Goal: Information Seeking & Learning: Learn about a topic

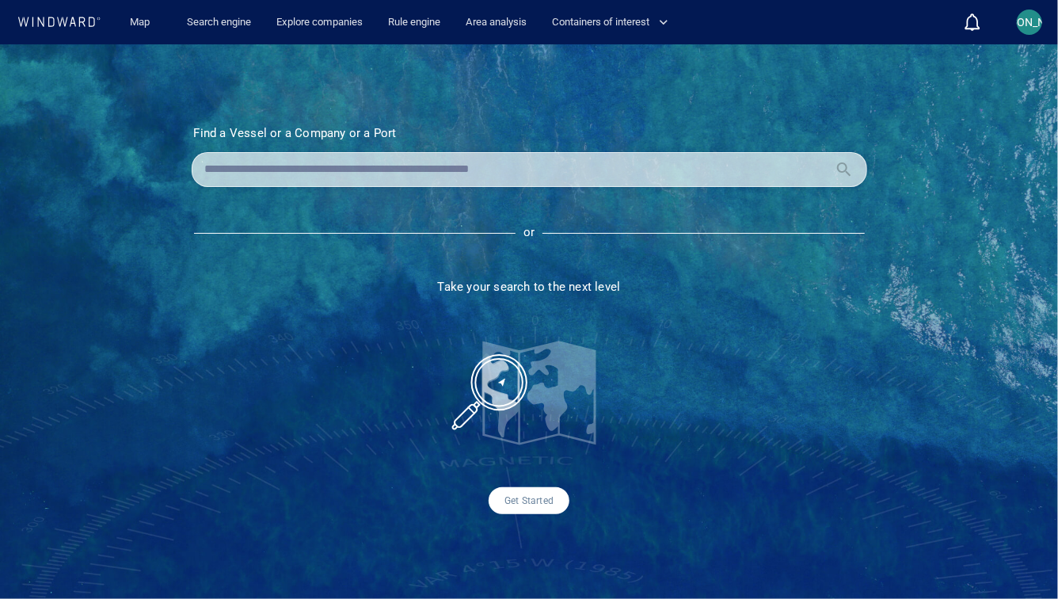
click at [1013, 14] on div "[PERSON_NAME]" at bounding box center [1029, 22] width 38 height 38
click at [1022, 20] on div "[PERSON_NAME]" at bounding box center [1029, 22] width 25 height 25
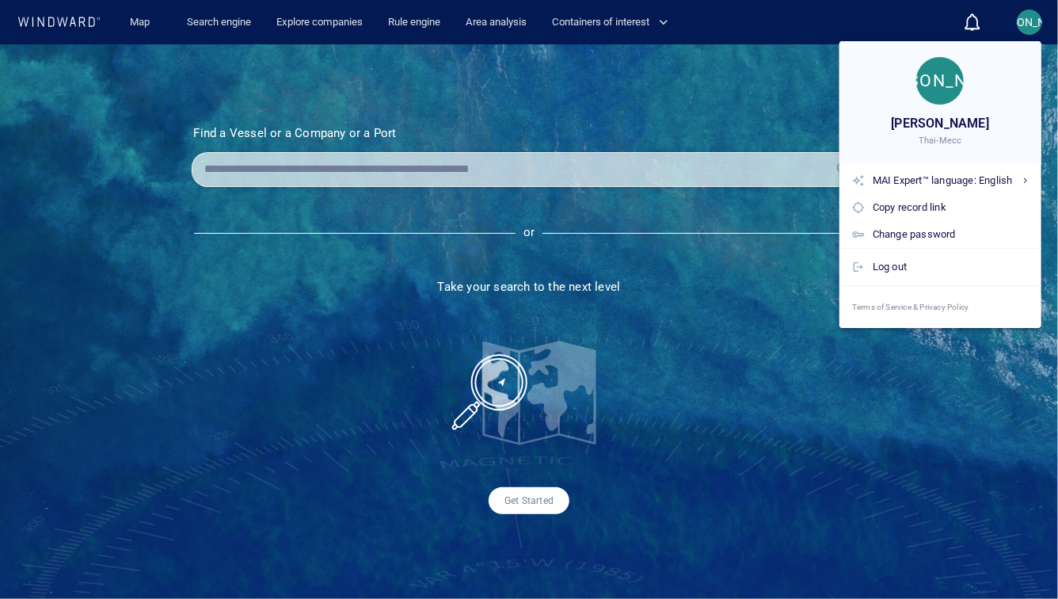
click at [1022, 20] on div at bounding box center [529, 299] width 1058 height 599
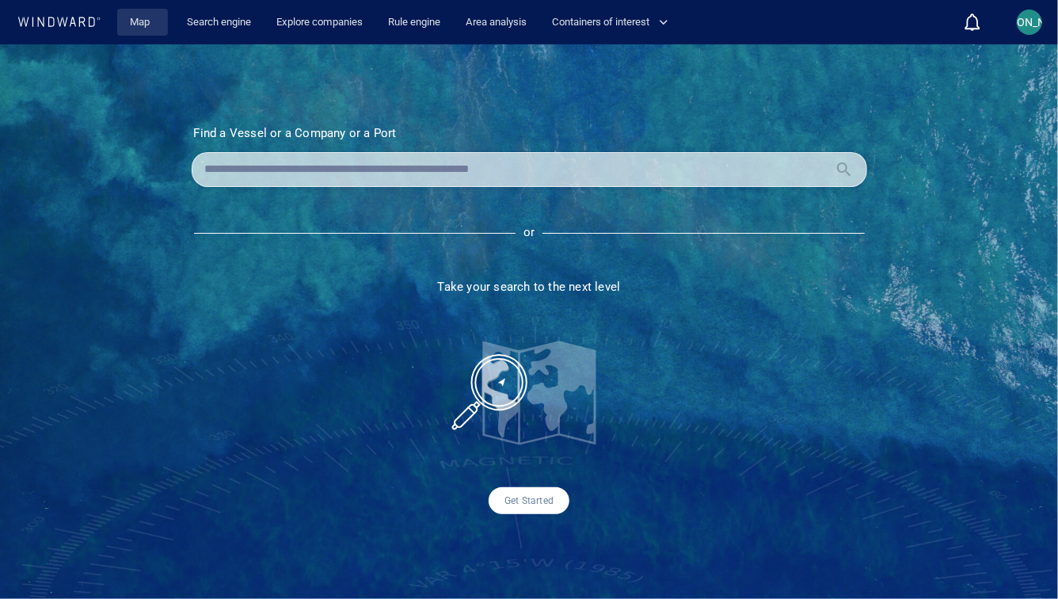
click at [148, 25] on link "Map" at bounding box center [143, 23] width 38 height 28
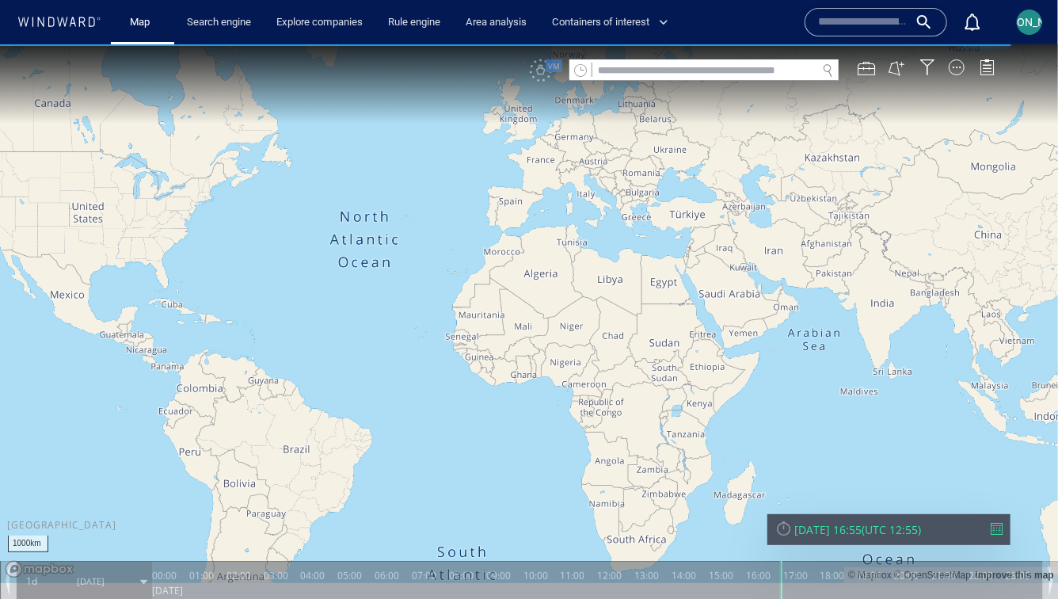
click at [641, 341] on canvas "Map" at bounding box center [529, 313] width 1058 height 539
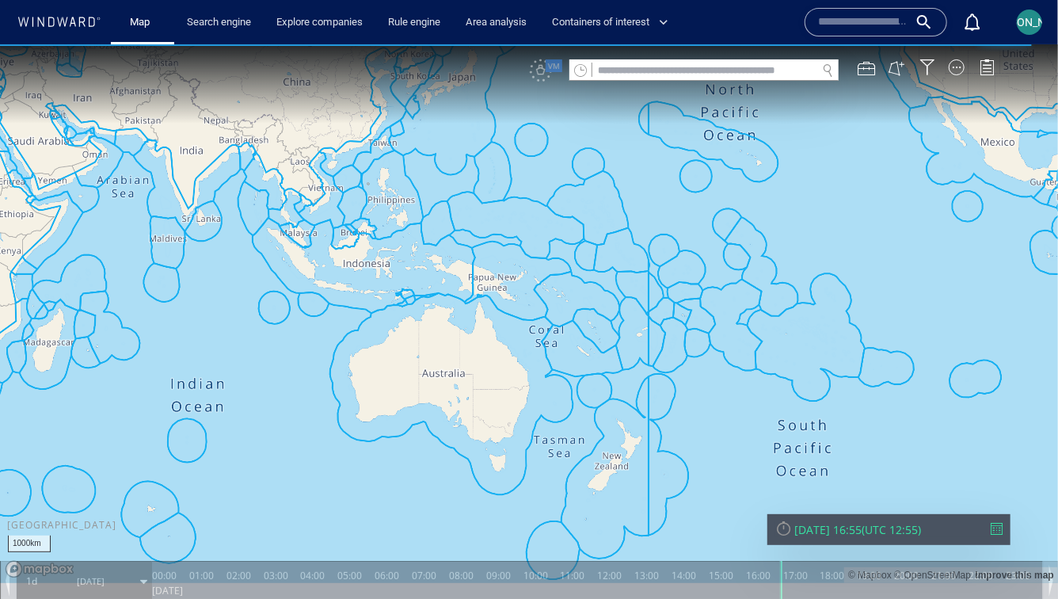
click at [798, 444] on canvas "Map" at bounding box center [529, 313] width 1058 height 539
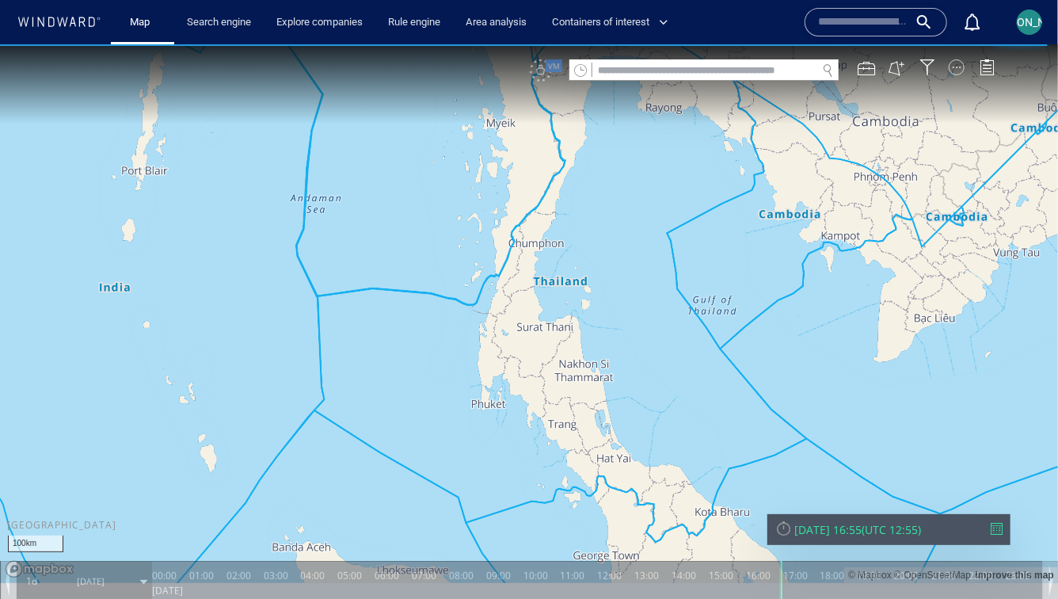
click at [964, 69] on div at bounding box center [957, 67] width 16 height 16
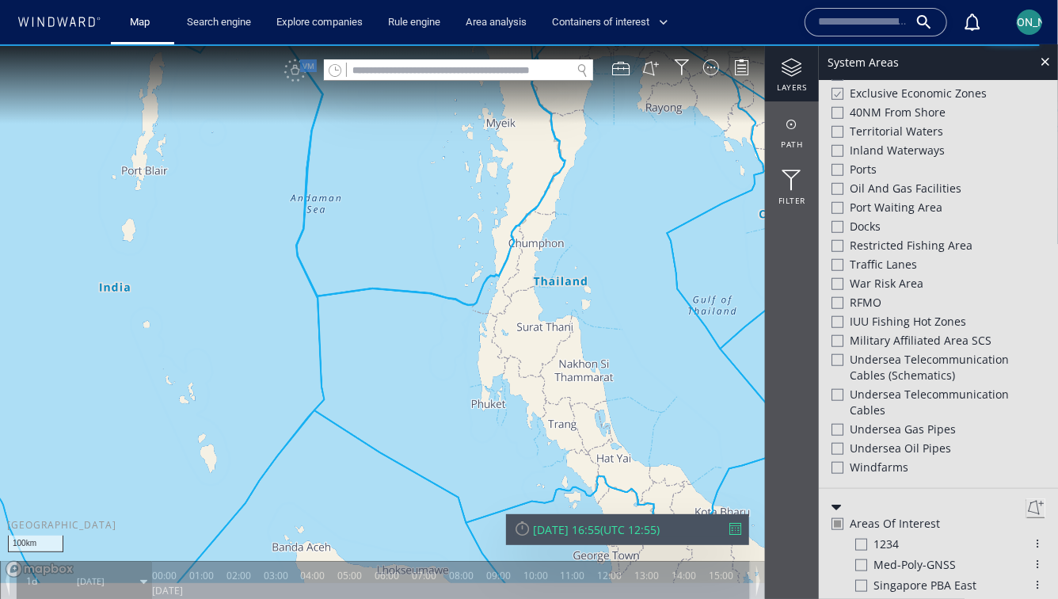
scroll to position [736, 0]
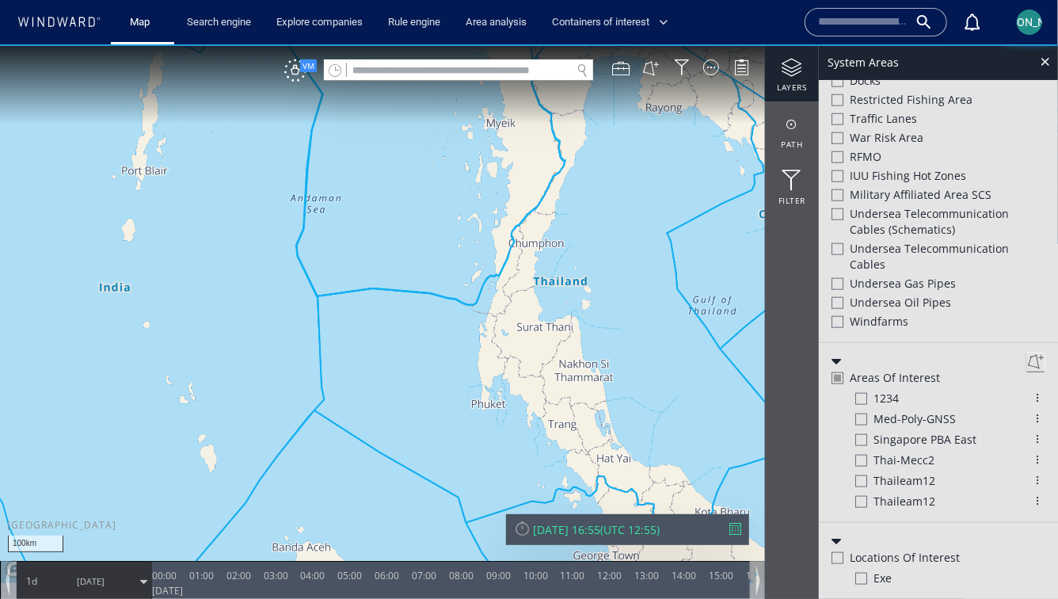
click at [835, 209] on div at bounding box center [838, 213] width 12 height 12
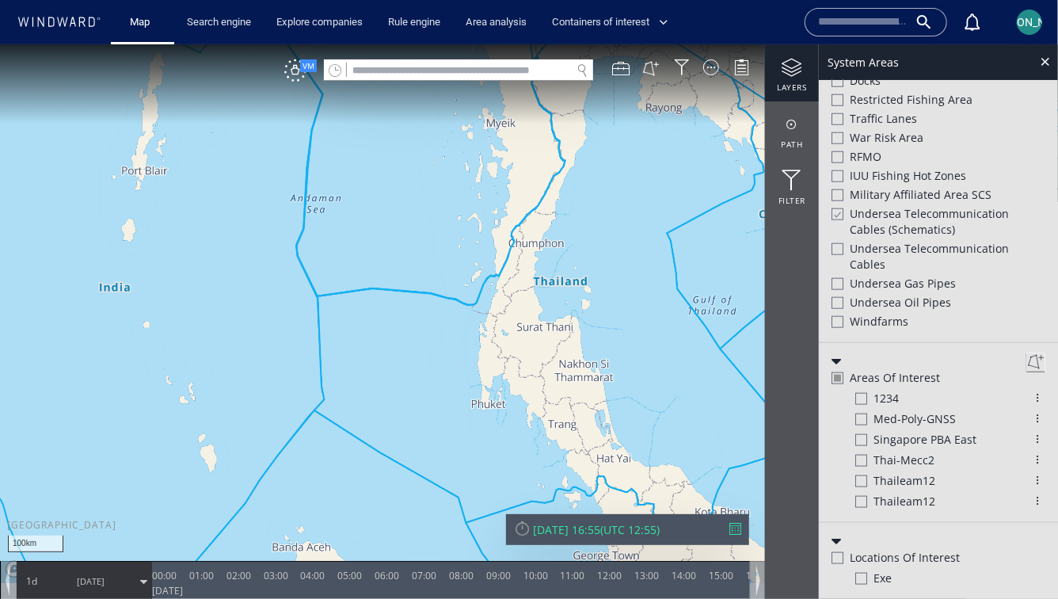
click at [835, 246] on div at bounding box center [838, 248] width 12 height 12
click at [837, 284] on div at bounding box center [838, 283] width 12 height 12
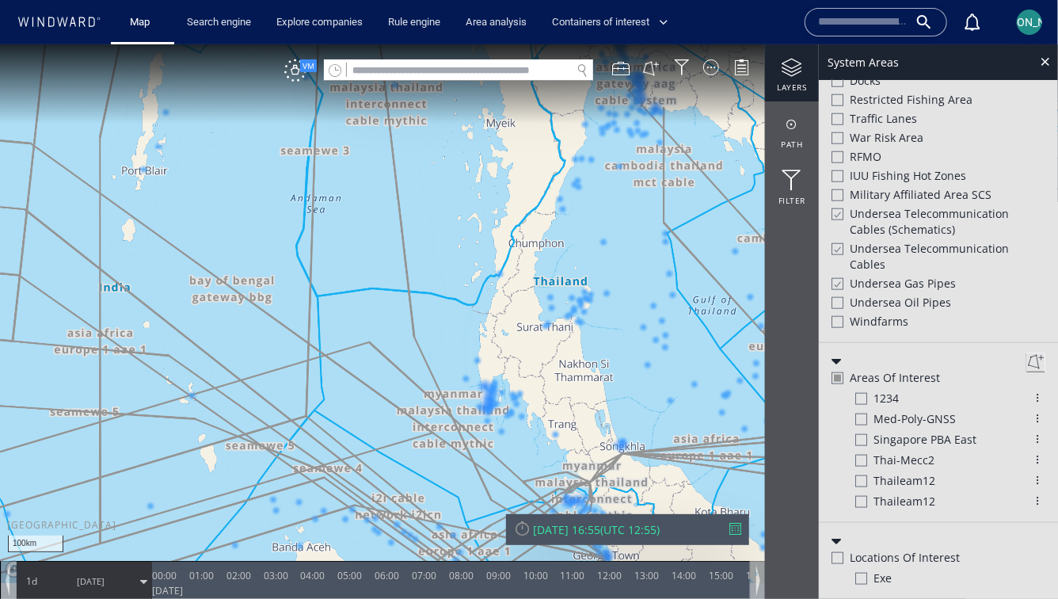
click at [838, 302] on div at bounding box center [838, 302] width 12 height 12
click at [300, 78] on div "VM" at bounding box center [295, 70] width 22 height 22
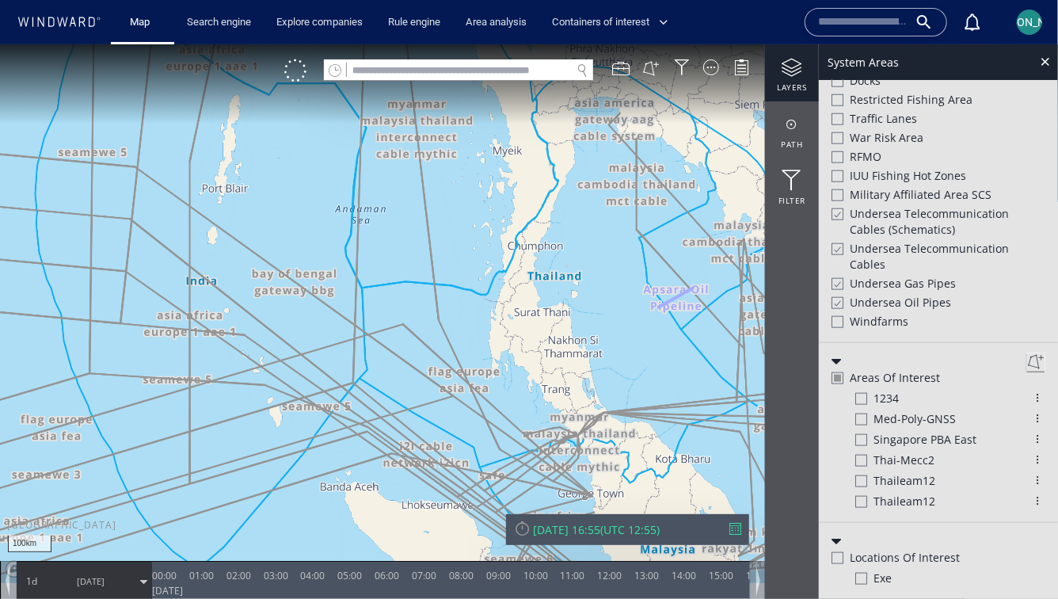
drag, startPoint x: 553, startPoint y: 246, endPoint x: 518, endPoint y: 236, distance: 36.3
click at [518, 236] on canvas "Map" at bounding box center [529, 313] width 1058 height 539
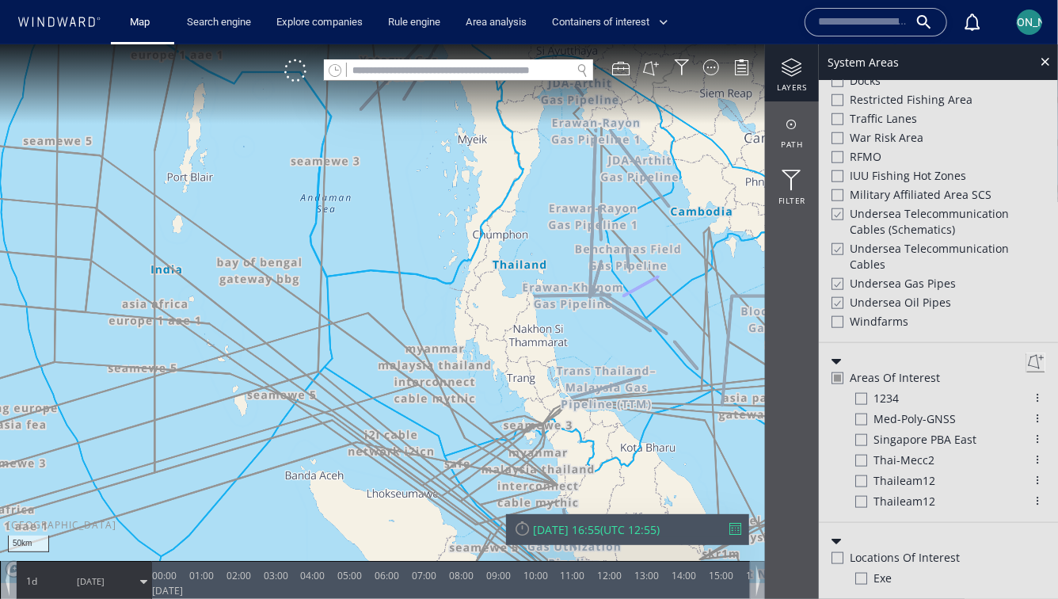
drag, startPoint x: 518, startPoint y: 401, endPoint x: 518, endPoint y: 296, distance: 104.5
click at [518, 296] on canvas "Map" at bounding box center [529, 313] width 1058 height 539
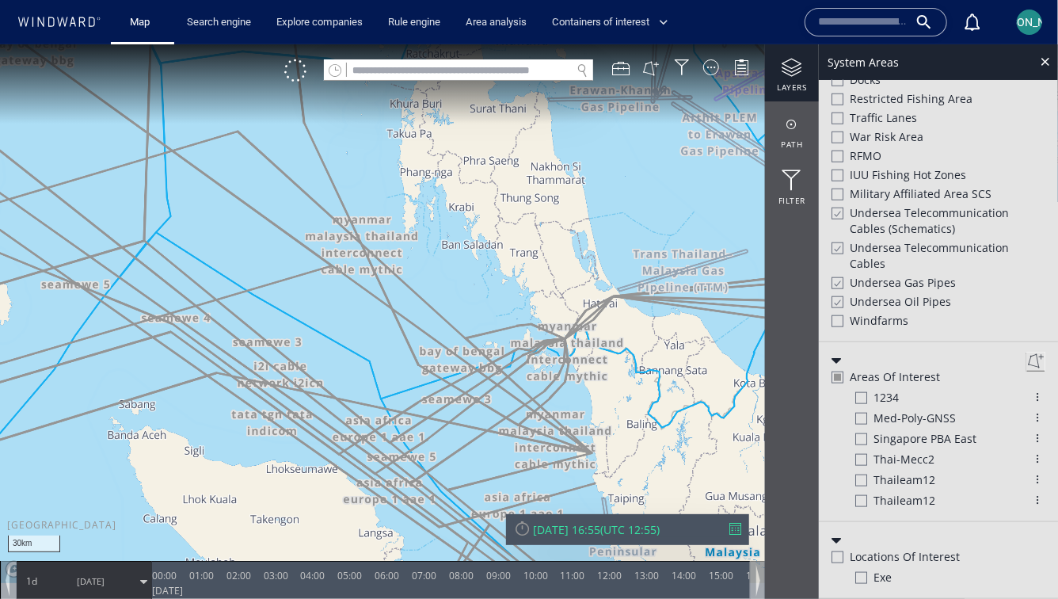
scroll to position [712, 0]
drag, startPoint x: 540, startPoint y: 328, endPoint x: 508, endPoint y: 273, distance: 63.2
click at [508, 272] on canvas "Map" at bounding box center [529, 313] width 1058 height 539
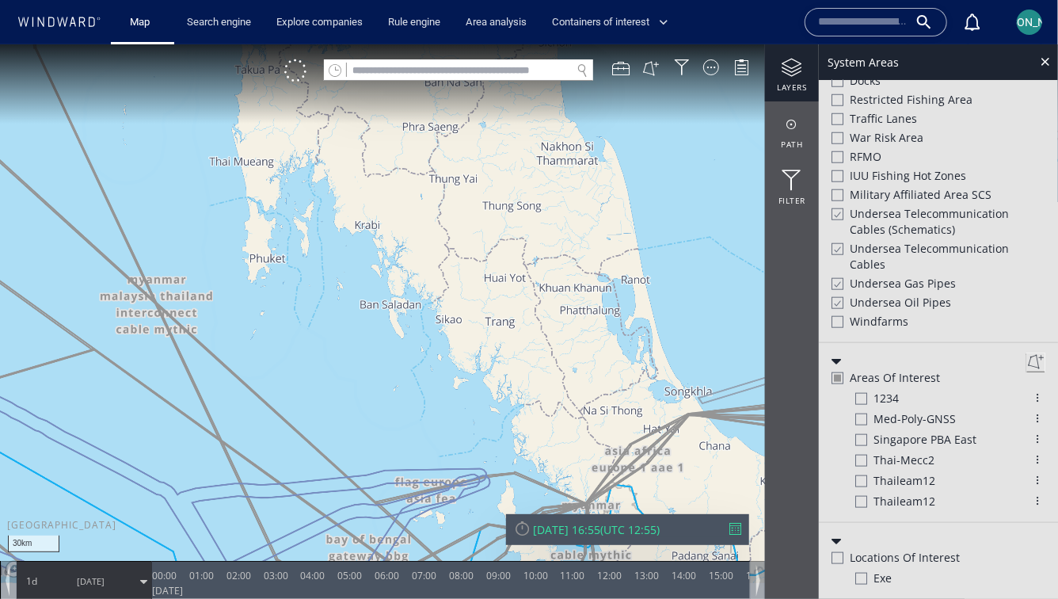
drag, startPoint x: 549, startPoint y: 344, endPoint x: 523, endPoint y: 152, distance: 193.4
click at [523, 152] on canvas "Map" at bounding box center [529, 313] width 1058 height 539
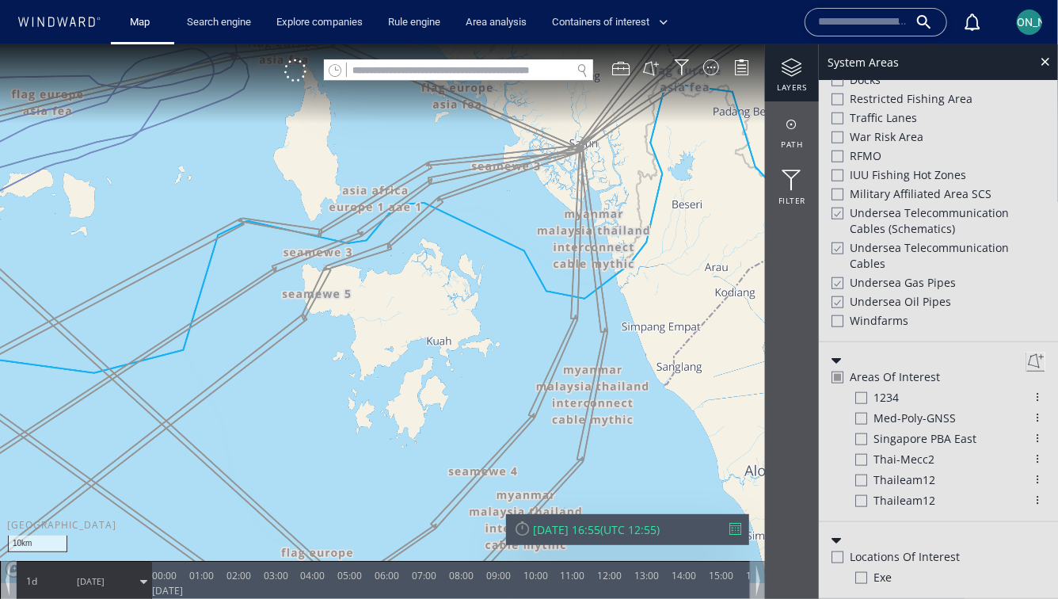
scroll to position [687, 0]
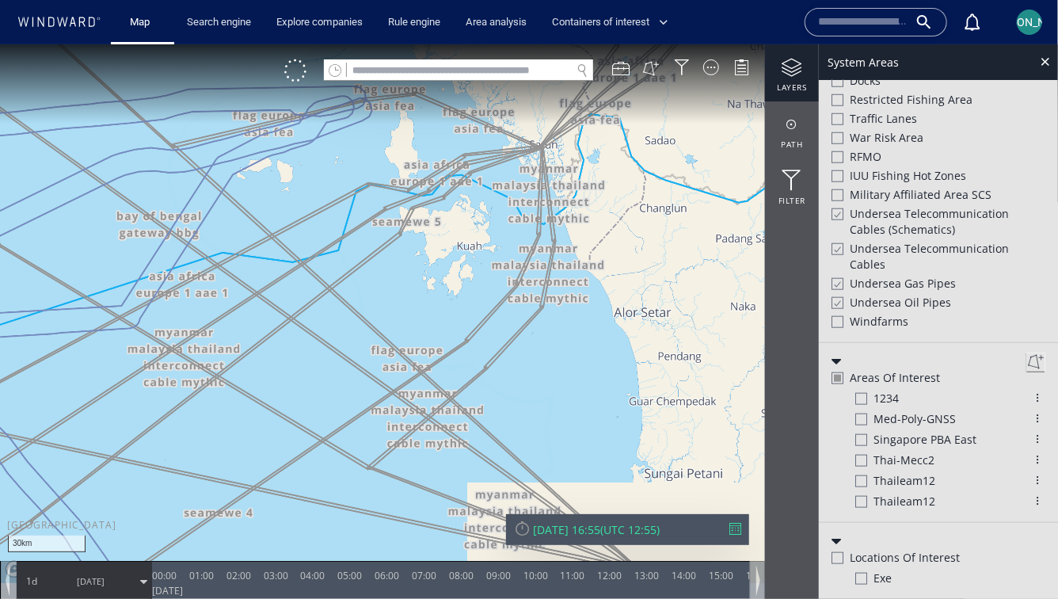
drag, startPoint x: 500, startPoint y: 145, endPoint x: 498, endPoint y: 280, distance: 135.4
click at [498, 280] on canvas "Map" at bounding box center [529, 313] width 1058 height 539
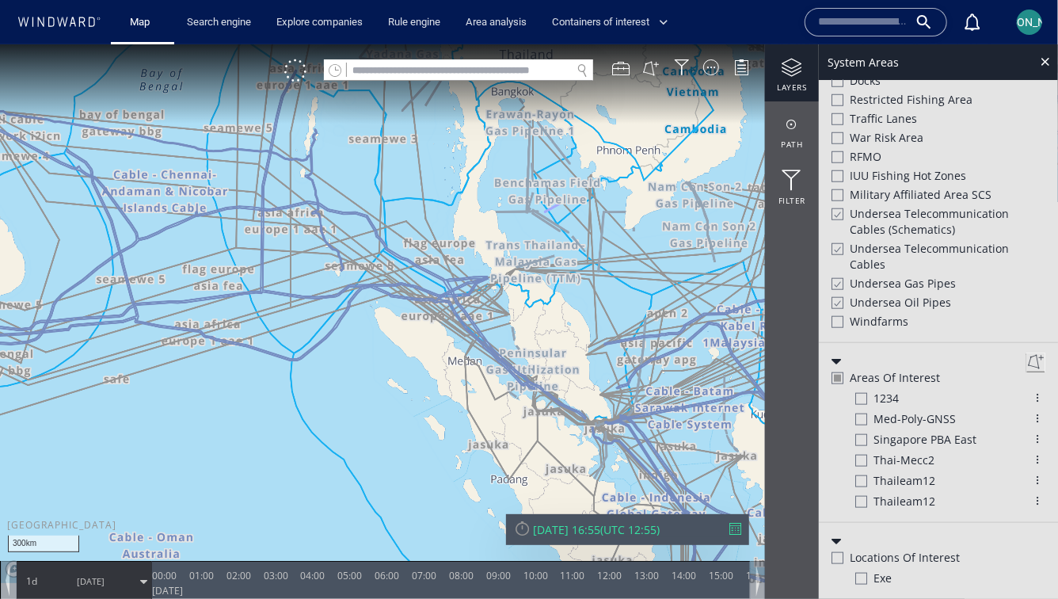
scroll to position [736, 0]
drag, startPoint x: 493, startPoint y: 200, endPoint x: 489, endPoint y: 274, distance: 74.5
click at [489, 275] on canvas "Map" at bounding box center [529, 313] width 1058 height 539
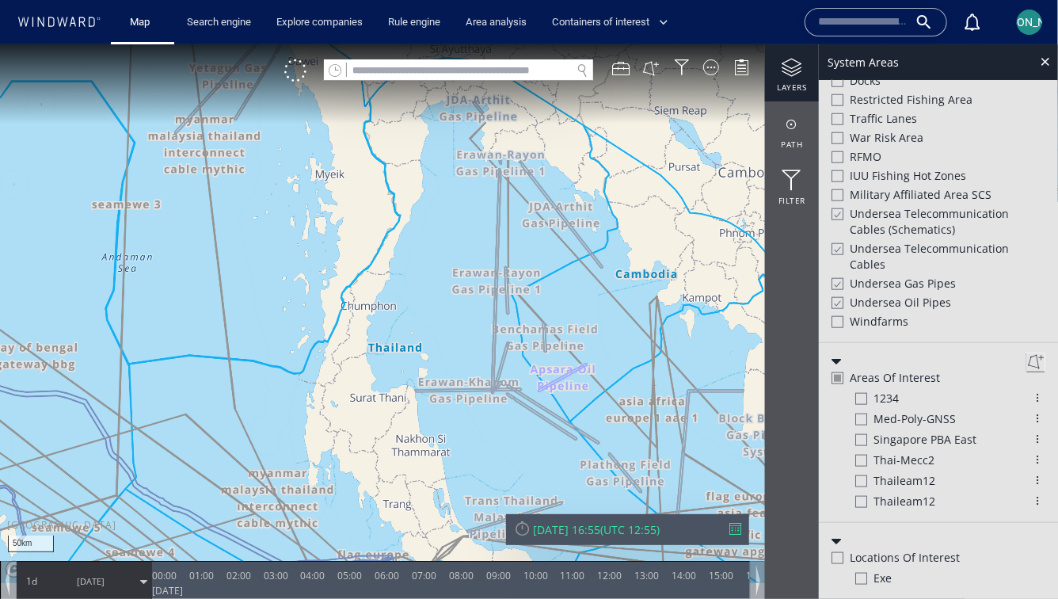
drag, startPoint x: 497, startPoint y: 182, endPoint x: 466, endPoint y: 302, distance: 123.7
click at [478, 312] on canvas "Map" at bounding box center [529, 313] width 1058 height 539
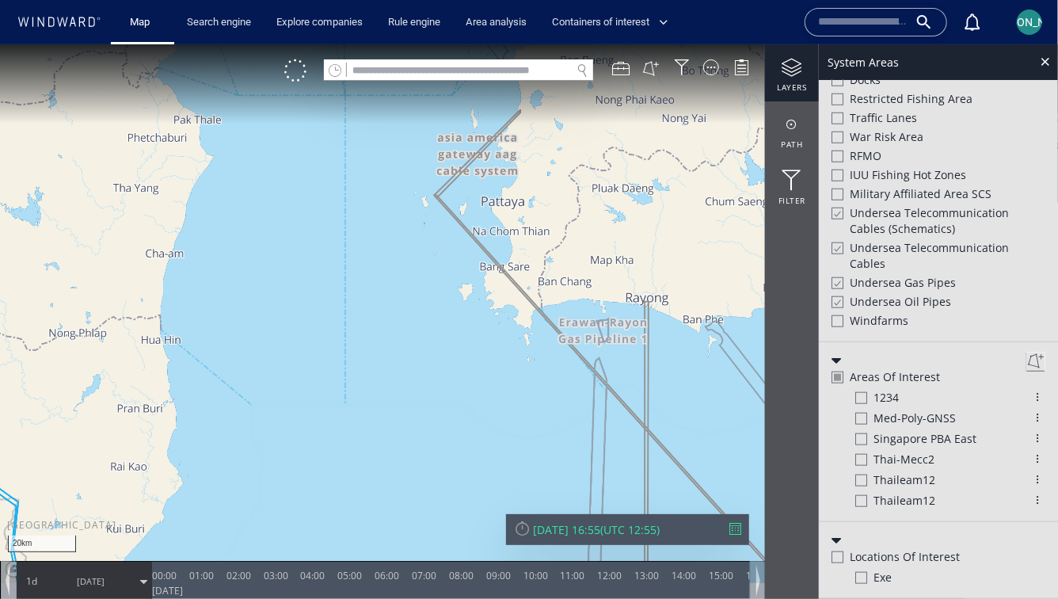
scroll to position [687, 0]
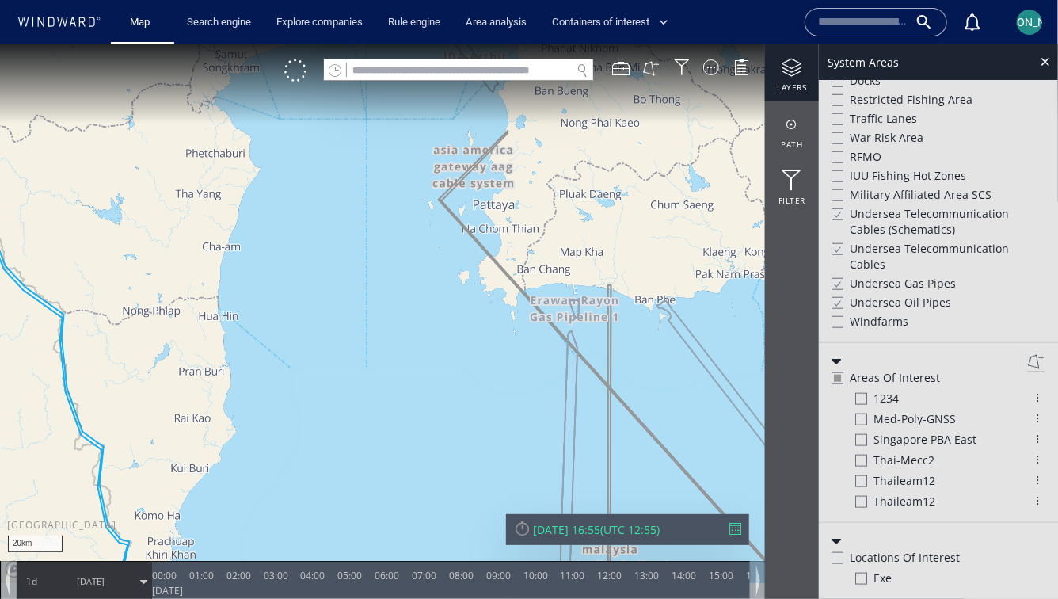
drag, startPoint x: 470, startPoint y: 219, endPoint x: 418, endPoint y: 219, distance: 52.3
click at [417, 219] on canvas "Map" at bounding box center [529, 313] width 1058 height 539
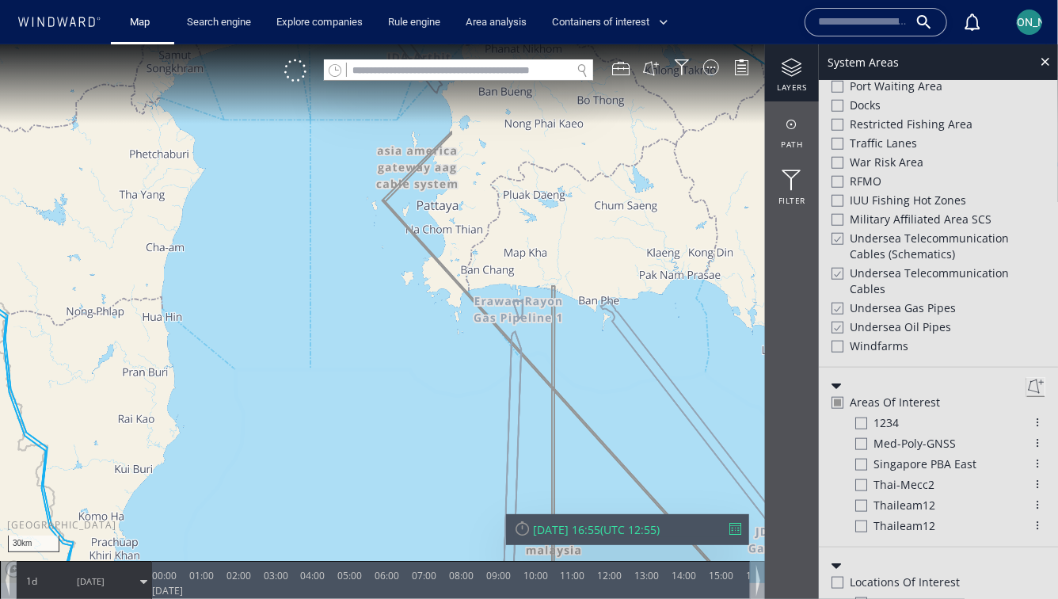
scroll to position [712, 0]
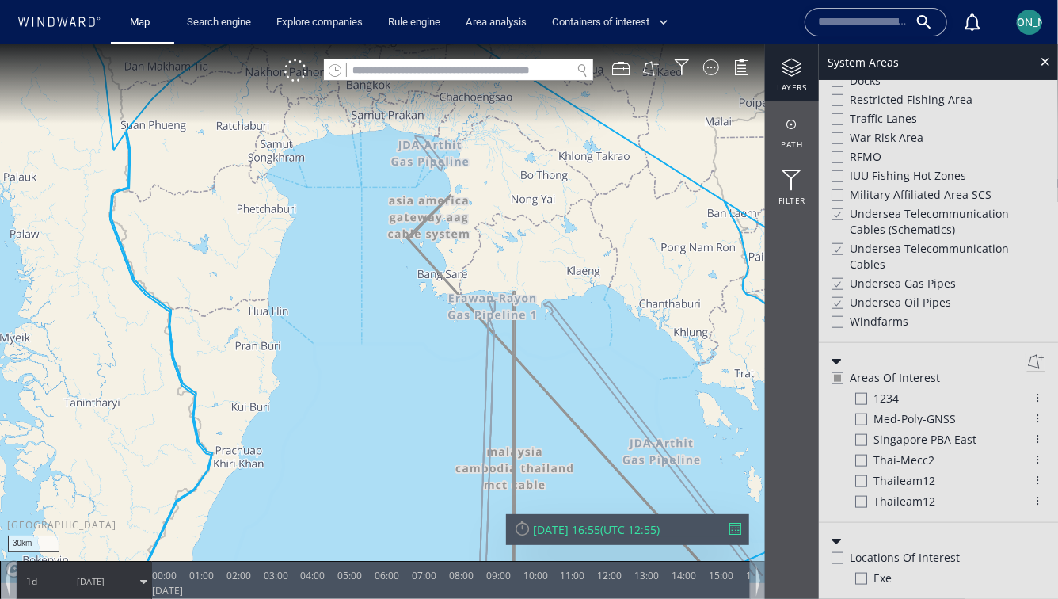
drag, startPoint x: 453, startPoint y: 405, endPoint x: 452, endPoint y: 221, distance: 184.5
click at [452, 221] on canvas "Map" at bounding box center [529, 313] width 1058 height 539
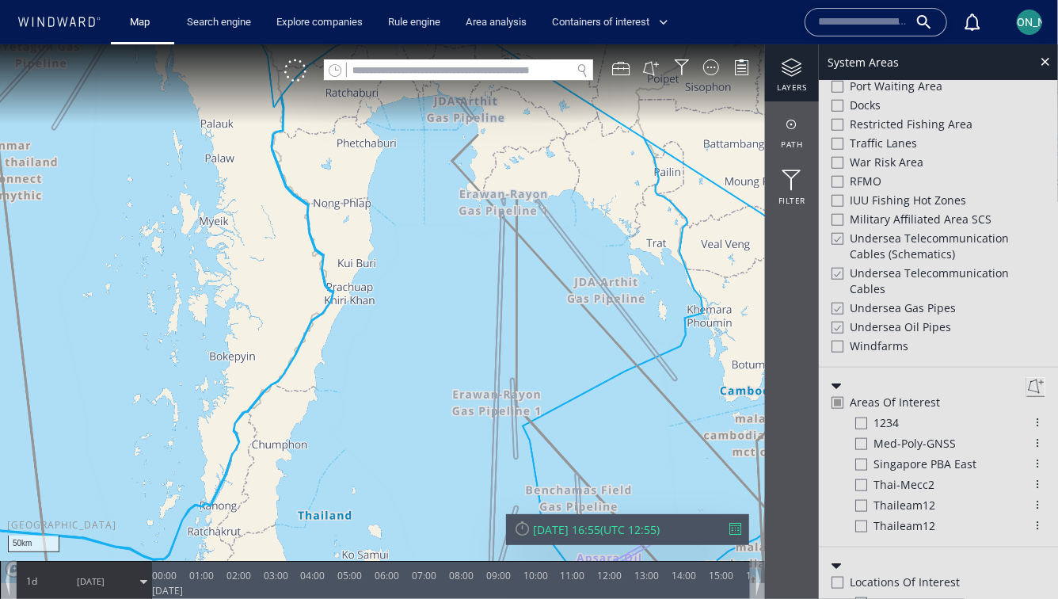
scroll to position [736, 0]
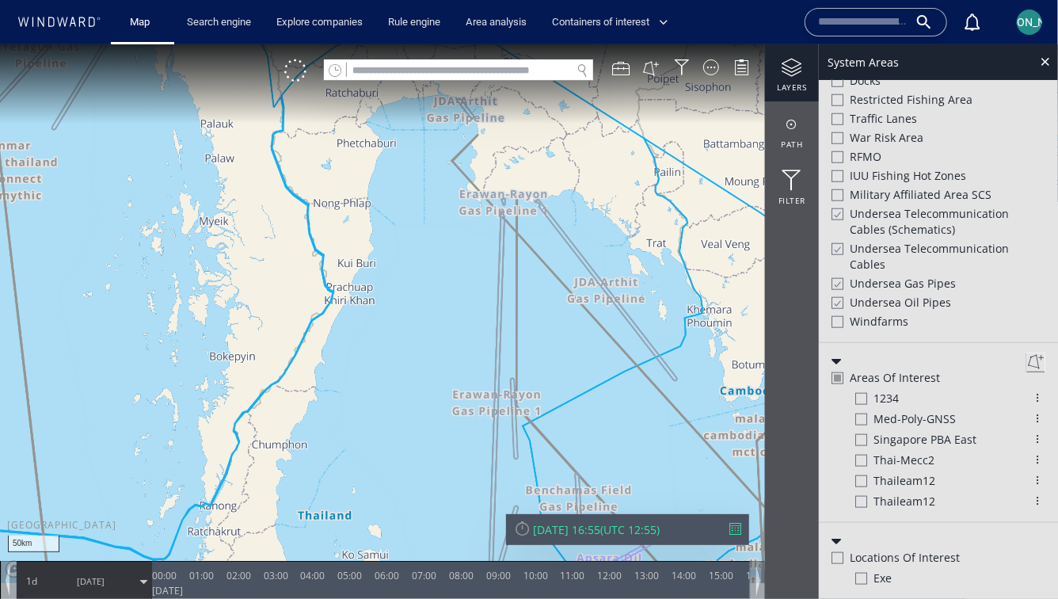
drag, startPoint x: 522, startPoint y: 303, endPoint x: 520, endPoint y: 224, distance: 79.2
click at [520, 224] on canvas "Map" at bounding box center [529, 313] width 1058 height 539
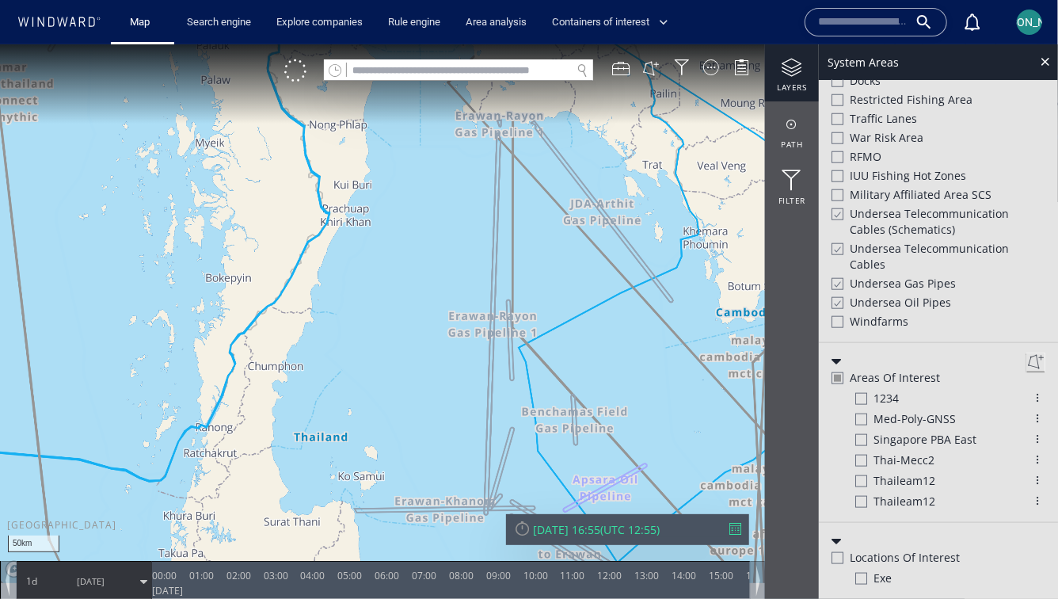
drag, startPoint x: 520, startPoint y: 238, endPoint x: 424, endPoint y: 238, distance: 95.0
click at [424, 238] on canvas "Map" at bounding box center [529, 313] width 1058 height 539
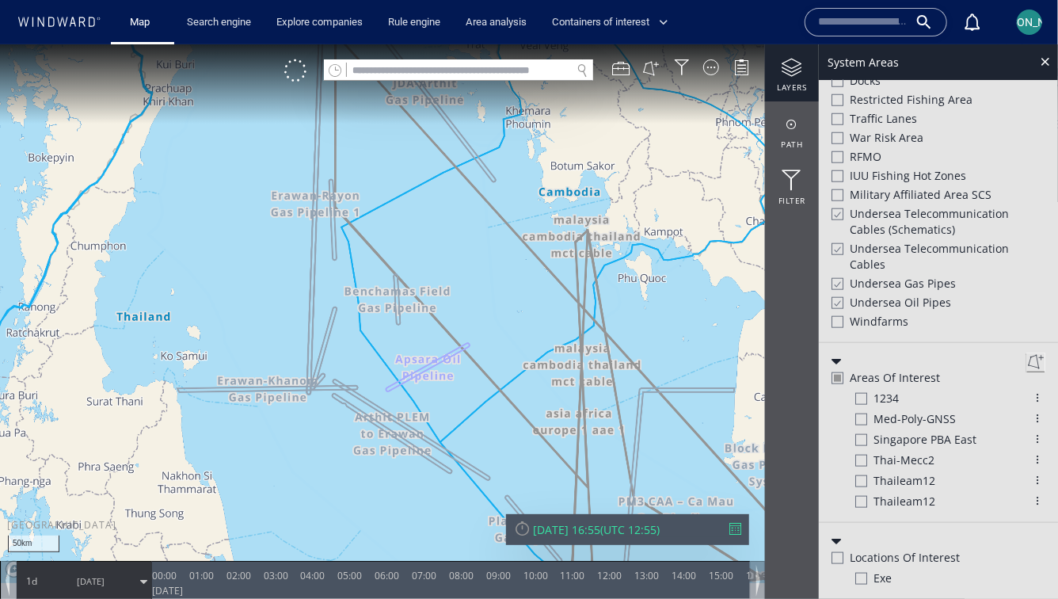
drag, startPoint x: 503, startPoint y: 335, endPoint x: 409, endPoint y: 203, distance: 162.4
click at [409, 202] on canvas "Map" at bounding box center [529, 313] width 1058 height 539
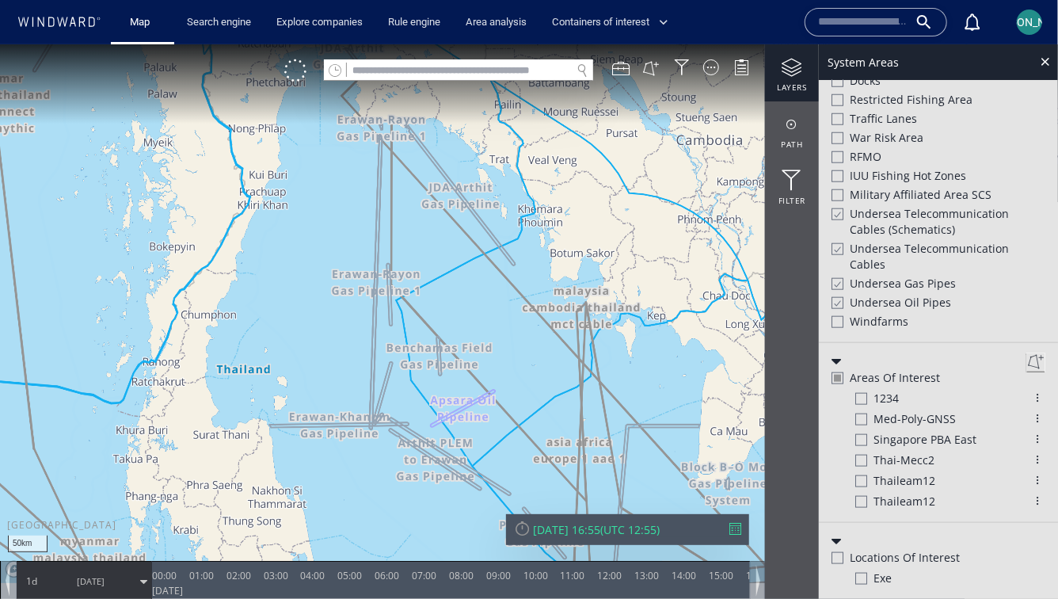
drag, startPoint x: 409, startPoint y: 203, endPoint x: 487, endPoint y: 330, distance: 149.7
click at [487, 330] on canvas "Map" at bounding box center [529, 313] width 1058 height 539
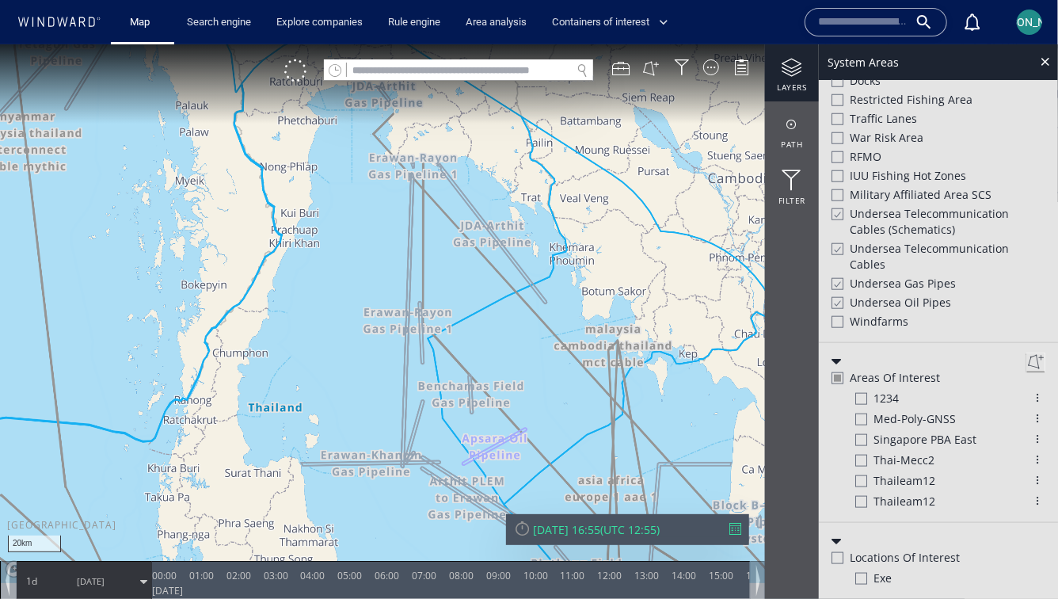
scroll to position [687, 0]
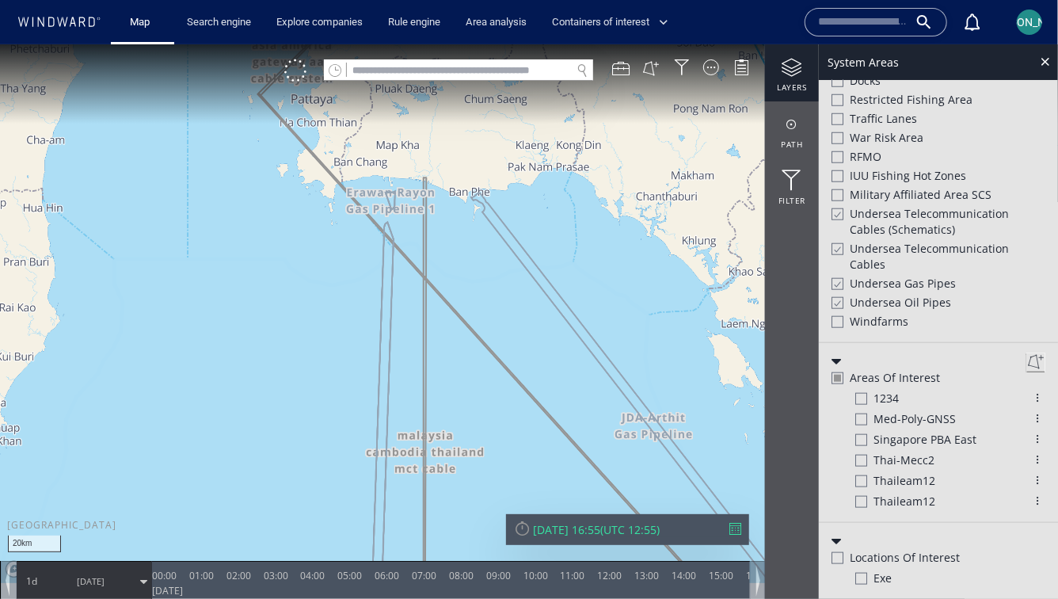
drag, startPoint x: 428, startPoint y: 192, endPoint x: 379, endPoint y: 329, distance: 145.8
click at [378, 330] on canvas "Map" at bounding box center [529, 313] width 1058 height 539
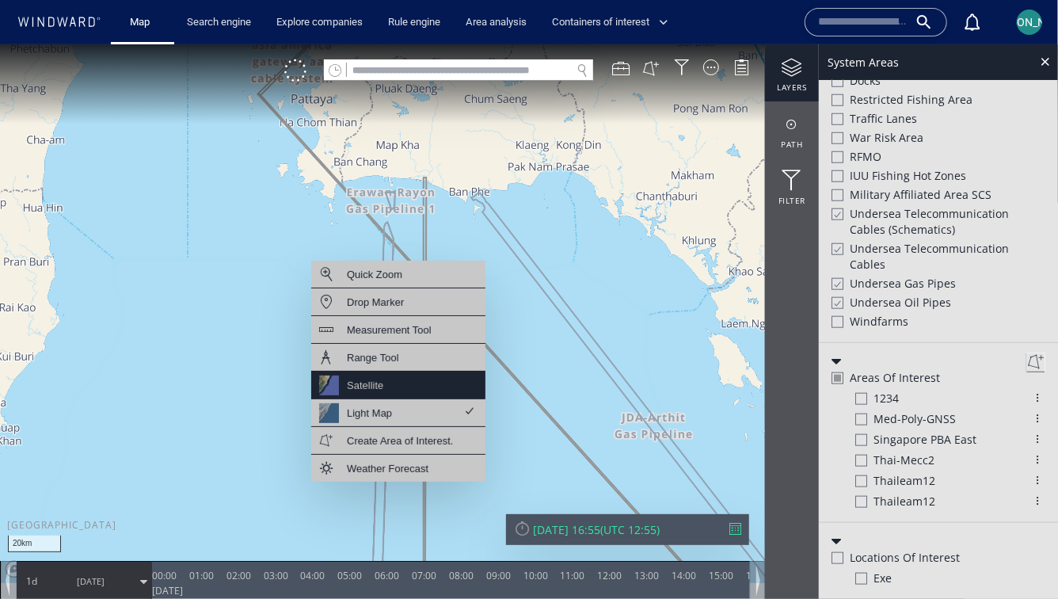
click at [406, 386] on div "Satellite" at bounding box center [398, 385] width 174 height 28
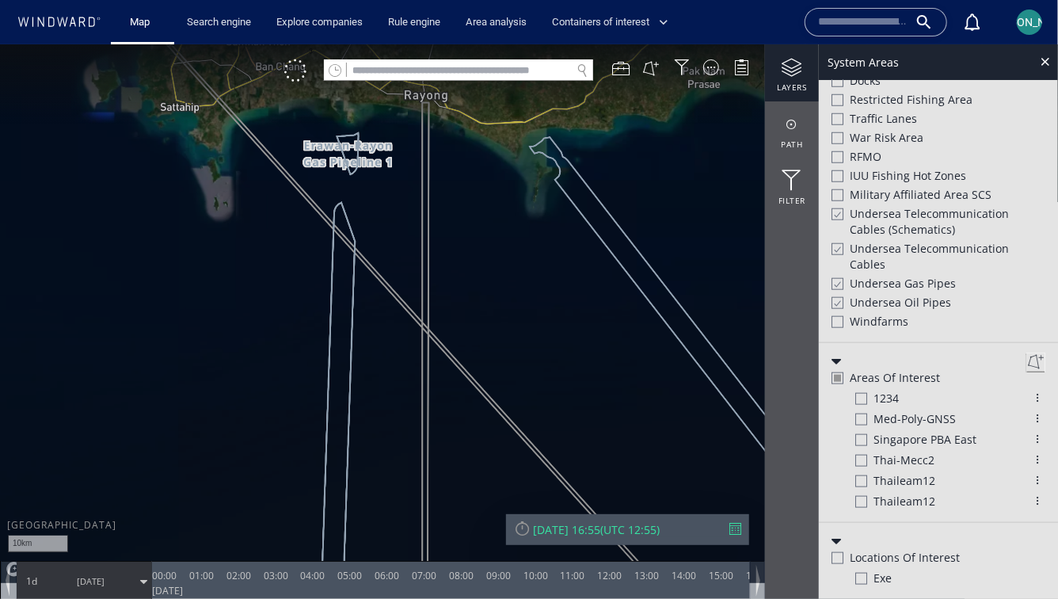
drag, startPoint x: 424, startPoint y: 237, endPoint x: 424, endPoint y: 330, distance: 93.4
click at [424, 330] on canvas "Map" at bounding box center [529, 313] width 1058 height 539
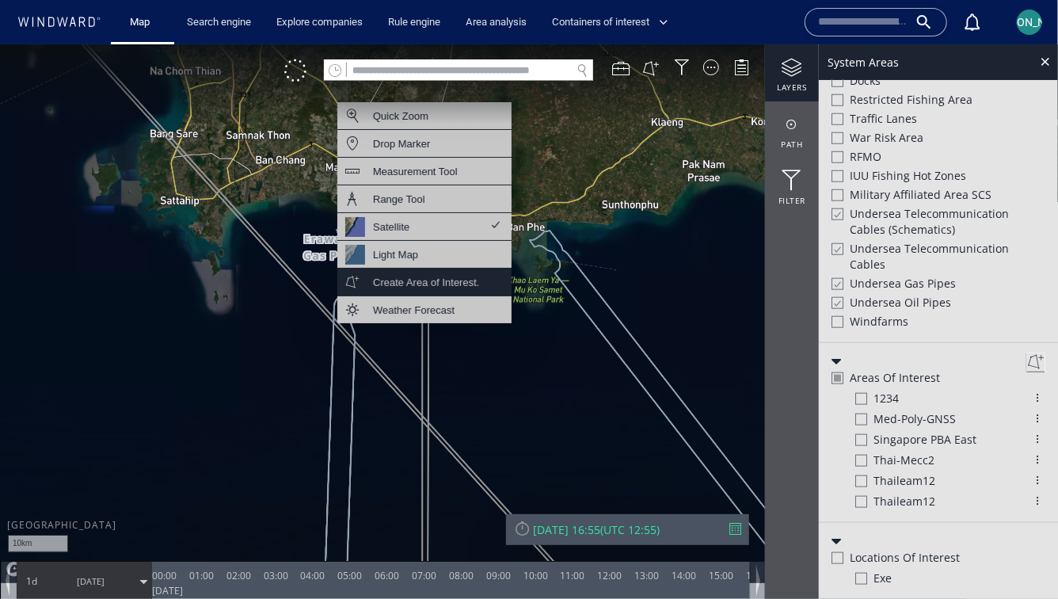
click at [417, 274] on div "Create Area of Interest." at bounding box center [426, 282] width 106 height 20
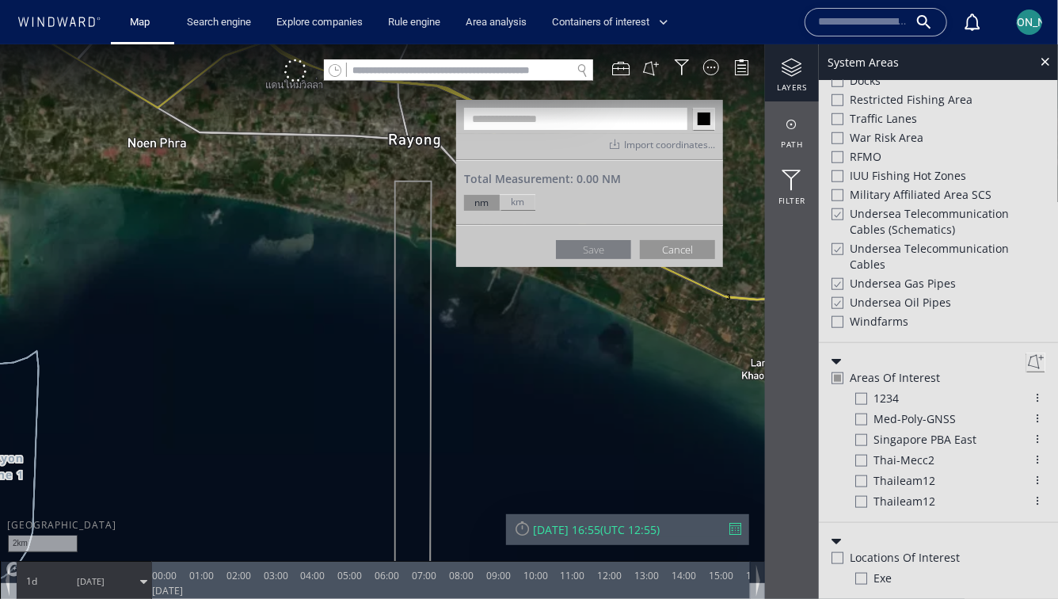
drag, startPoint x: 427, startPoint y: 208, endPoint x: 344, endPoint y: 233, distance: 86.7
click at [369, 208] on canvas "Map" at bounding box center [529, 313] width 1058 height 539
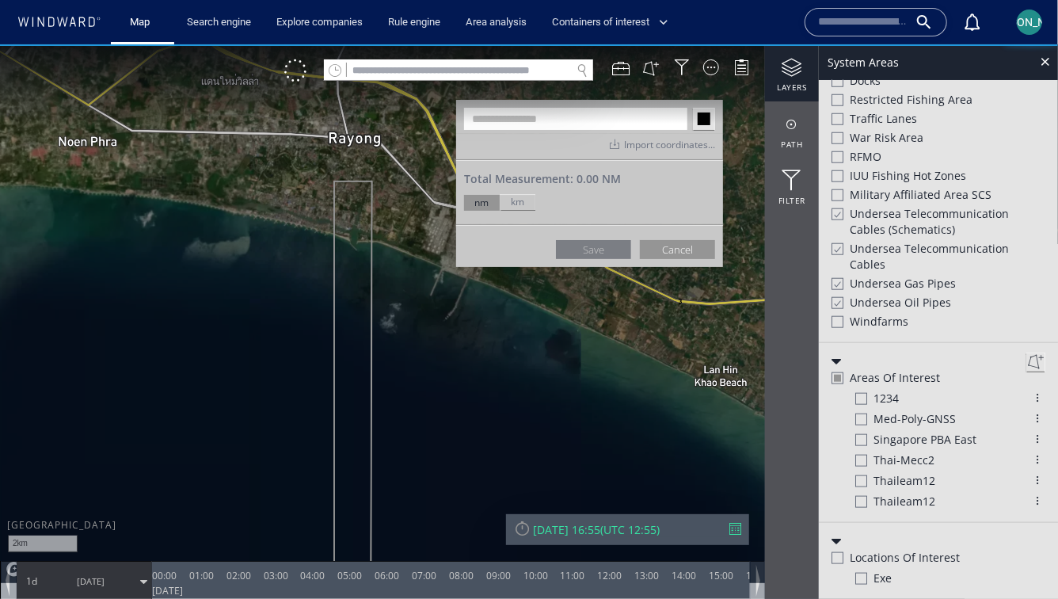
click at [326, 230] on canvas "Map" at bounding box center [529, 313] width 1058 height 539
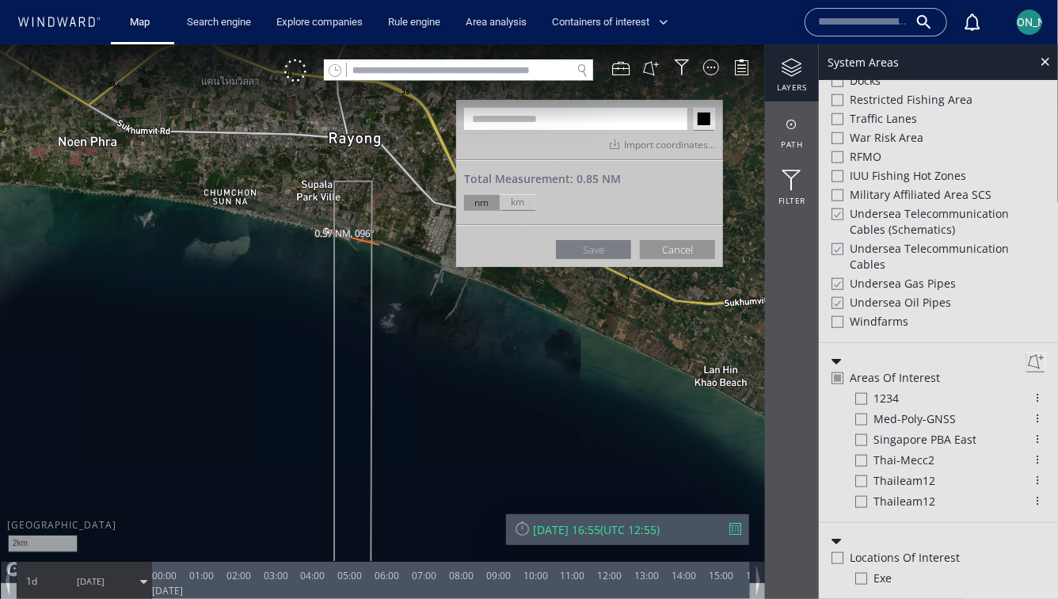
click at [379, 244] on canvas "Map" at bounding box center [529, 313] width 1058 height 539
drag, startPoint x: 379, startPoint y: 472, endPoint x: 379, endPoint y: 298, distance: 174.2
click at [379, 297] on canvas "Map" at bounding box center [529, 313] width 1058 height 539
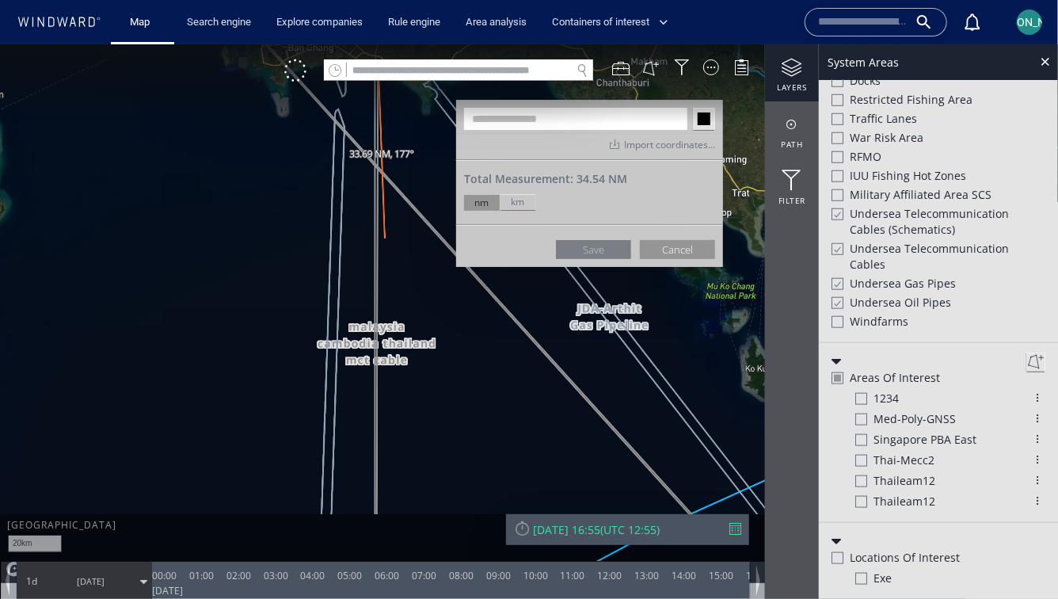
drag, startPoint x: 385, startPoint y: 448, endPoint x: 387, endPoint y: 153, distance: 295.4
click at [387, 135] on canvas "Map" at bounding box center [529, 313] width 1058 height 539
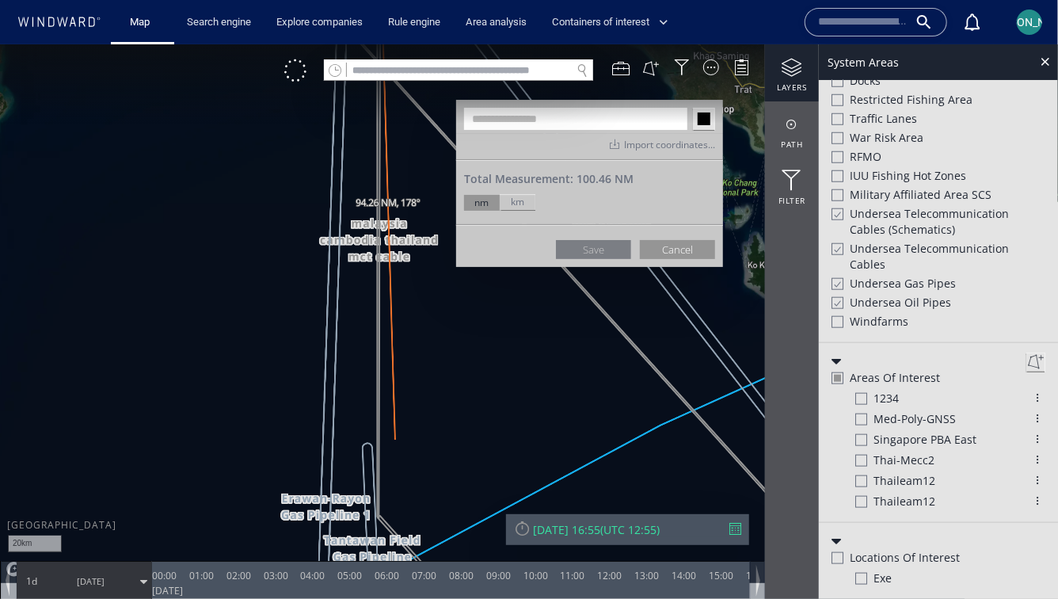
drag, startPoint x: 392, startPoint y: 465, endPoint x: 392, endPoint y: 223, distance: 241.5
click at [392, 223] on canvas "Map" at bounding box center [529, 313] width 1058 height 539
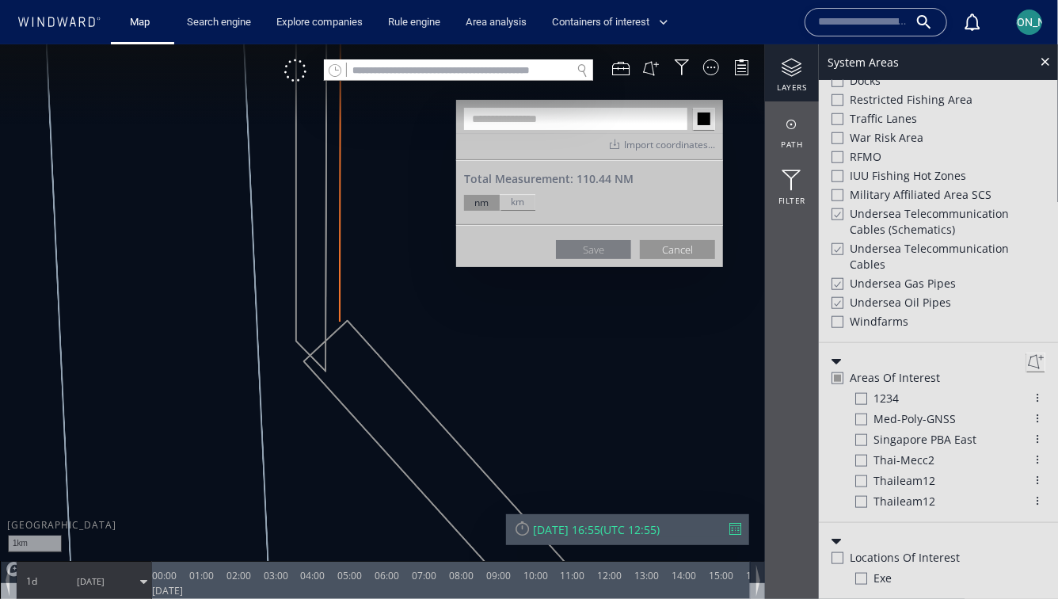
click at [340, 322] on canvas "Map" at bounding box center [529, 313] width 1058 height 539
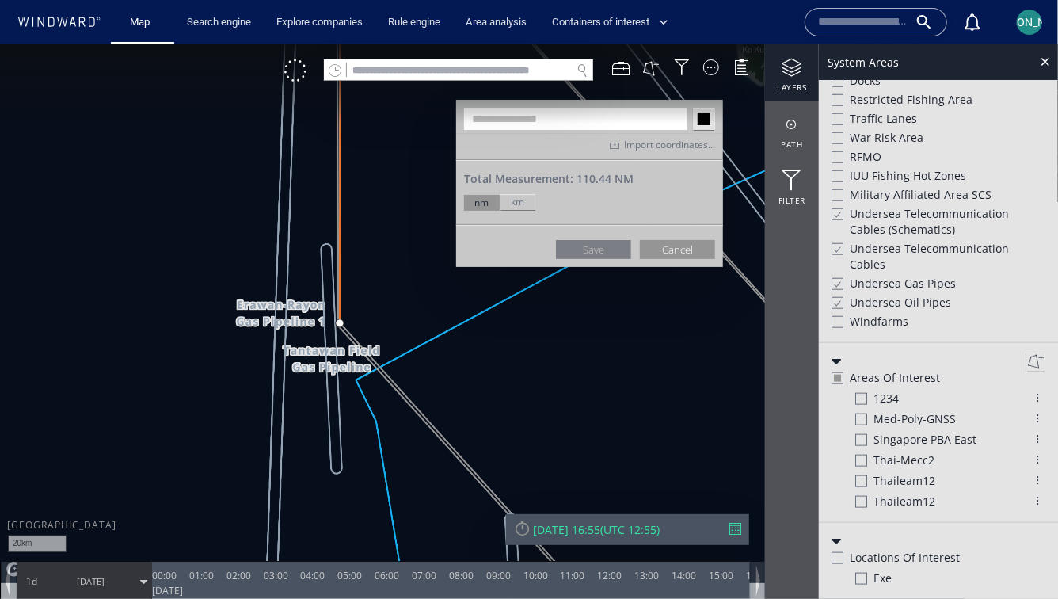
drag, startPoint x: 526, startPoint y: 464, endPoint x: 390, endPoint y: 309, distance: 206.0
click at [390, 308] on canvas "Map" at bounding box center [529, 313] width 1058 height 539
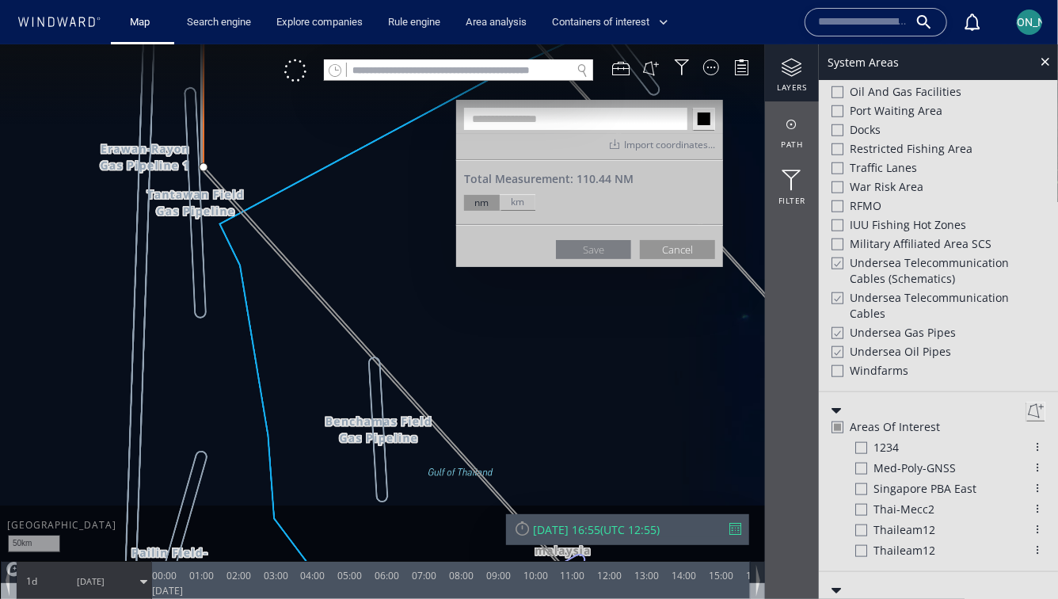
scroll to position [736, 0]
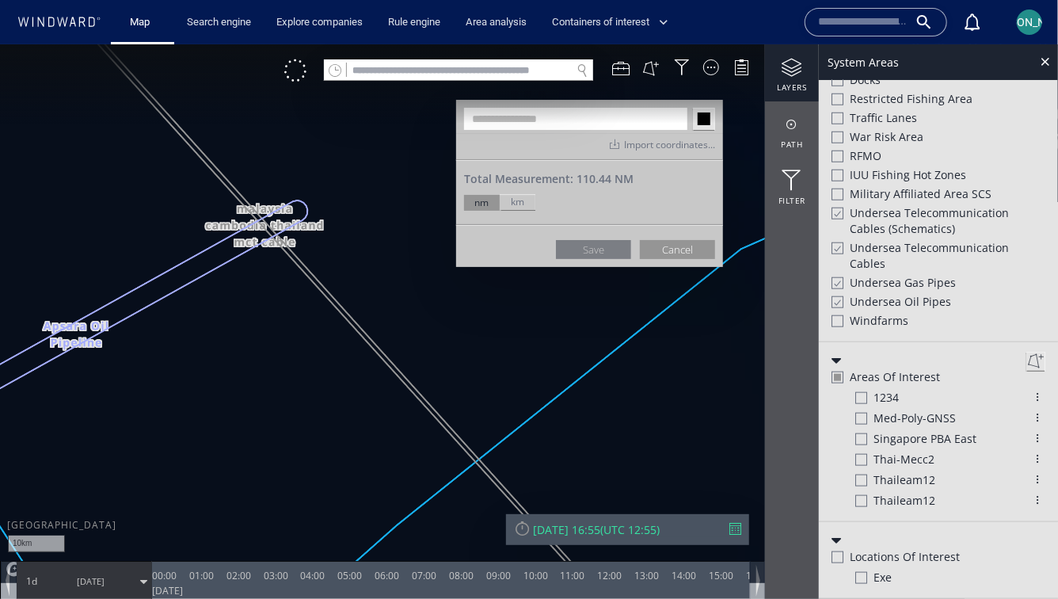
scroll to position [687, 0]
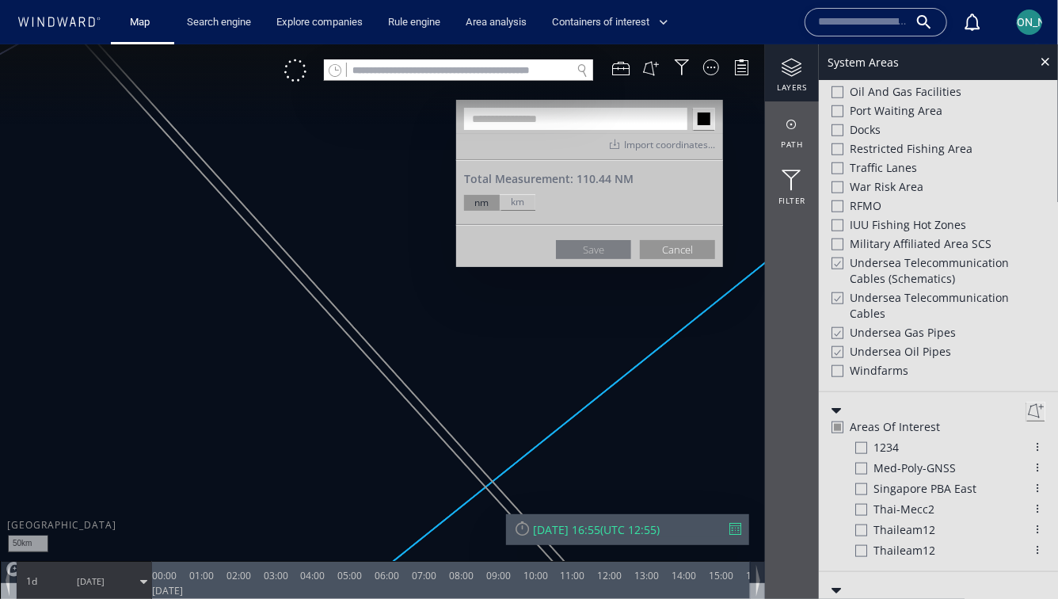
scroll to position [736, 0]
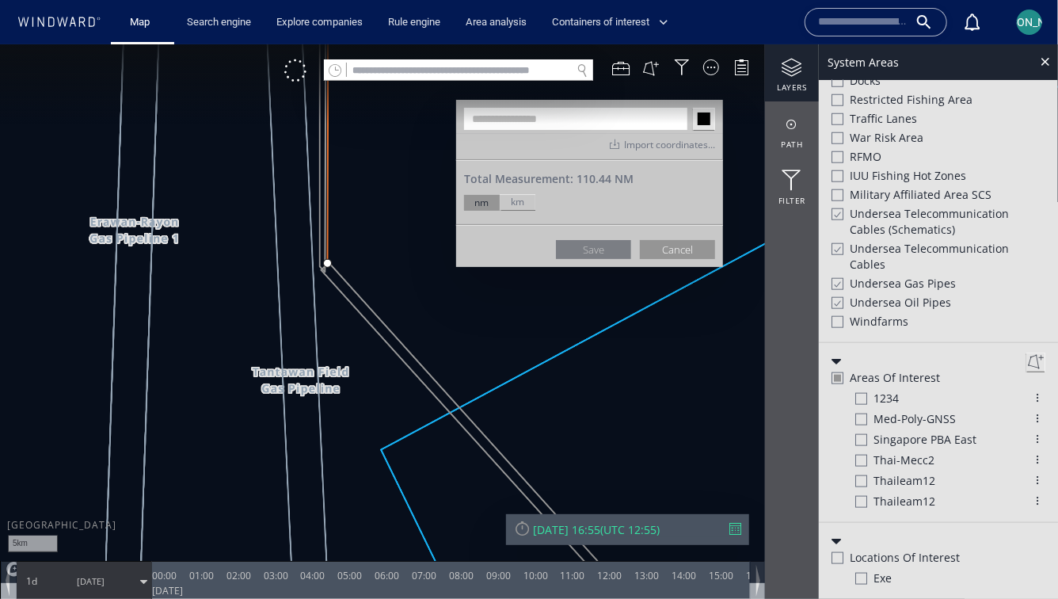
scroll to position [687, 0]
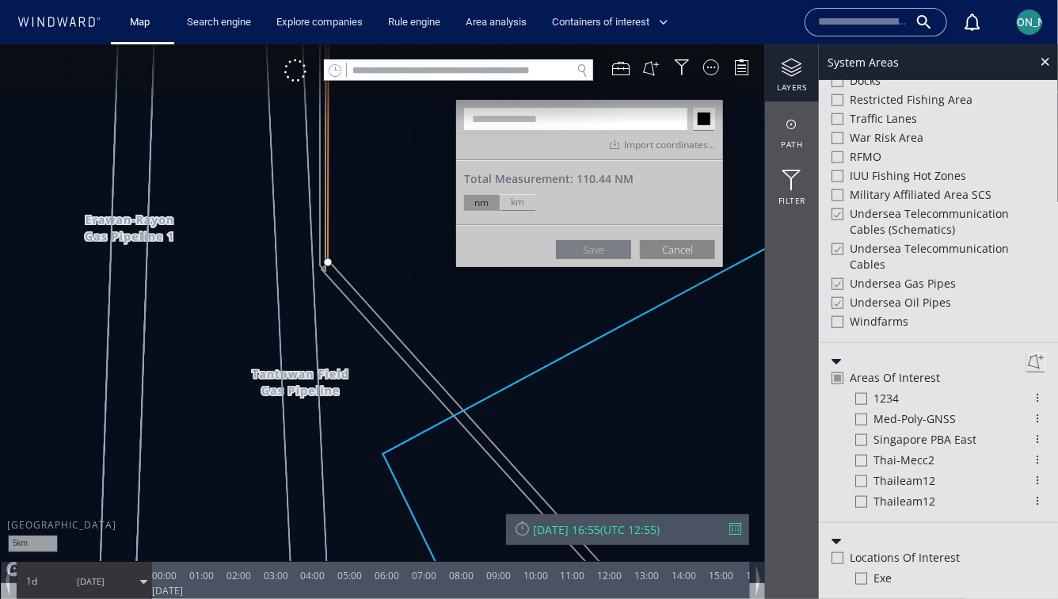
click at [651, 249] on button "Cancel" at bounding box center [677, 248] width 75 height 19
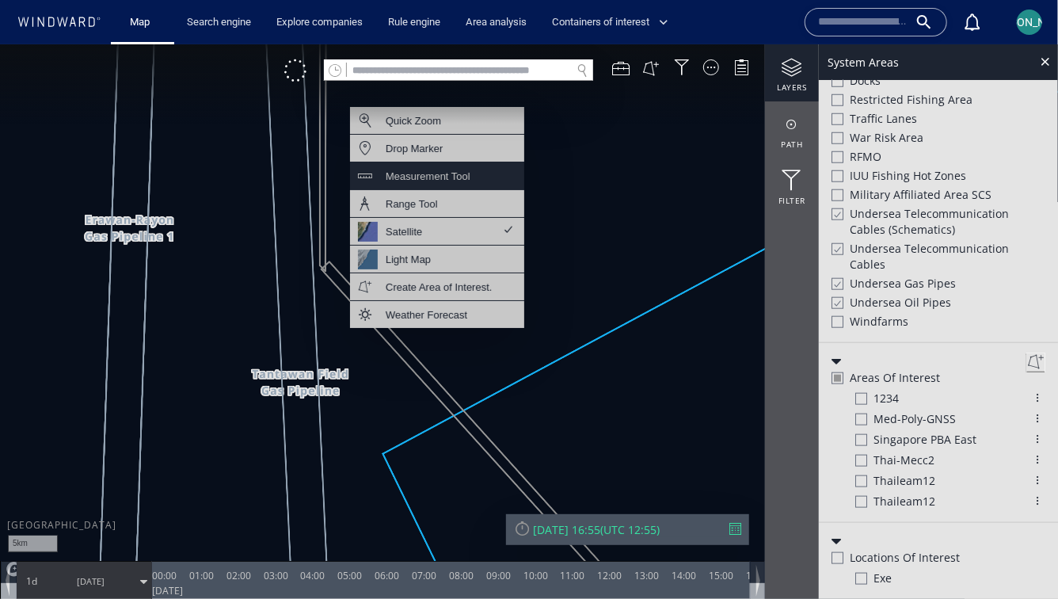
click at [451, 179] on div "Measurement Tool" at bounding box center [428, 176] width 85 height 20
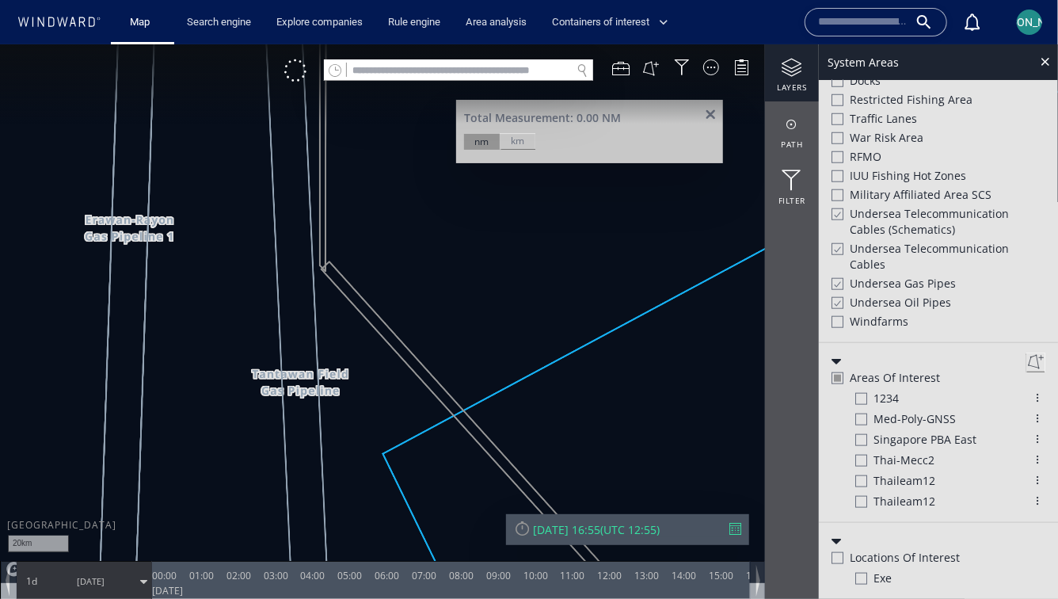
drag, startPoint x: 380, startPoint y: 174, endPoint x: 380, endPoint y: 475, distance: 300.9
click at [380, 475] on canvas "Map" at bounding box center [529, 313] width 1058 height 539
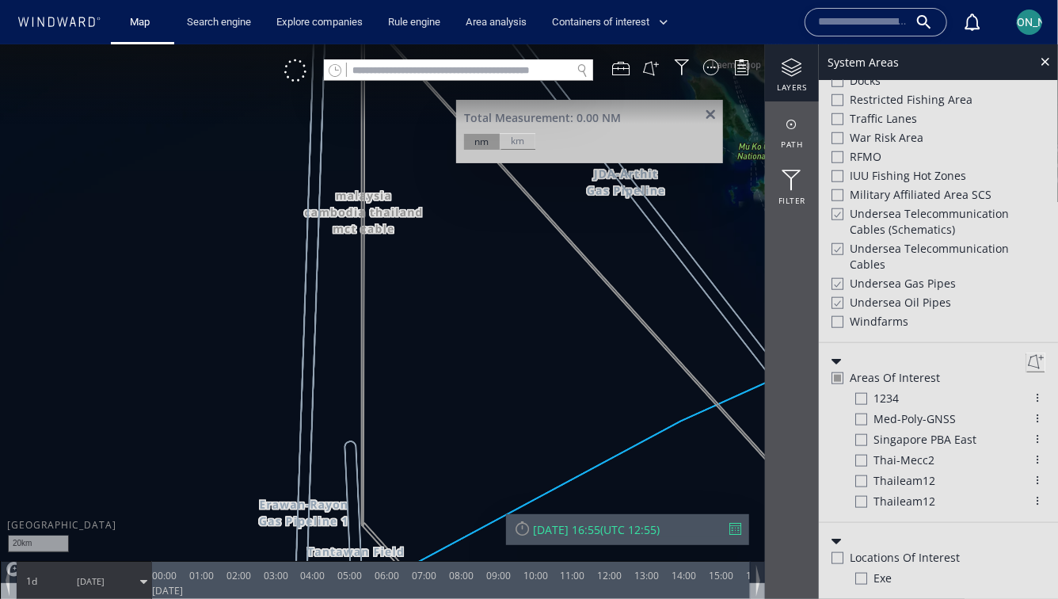
drag, startPoint x: 389, startPoint y: 154, endPoint x: 389, endPoint y: 475, distance: 321.5
click at [389, 484] on canvas "Map" at bounding box center [529, 313] width 1058 height 539
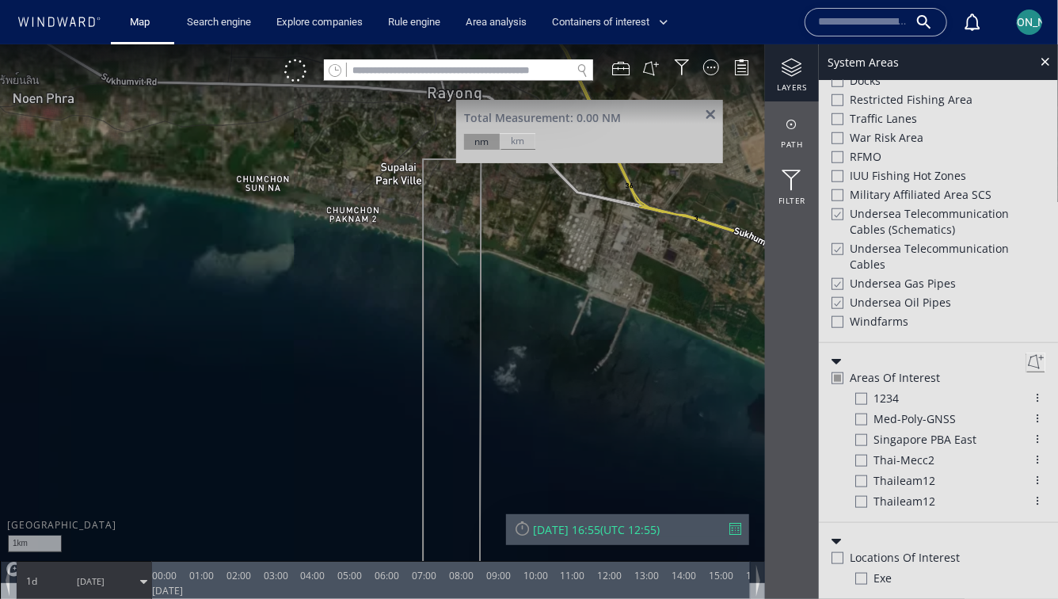
click at [420, 236] on canvas "Map" at bounding box center [529, 313] width 1058 height 539
click at [489, 252] on canvas "Map" at bounding box center [529, 313] width 1058 height 539
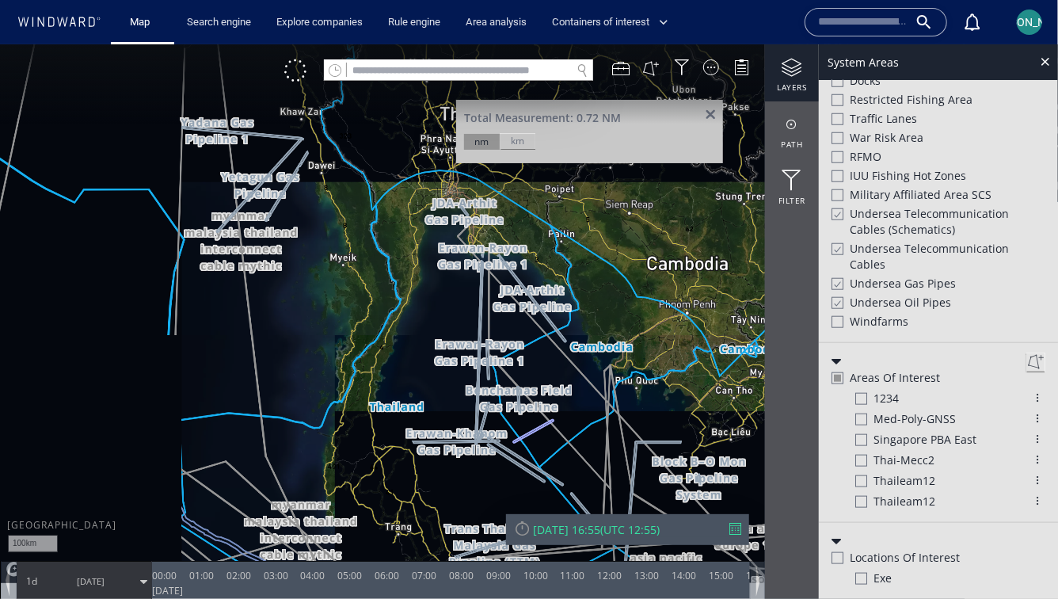
scroll to position [736, 0]
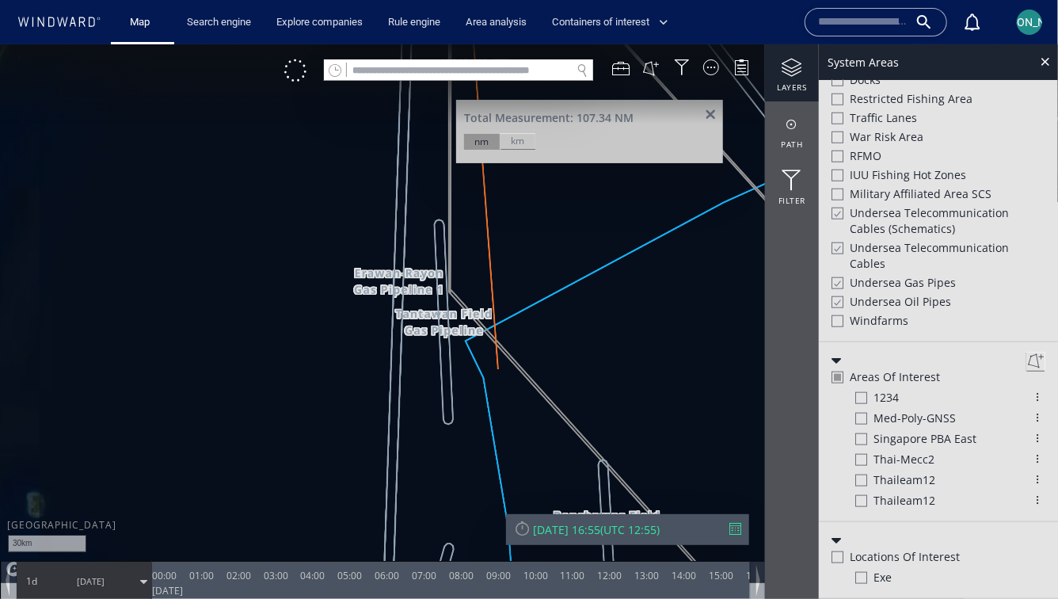
scroll to position [712, 0]
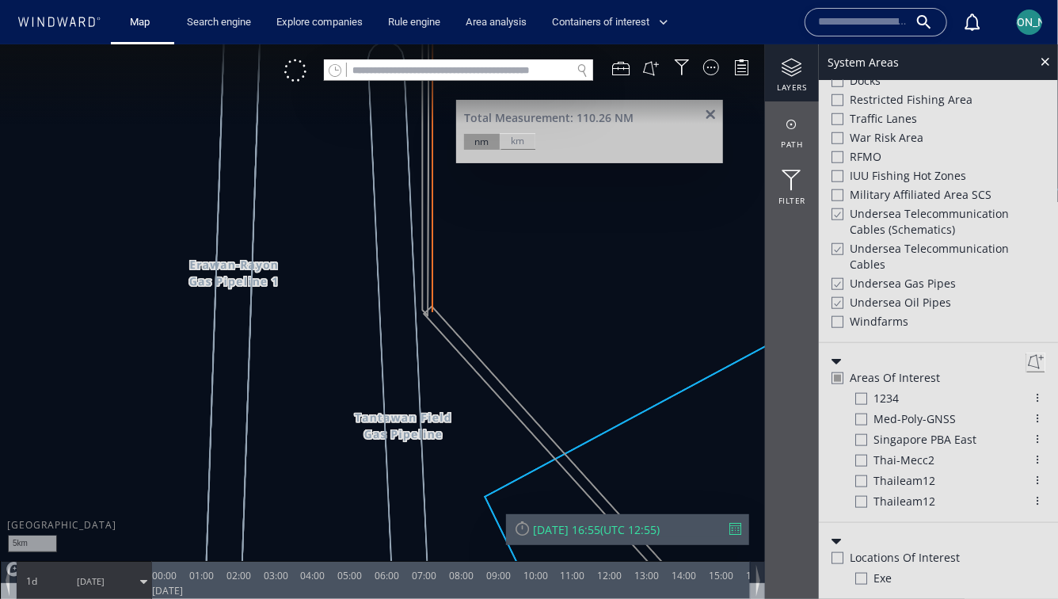
click at [433, 304] on canvas "Map" at bounding box center [529, 313] width 1058 height 539
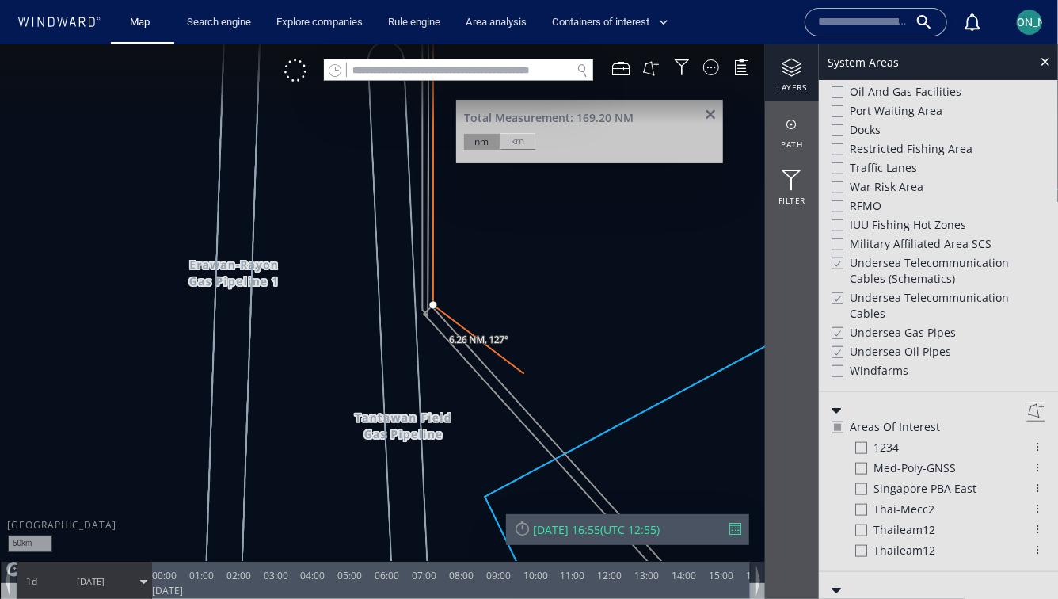
scroll to position [736, 0]
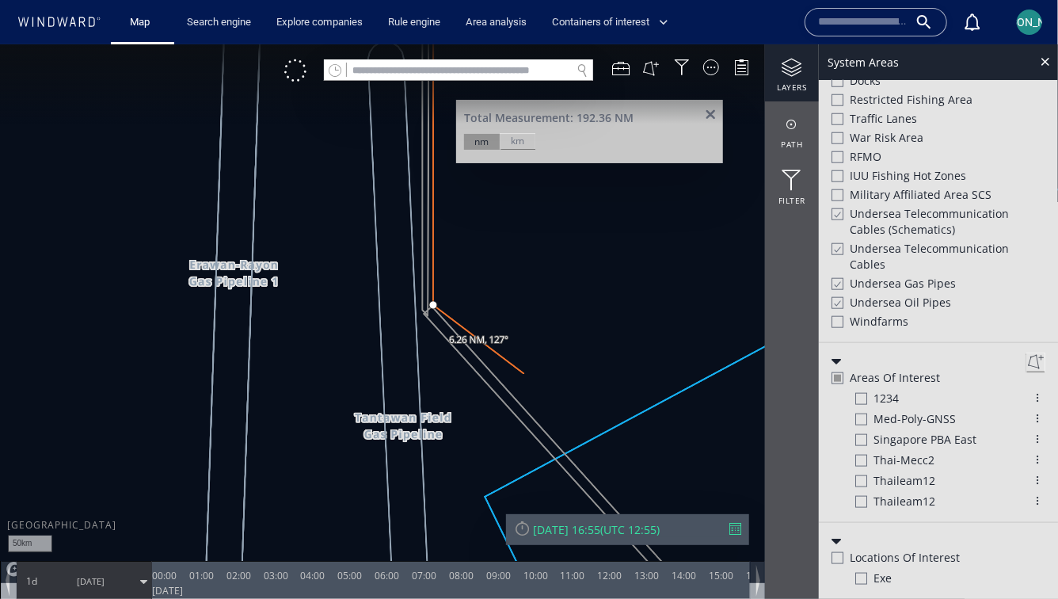
drag, startPoint x: 625, startPoint y: 449, endPoint x: 540, endPoint y: 377, distance: 111.2
click at [510, 318] on canvas "Map" at bounding box center [529, 313] width 1058 height 539
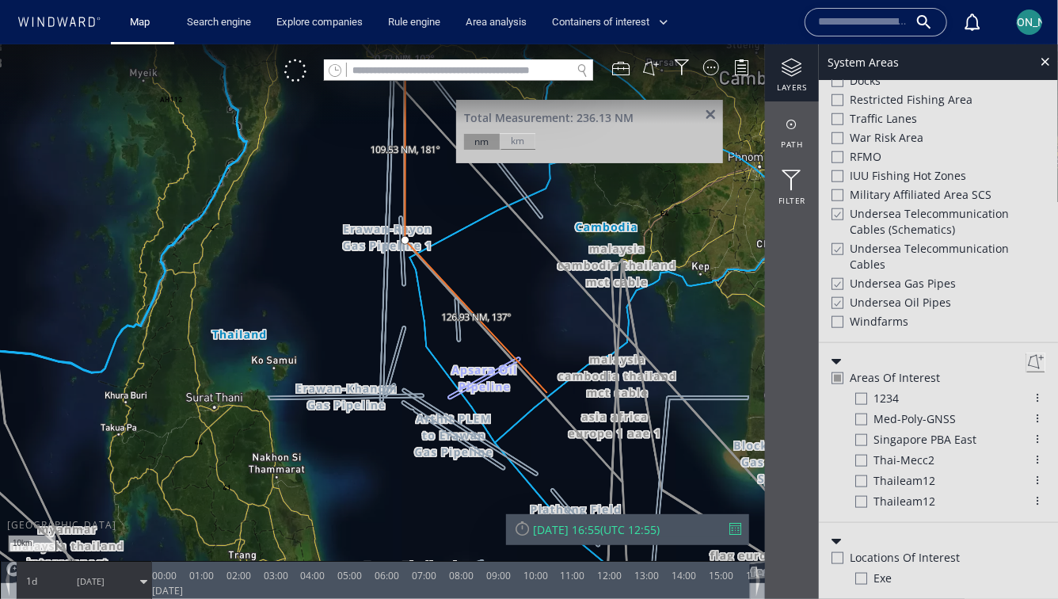
scroll to position [687, 0]
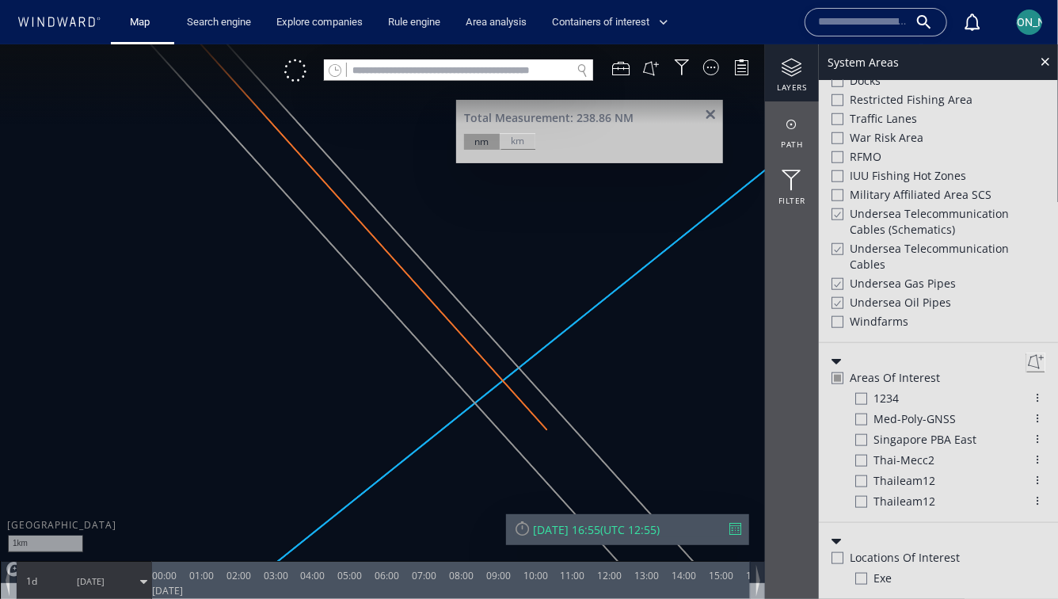
click at [526, 360] on canvas "Map" at bounding box center [529, 313] width 1058 height 539
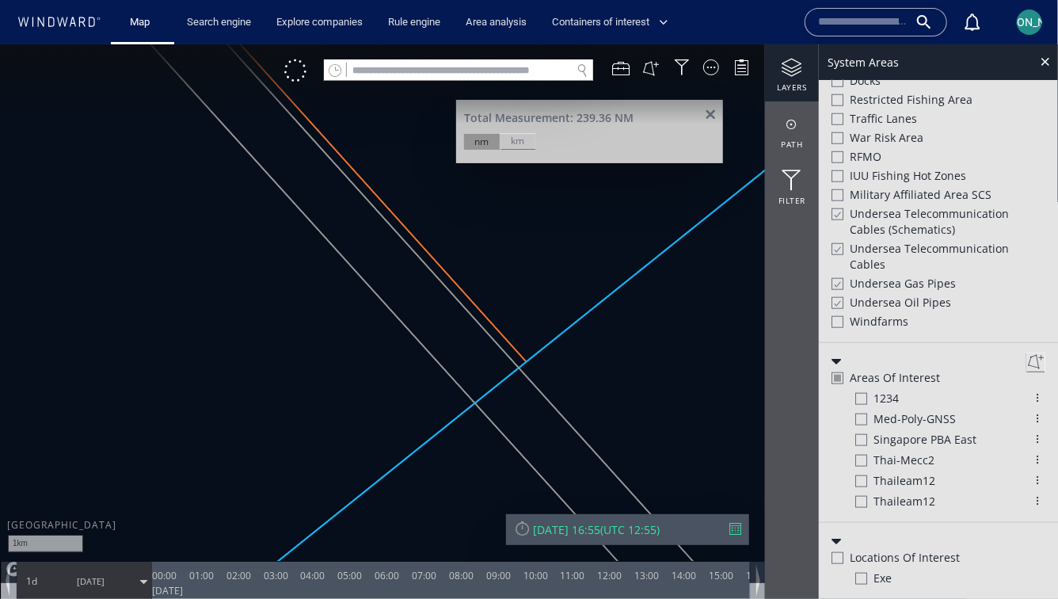
click at [472, 407] on canvas "Map" at bounding box center [529, 313] width 1058 height 539
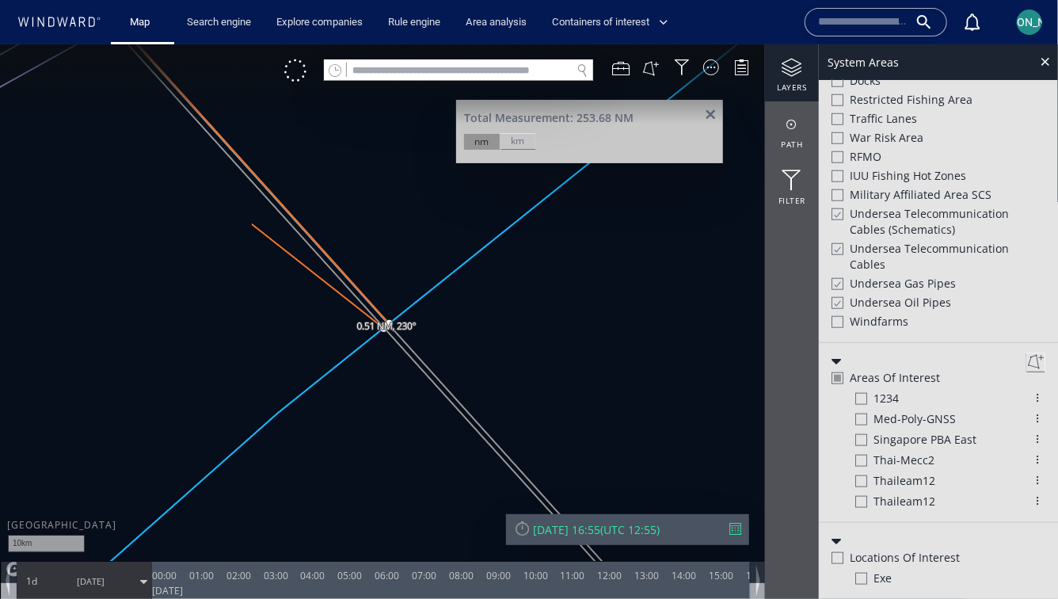
drag, startPoint x: 424, startPoint y: 357, endPoint x: 462, endPoint y: 391, distance: 50.4
click at [462, 391] on canvas "Map" at bounding box center [529, 313] width 1058 height 539
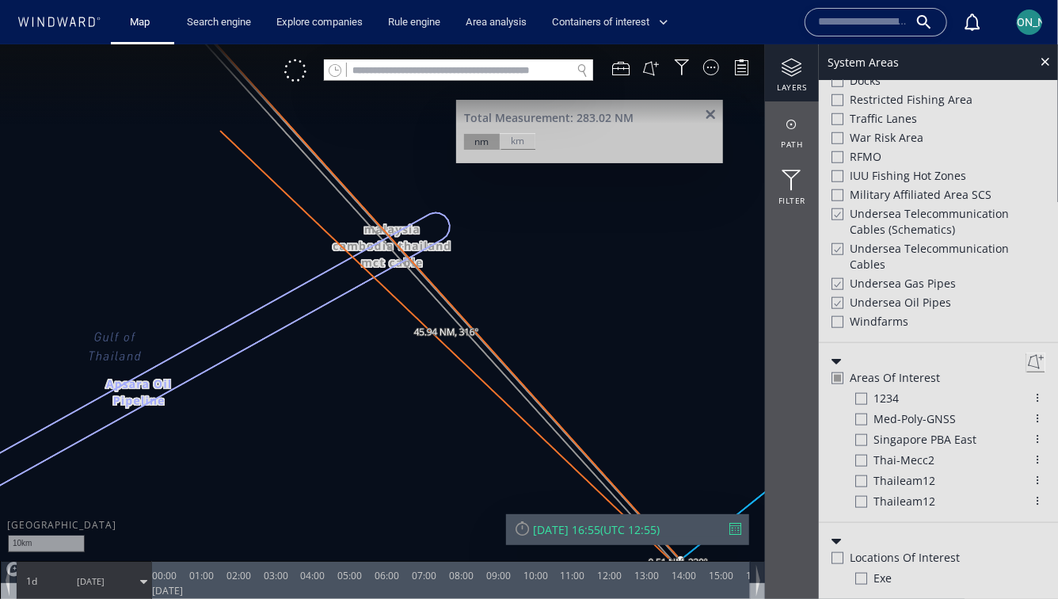
drag, startPoint x: 219, startPoint y: 143, endPoint x: 368, endPoint y: 349, distance: 254.6
click at [368, 349] on canvas "Map" at bounding box center [529, 313] width 1058 height 539
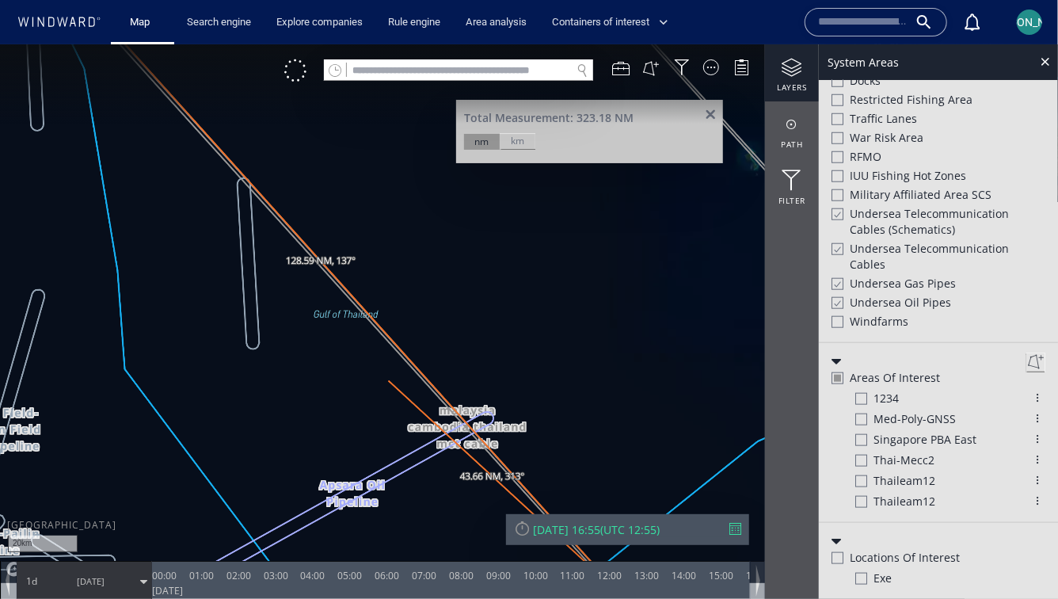
drag, startPoint x: 210, startPoint y: 191, endPoint x: 405, endPoint y: 401, distance: 286.3
click at [405, 401] on canvas "Map" at bounding box center [529, 313] width 1058 height 539
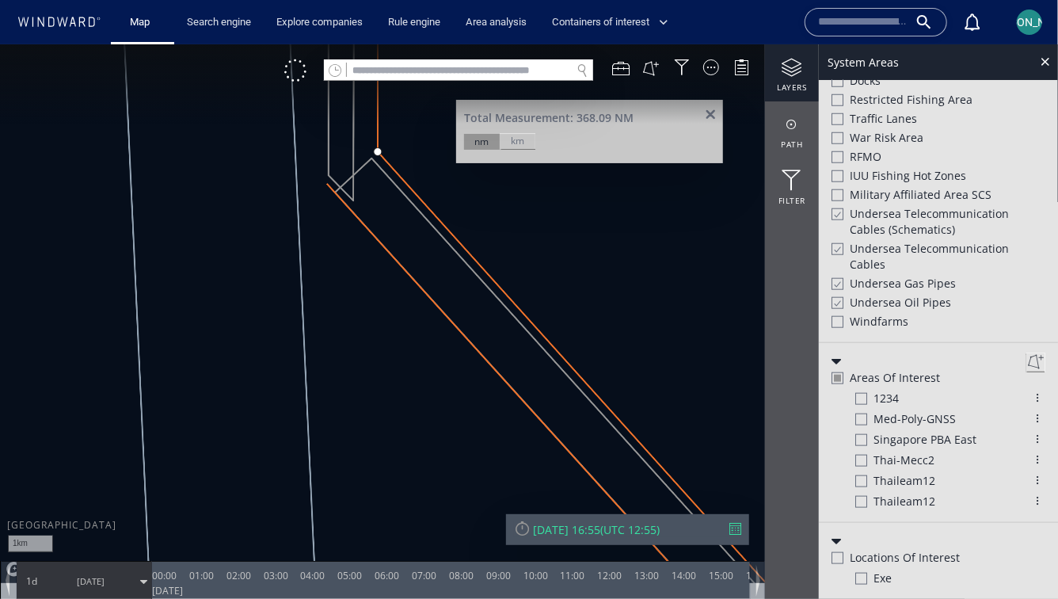
click at [325, 182] on canvas "Map" at bounding box center [529, 313] width 1058 height 539
drag, startPoint x: 327, startPoint y: 156, endPoint x: 333, endPoint y: 458, distance: 301.8
click at [333, 458] on canvas "Map" at bounding box center [529, 313] width 1058 height 539
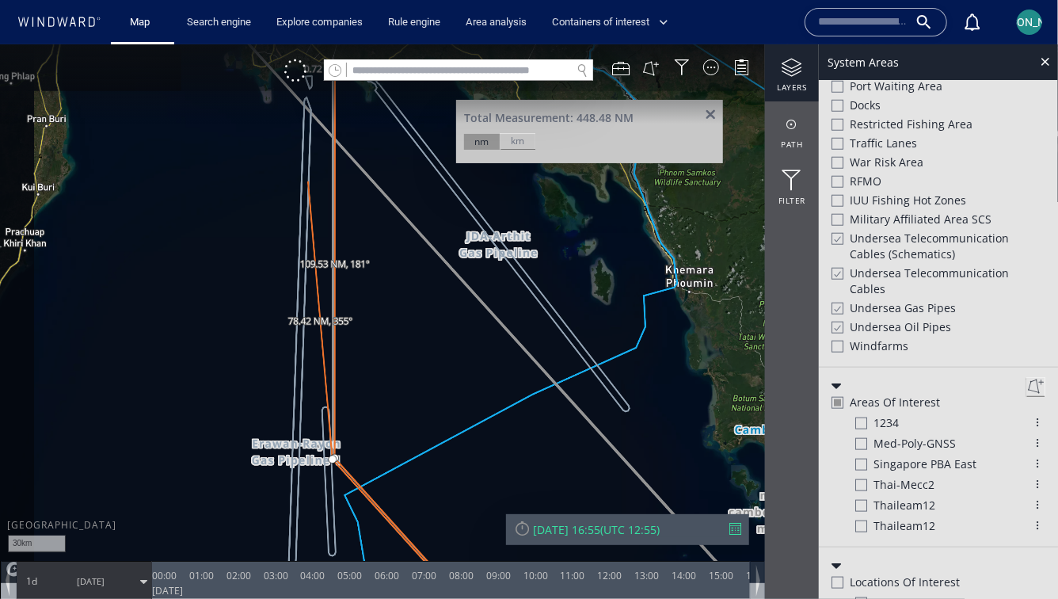
scroll to position [712, 0]
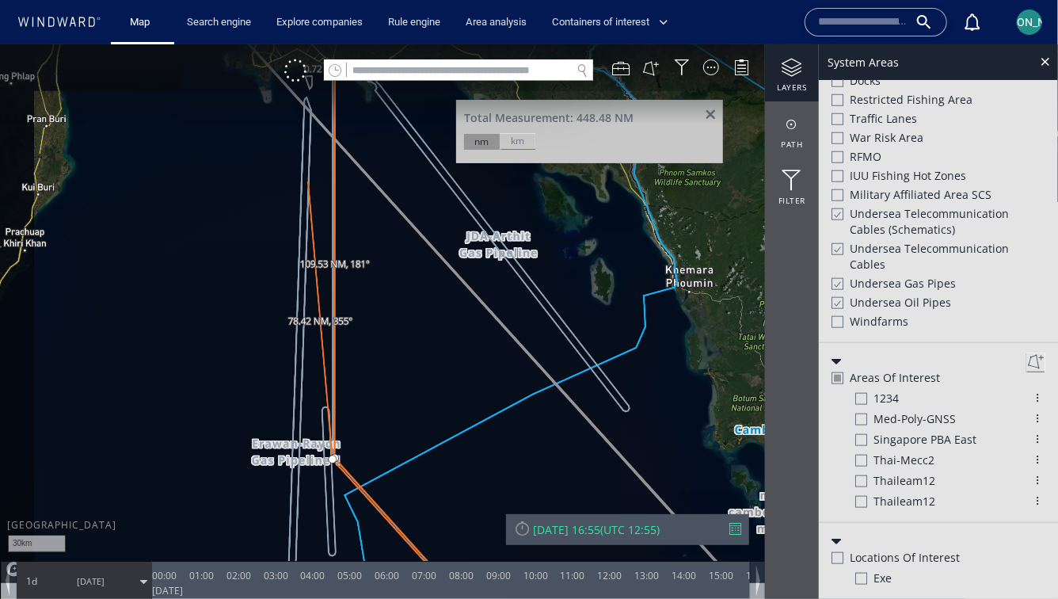
drag, startPoint x: 310, startPoint y: 281, endPoint x: 310, endPoint y: 378, distance: 96.6
click at [310, 378] on canvas "Map" at bounding box center [529, 313] width 1058 height 539
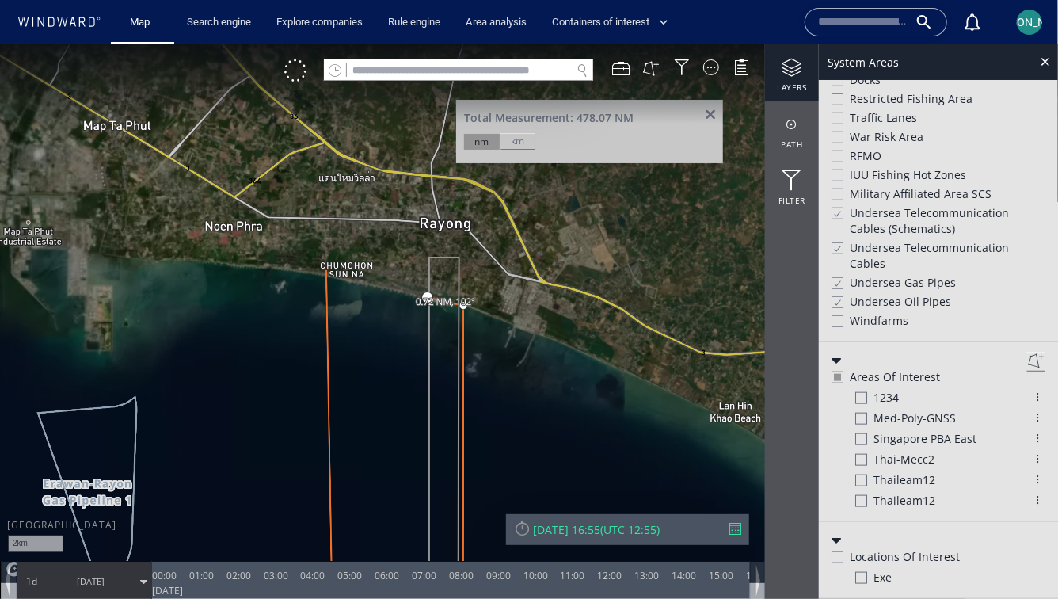
scroll to position [687, 0]
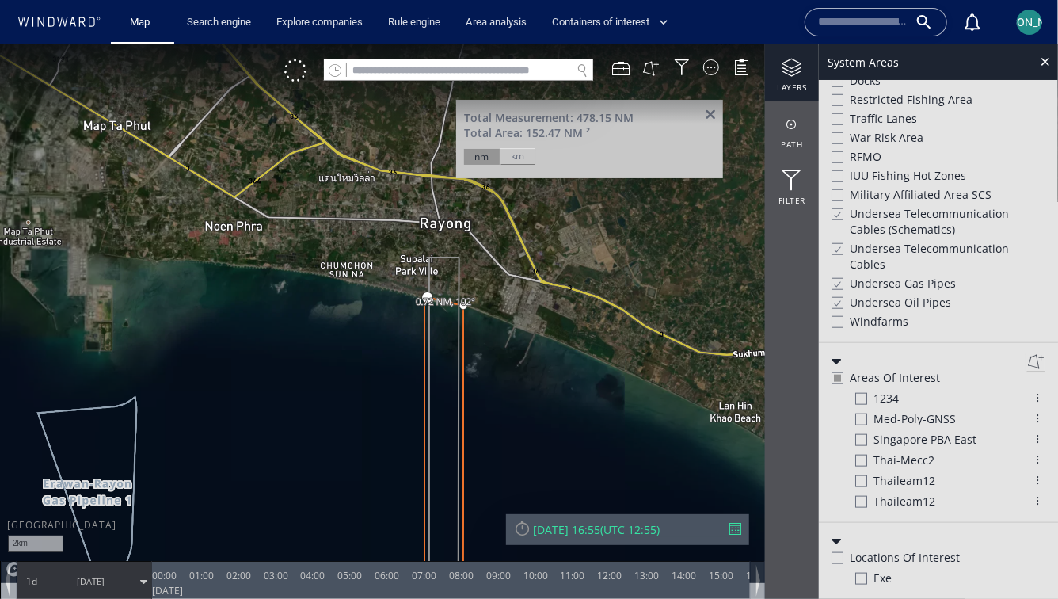
click at [429, 295] on canvas "Map" at bounding box center [529, 313] width 1058 height 539
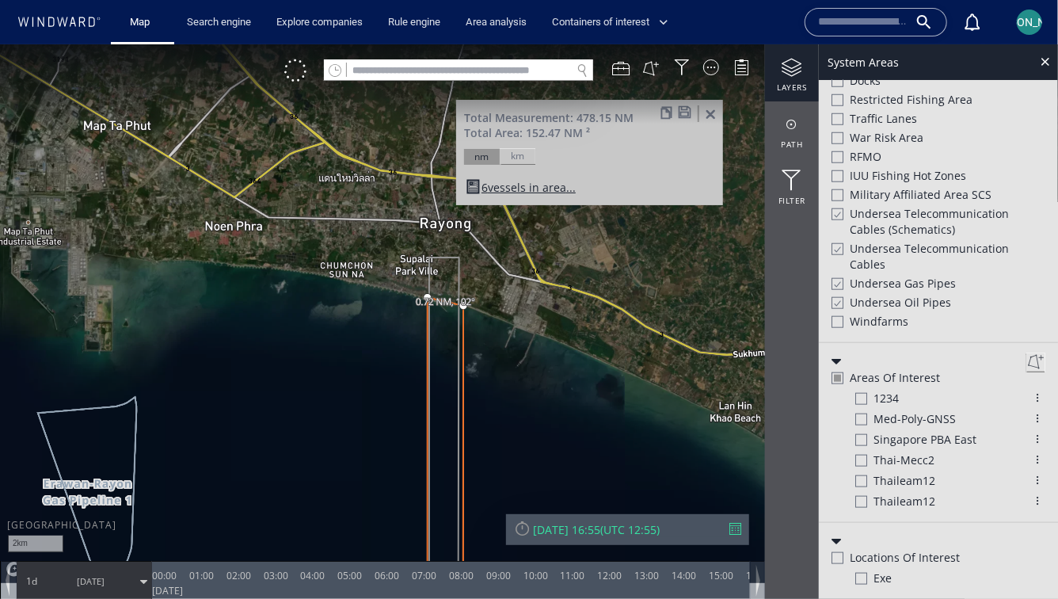
click at [686, 110] on span at bounding box center [684, 111] width 13 height 12
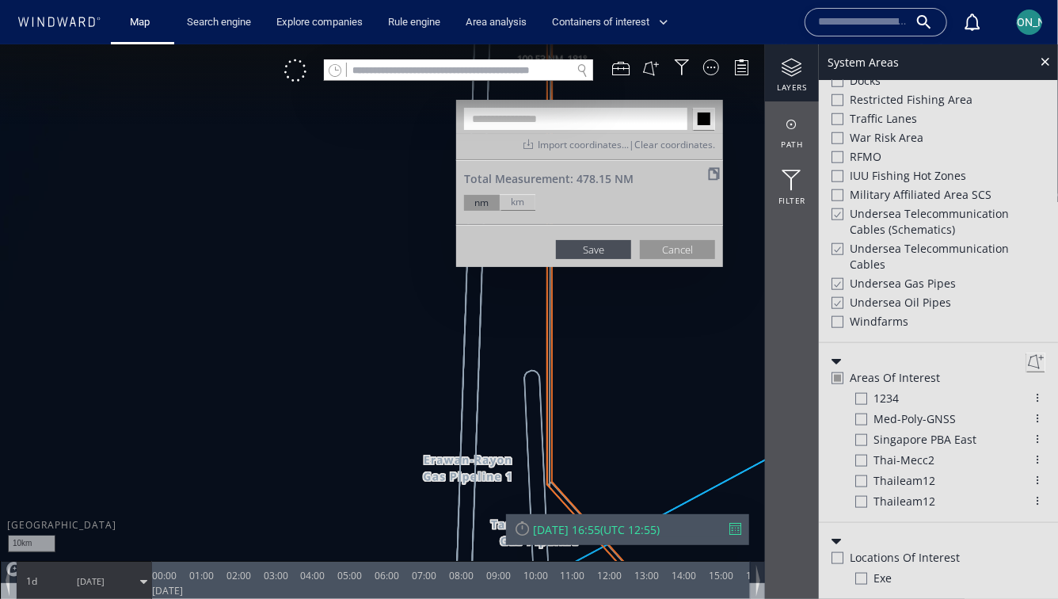
scroll to position [687, 0]
drag, startPoint x: 504, startPoint y: 334, endPoint x: 306, endPoint y: 375, distance: 202.1
click at [299, 479] on canvas "Map" at bounding box center [529, 313] width 1058 height 539
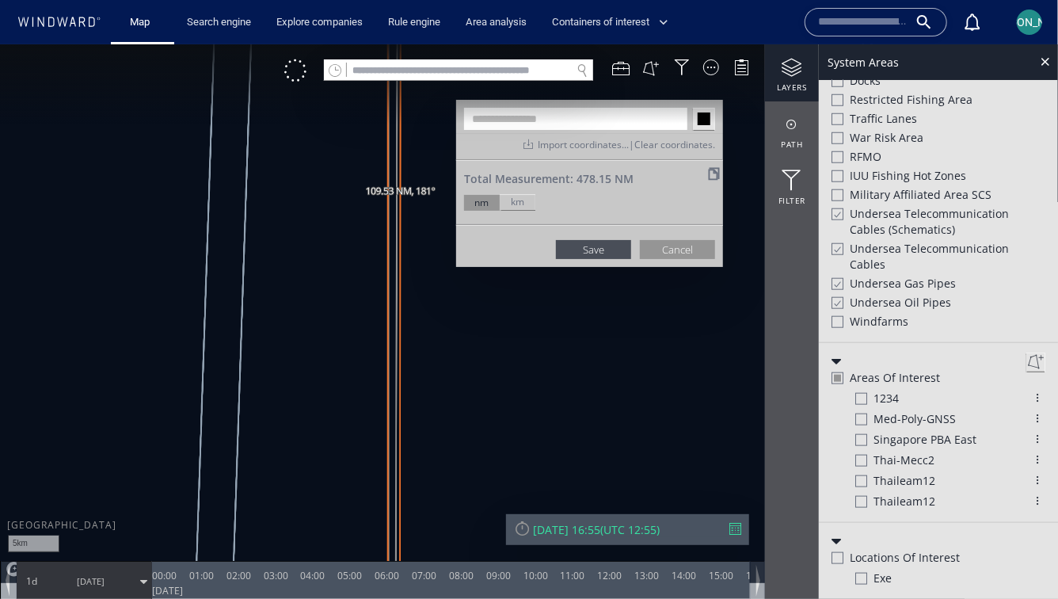
drag, startPoint x: 350, startPoint y: 137, endPoint x: 286, endPoint y: -79, distance: 225.5
click at [286, 44] on html "5km © Mapbox © OpenStreetMap Improve this map © Maxar ******* Import coordinate…" at bounding box center [529, 321] width 1058 height 554
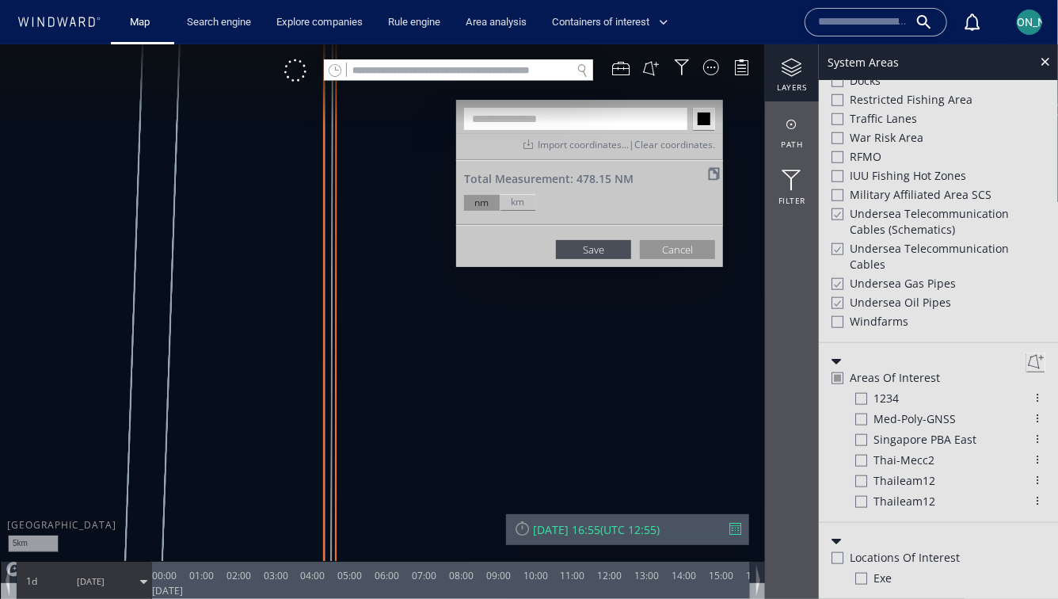
drag, startPoint x: 291, startPoint y: 259, endPoint x: 290, endPoint y: -33, distance: 292.2
click at [290, 44] on html "5km © Mapbox © OpenStreetMap Improve this map © Maxar ******* Import coordinate…" at bounding box center [529, 321] width 1058 height 554
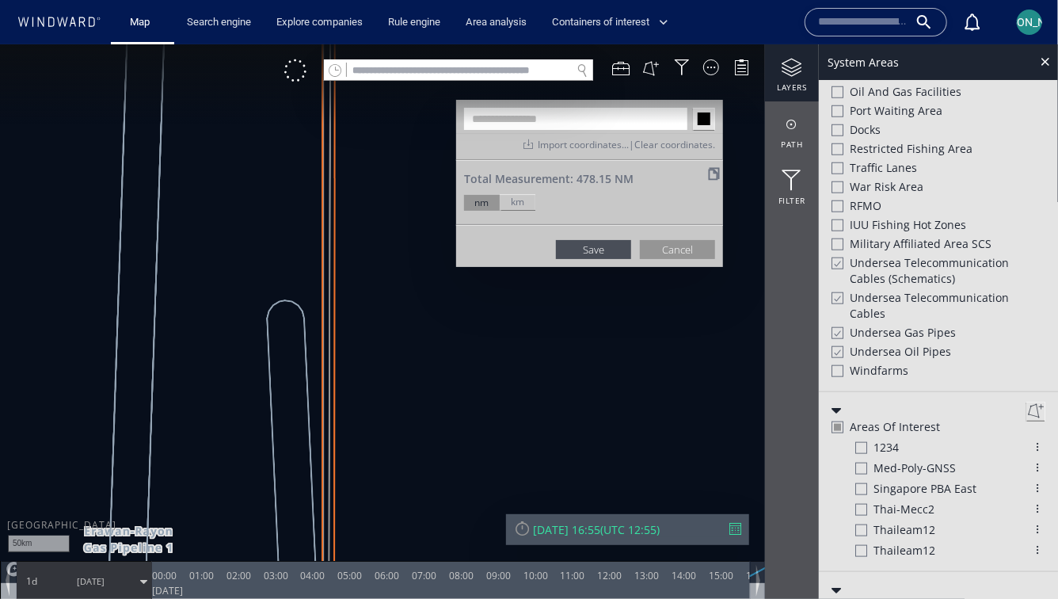
scroll to position [736, 0]
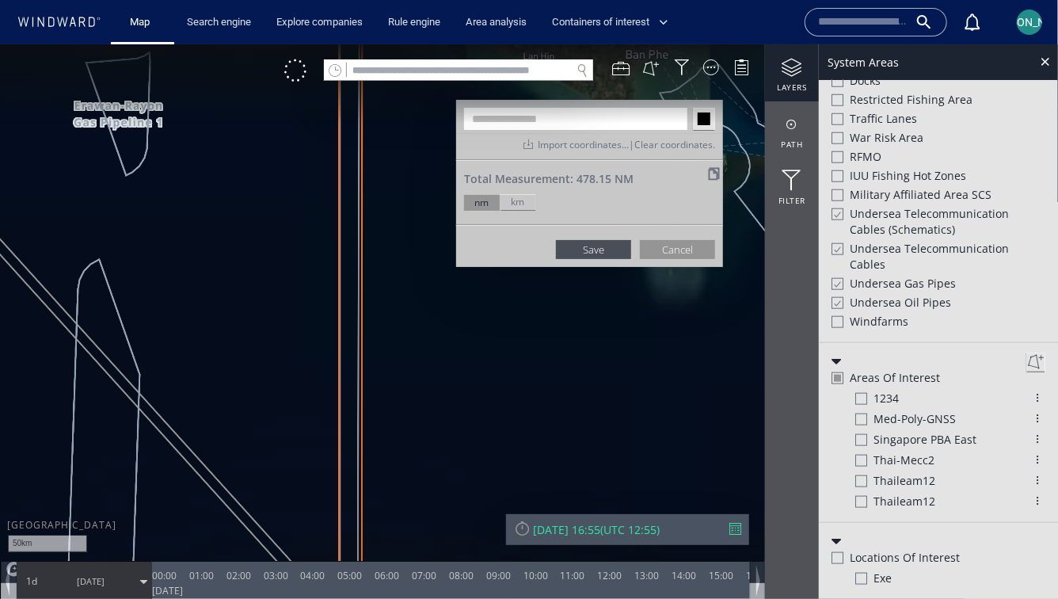
scroll to position [712, 0]
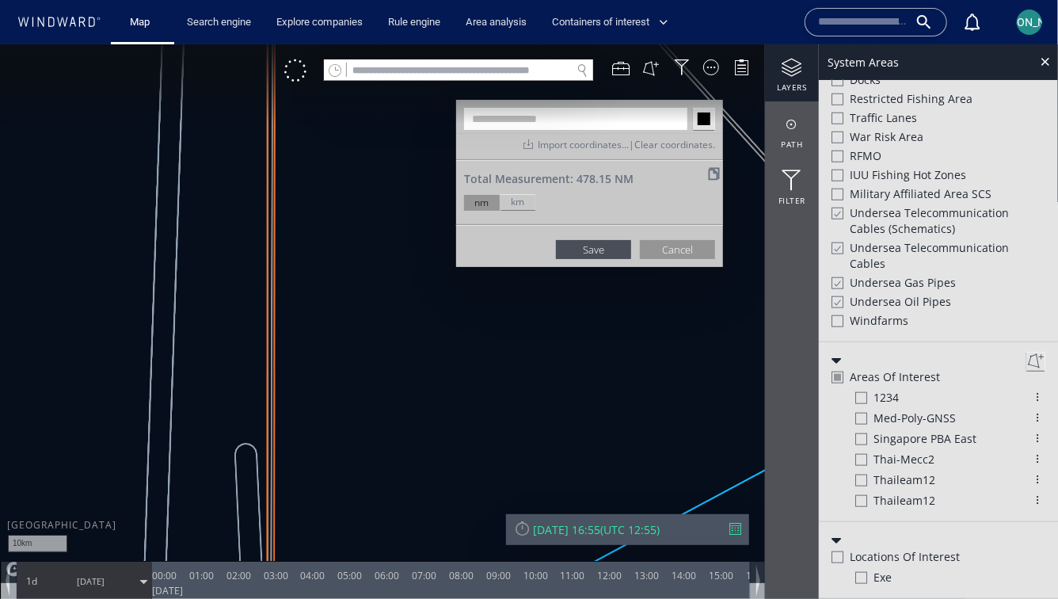
scroll to position [687, 0]
drag, startPoint x: 301, startPoint y: 415, endPoint x: 312, endPoint y: 120, distance: 295.6
click at [312, 120] on canvas "Map" at bounding box center [529, 313] width 1058 height 539
drag, startPoint x: 432, startPoint y: 427, endPoint x: 228, endPoint y: 211, distance: 296.9
click at [228, 211] on canvas "Map" at bounding box center [529, 313] width 1058 height 539
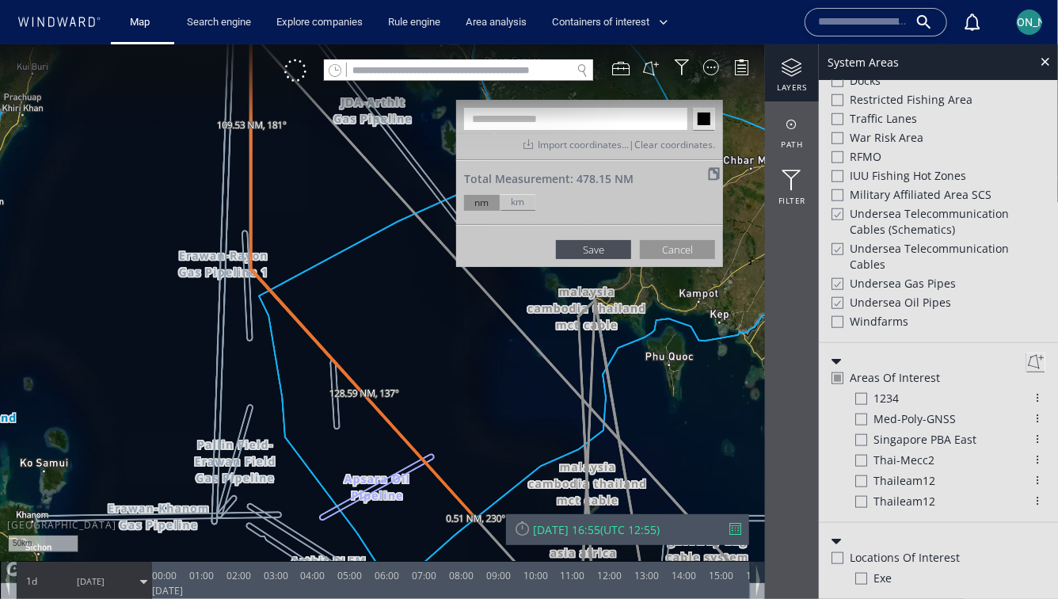
scroll to position [712, 0]
drag, startPoint x: 209, startPoint y: 115, endPoint x: 226, endPoint y: 261, distance: 147.4
click at [226, 261] on canvas "Map" at bounding box center [529, 313] width 1058 height 539
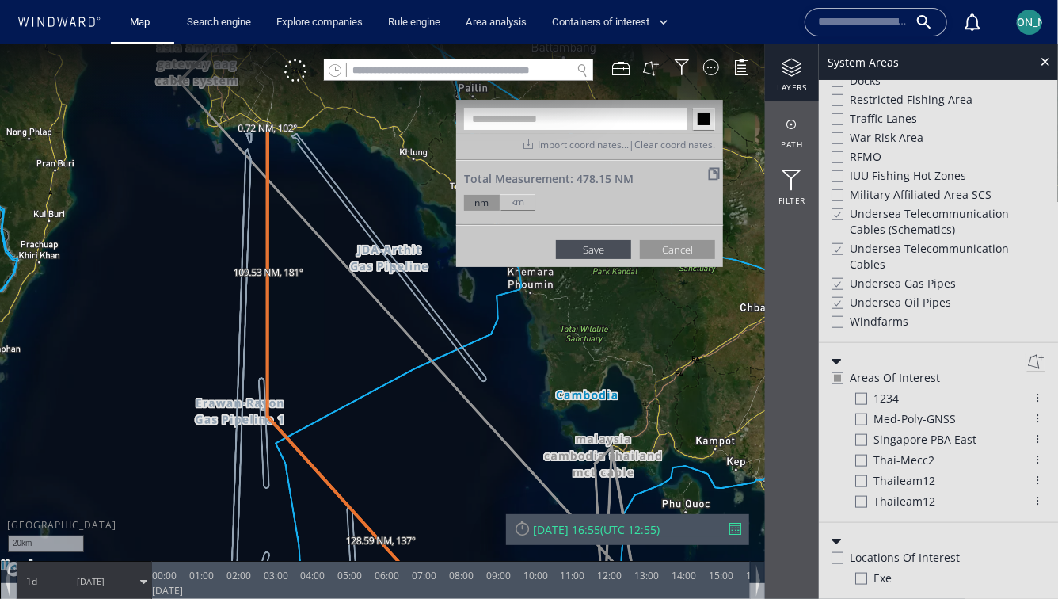
scroll to position [687, 0]
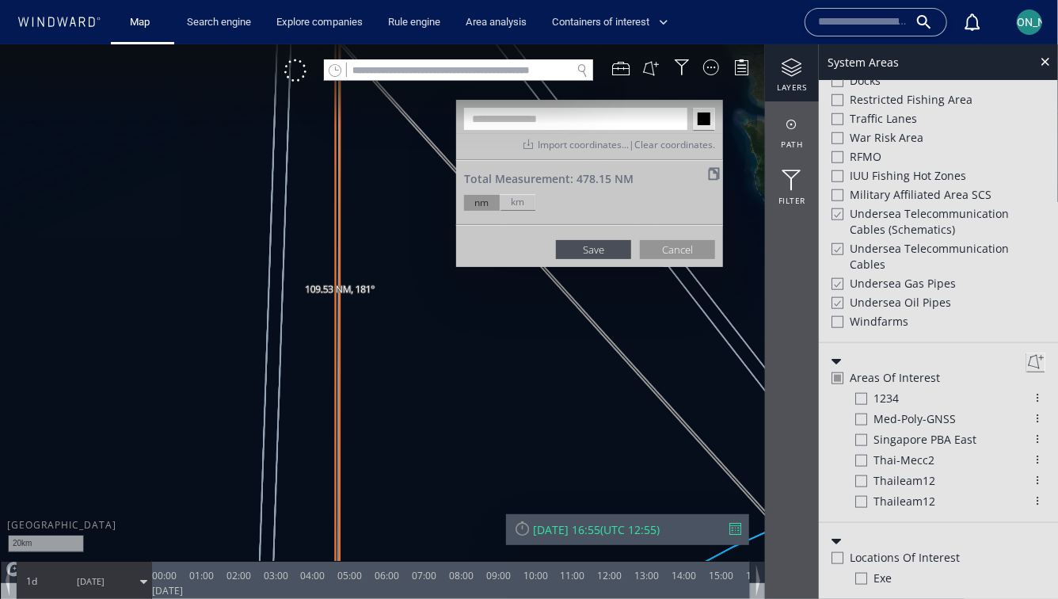
drag, startPoint x: 304, startPoint y: 169, endPoint x: 274, endPoint y: 445, distance: 278.0
click at [274, 445] on canvas "Map" at bounding box center [529, 313] width 1058 height 539
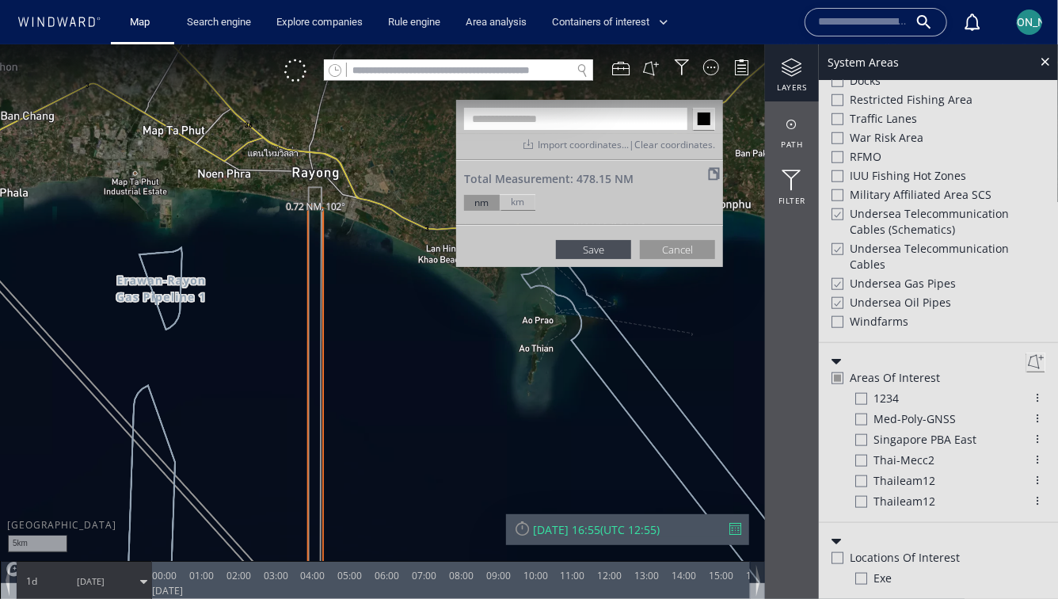
drag, startPoint x: 272, startPoint y: 179, endPoint x: 272, endPoint y: 338, distance: 159.2
click at [272, 338] on canvas "Map" at bounding box center [529, 313] width 1058 height 539
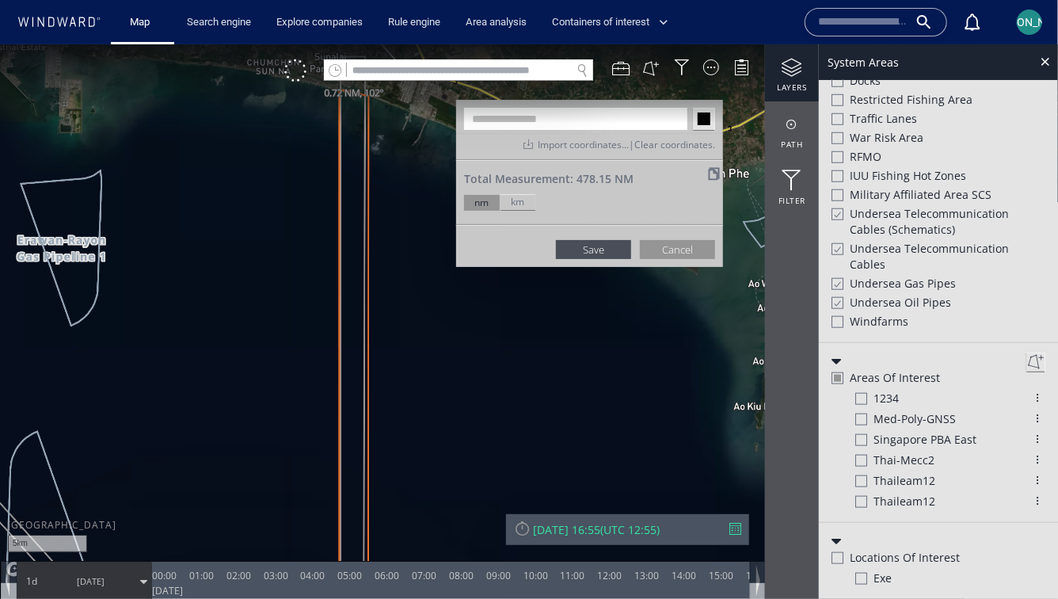
click at [550, 123] on input "text" at bounding box center [575, 118] width 223 height 22
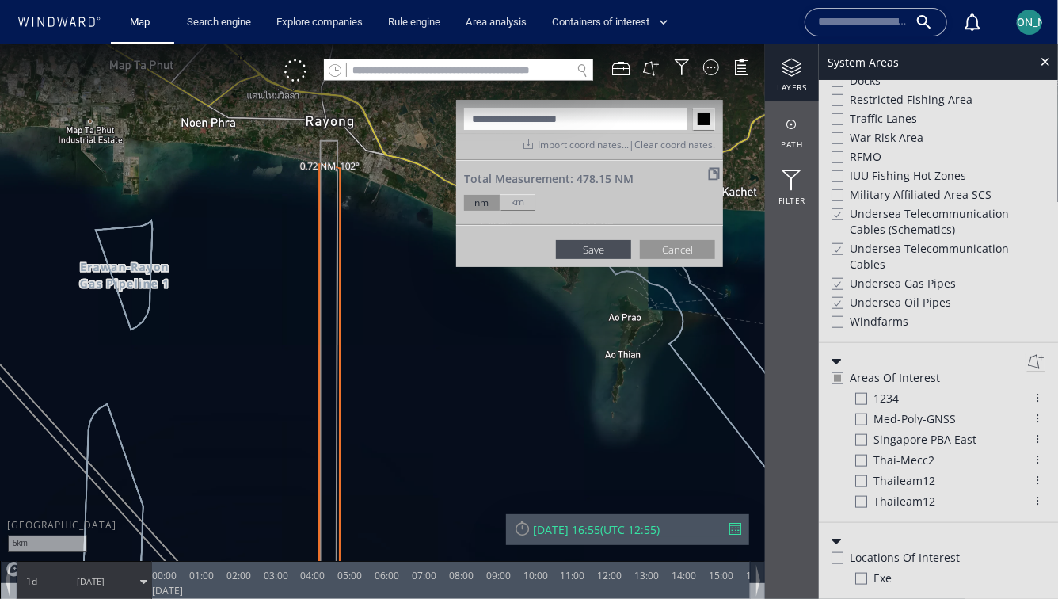
click at [602, 121] on input "**********" at bounding box center [575, 118] width 223 height 22
type input "**********"
click at [704, 117] on input "*******" at bounding box center [704, 118] width 22 height 22
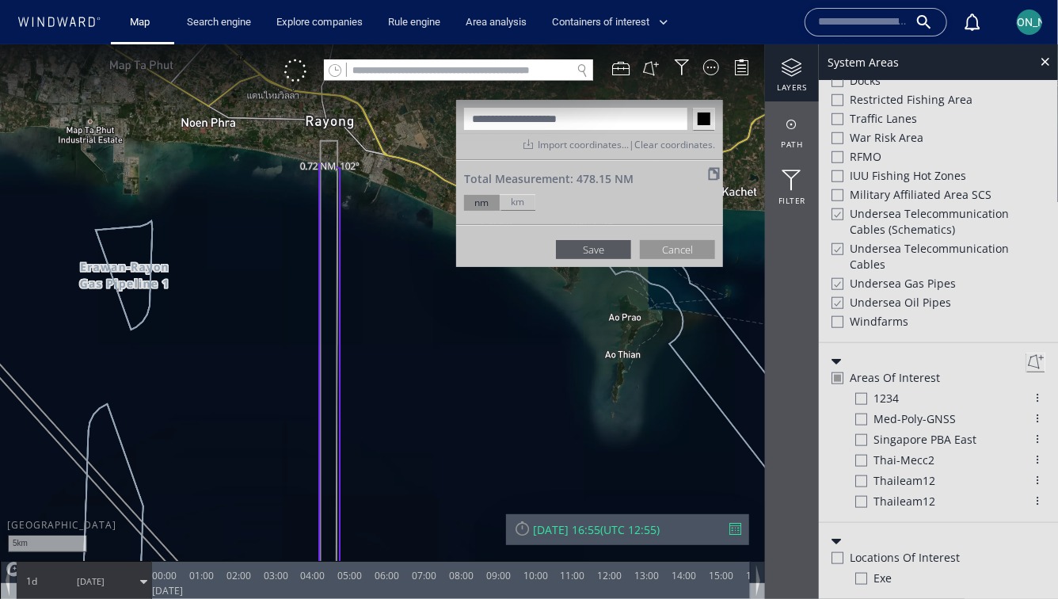
type input "*******"
click at [593, 246] on button "Save" at bounding box center [593, 248] width 75 height 19
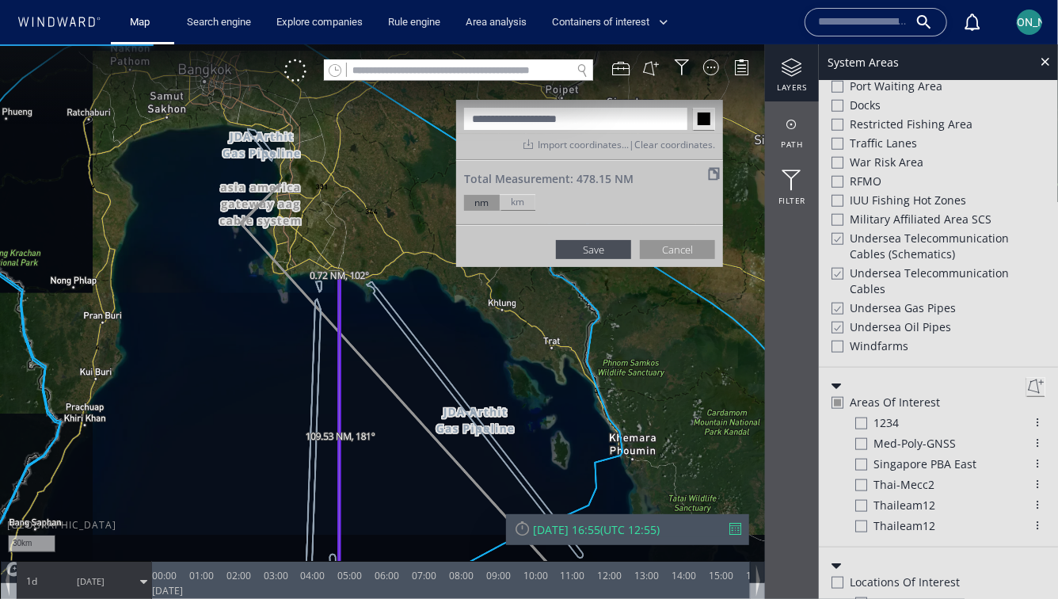
scroll to position [712, 0]
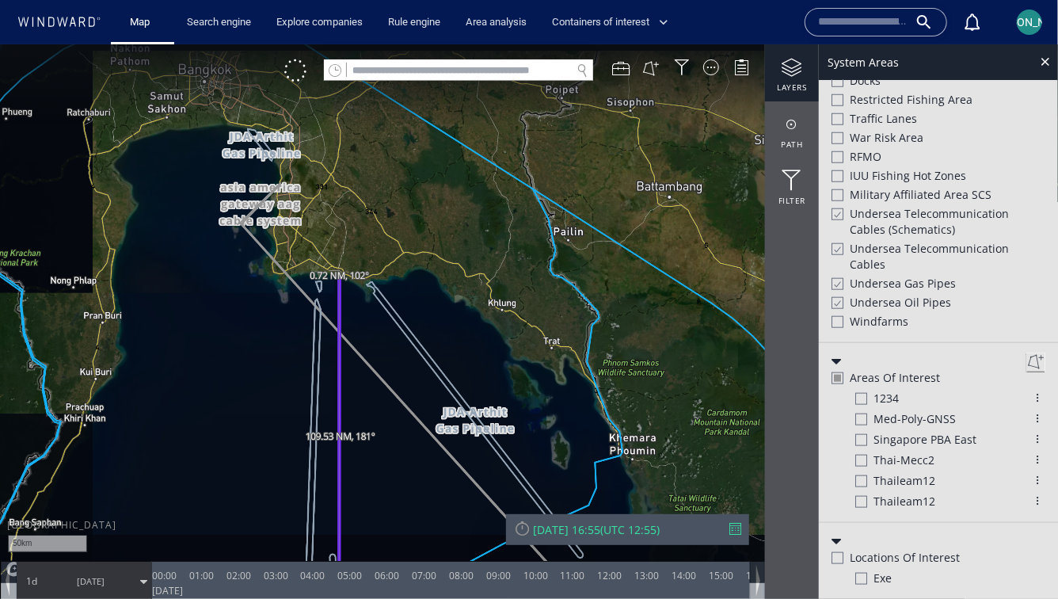
drag, startPoint x: 378, startPoint y: 385, endPoint x: 376, endPoint y: 166, distance: 218.6
click at [377, 164] on canvas "Map" at bounding box center [529, 313] width 1058 height 539
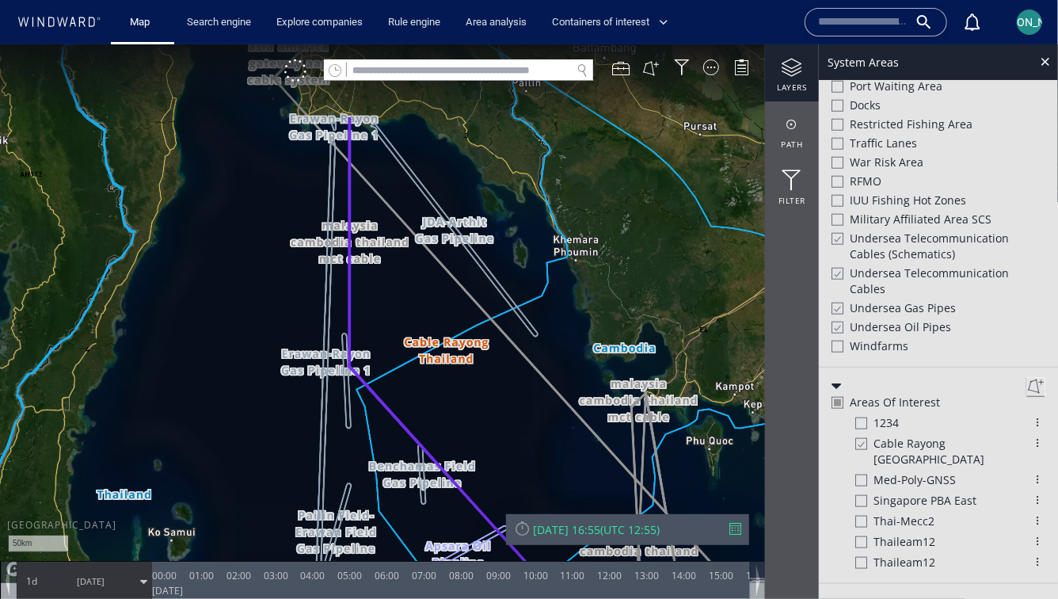
scroll to position [736, 0]
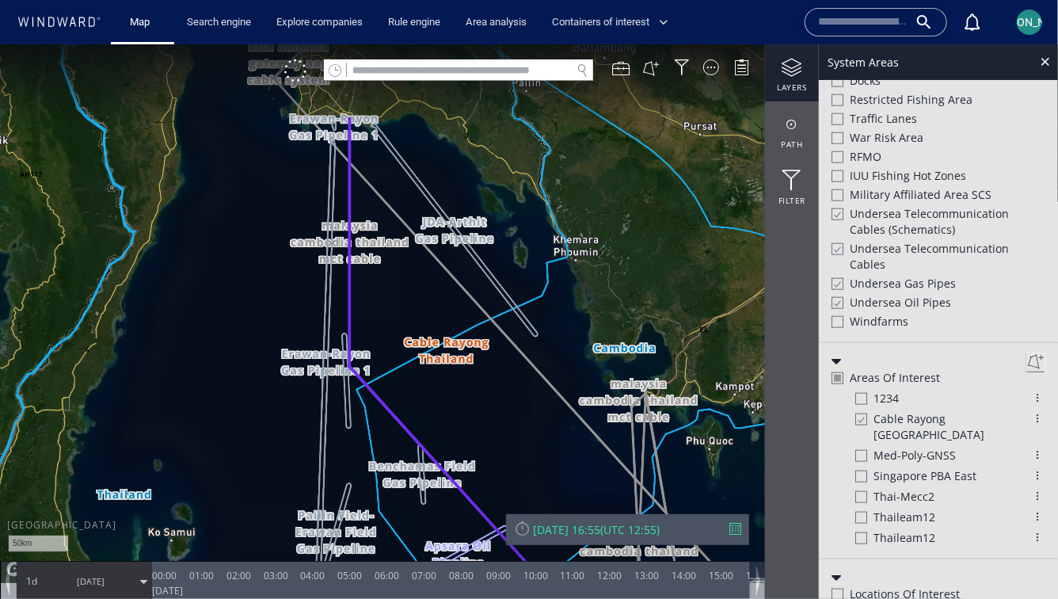
drag, startPoint x: 403, startPoint y: 327, endPoint x: 424, endPoint y: 239, distance: 90.5
click at [424, 239] on canvas "Map" at bounding box center [529, 313] width 1058 height 539
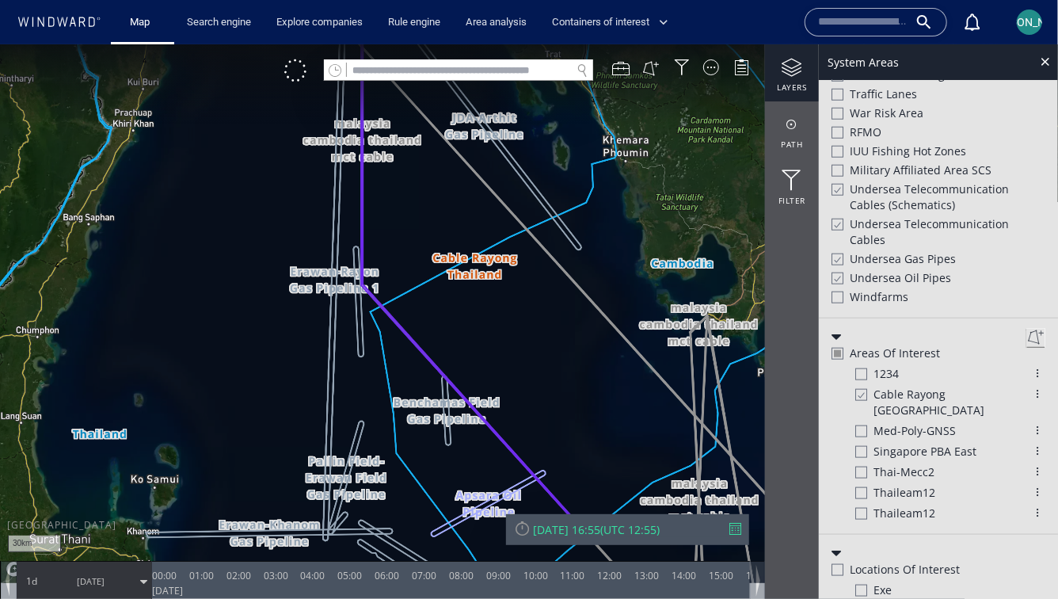
scroll to position [712, 0]
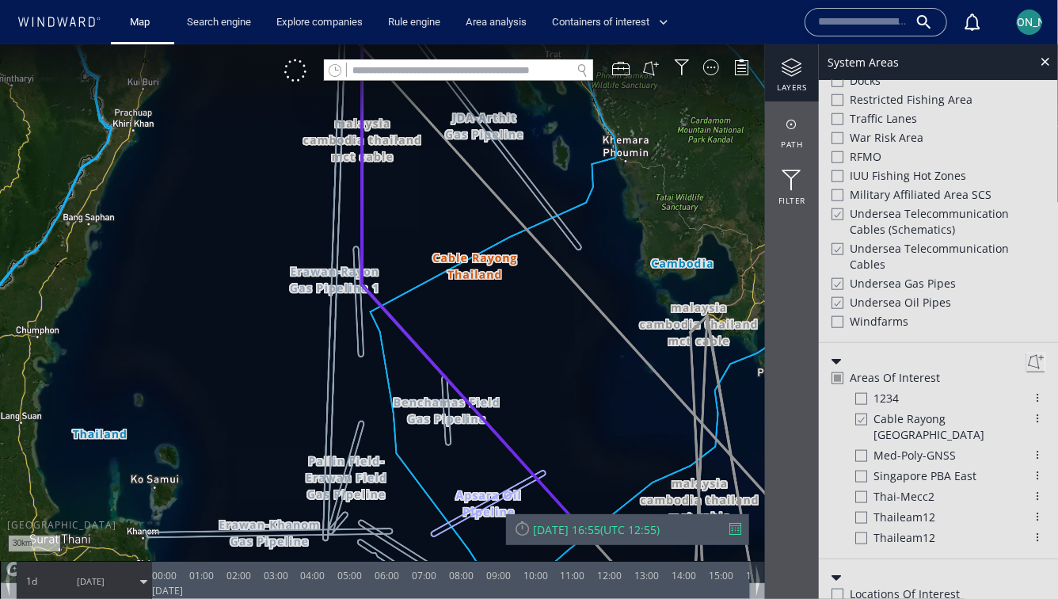
drag, startPoint x: 399, startPoint y: 219, endPoint x: 456, endPoint y: 287, distance: 88.8
click at [455, 288] on canvas "Map" at bounding box center [529, 313] width 1058 height 539
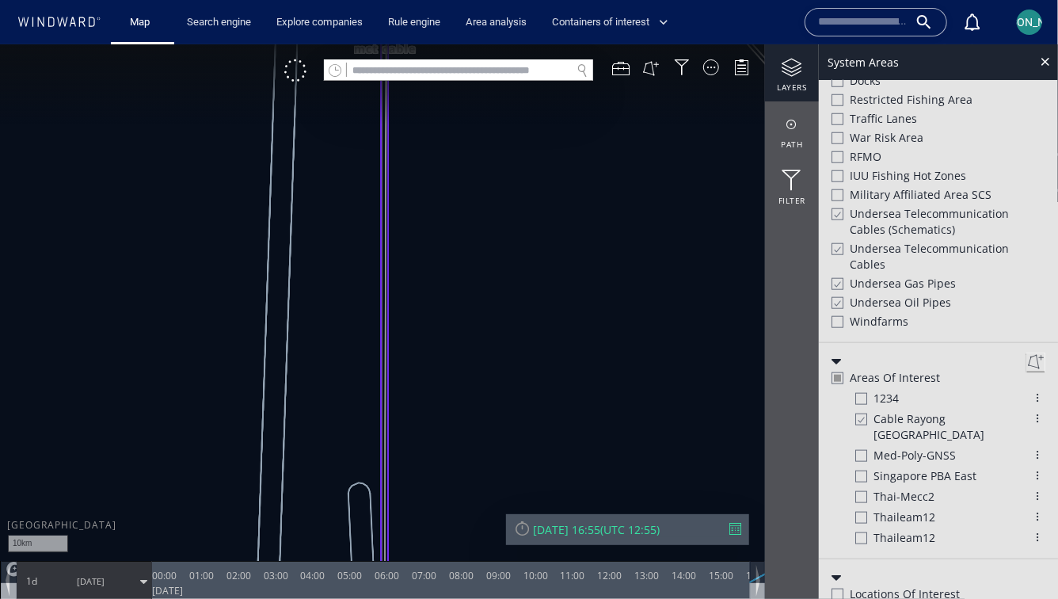
scroll to position [687, 0]
drag, startPoint x: 409, startPoint y: 248, endPoint x: 436, endPoint y: 107, distance: 143.5
click at [436, 106] on canvas "Map" at bounding box center [529, 313] width 1058 height 539
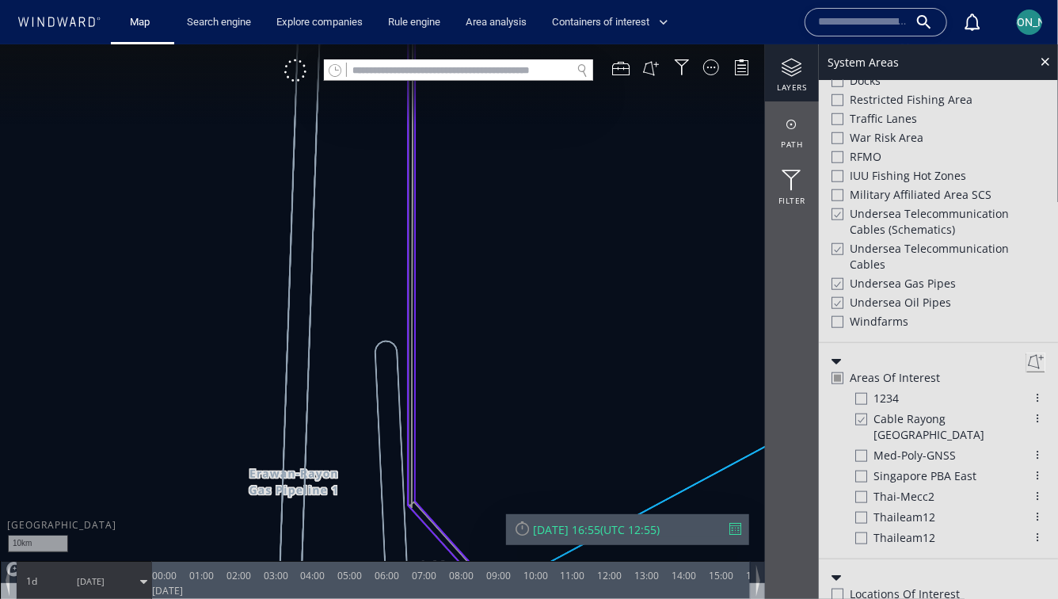
drag, startPoint x: 445, startPoint y: 379, endPoint x: 445, endPoint y: 194, distance: 184.5
click at [445, 192] on canvas "Map" at bounding box center [529, 313] width 1058 height 539
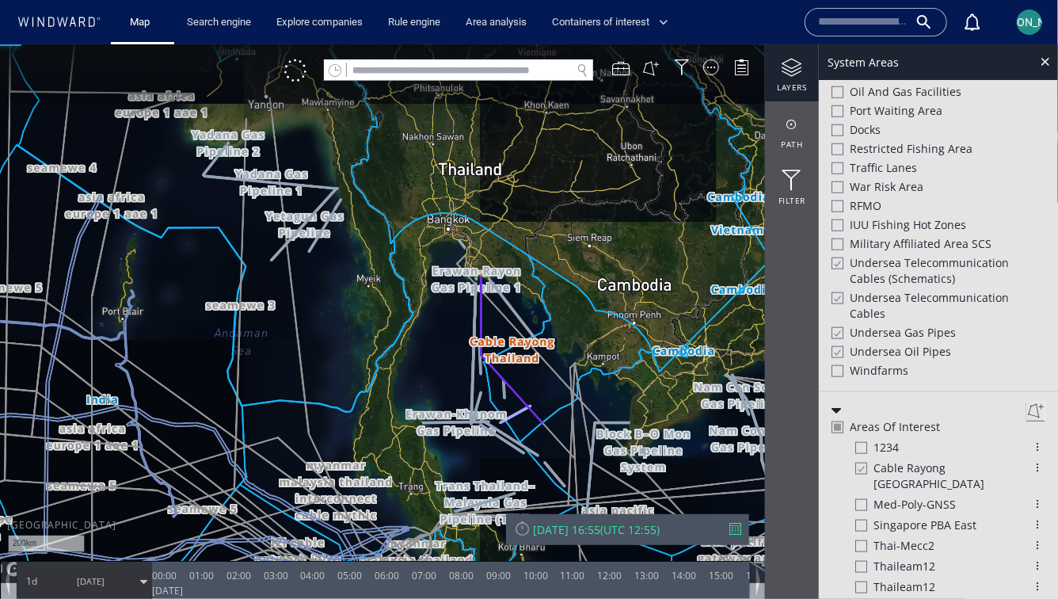
scroll to position [736, 0]
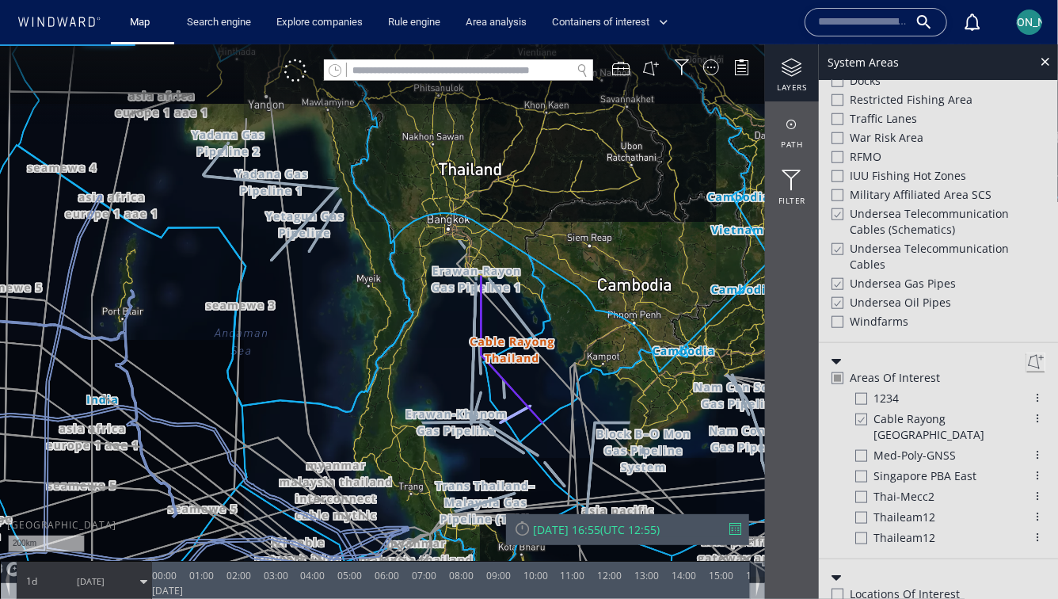
click at [458, 289] on canvas "Map" at bounding box center [529, 313] width 1058 height 539
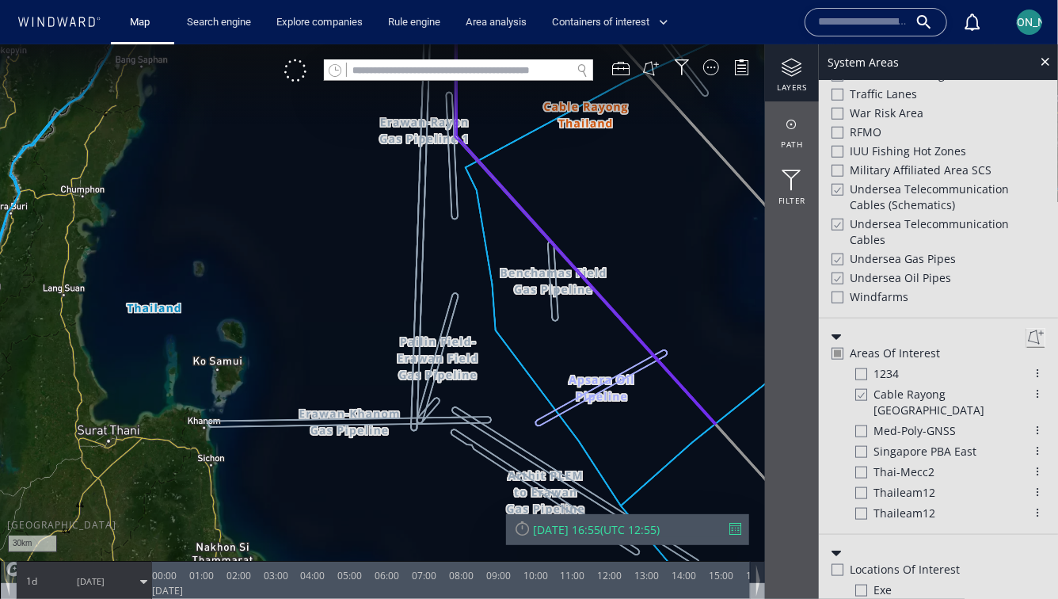
scroll to position [712, 0]
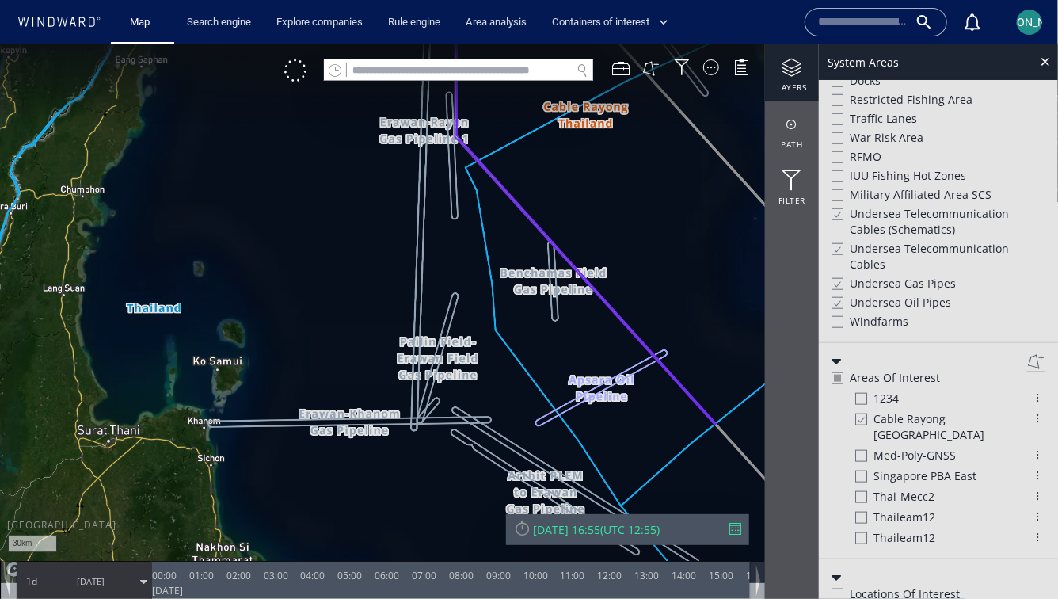
drag, startPoint x: 484, startPoint y: 132, endPoint x: 484, endPoint y: 287, distance: 155.2
click at [484, 288] on canvas "Map" at bounding box center [529, 313] width 1058 height 539
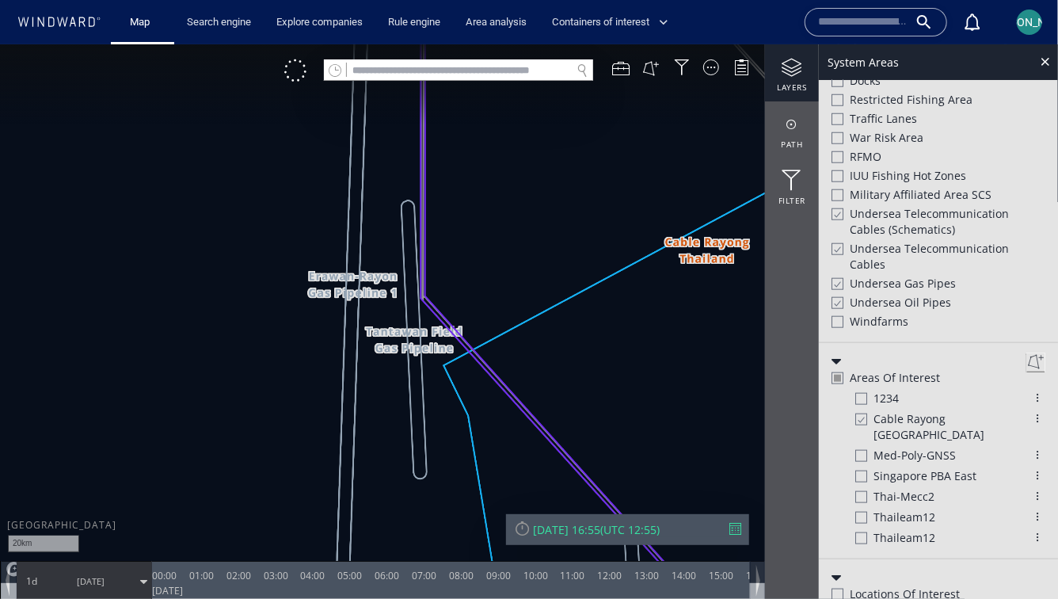
scroll to position [687, 0]
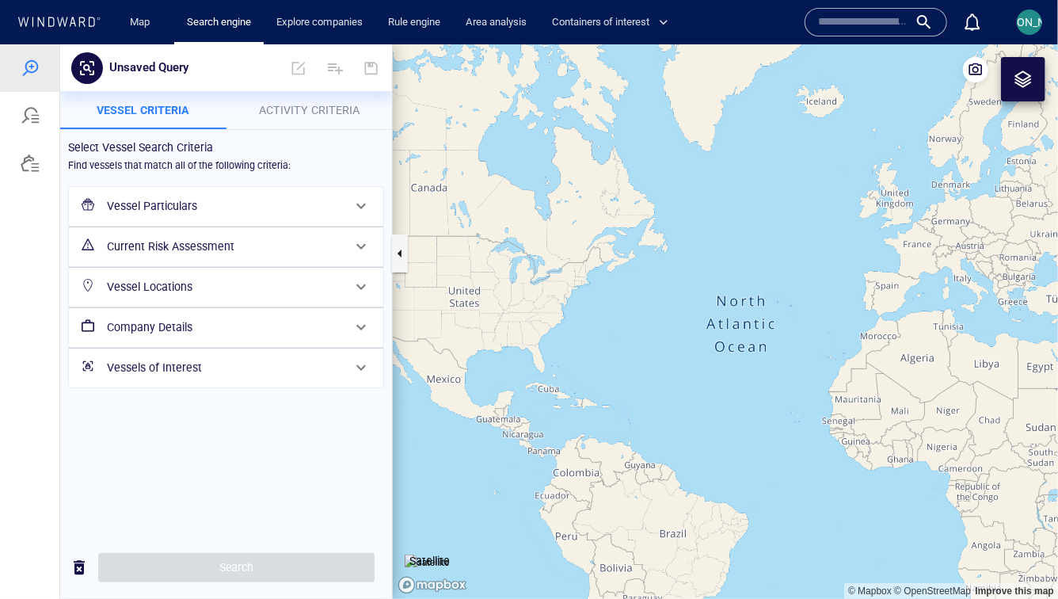
click at [300, 101] on p "Activity Criteria" at bounding box center [309, 109] width 147 height 19
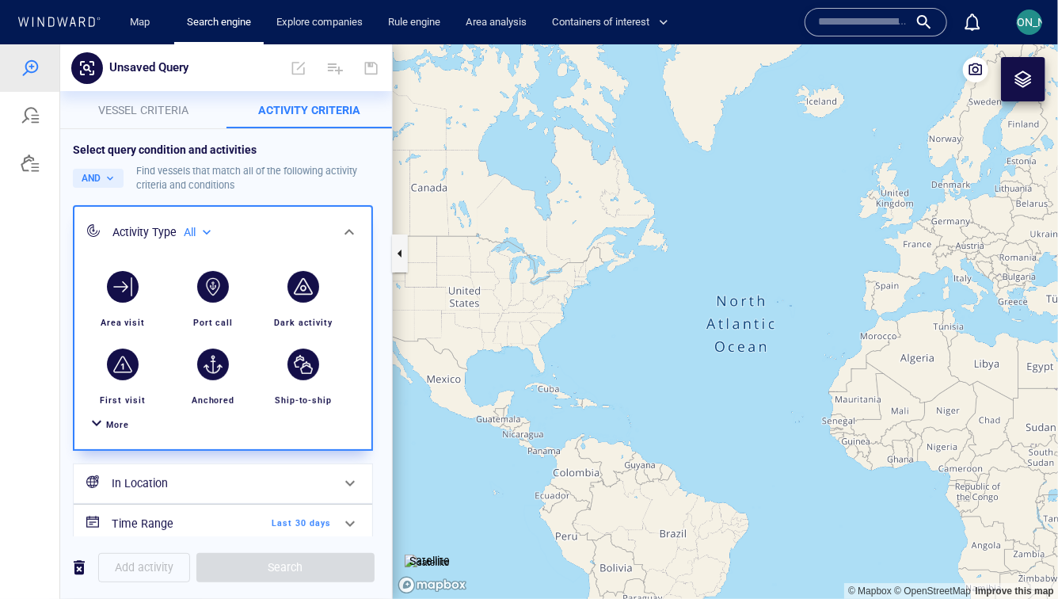
click at [294, 128] on div "Select query condition and activities AND Find vessels that match all of the fo…" at bounding box center [226, 362] width 332 height 468
click at [125, 415] on div "More" at bounding box center [223, 424] width 278 height 29
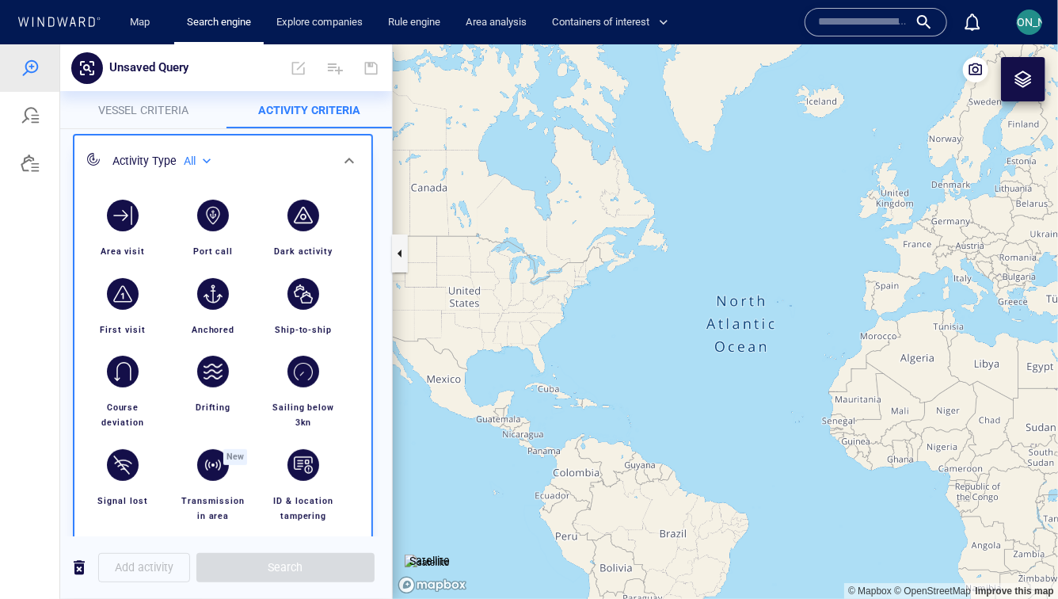
scroll to position [173, 0]
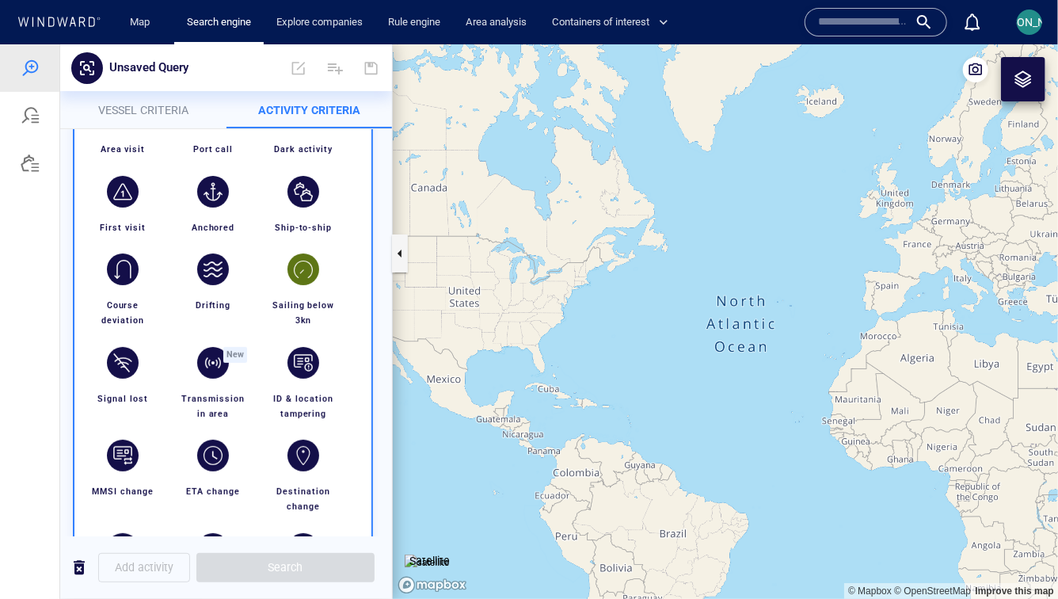
click at [307, 254] on div "button" at bounding box center [303, 269] width 32 height 32
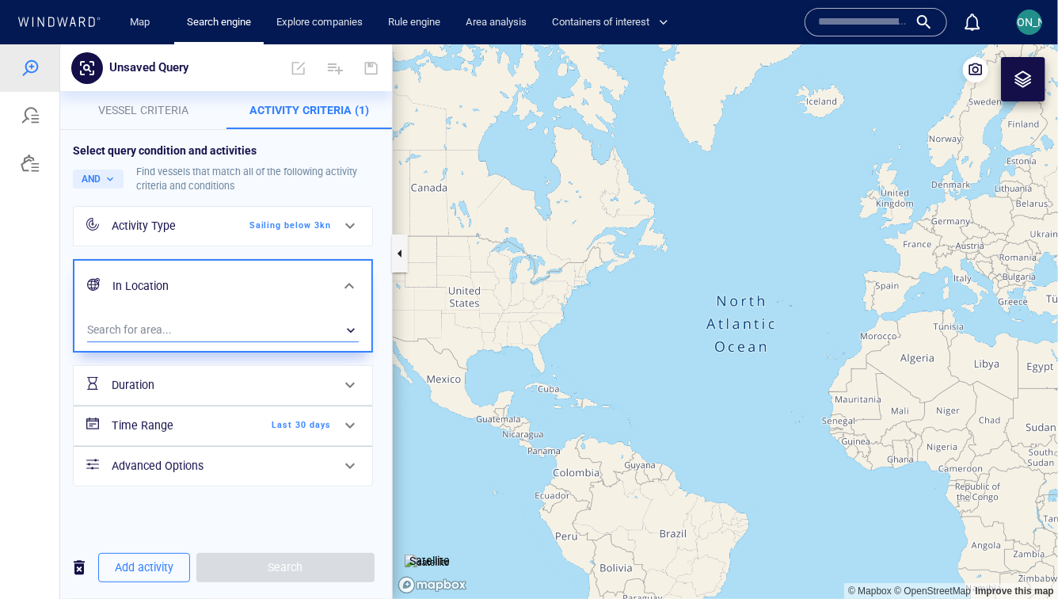
click at [264, 332] on div "​" at bounding box center [223, 330] width 272 height 24
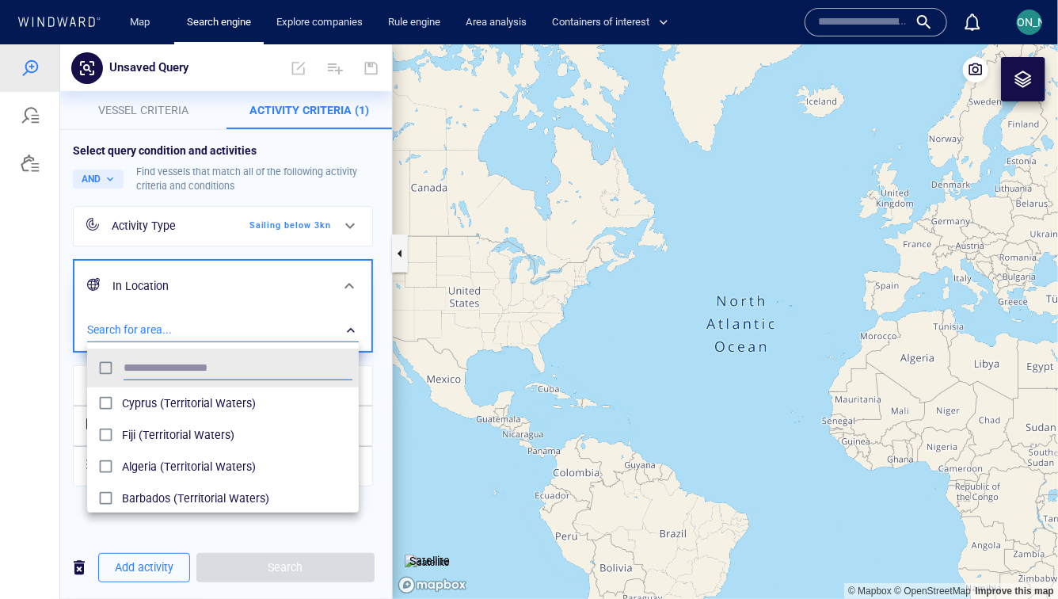
scroll to position [158, 271]
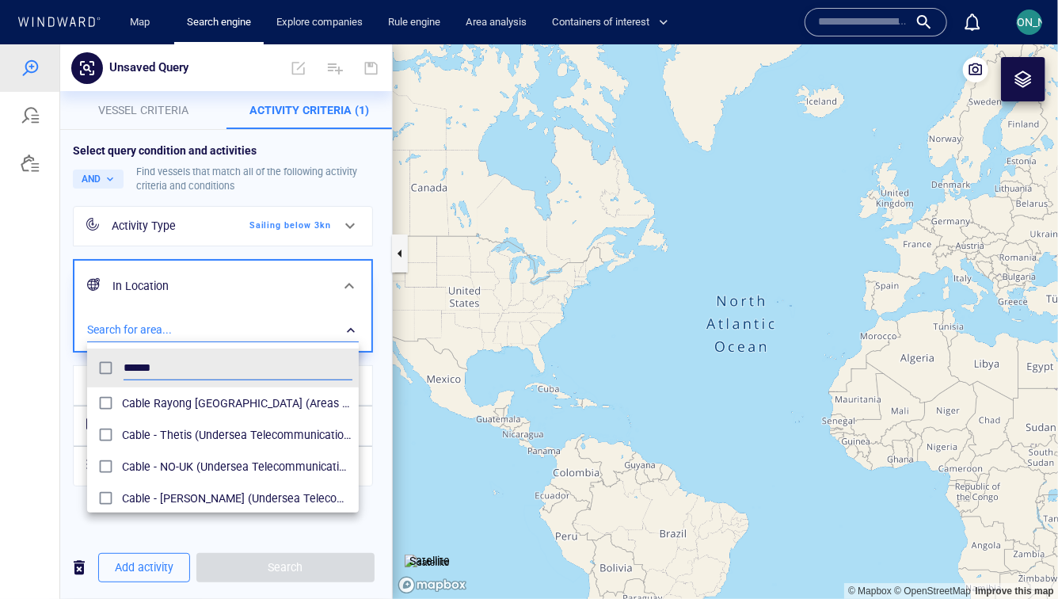
type input "*****"
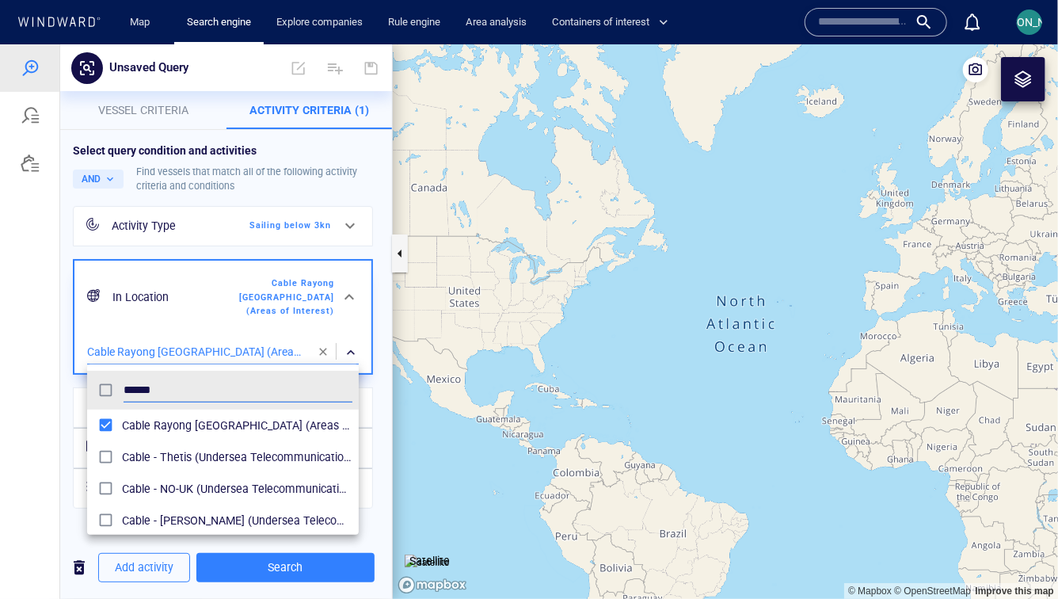
click at [42, 400] on div at bounding box center [529, 321] width 1058 height 554
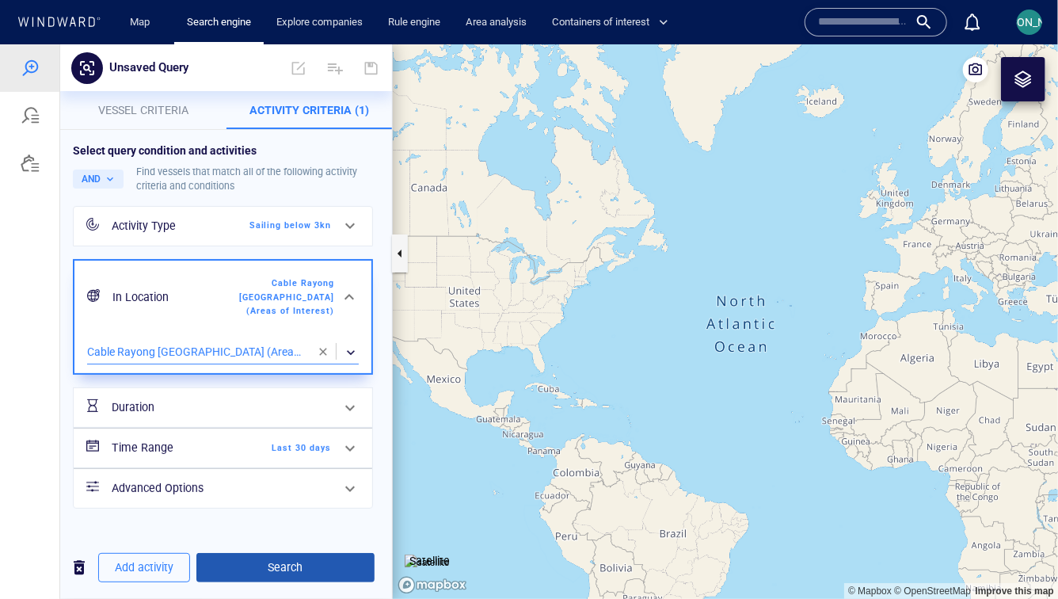
click at [264, 564] on span "Search" at bounding box center [285, 567] width 153 height 20
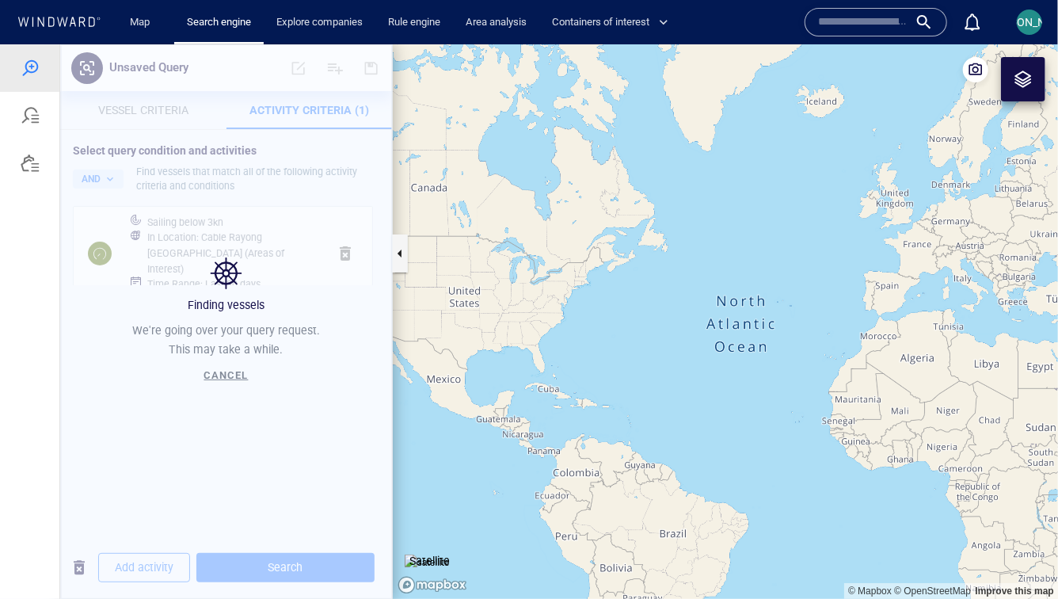
drag, startPoint x: 834, startPoint y: 402, endPoint x: 338, endPoint y: 363, distance: 497.3
click at [338, 363] on div "Unsaved Query Vessel criteria Activity Criteria (1) Select Vessel Search Criter…" at bounding box center [529, 321] width 1058 height 554
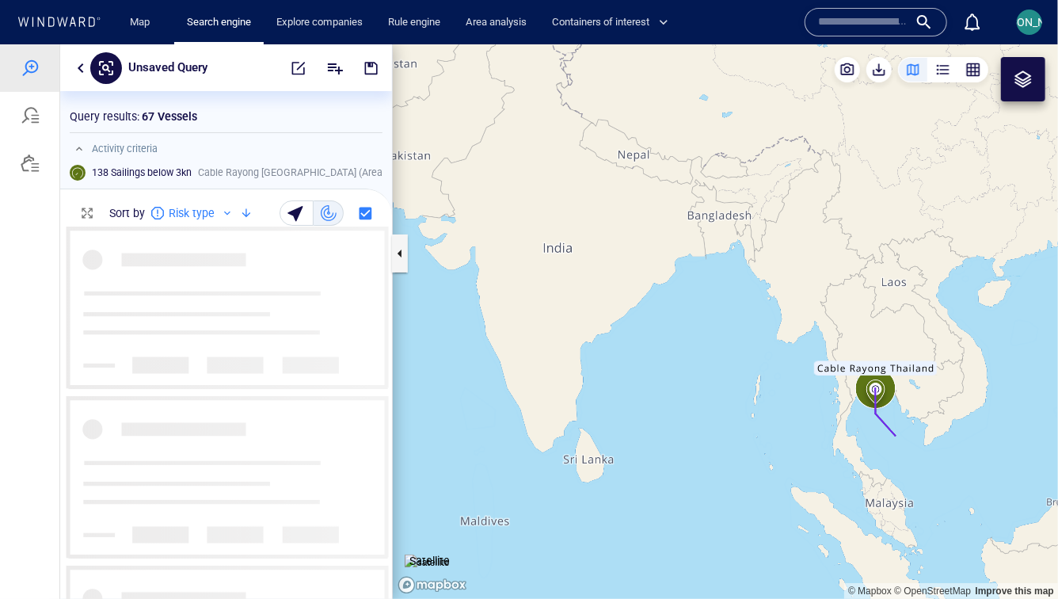
scroll to position [372, 332]
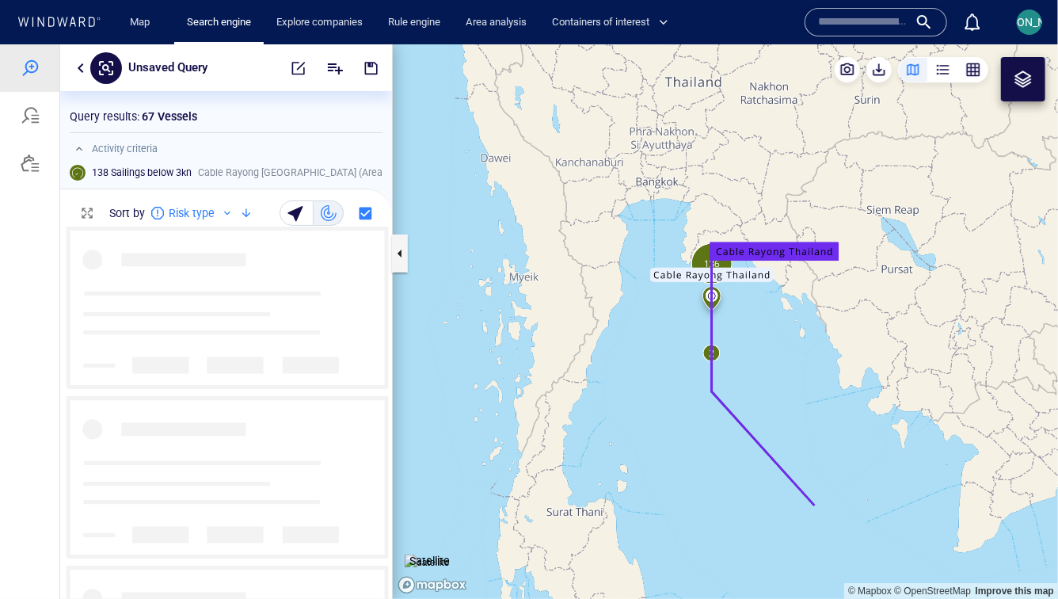
drag, startPoint x: 885, startPoint y: 447, endPoint x: 615, endPoint y: 348, distance: 288.4
click at [615, 348] on canvas "Map" at bounding box center [725, 321] width 665 height 554
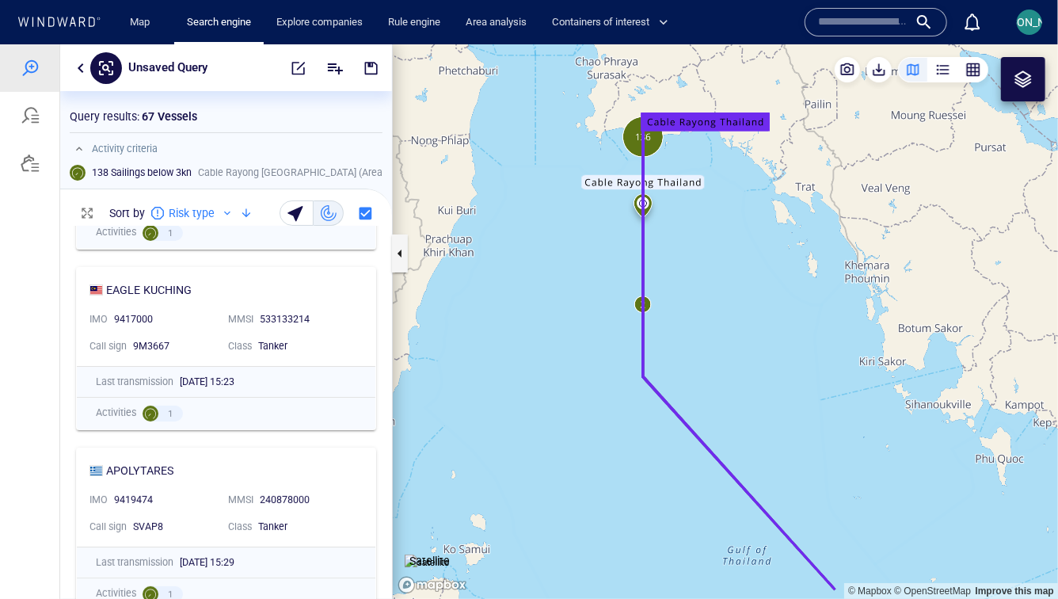
scroll to position [0, 0]
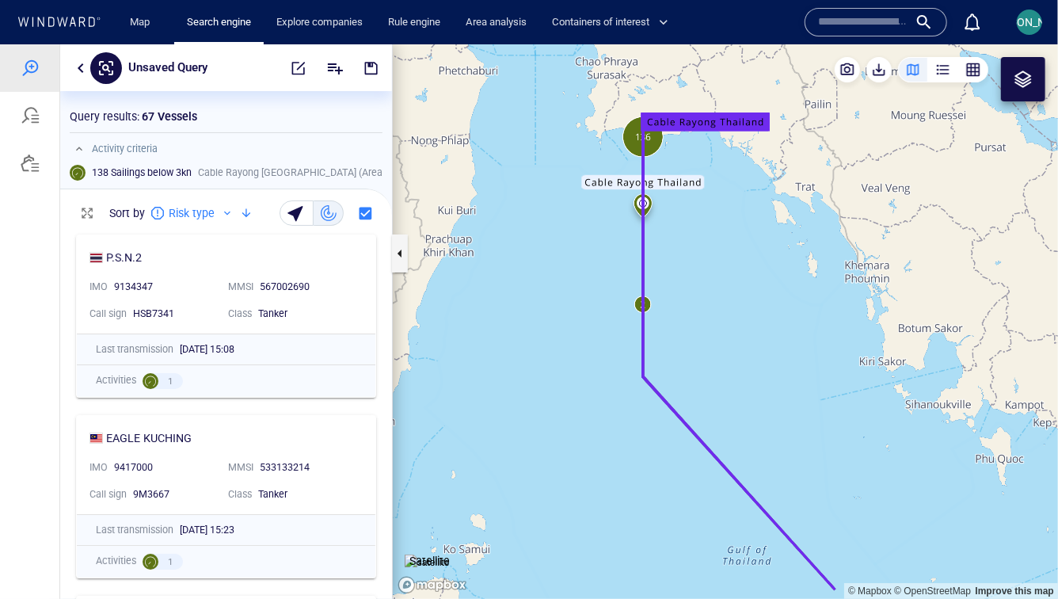
click at [81, 64] on button "button" at bounding box center [80, 67] width 19 height 19
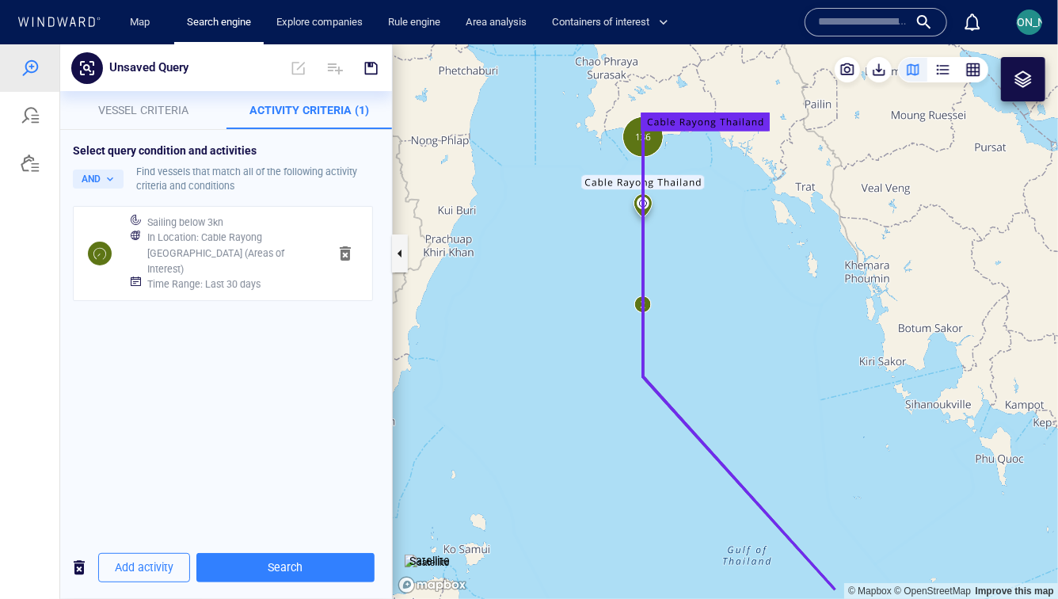
click at [173, 234] on h6 "In Location : [GEOGRAPHIC_DATA] [GEOGRAPHIC_DATA] (Areas of Interest)" at bounding box center [231, 252] width 168 height 47
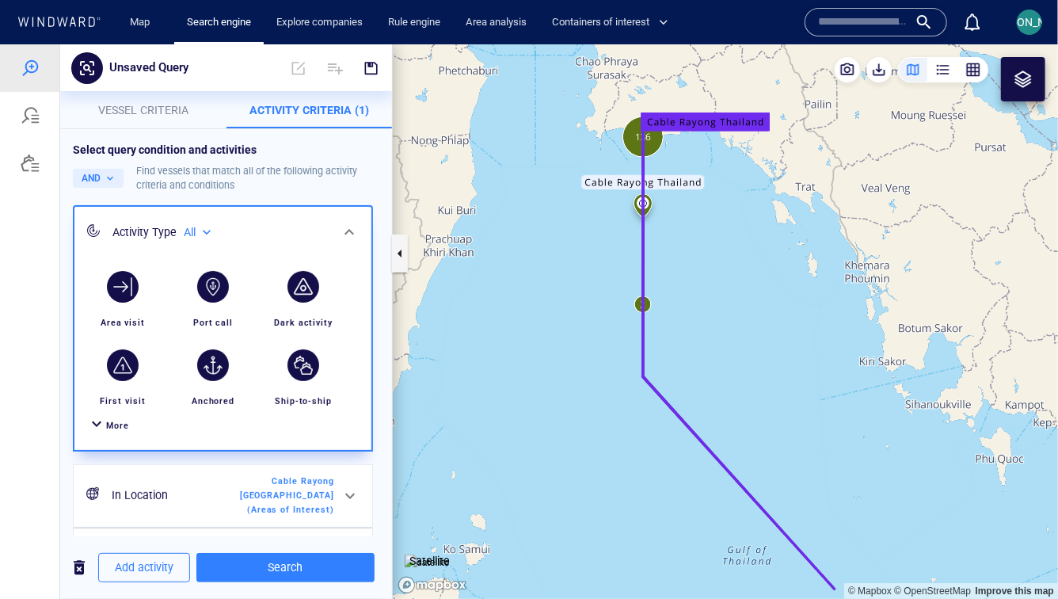
scroll to position [123, 0]
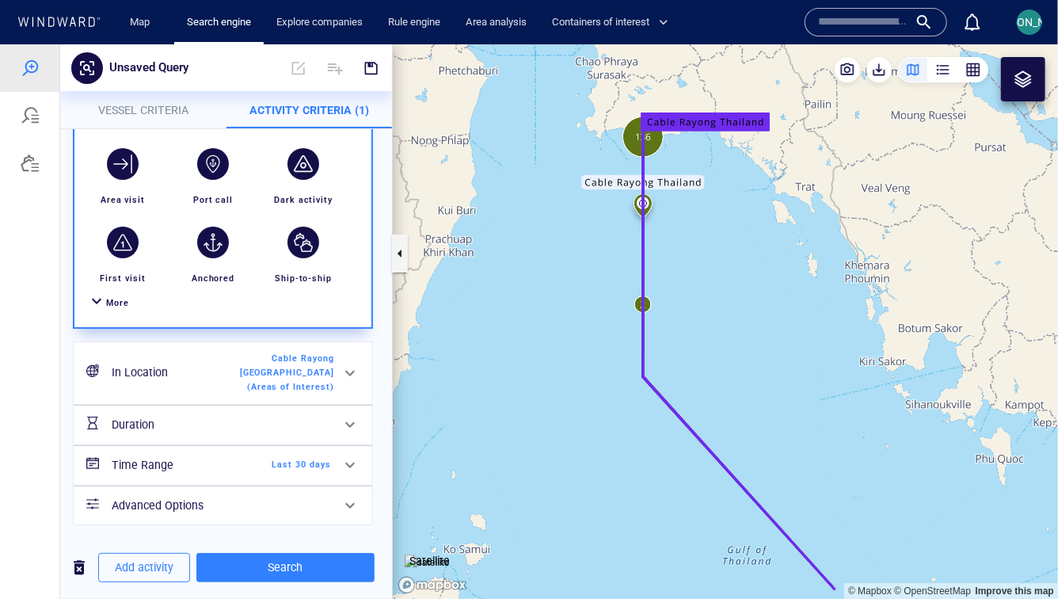
click at [268, 466] on span "Last 30 days" at bounding box center [285, 464] width 91 height 14
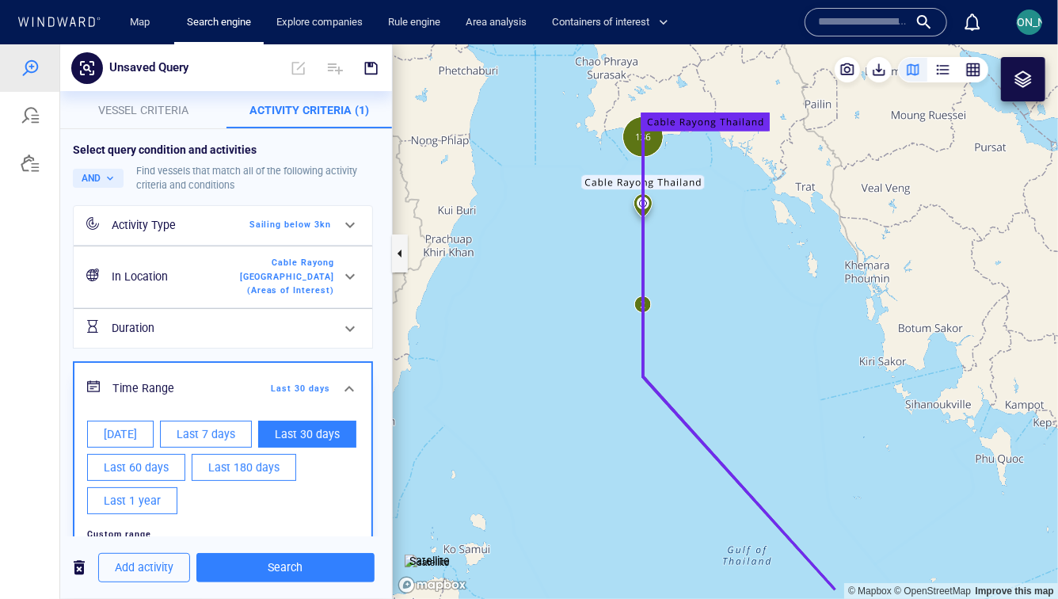
click at [175, 463] on button "Last 60 days" at bounding box center [136, 466] width 98 height 27
type input "**********"
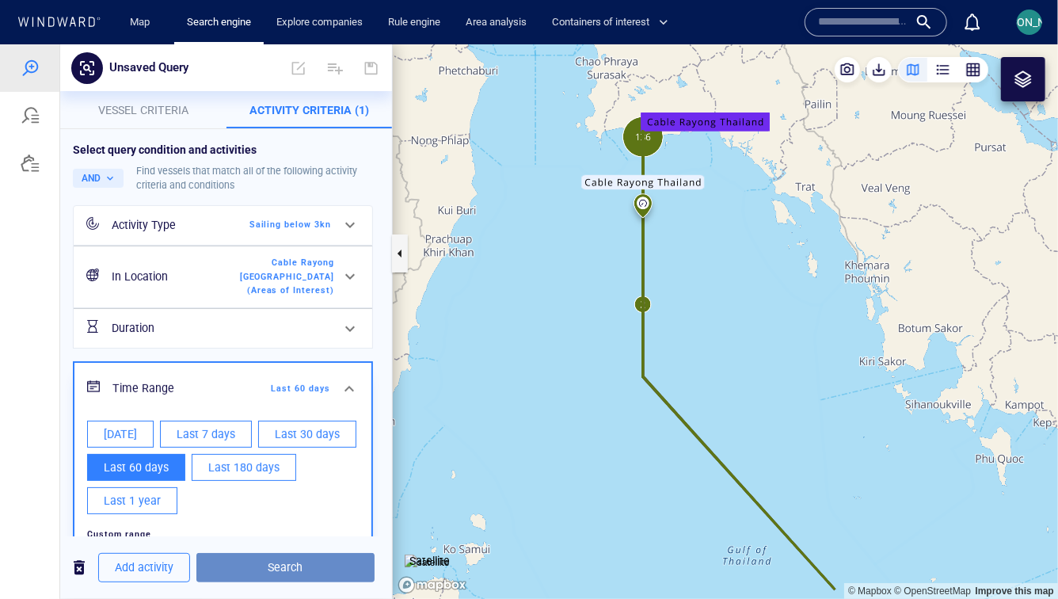
click at [310, 565] on span "Search" at bounding box center [285, 567] width 153 height 20
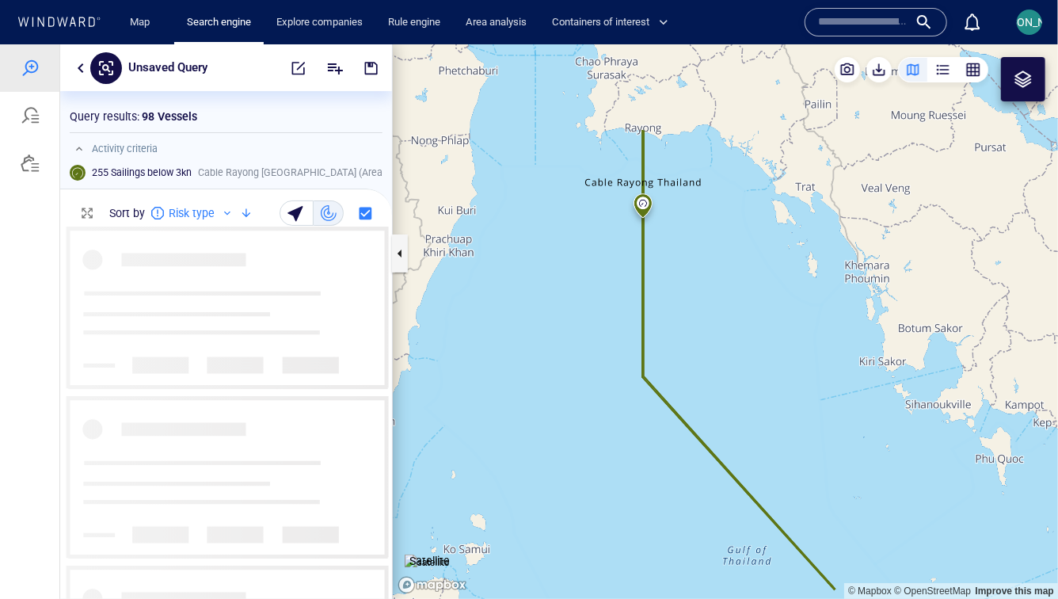
scroll to position [372, 332]
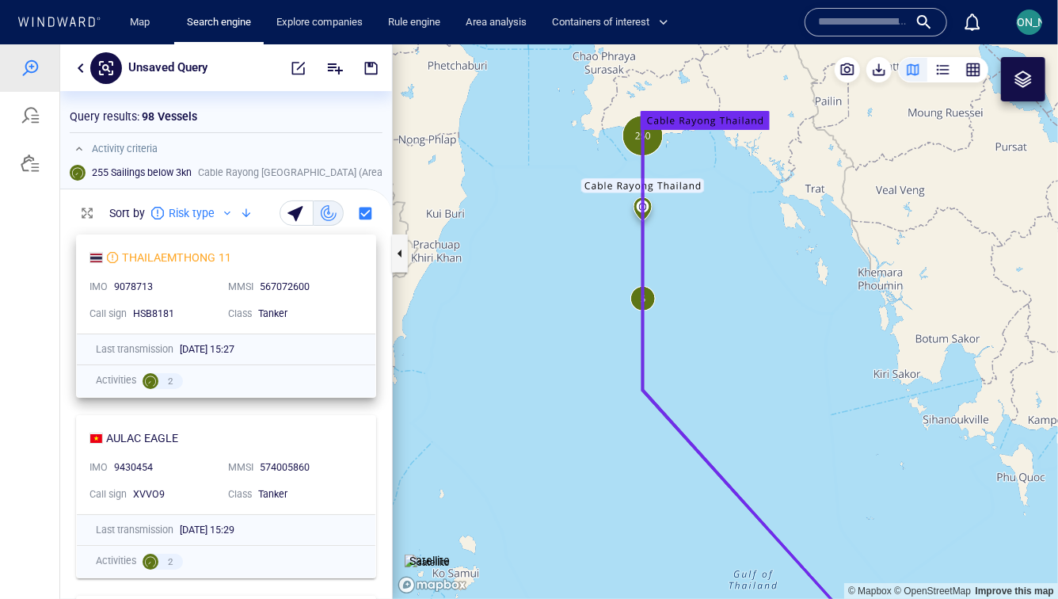
click at [373, 264] on div "THAILAEMTHONG 11 IMO 9078713 MMSI [PHONE_NUMBER] Call sign HSB8181 Class Tanker" at bounding box center [226, 283] width 299 height 98
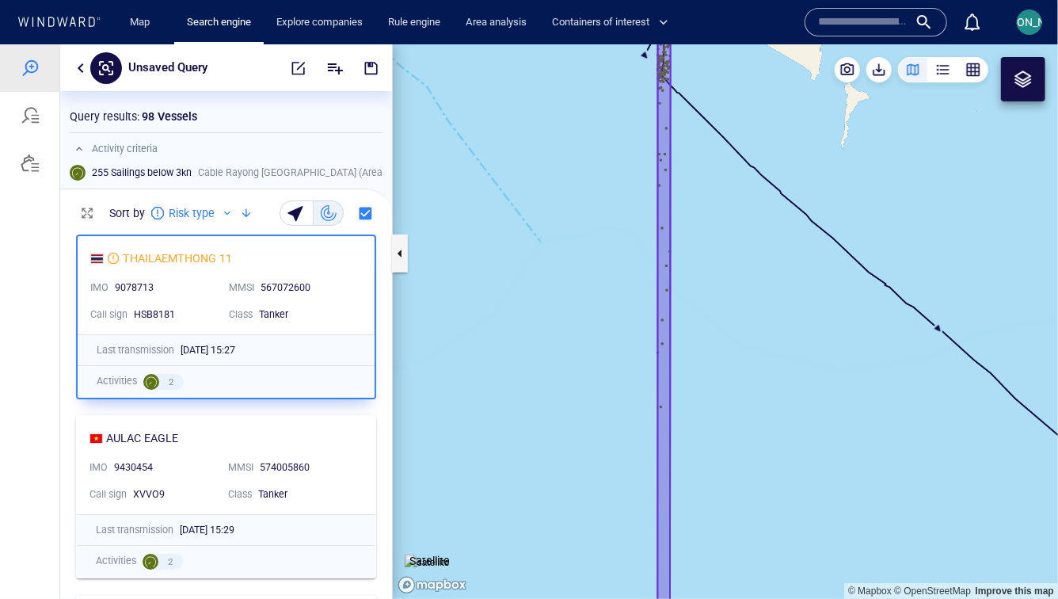
drag, startPoint x: 605, startPoint y: 88, endPoint x: 529, endPoint y: 329, distance: 253.2
click at [529, 329] on canvas "Map" at bounding box center [725, 321] width 665 height 554
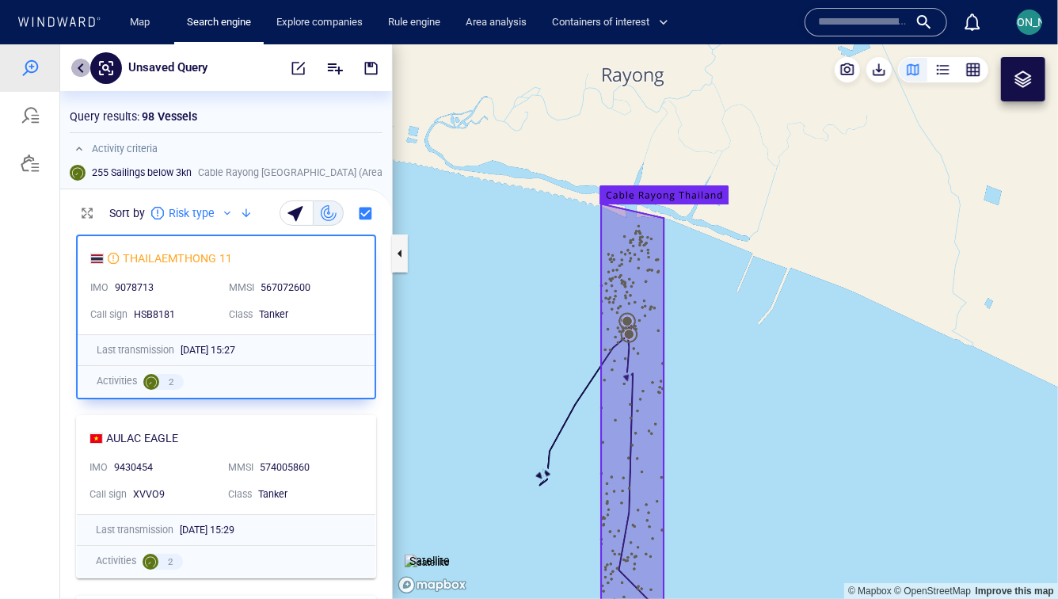
click at [80, 66] on button "button" at bounding box center [80, 67] width 19 height 19
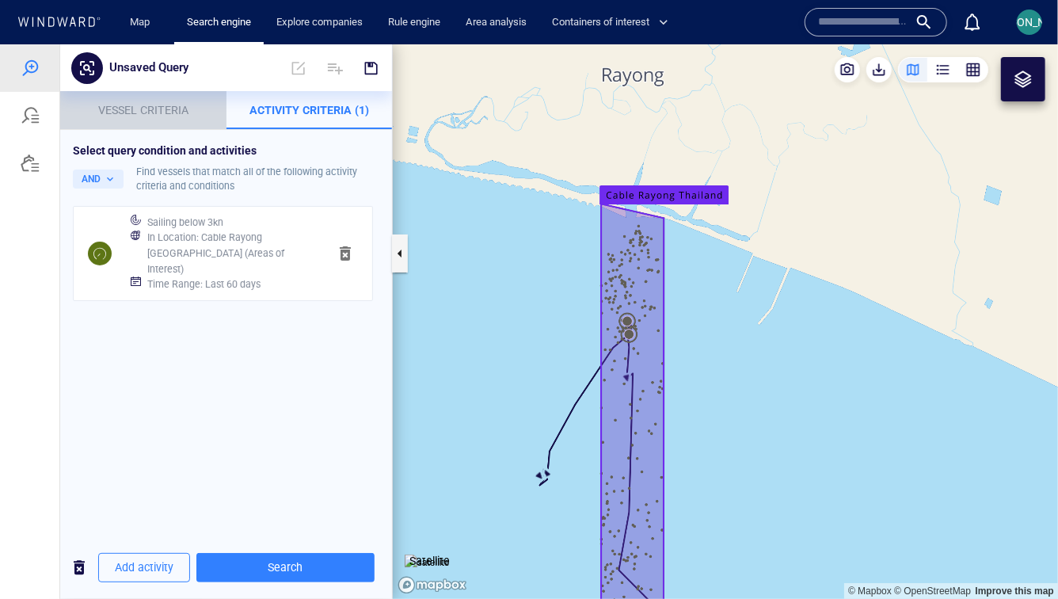
click at [135, 108] on span "Vessel criteria" at bounding box center [143, 109] width 90 height 13
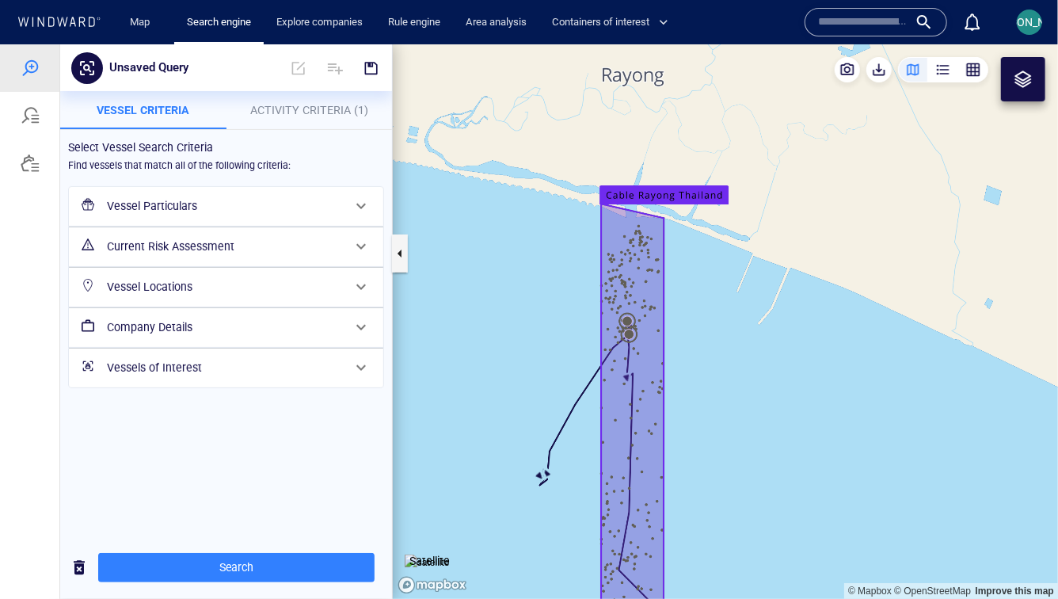
click at [189, 211] on h6 "Vessel Particulars" at bounding box center [224, 206] width 235 height 20
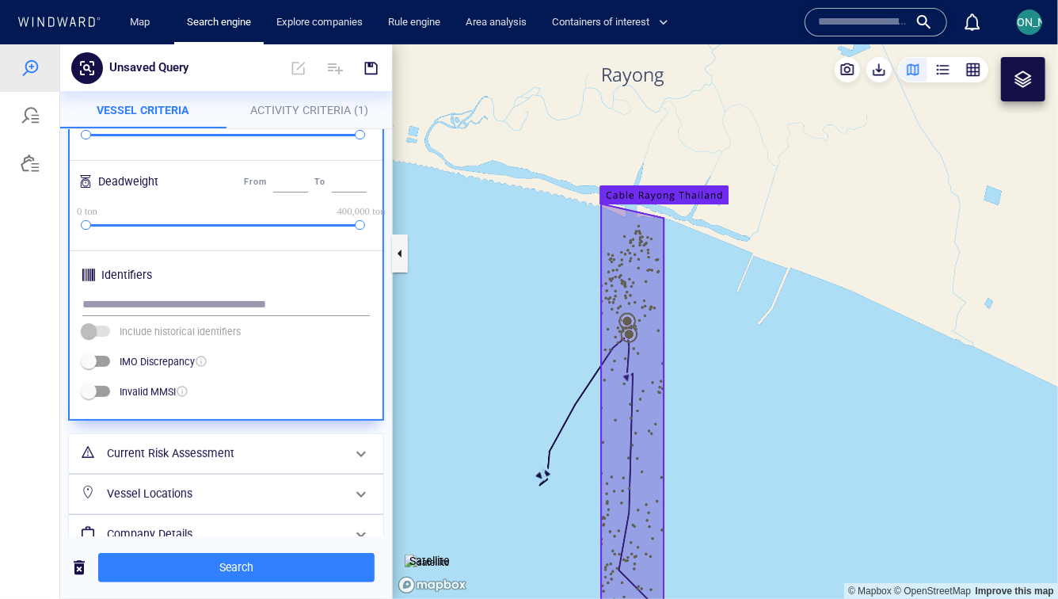
scroll to position [539, 0]
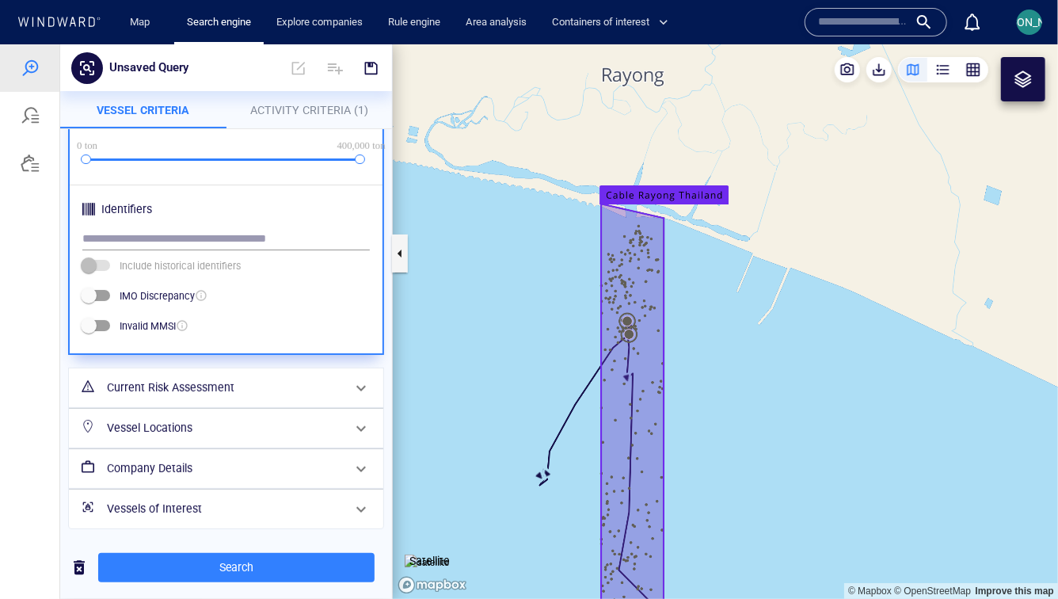
click at [180, 381] on h6 "Current Risk Assessment" at bounding box center [224, 387] width 235 height 20
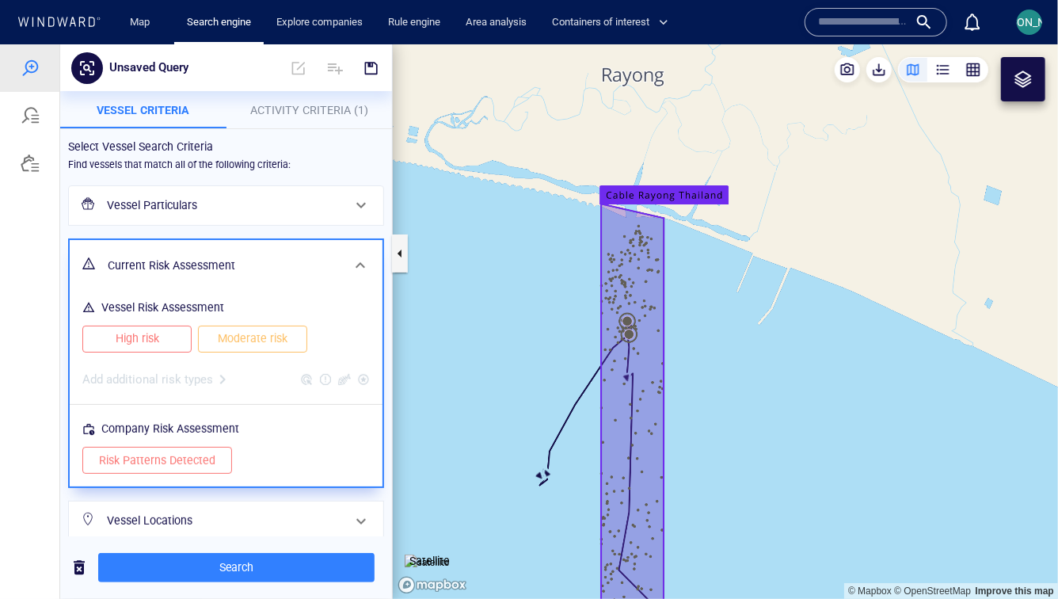
click at [162, 336] on span "High risk" at bounding box center [137, 338] width 76 height 20
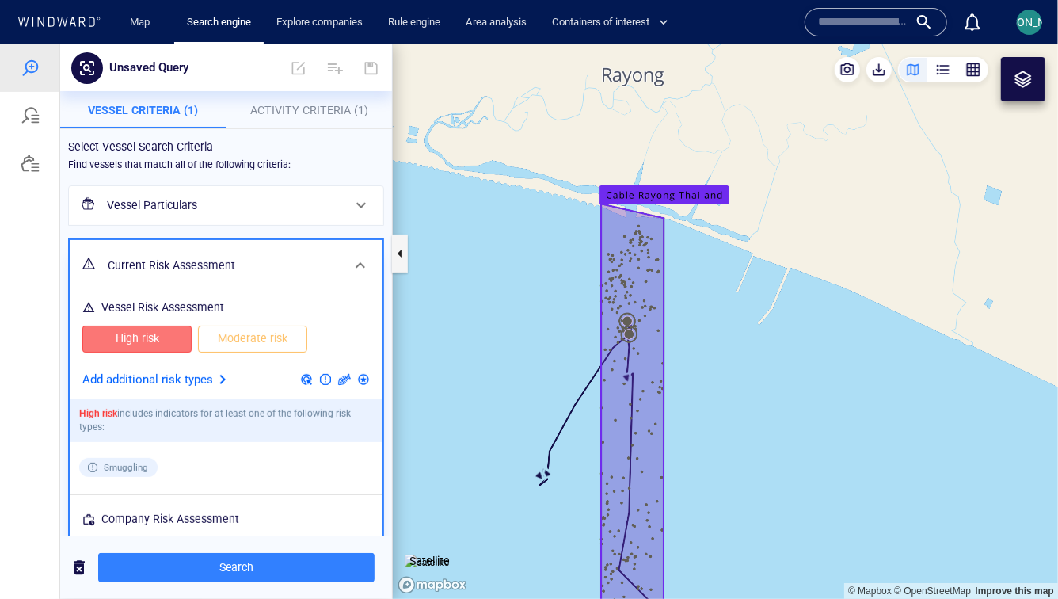
click at [223, 336] on span "Moderate risk" at bounding box center [253, 338] width 76 height 20
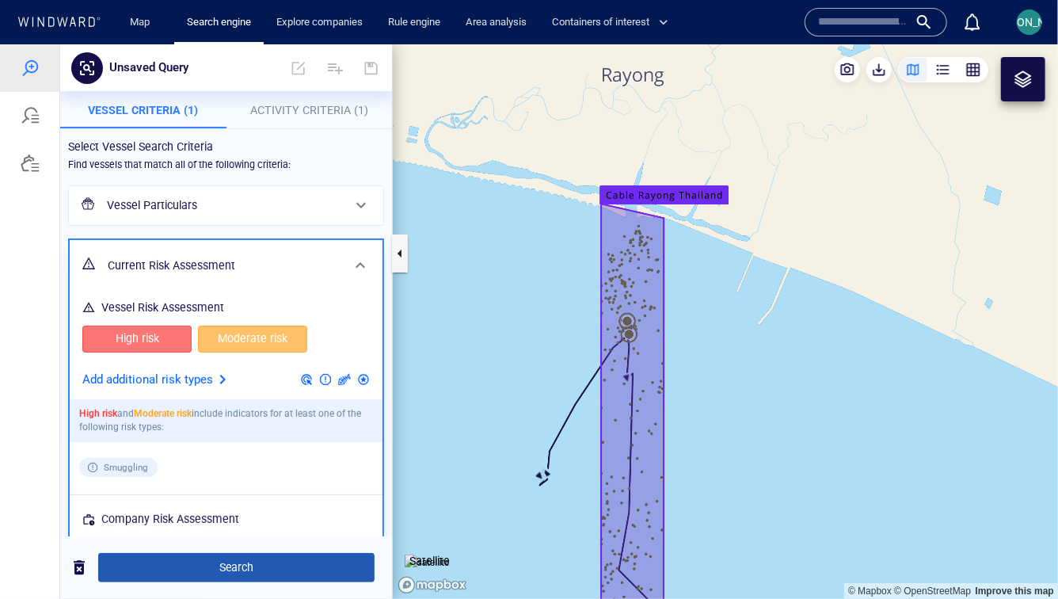
click at [245, 564] on span "Search" at bounding box center [236, 567] width 251 height 20
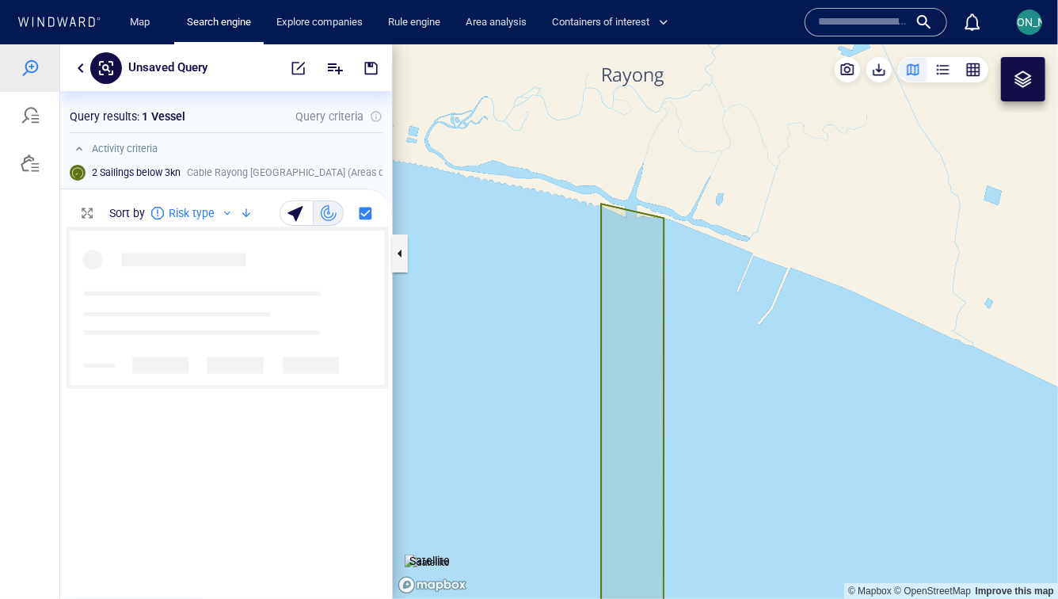
scroll to position [372, 332]
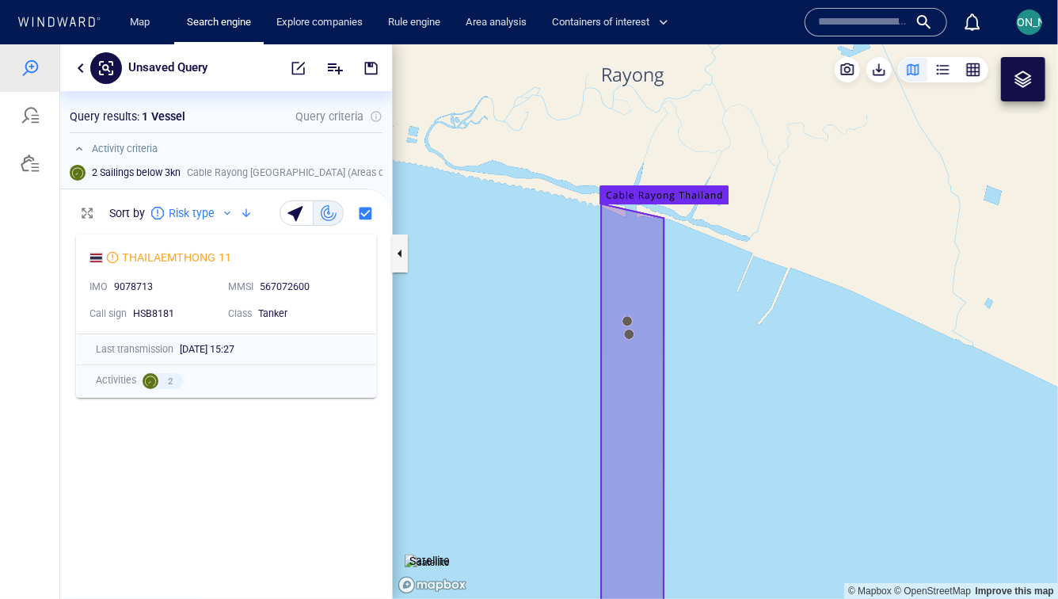
click at [75, 62] on button "button" at bounding box center [80, 67] width 19 height 19
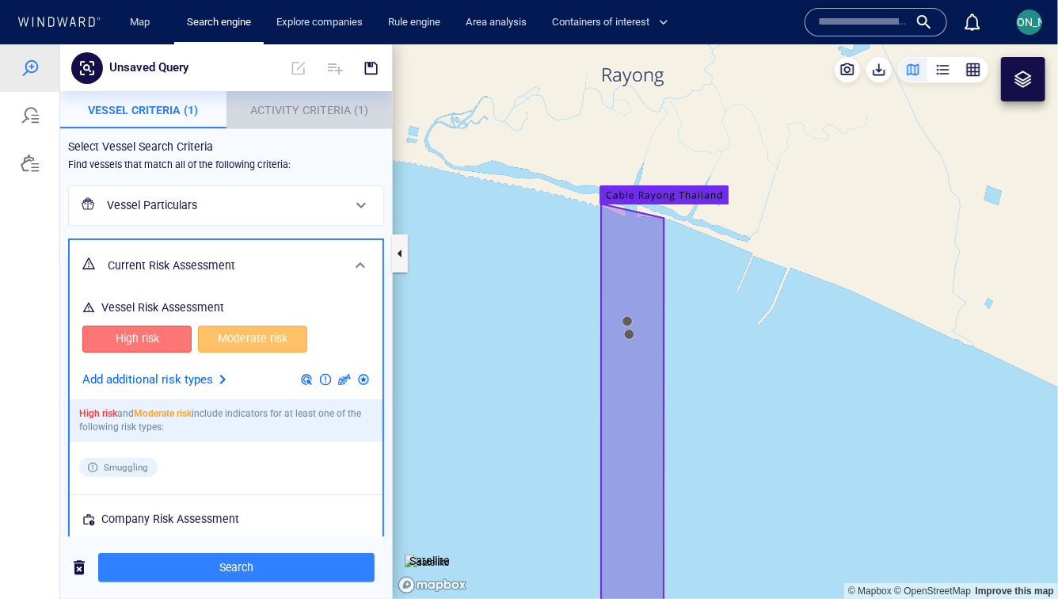
click at [334, 103] on span "Activity Criteria (1)" at bounding box center [309, 109] width 118 height 13
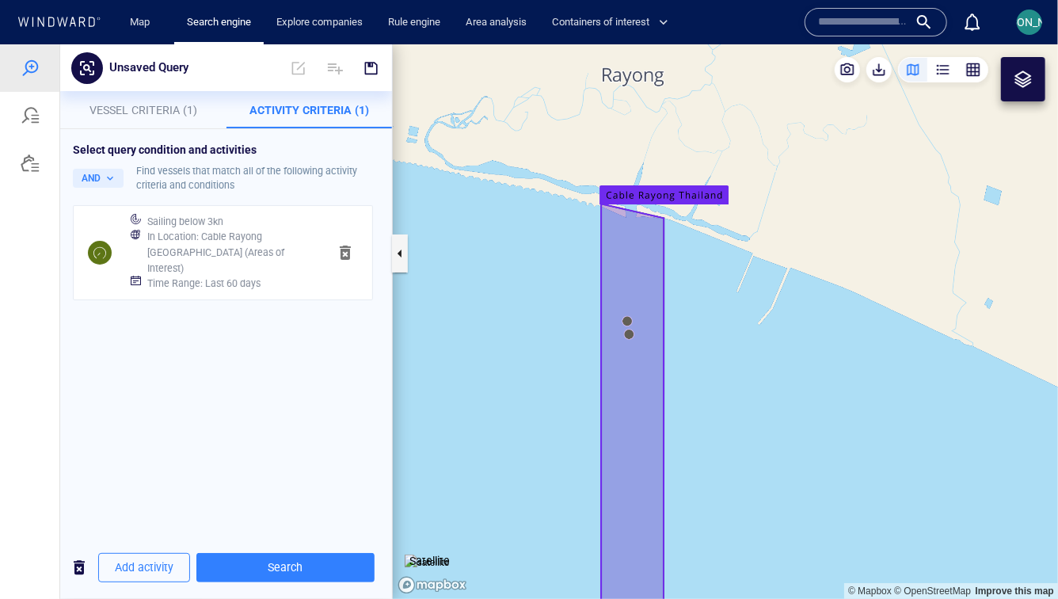
click at [258, 251] on h6 "In Location : [GEOGRAPHIC_DATA] [GEOGRAPHIC_DATA] (Areas of Interest)" at bounding box center [231, 251] width 168 height 47
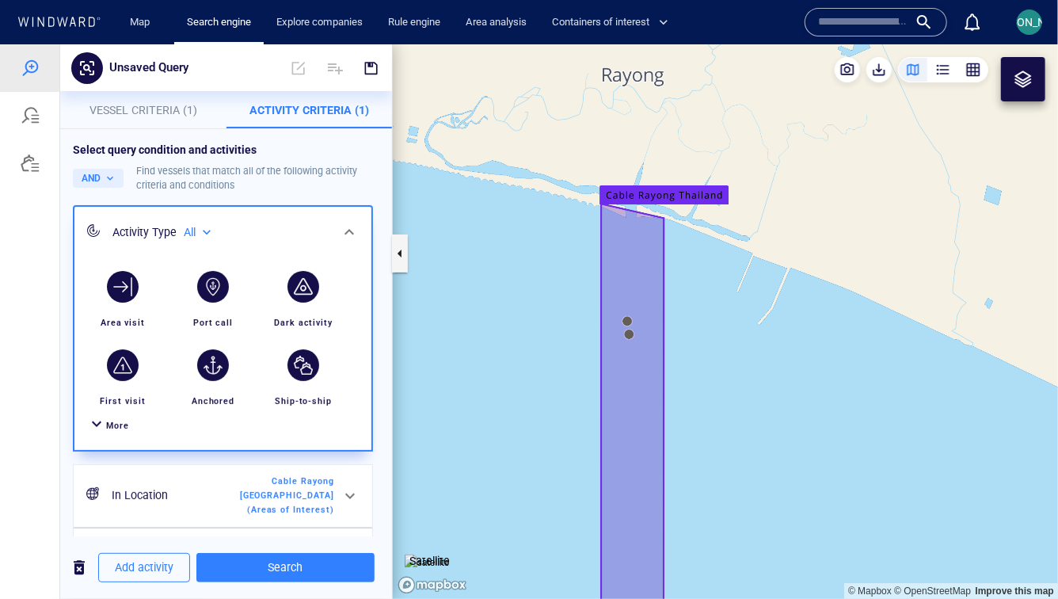
scroll to position [123, 0]
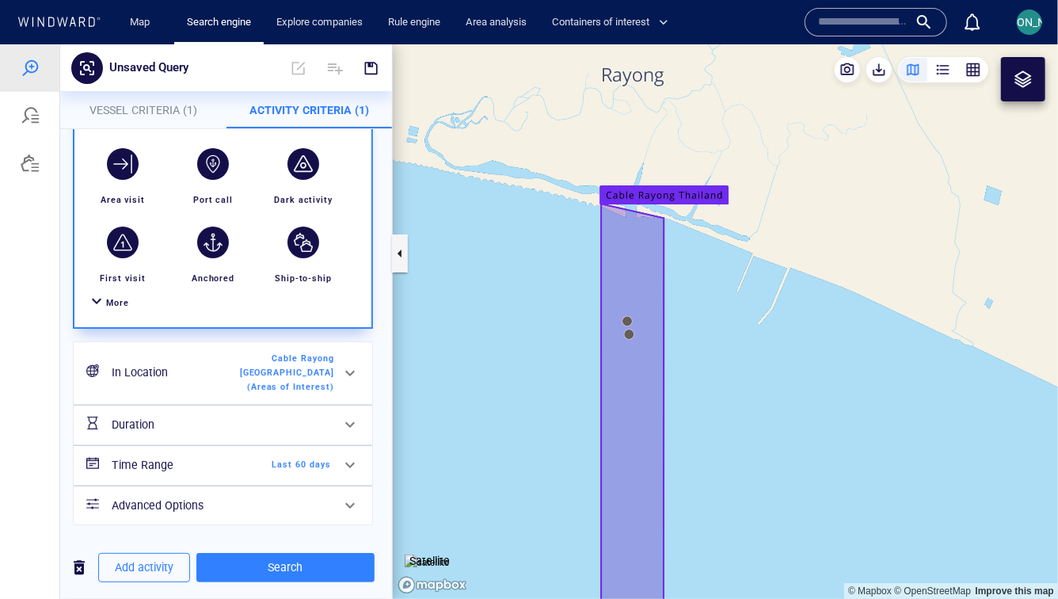
click at [266, 464] on span "Last 60 days" at bounding box center [285, 464] width 91 height 14
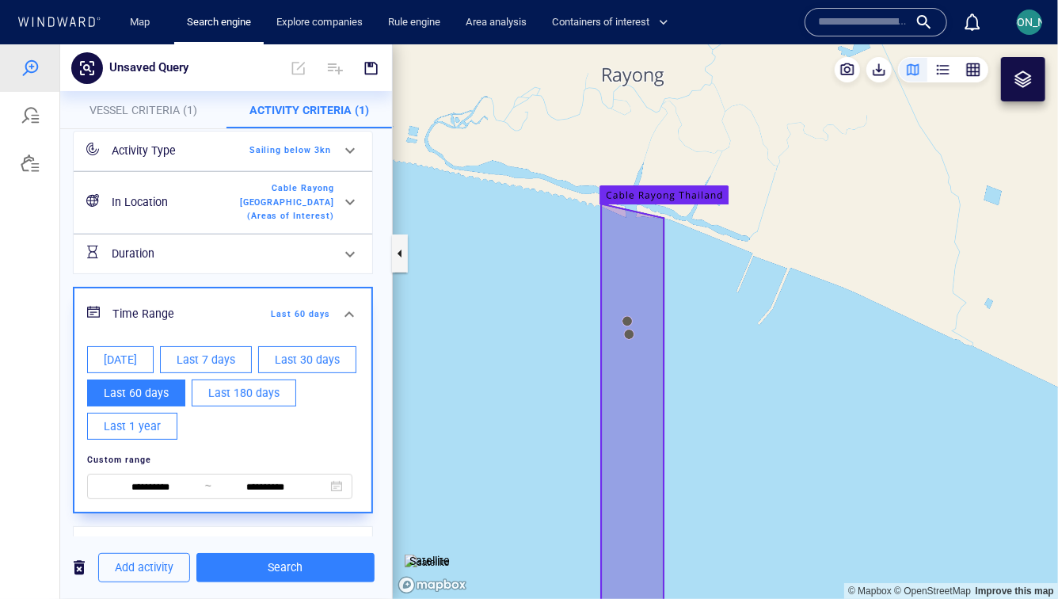
scroll to position [93, 0]
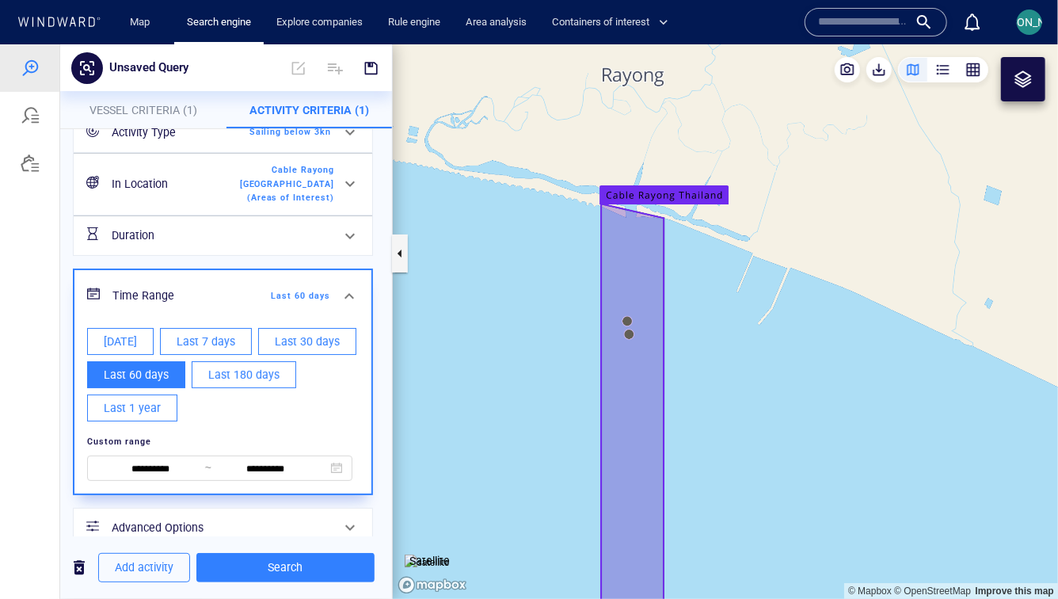
click at [137, 404] on span "Last 1 year" at bounding box center [132, 408] width 57 height 20
type input "**********"
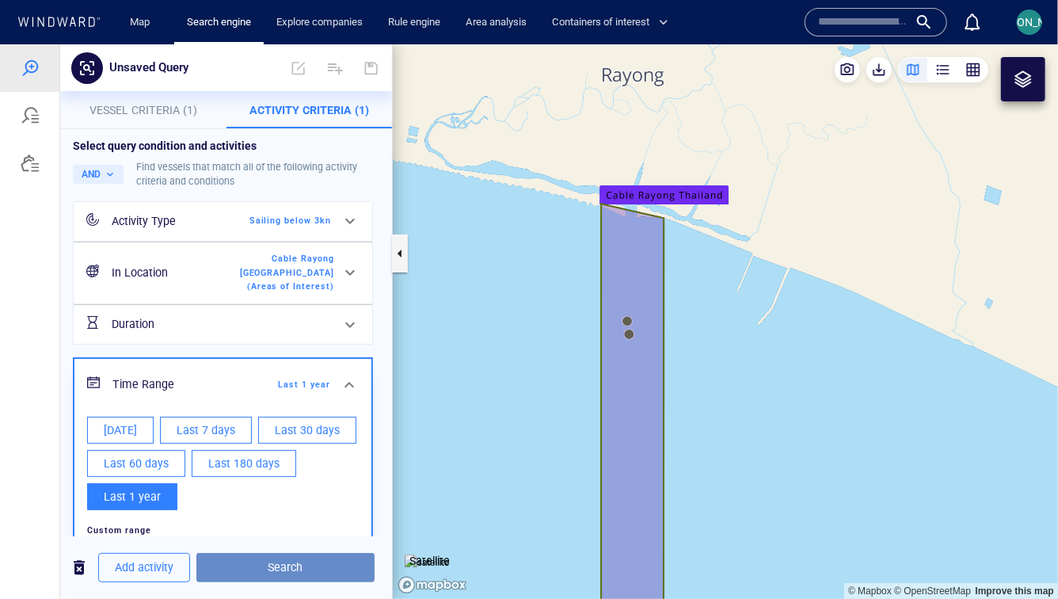
click at [263, 561] on span "Search" at bounding box center [285, 567] width 153 height 20
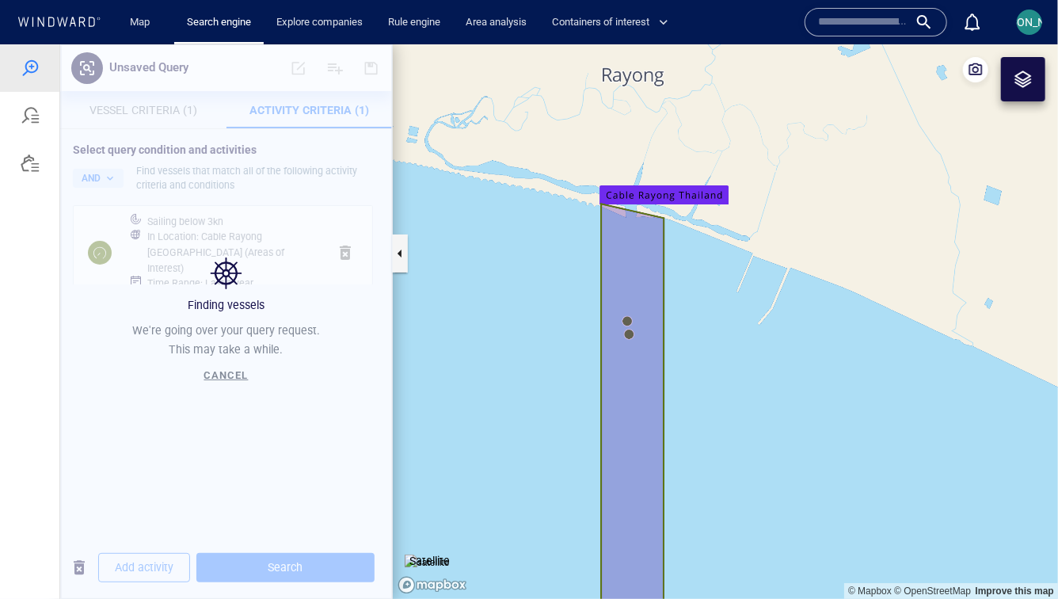
scroll to position [0, 0]
click at [462, 471] on canvas "Map" at bounding box center [725, 321] width 665 height 554
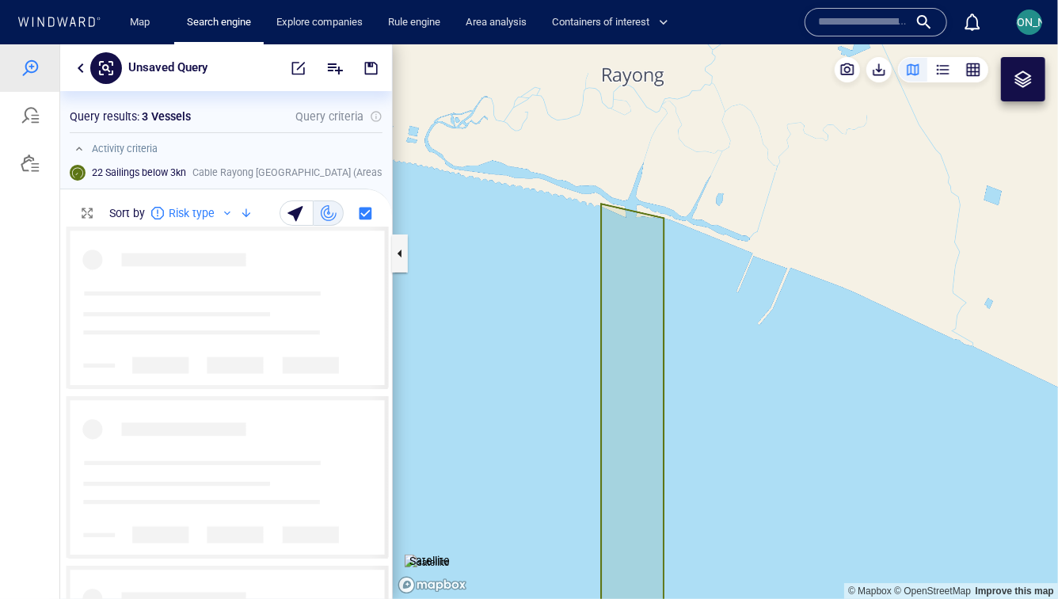
scroll to position [372, 332]
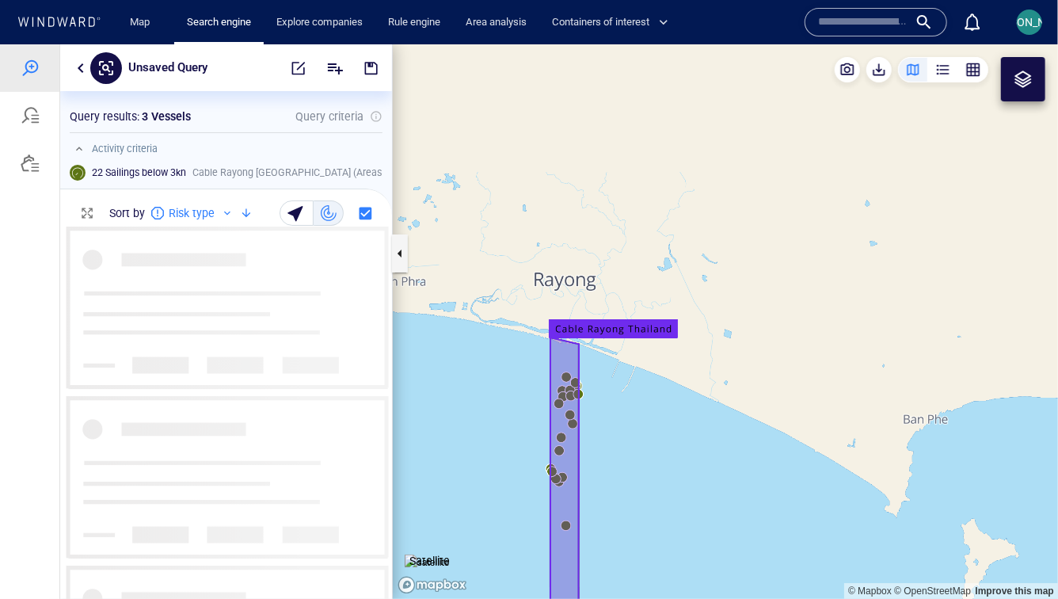
click at [443, 554] on img at bounding box center [427, 562] width 45 height 16
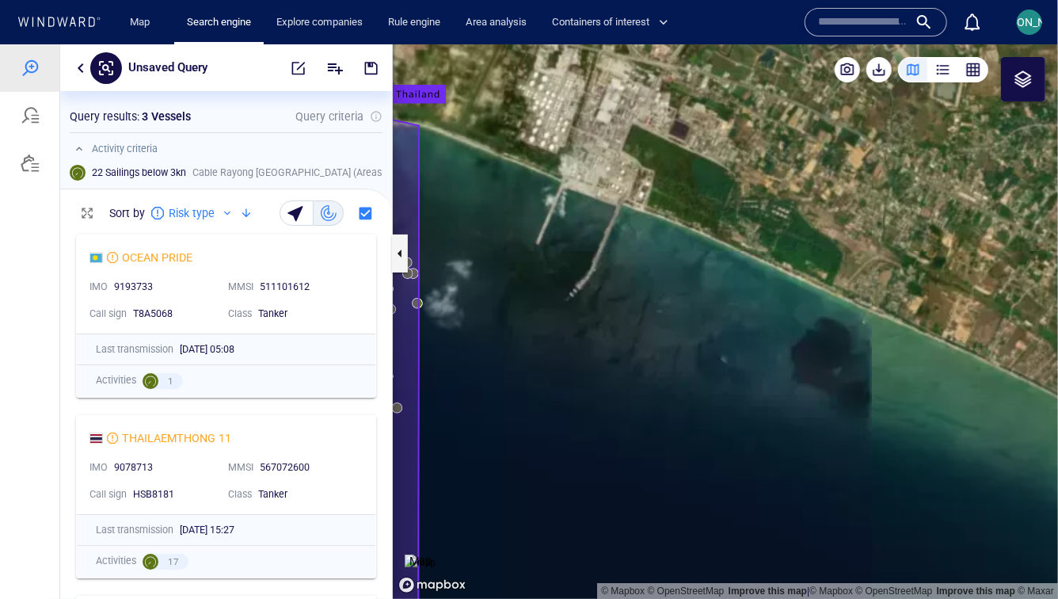
drag, startPoint x: 522, startPoint y: 439, endPoint x: 695, endPoint y: 439, distance: 172.6
click at [695, 439] on canvas "Map" at bounding box center [725, 321] width 665 height 554
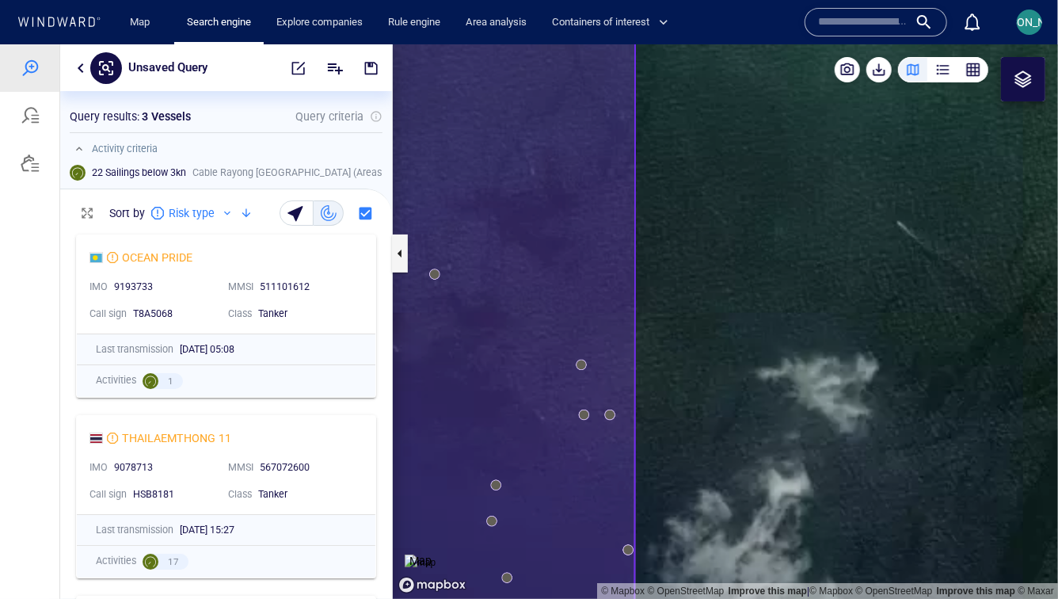
drag, startPoint x: 586, startPoint y: 290, endPoint x: 710, endPoint y: 147, distance: 189.2
click at [710, 147] on canvas "Map" at bounding box center [725, 321] width 665 height 554
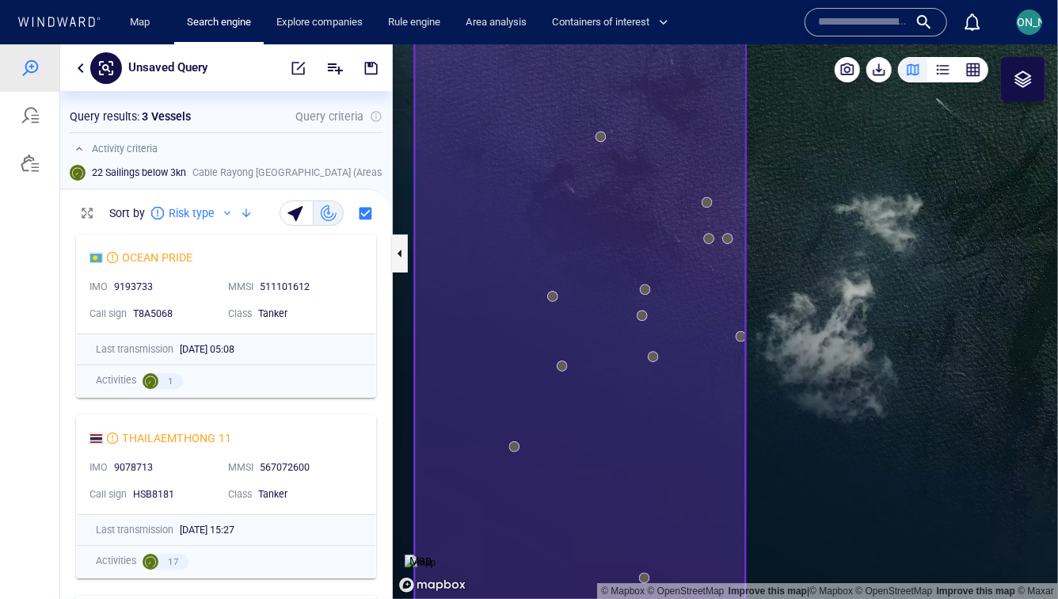
click at [668, 143] on canvas "Map" at bounding box center [725, 321] width 665 height 554
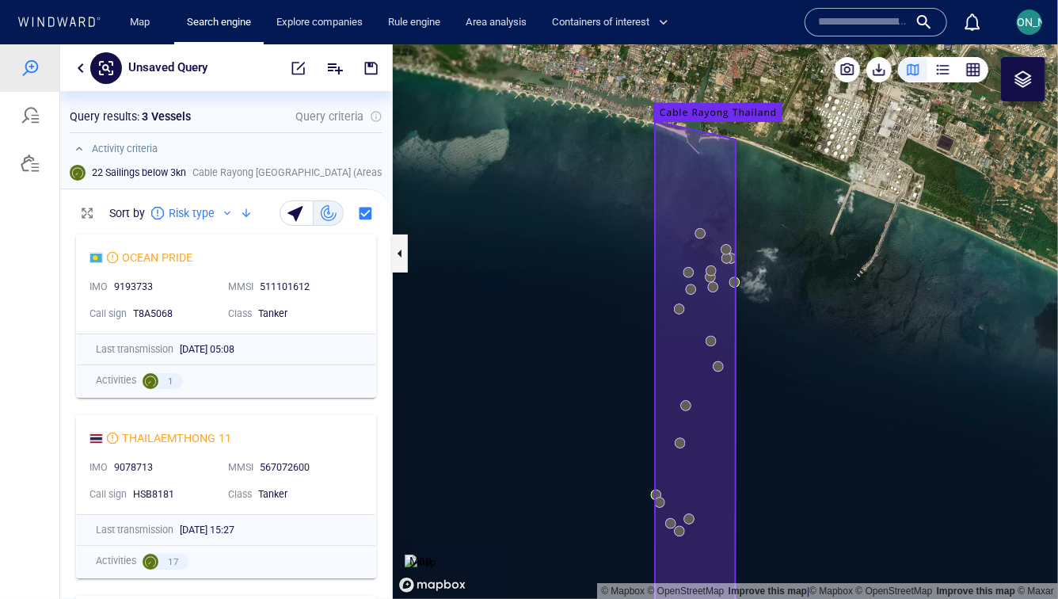
drag, startPoint x: 790, startPoint y: 404, endPoint x: 766, endPoint y: 102, distance: 302.7
click at [766, 101] on canvas "Map" at bounding box center [725, 321] width 665 height 554
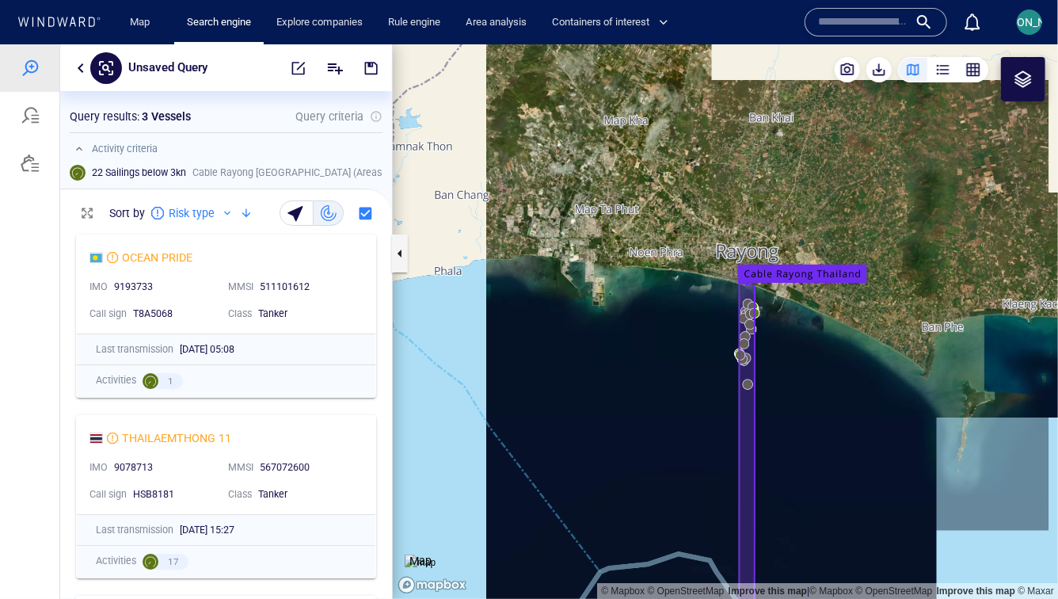
drag, startPoint x: 791, startPoint y: 419, endPoint x: 686, endPoint y: 183, distance: 258.4
click at [686, 183] on canvas "Map" at bounding box center [725, 321] width 665 height 554
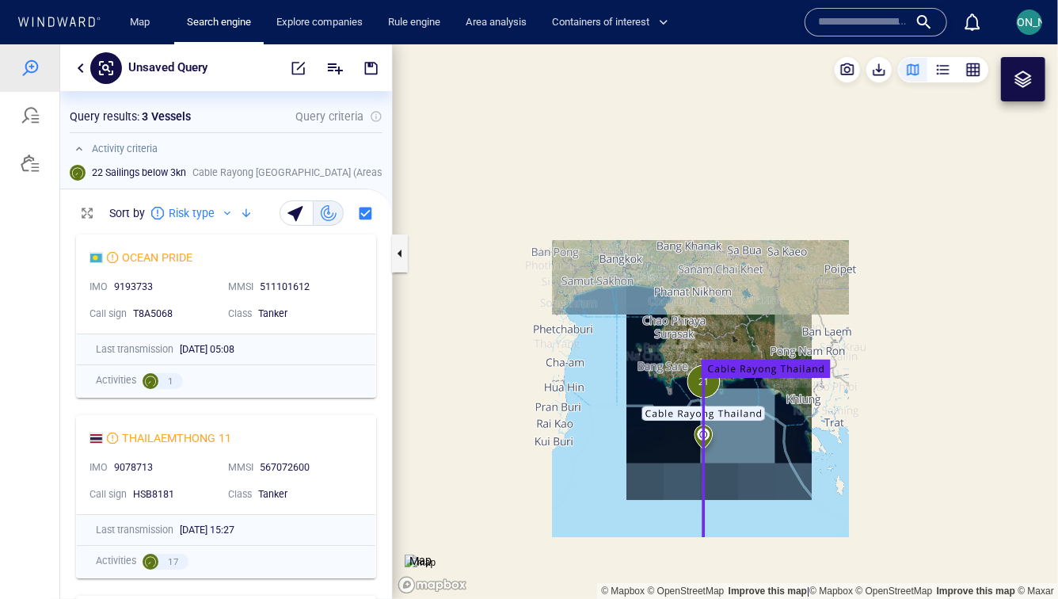
drag, startPoint x: 773, startPoint y: 493, endPoint x: 662, endPoint y: 235, distance: 281.0
click at [662, 235] on canvas "Map" at bounding box center [725, 321] width 665 height 554
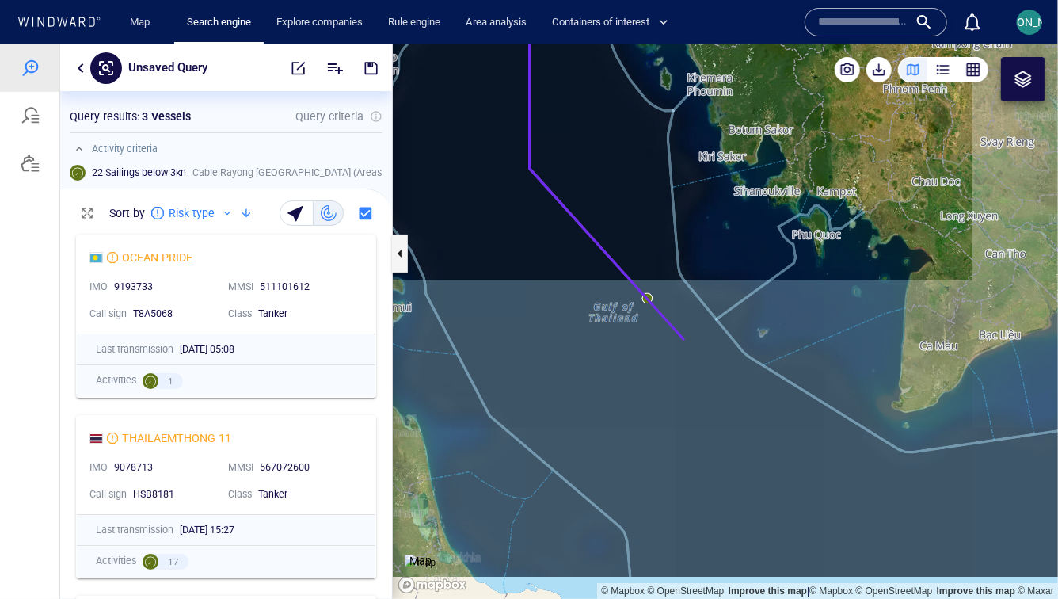
drag, startPoint x: 682, startPoint y: 400, endPoint x: 682, endPoint y: 457, distance: 57.0
click at [682, 457] on canvas "Map" at bounding box center [725, 321] width 665 height 554
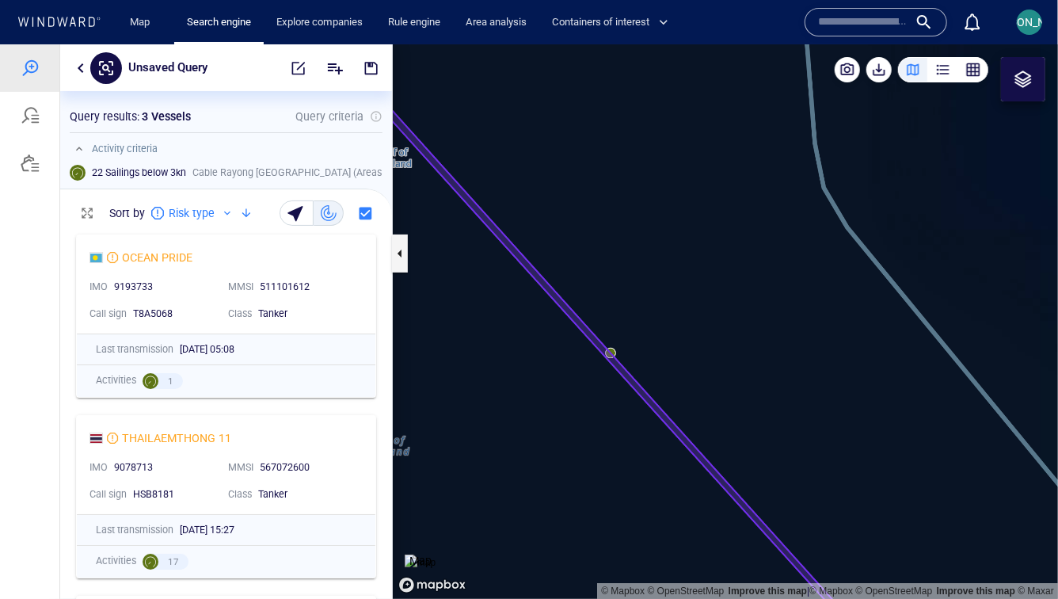
click at [611, 362] on canvas "Map" at bounding box center [725, 321] width 665 height 554
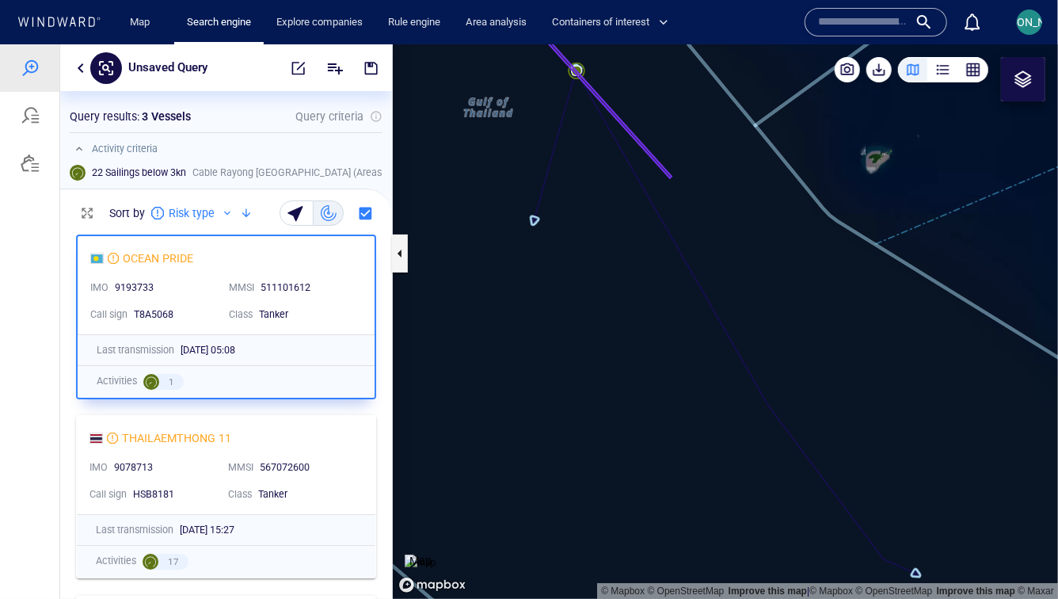
click at [436, 554] on img at bounding box center [420, 562] width 31 height 16
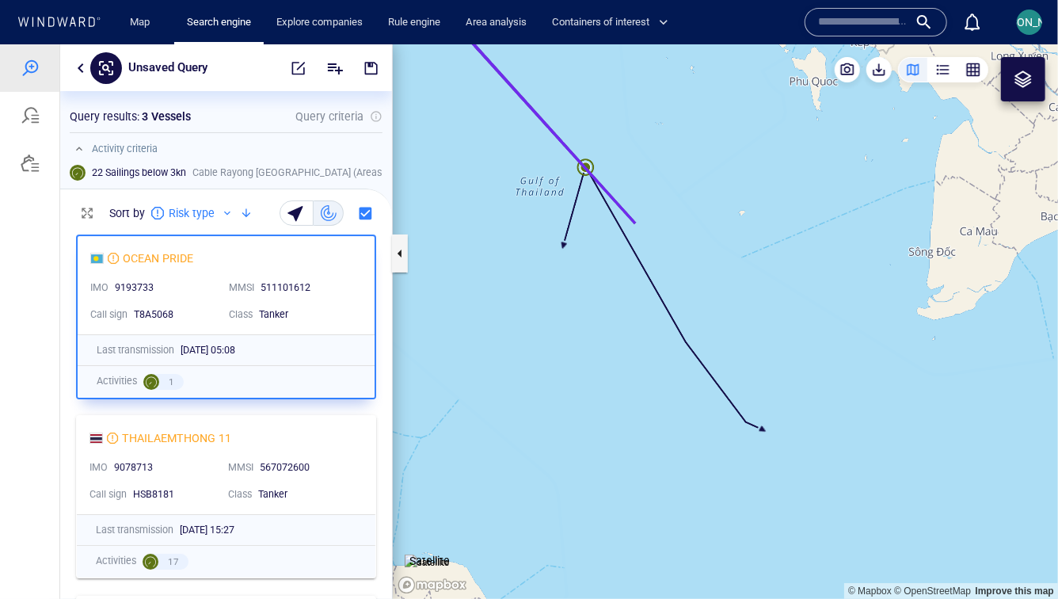
click at [586, 163] on canvas "Map" at bounding box center [725, 321] width 665 height 554
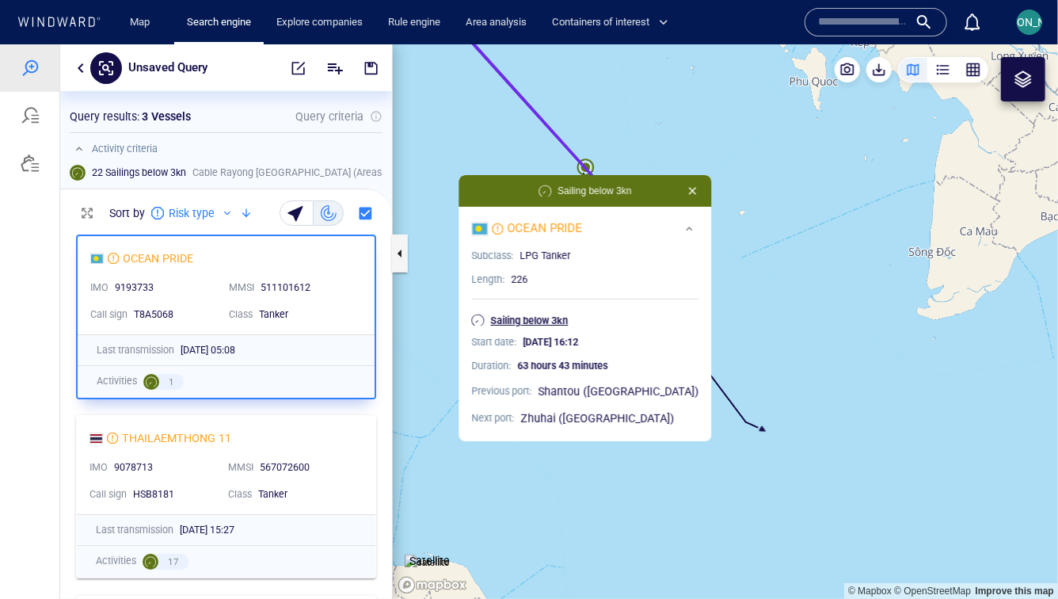
click at [551, 322] on p "Sailing below 3kn" at bounding box center [530, 320] width 78 height 14
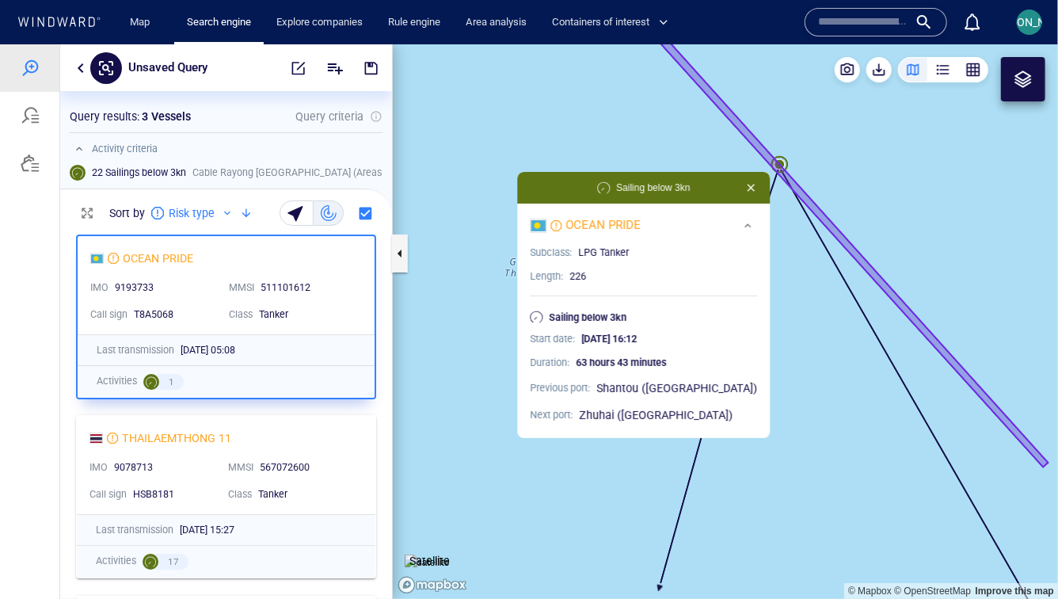
drag, startPoint x: 678, startPoint y: 139, endPoint x: 542, endPoint y: 139, distance: 135.4
click at [542, 139] on canvas "Map" at bounding box center [725, 321] width 665 height 554
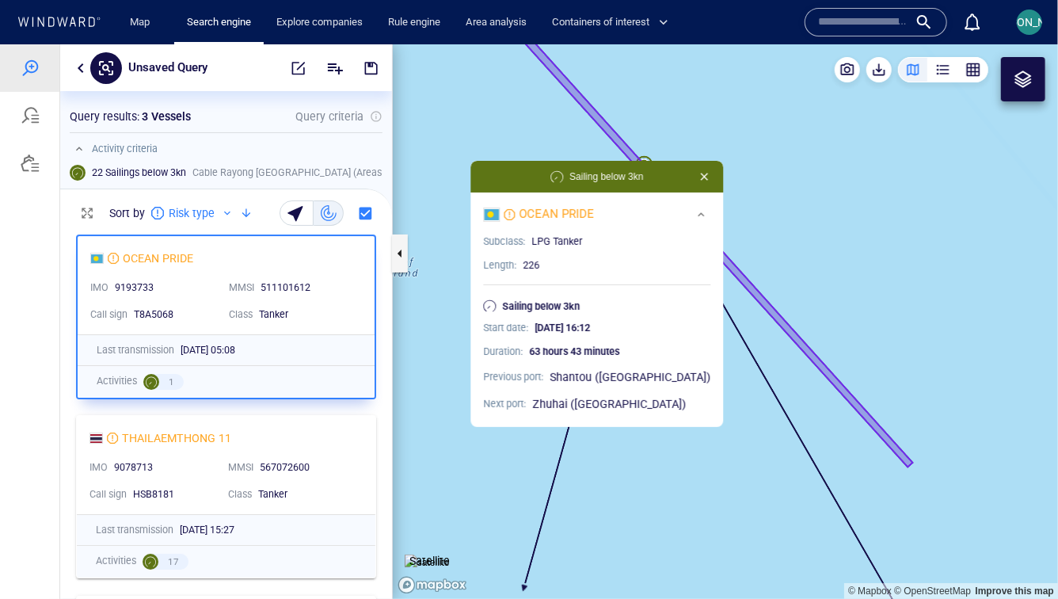
click at [609, 134] on canvas "Map" at bounding box center [725, 321] width 665 height 554
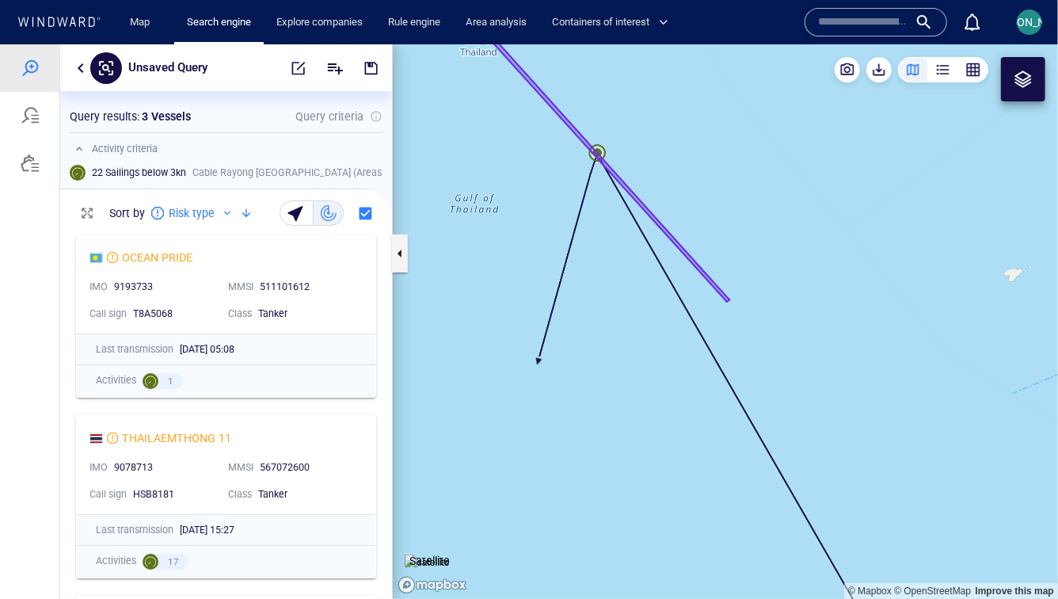
drag, startPoint x: 599, startPoint y: 150, endPoint x: 649, endPoint y: 150, distance: 49.9
click at [599, 150] on canvas "Map" at bounding box center [725, 321] width 665 height 554
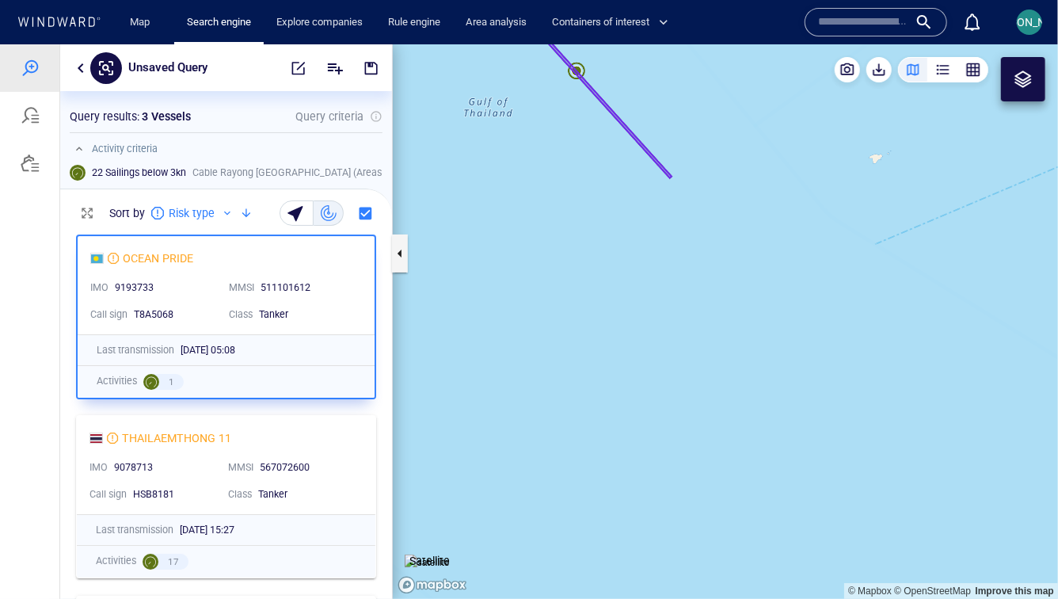
click at [579, 70] on canvas "Map" at bounding box center [725, 321] width 665 height 554
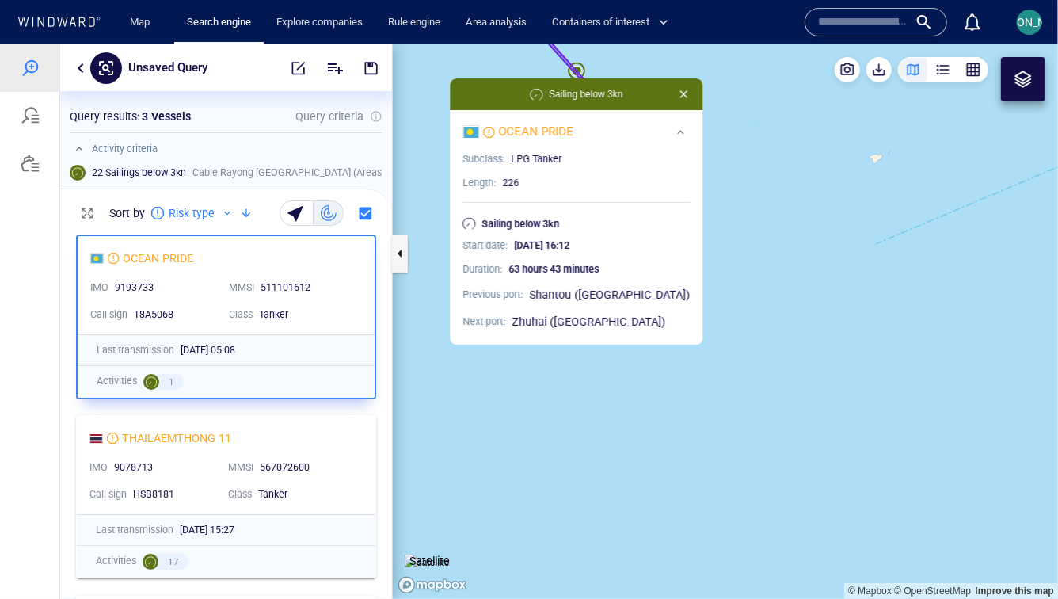
click at [637, 63] on canvas "Map" at bounding box center [725, 321] width 665 height 554
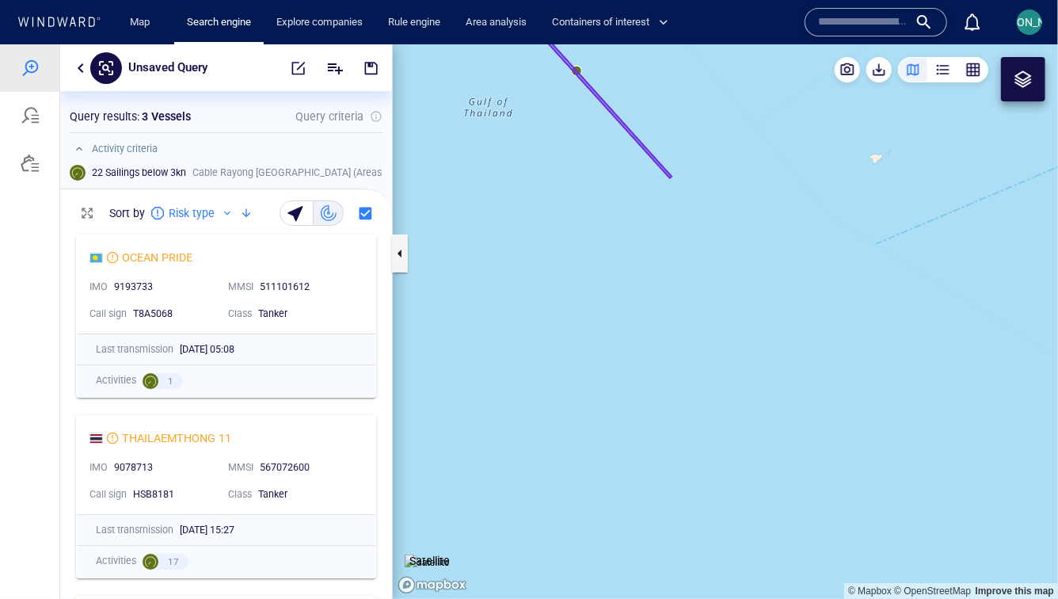
click at [575, 70] on canvas "Map" at bounding box center [725, 321] width 665 height 554
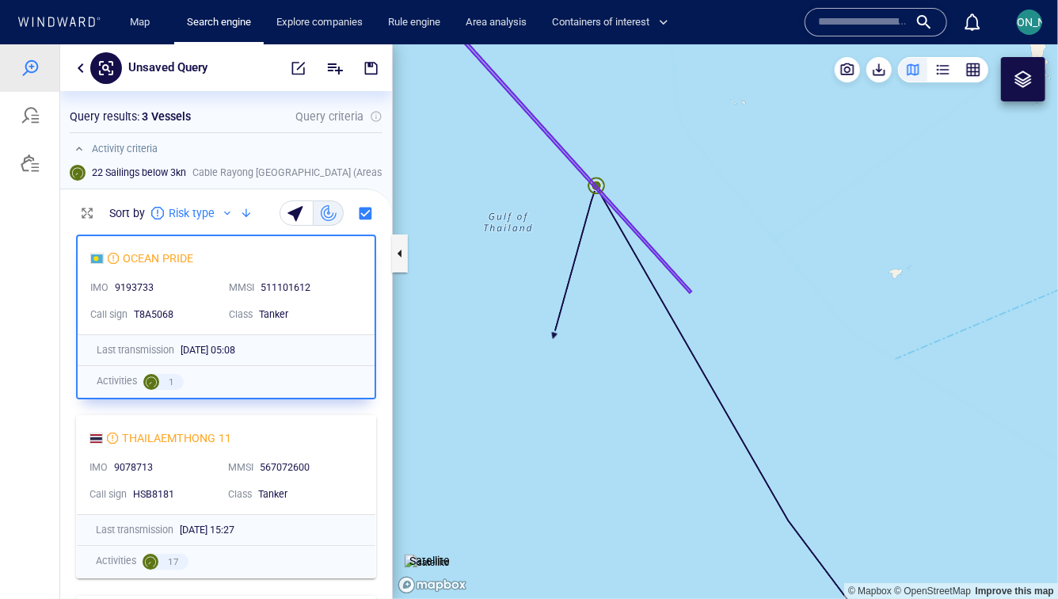
drag, startPoint x: 680, startPoint y: 70, endPoint x: 636, endPoint y: 145, distance: 87.3
click at [636, 145] on canvas "Map" at bounding box center [725, 321] width 665 height 554
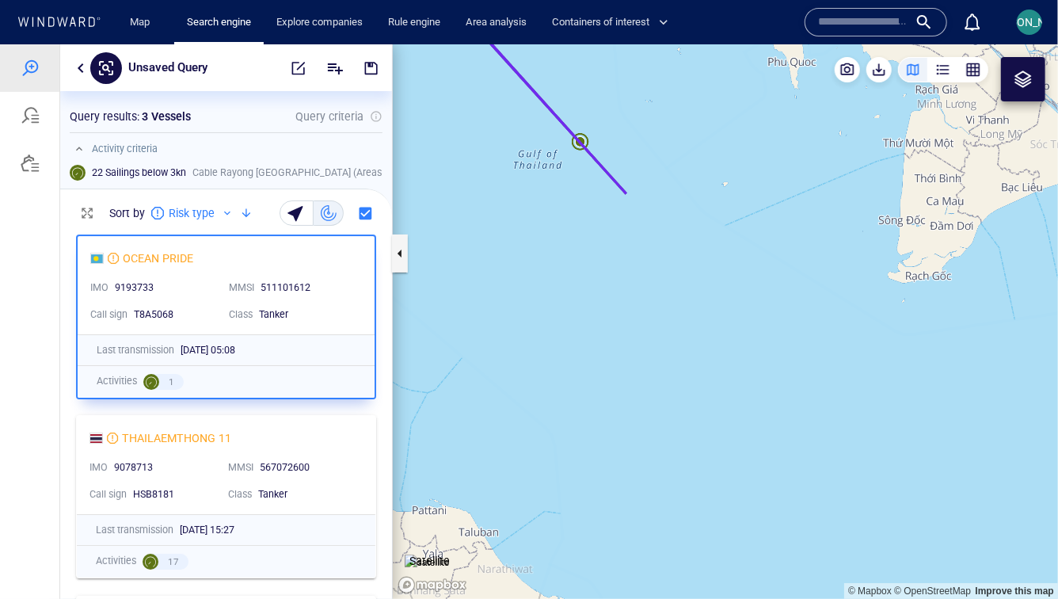
click at [590, 138] on canvas "Map" at bounding box center [725, 321] width 665 height 554
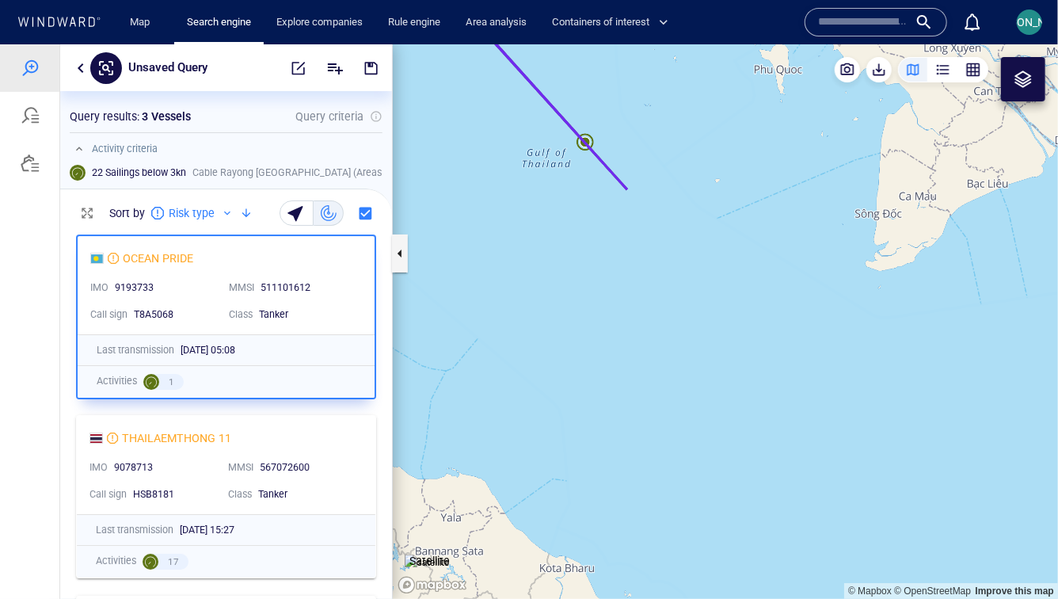
click at [580, 147] on canvas "Map" at bounding box center [725, 321] width 665 height 554
click at [581, 143] on canvas "Map" at bounding box center [725, 321] width 665 height 554
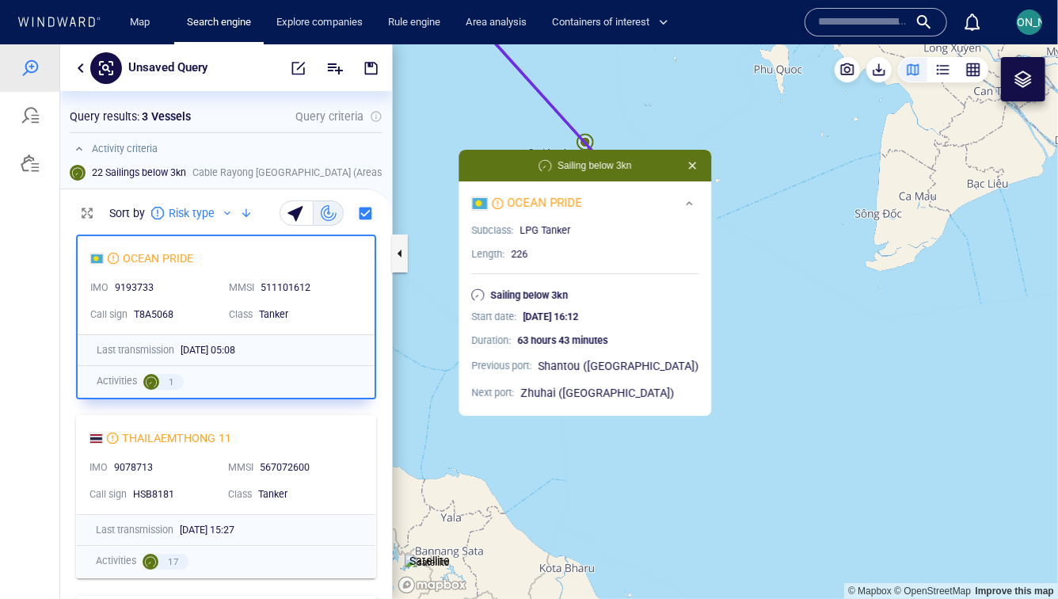
click at [588, 144] on canvas "Map" at bounding box center [725, 321] width 665 height 554
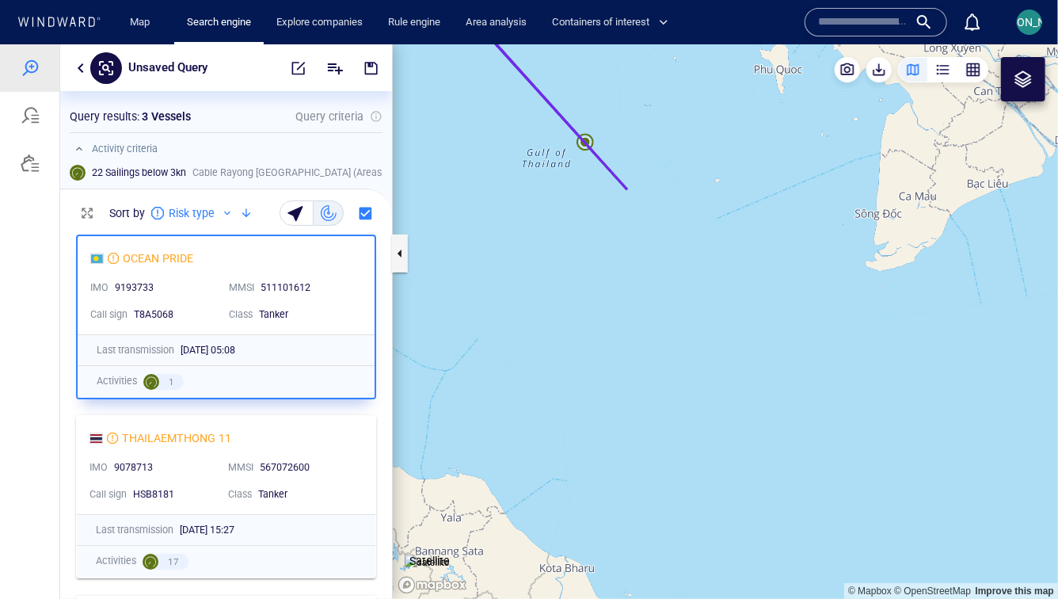
click at [584, 139] on canvas "Map" at bounding box center [725, 321] width 665 height 554
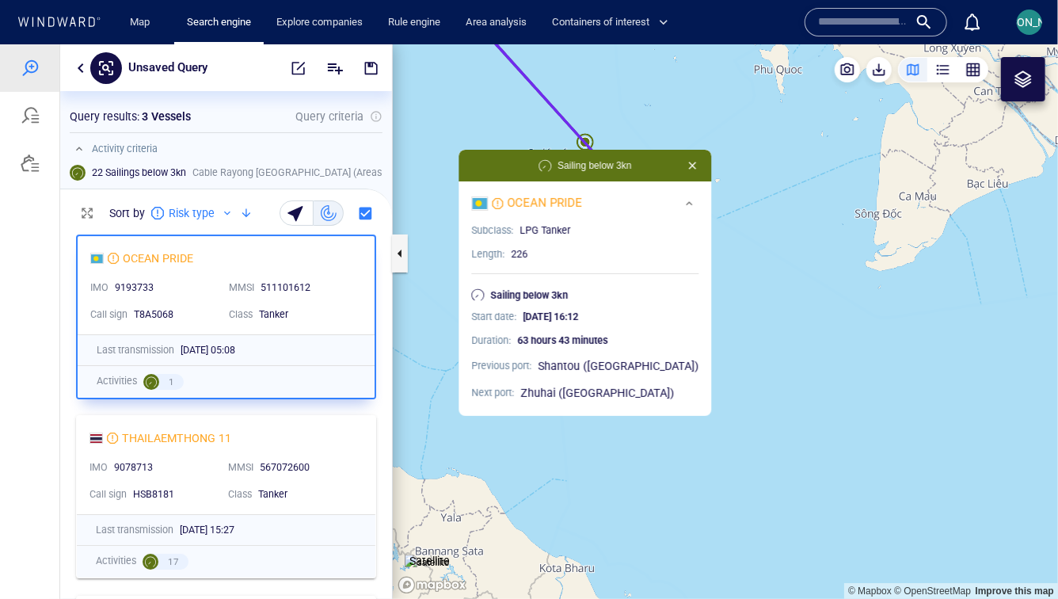
click at [582, 142] on canvas "Map" at bounding box center [725, 321] width 665 height 554
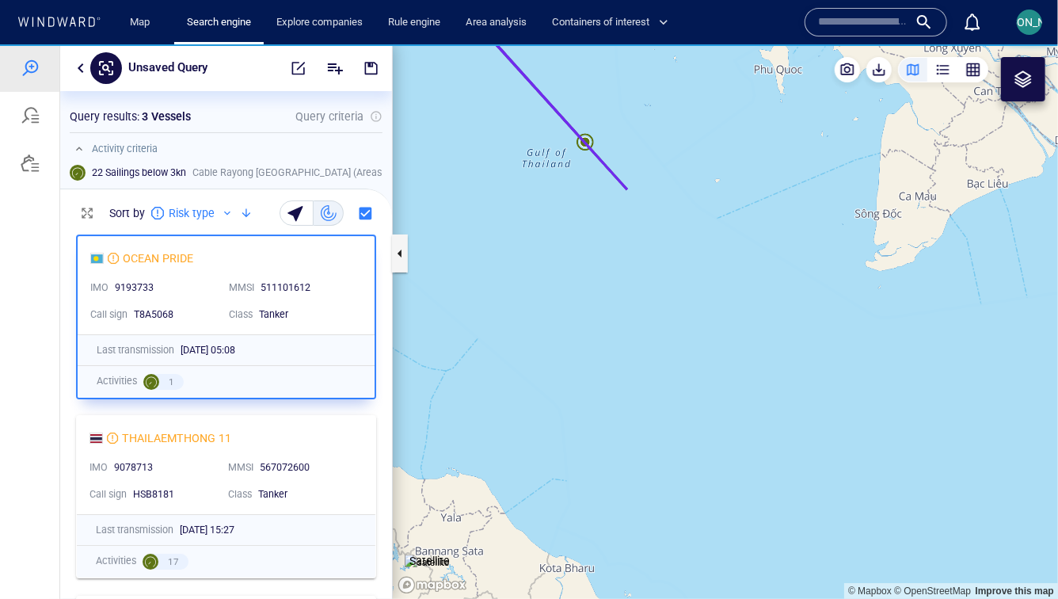
click at [583, 141] on canvas "Map" at bounding box center [725, 321] width 665 height 554
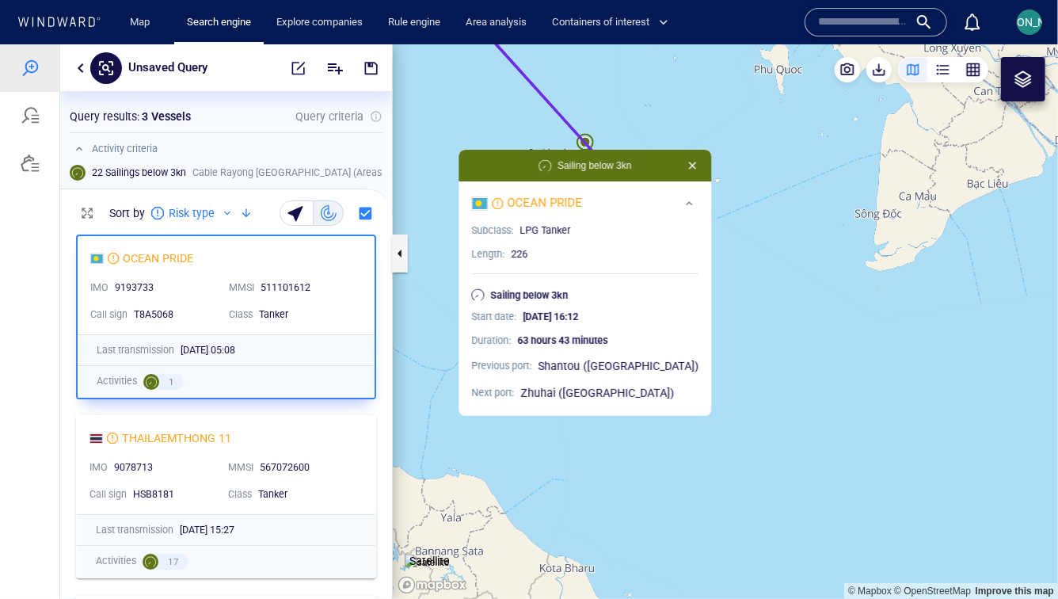
click at [607, 110] on canvas "Map" at bounding box center [725, 321] width 665 height 554
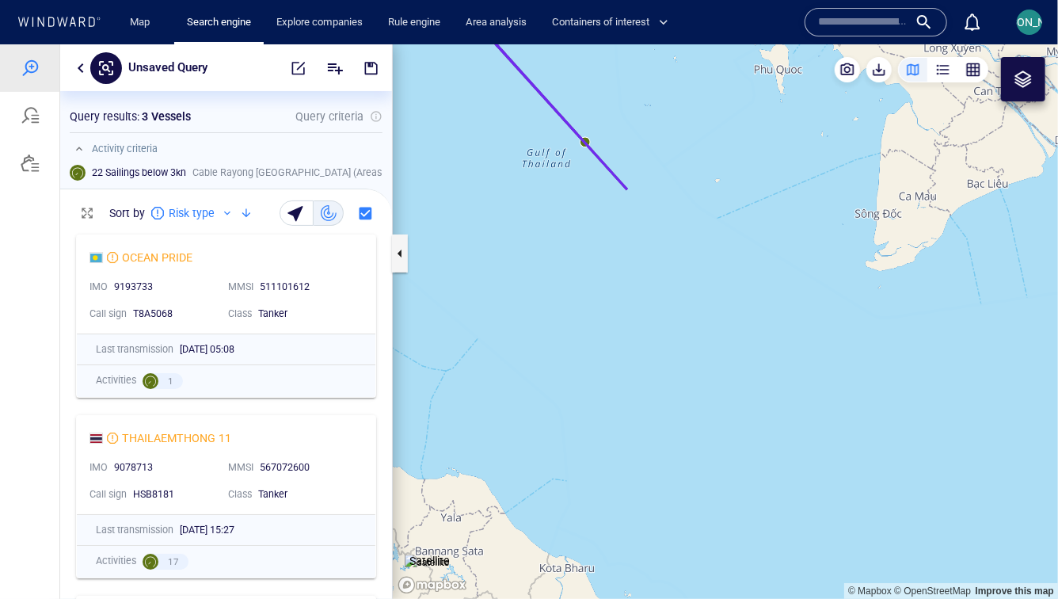
drag, startPoint x: 584, startPoint y: 116, endPoint x: 647, endPoint y: 131, distance: 64.3
click at [647, 131] on canvas "Map" at bounding box center [725, 321] width 665 height 554
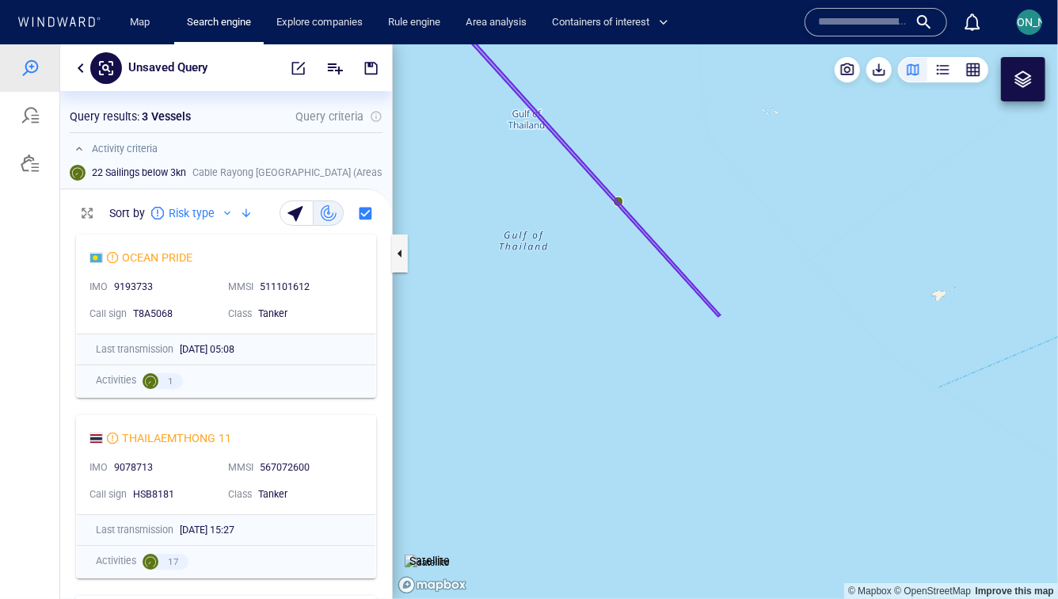
drag, startPoint x: 465, startPoint y: 198, endPoint x: 533, endPoint y: 311, distance: 132.1
click at [533, 311] on canvas "Map" at bounding box center [725, 321] width 665 height 554
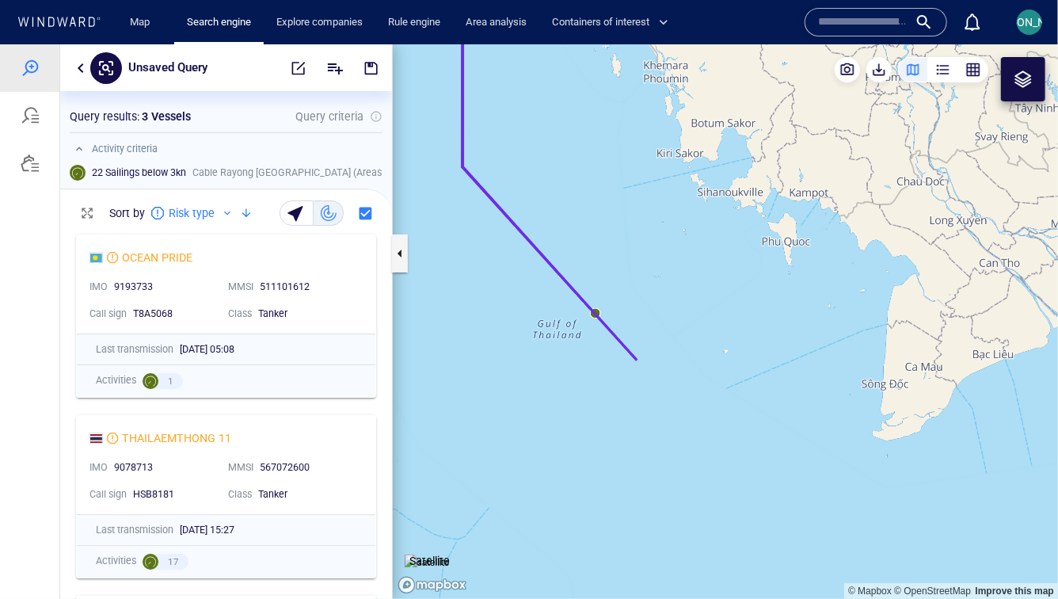
drag, startPoint x: 470, startPoint y: 222, endPoint x: 634, endPoint y: 493, distance: 316.6
click at [634, 493] on canvas "Map" at bounding box center [725, 321] width 665 height 554
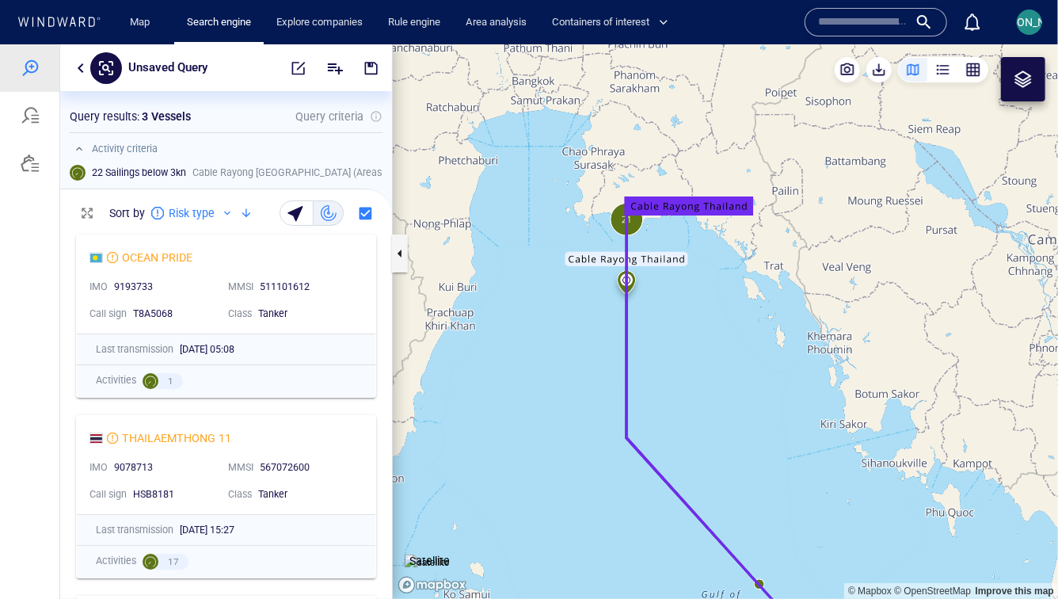
drag, startPoint x: 705, startPoint y: 367, endPoint x: 702, endPoint y: 332, distance: 35.7
click at [702, 332] on canvas "Map" at bounding box center [725, 321] width 665 height 554
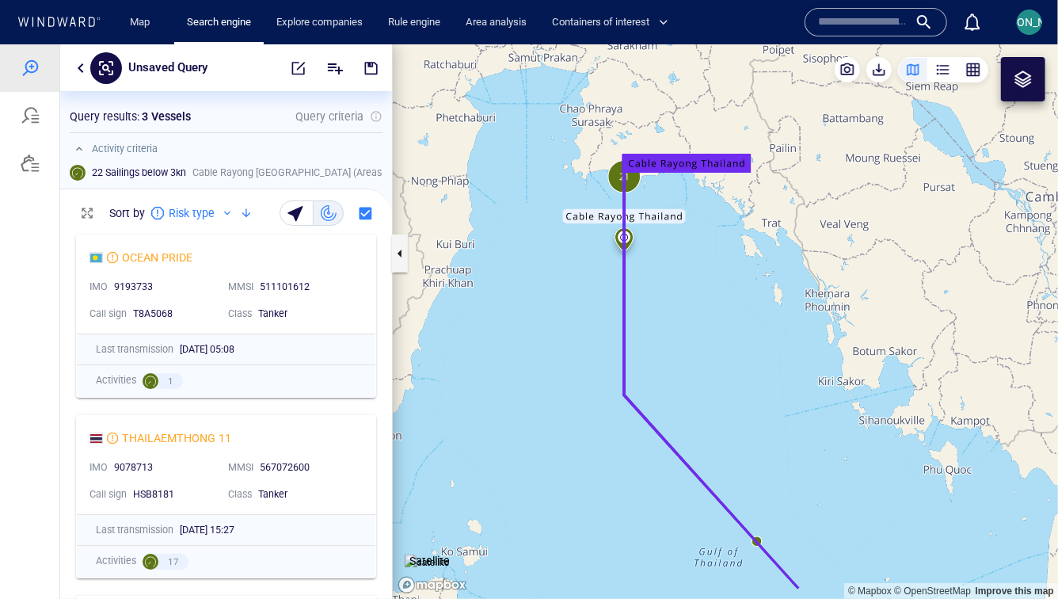
click at [1014, 70] on div at bounding box center [1023, 78] width 19 height 19
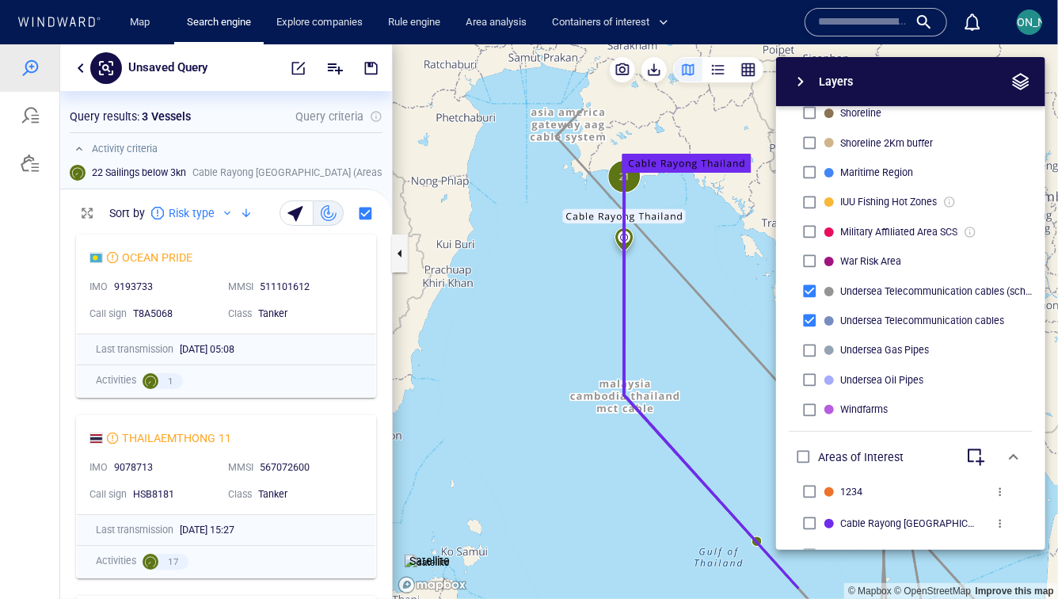
scroll to position [752, 0]
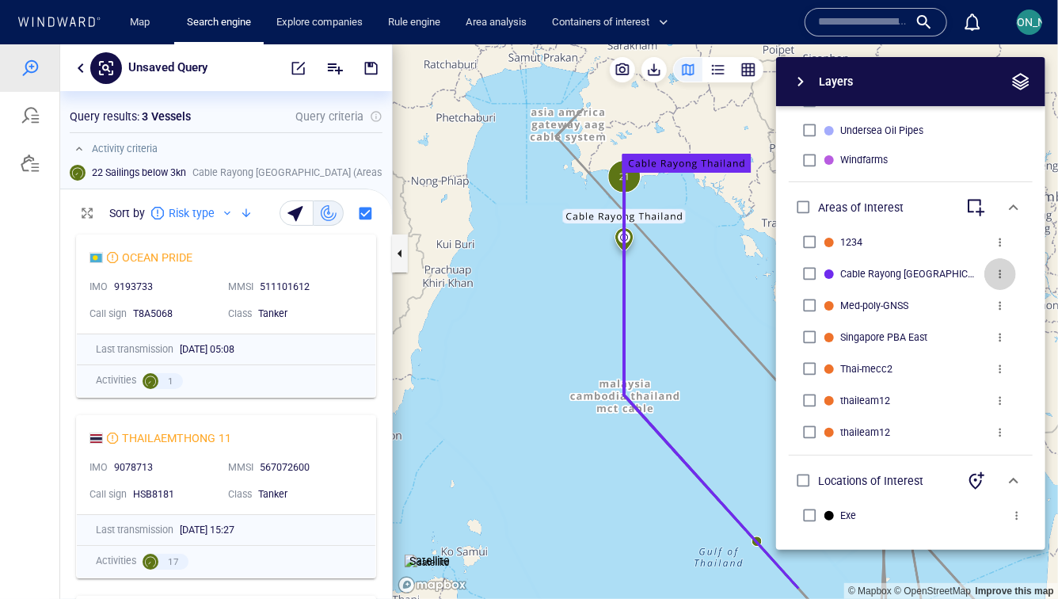
click at [999, 272] on span "more" at bounding box center [1000, 273] width 13 height 13
click at [972, 280] on li "Edit" at bounding box center [966, 272] width 158 height 29
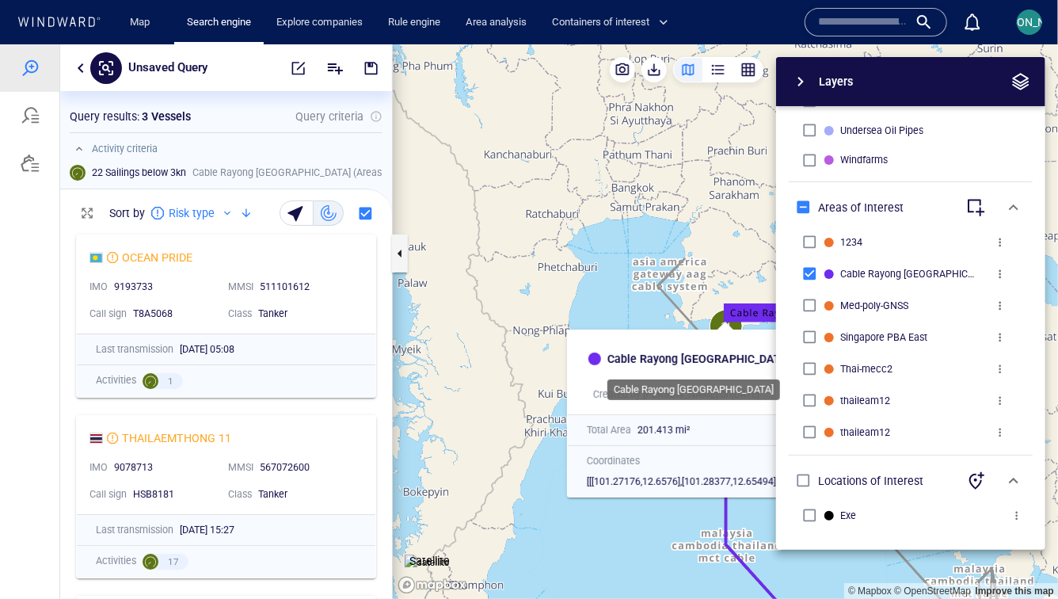
click at [678, 360] on h6 "Cable Rayong [GEOGRAPHIC_DATA]" at bounding box center [716, 358] width 219 height 20
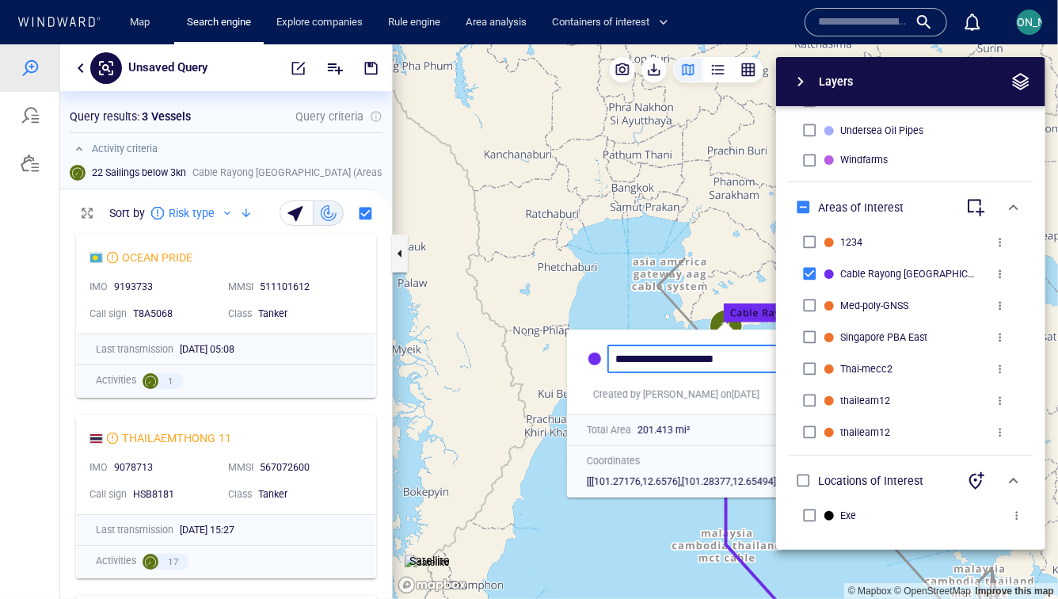
click at [612, 357] on div "**********" at bounding box center [716, 358] width 219 height 29
click at [615, 357] on input "**********" at bounding box center [716, 358] width 203 height 13
click at [765, 352] on input "**********" at bounding box center [716, 358] width 203 height 13
type input "**********"
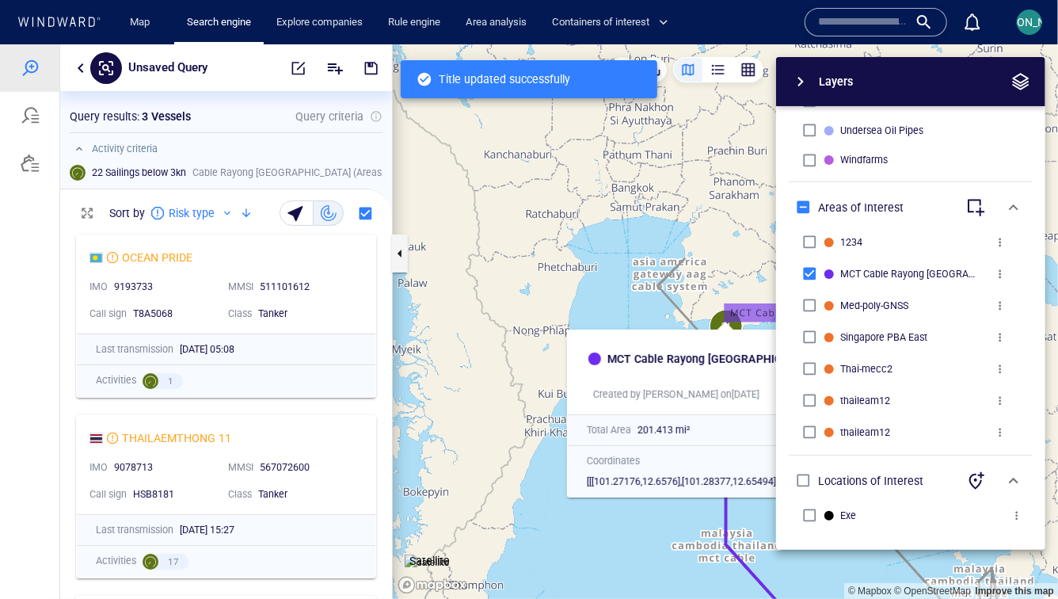
click at [1026, 74] on span "button" at bounding box center [1020, 80] width 19 height 19
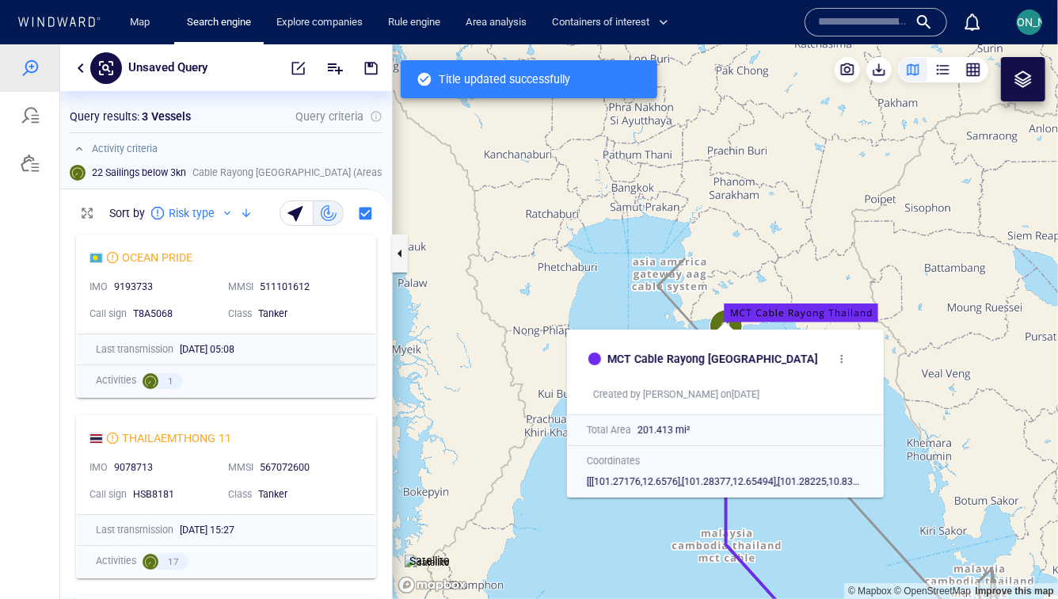
click at [683, 296] on canvas "Map" at bounding box center [725, 321] width 665 height 554
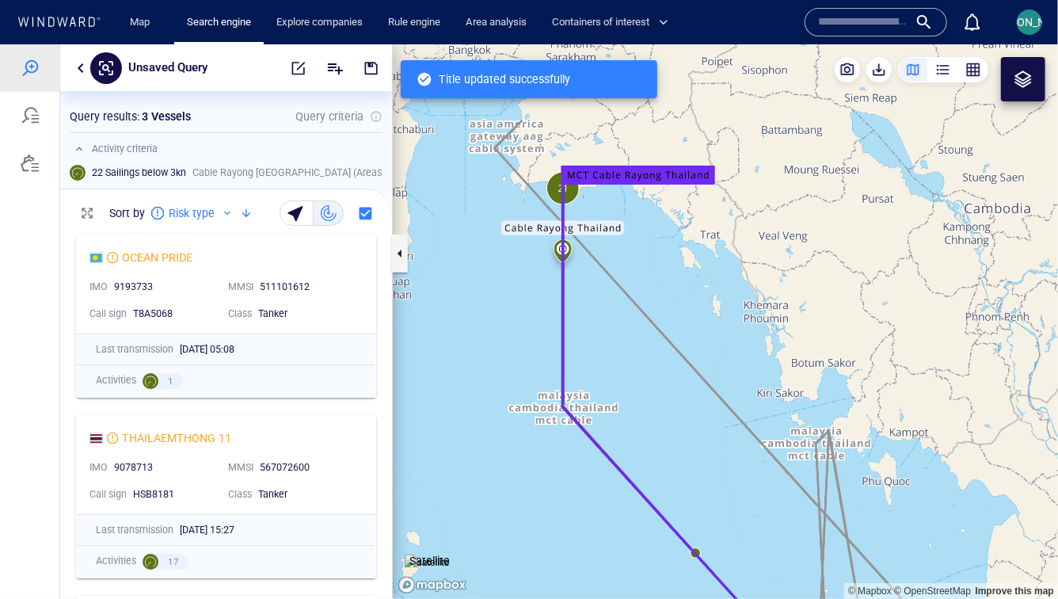
drag, startPoint x: 774, startPoint y: 351, endPoint x: 606, endPoint y: 211, distance: 218.2
click at [606, 211] on canvas "Map" at bounding box center [725, 321] width 665 height 554
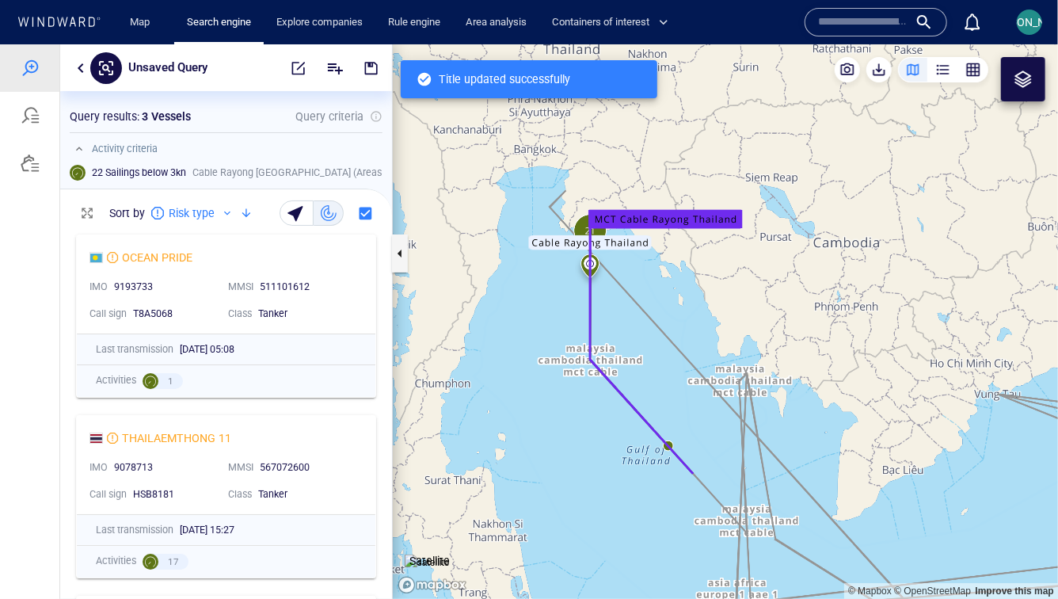
drag, startPoint x: 639, startPoint y: 262, endPoint x: 661, endPoint y: 306, distance: 49.6
click at [661, 307] on canvas "Map" at bounding box center [725, 321] width 665 height 554
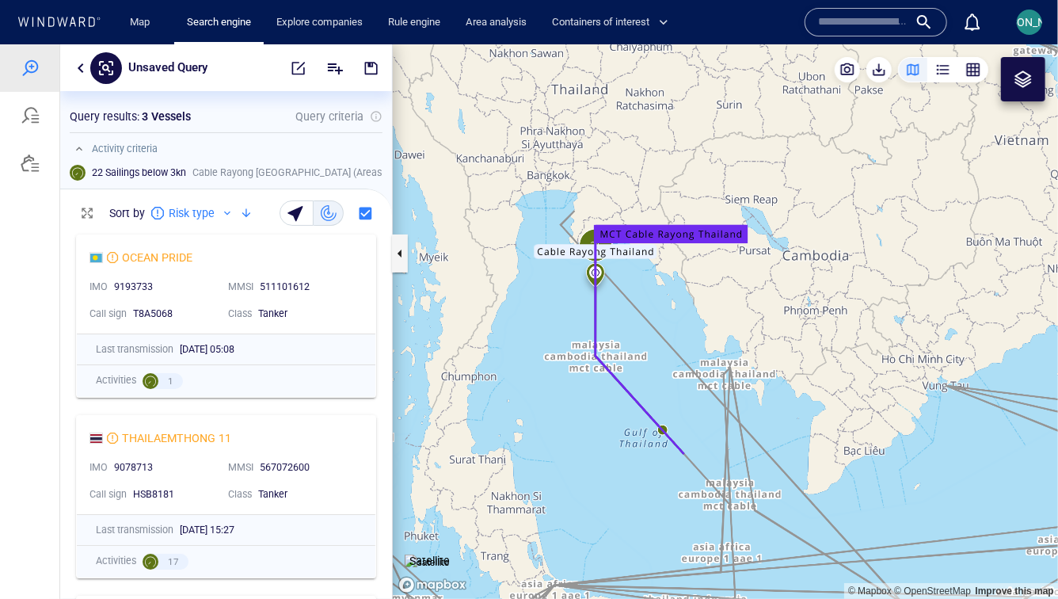
drag, startPoint x: 642, startPoint y: 312, endPoint x: 727, endPoint y: 146, distance: 186.6
click at [650, 336] on canvas "Map" at bounding box center [725, 321] width 665 height 554
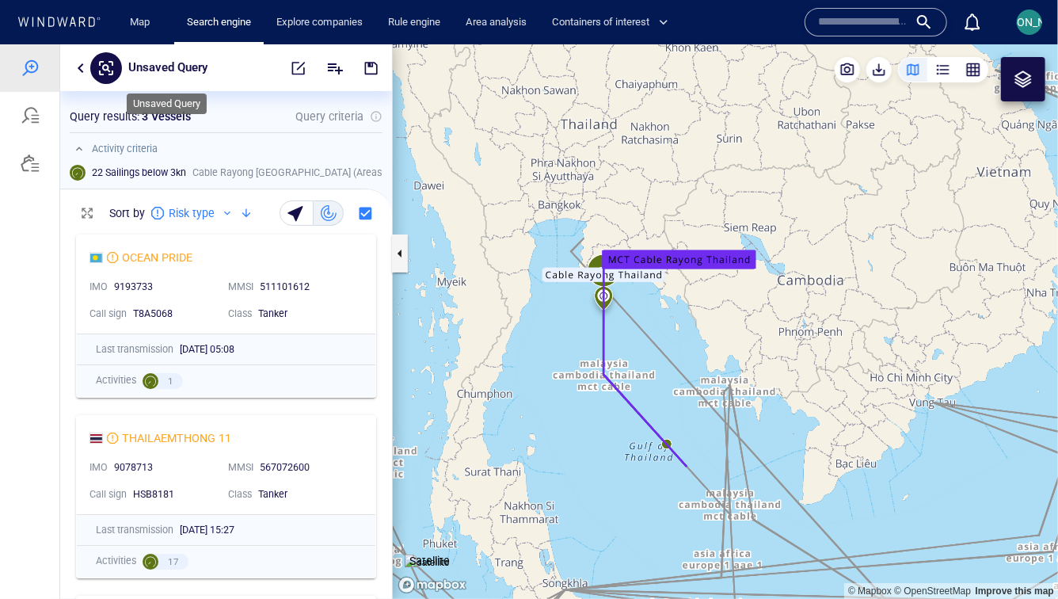
click at [199, 62] on p "Unsaved Query" at bounding box center [167, 67] width 79 height 21
type input "*"
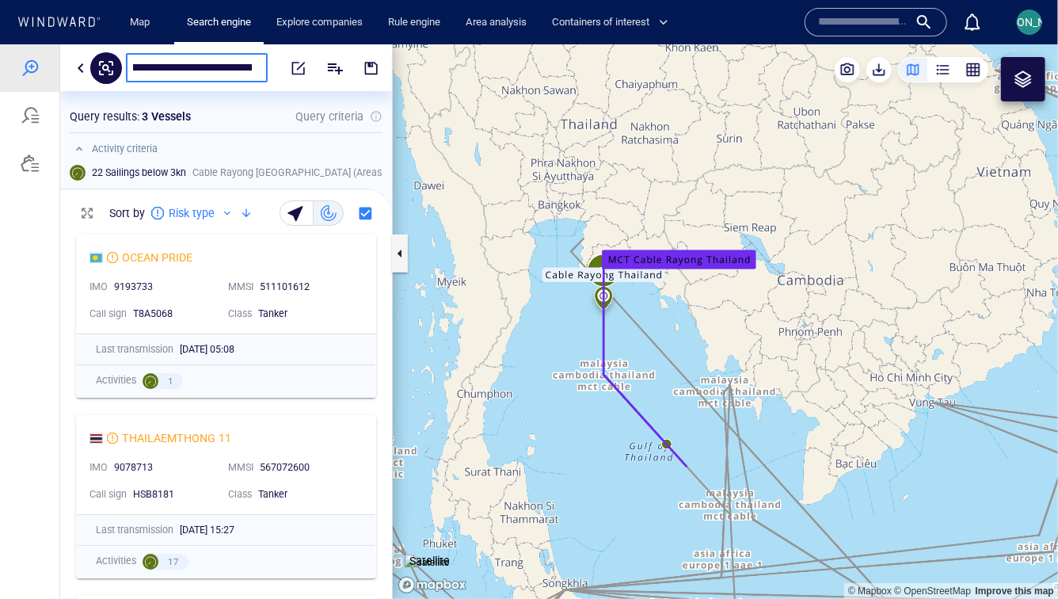
scroll to position [0, 26]
drag, startPoint x: 201, startPoint y: 66, endPoint x: 233, endPoint y: 68, distance: 31.8
click at [233, 68] on input "**********" at bounding box center [193, 66] width 118 height 13
click at [245, 70] on input "**********" at bounding box center [193, 66] width 118 height 13
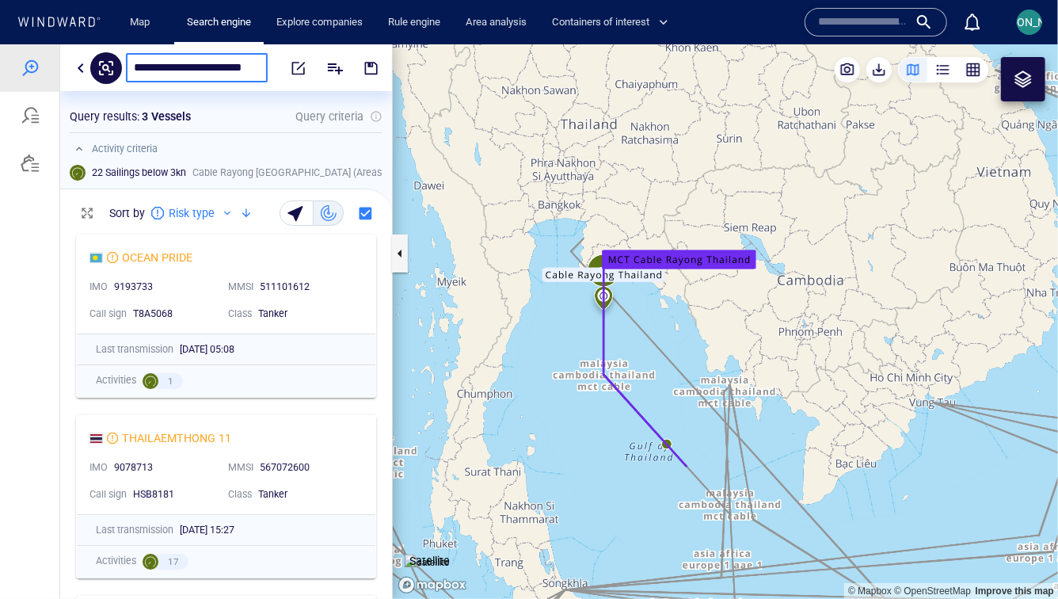
click at [249, 70] on input "**********" at bounding box center [193, 66] width 118 height 13
click at [136, 69] on input "**********" at bounding box center [193, 66] width 118 height 13
type input "**********"
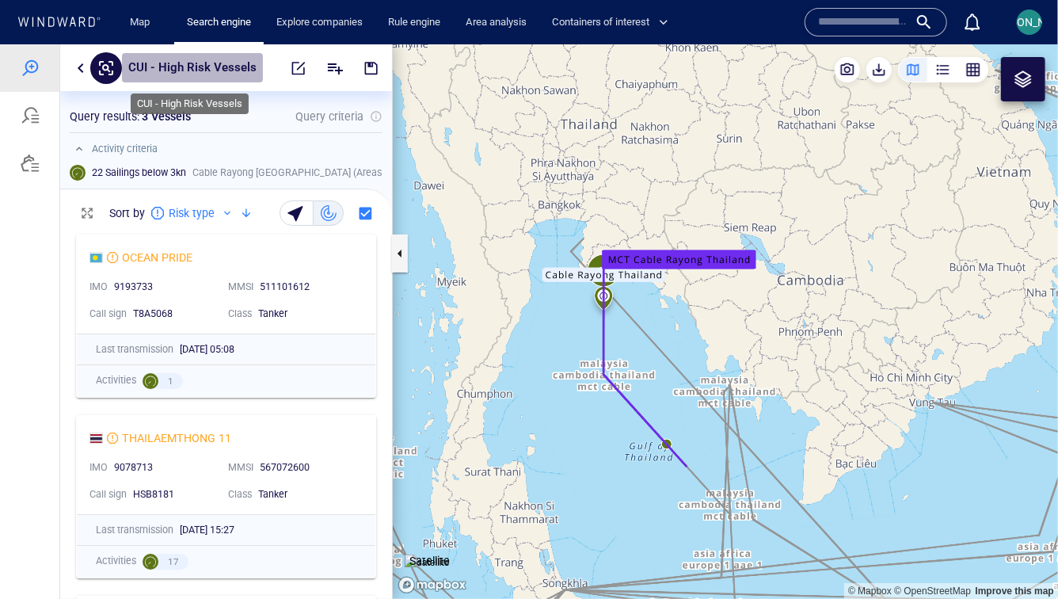
click at [211, 74] on p "CUI - High Risk Vessels" at bounding box center [192, 67] width 128 height 21
click at [211, 57] on p "CUI - High Risk Vessels" at bounding box center [192, 67] width 128 height 21
click at [211, 59] on p "CUI - High Risk Vessels" at bounding box center [192, 67] width 128 height 21
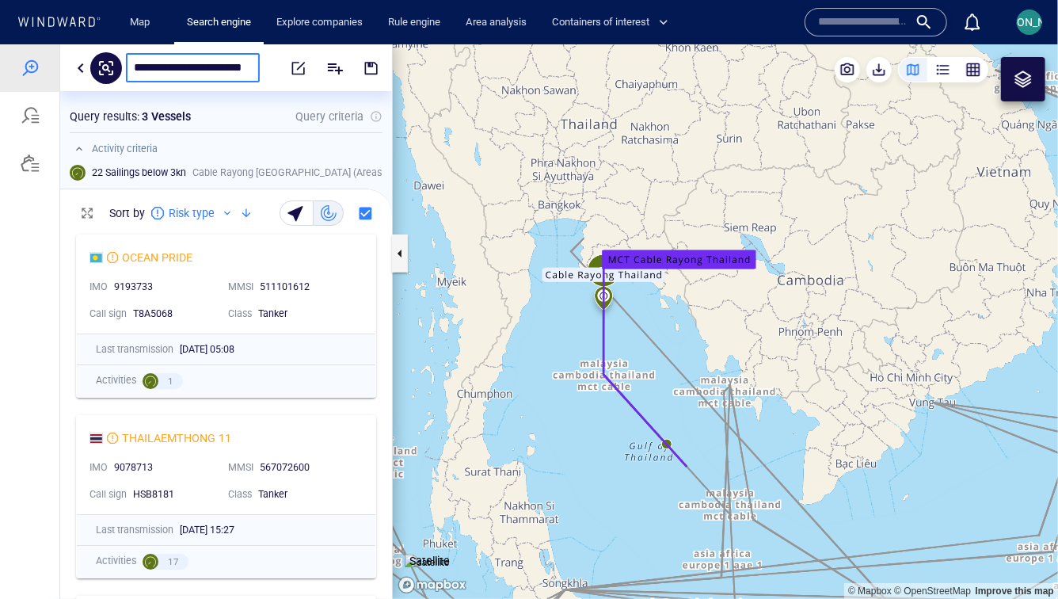
click at [134, 67] on input "**********" at bounding box center [193, 66] width 118 height 13
click at [133, 70] on div "**********" at bounding box center [197, 66] width 142 height 29
click at [192, 64] on input "**********" at bounding box center [193, 66] width 118 height 13
click at [195, 64] on input "**********" at bounding box center [193, 66] width 118 height 13
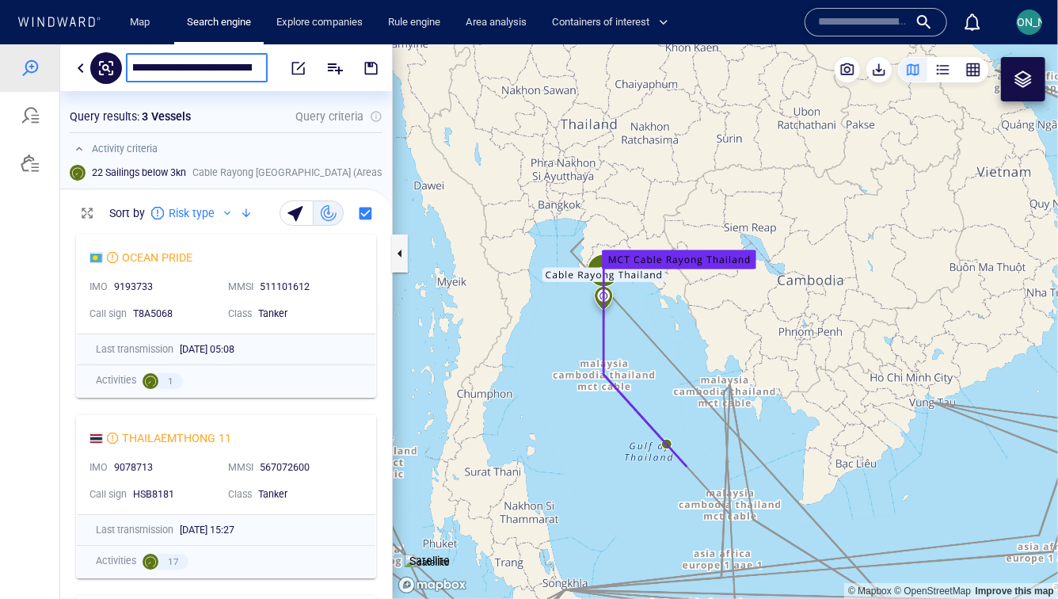
click at [177, 66] on input "**********" at bounding box center [193, 66] width 118 height 13
click at [186, 69] on input "**********" at bounding box center [193, 66] width 118 height 13
click at [249, 66] on input "**********" at bounding box center [193, 66] width 118 height 13
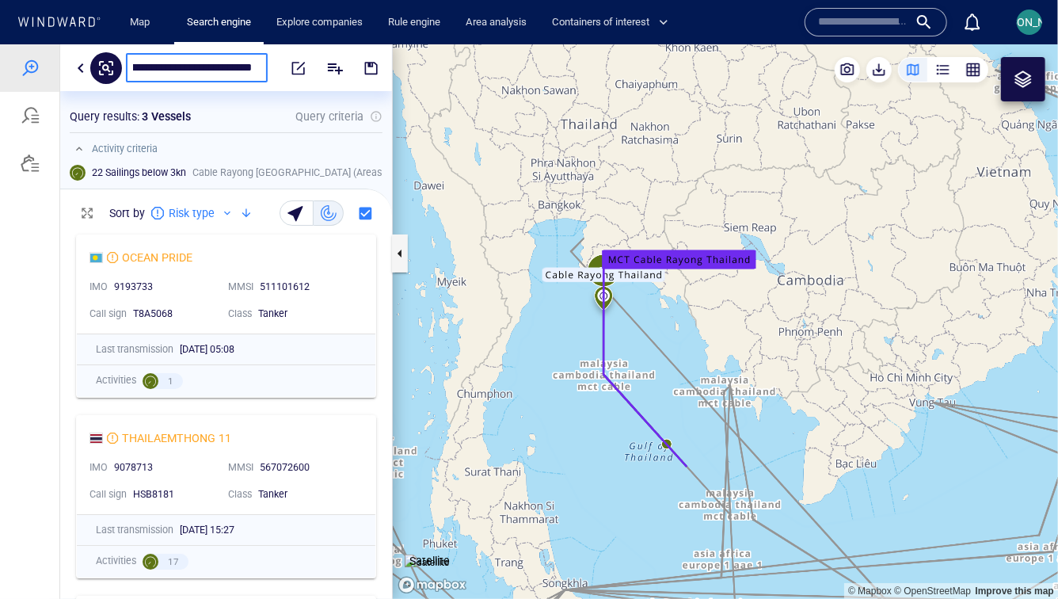
scroll to position [0, 173]
type input "**********"
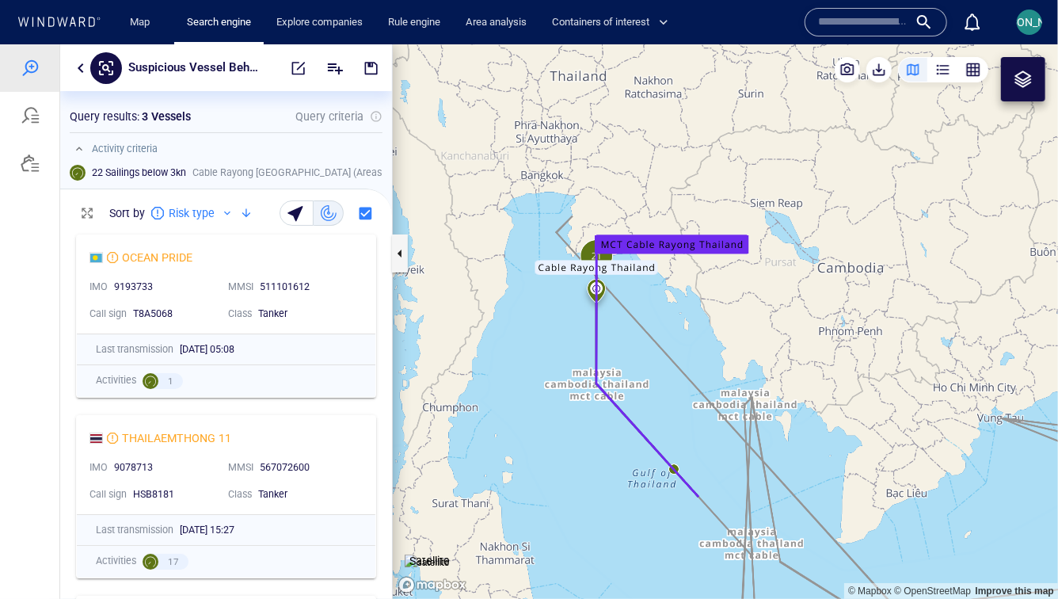
drag, startPoint x: 635, startPoint y: 333, endPoint x: 614, endPoint y: 290, distance: 48.5
click at [614, 290] on canvas "Map" at bounding box center [725, 321] width 665 height 554
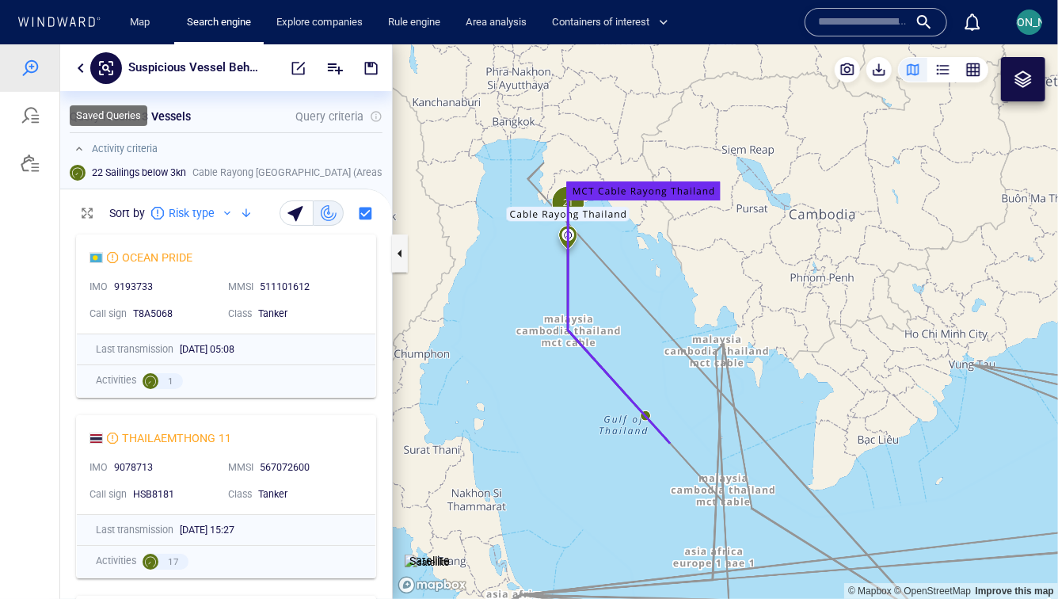
click at [36, 116] on div at bounding box center [30, 114] width 19 height 19
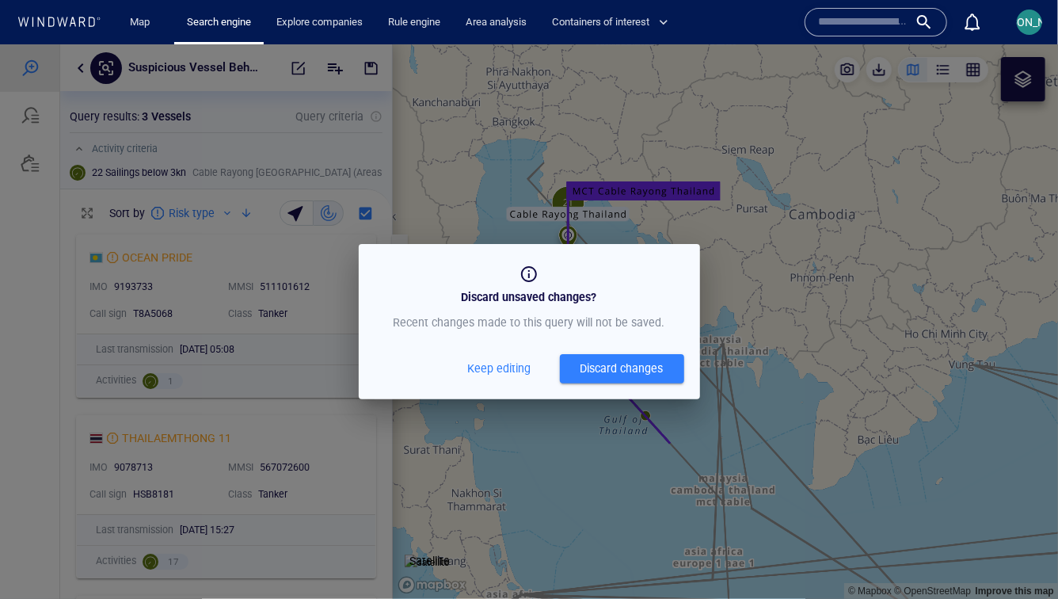
click at [584, 369] on div "Discard changes" at bounding box center [621, 368] width 83 height 20
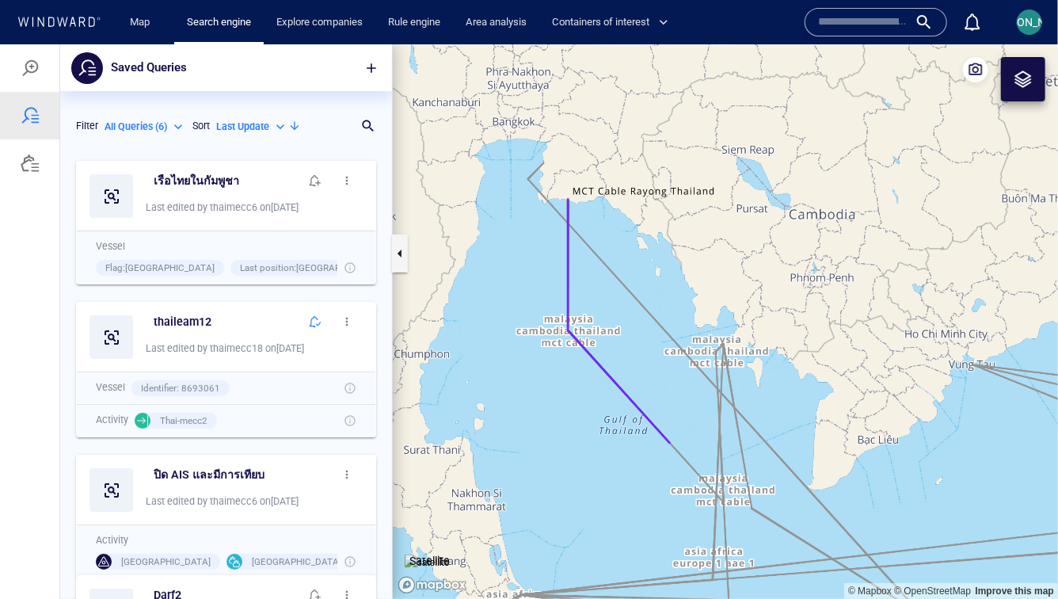
scroll to position [446, 332]
click at [33, 110] on div at bounding box center [30, 114] width 19 height 19
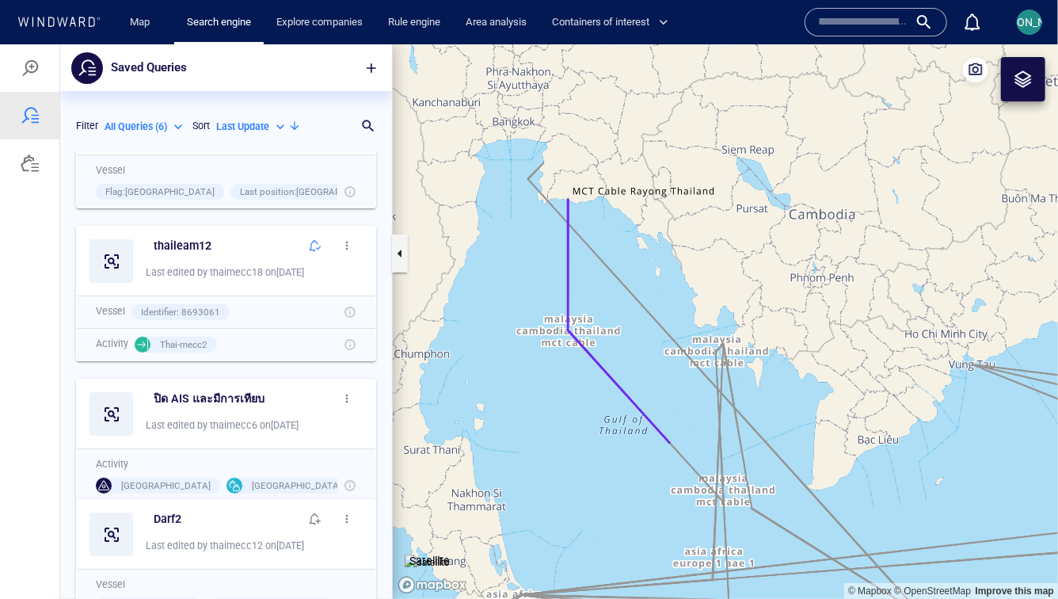
scroll to position [0, 0]
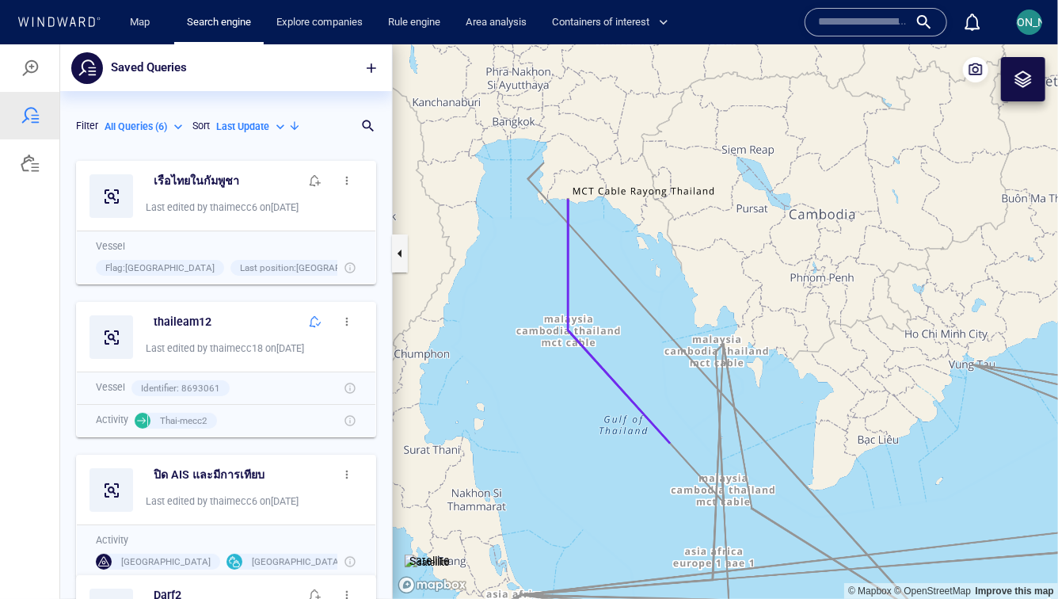
click at [166, 122] on p "All Queries ( 6 )" at bounding box center [136, 126] width 63 height 14
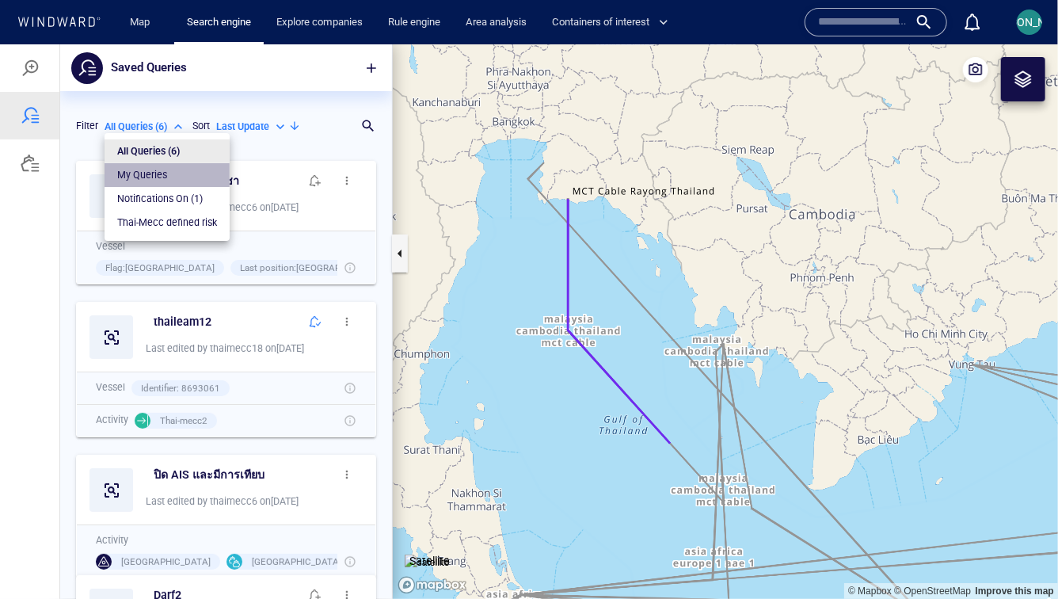
click at [185, 181] on li "My Queries" at bounding box center [167, 174] width 125 height 24
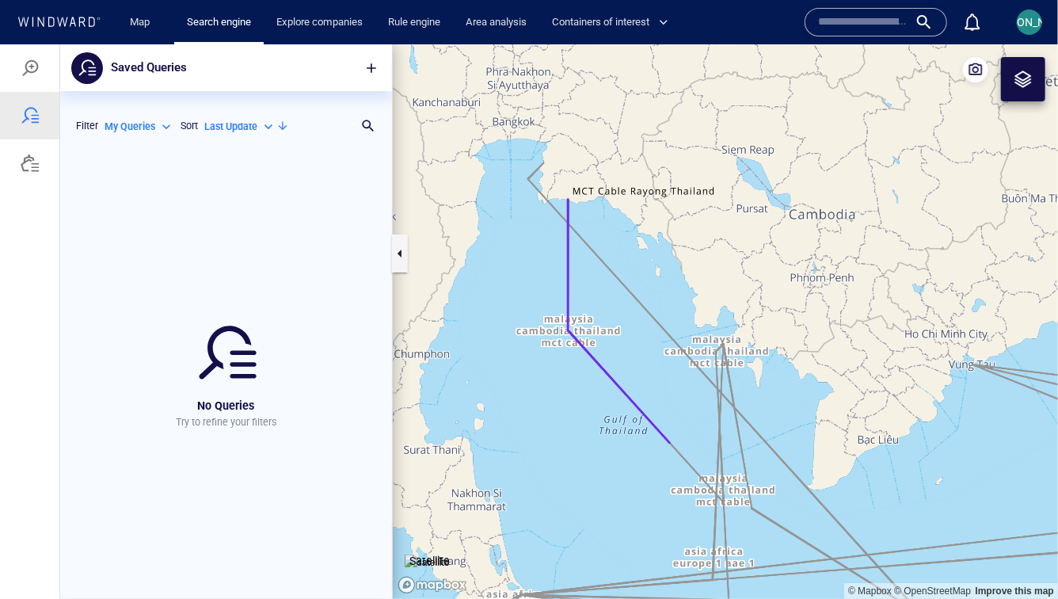
click at [147, 125] on p "My Queries" at bounding box center [130, 126] width 51 height 14
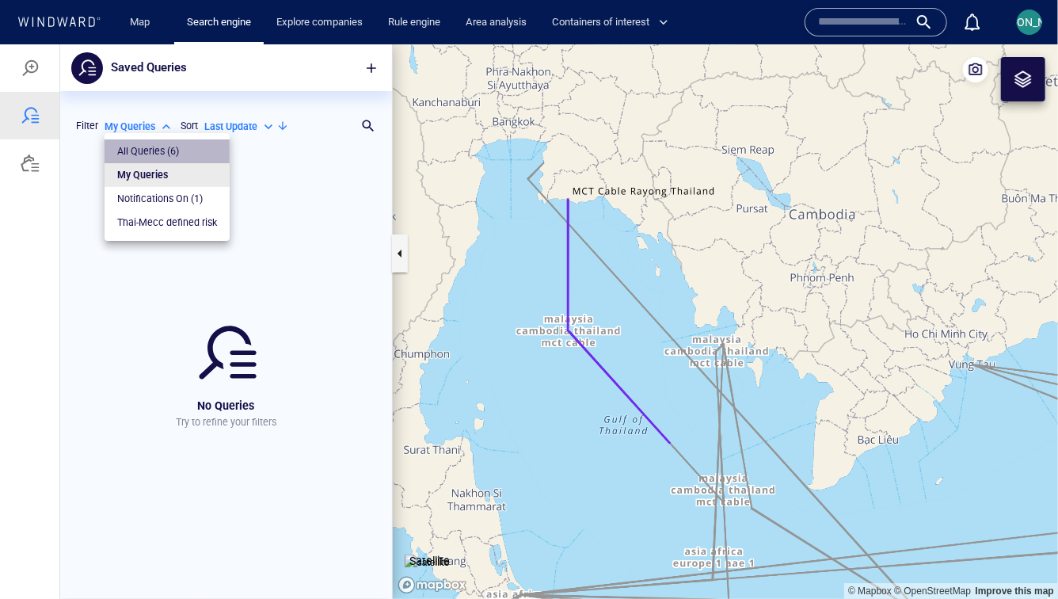
click at [154, 140] on li "All Queries ( 6 )" at bounding box center [167, 151] width 125 height 24
type input "***"
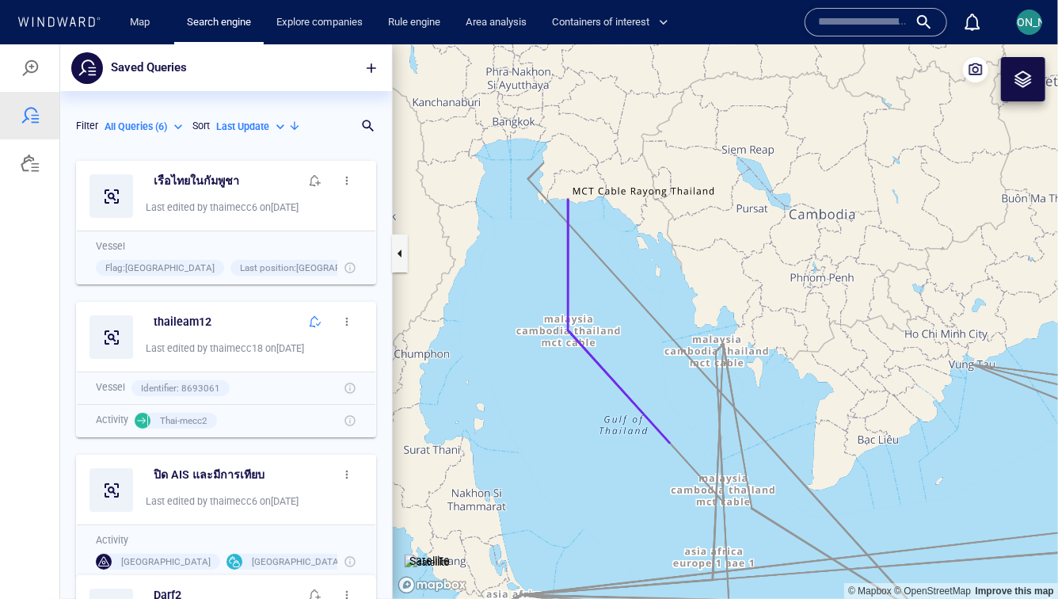
scroll to position [446, 332]
click at [39, 72] on div at bounding box center [30, 67] width 19 height 19
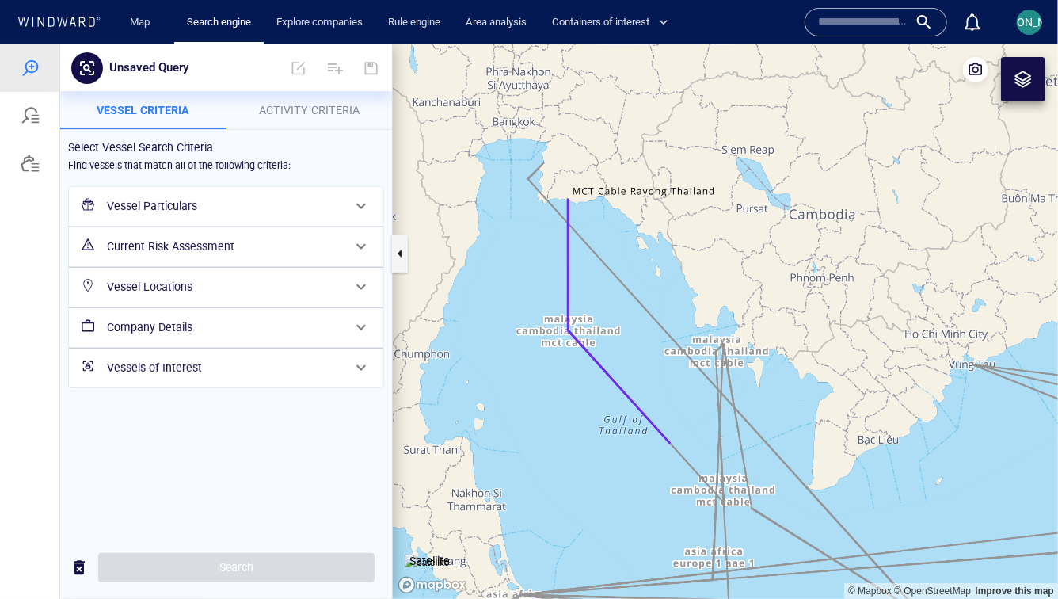
click at [278, 112] on span "Activity Criteria" at bounding box center [309, 109] width 101 height 13
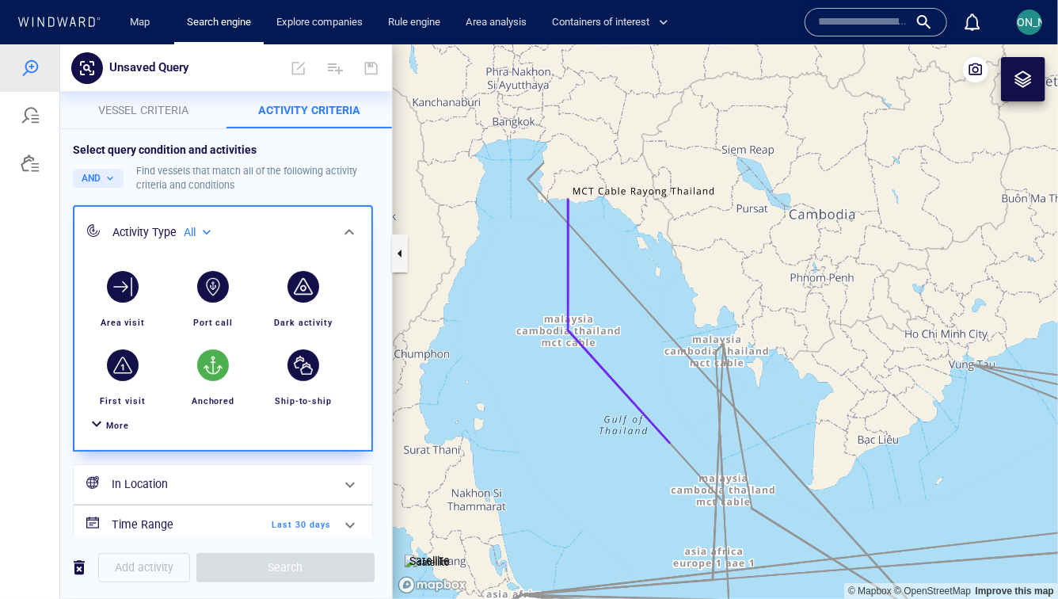
scroll to position [60, 0]
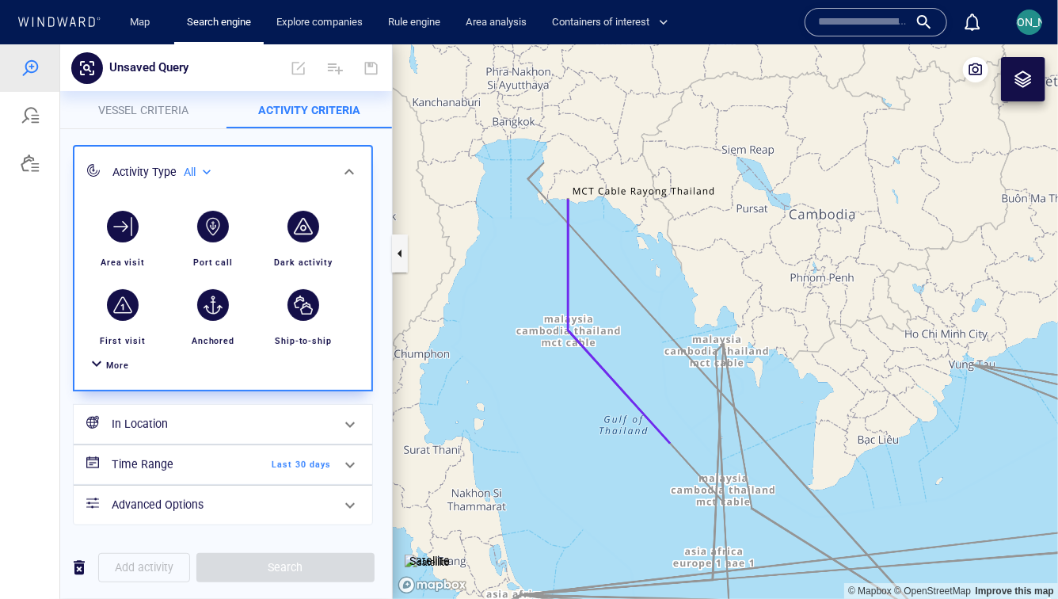
click at [131, 363] on div "More" at bounding box center [223, 364] width 278 height 29
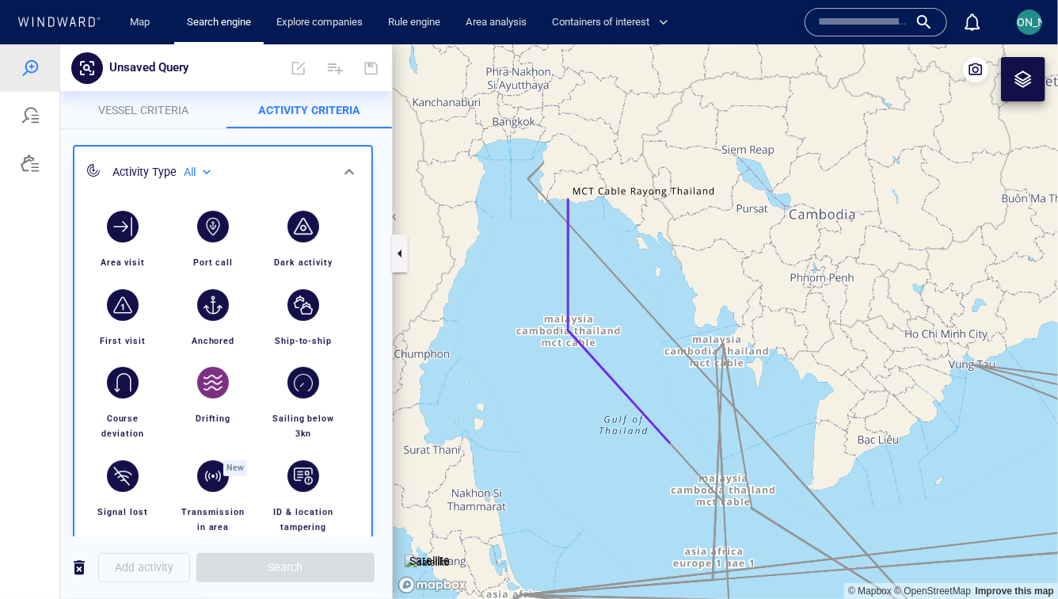
scroll to position [103, 0]
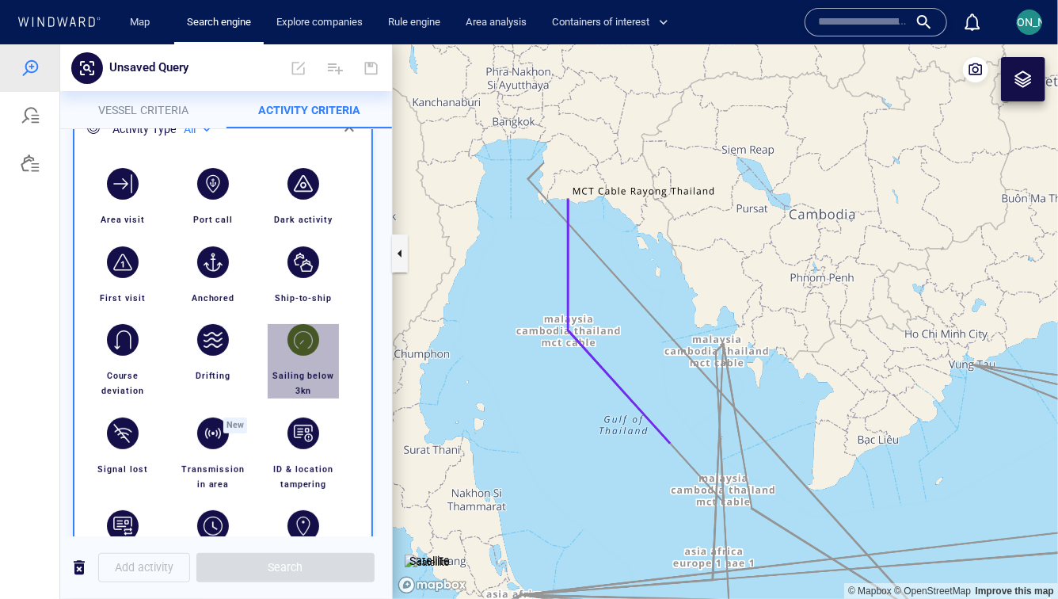
click at [317, 347] on div "button" at bounding box center [303, 339] width 44 height 44
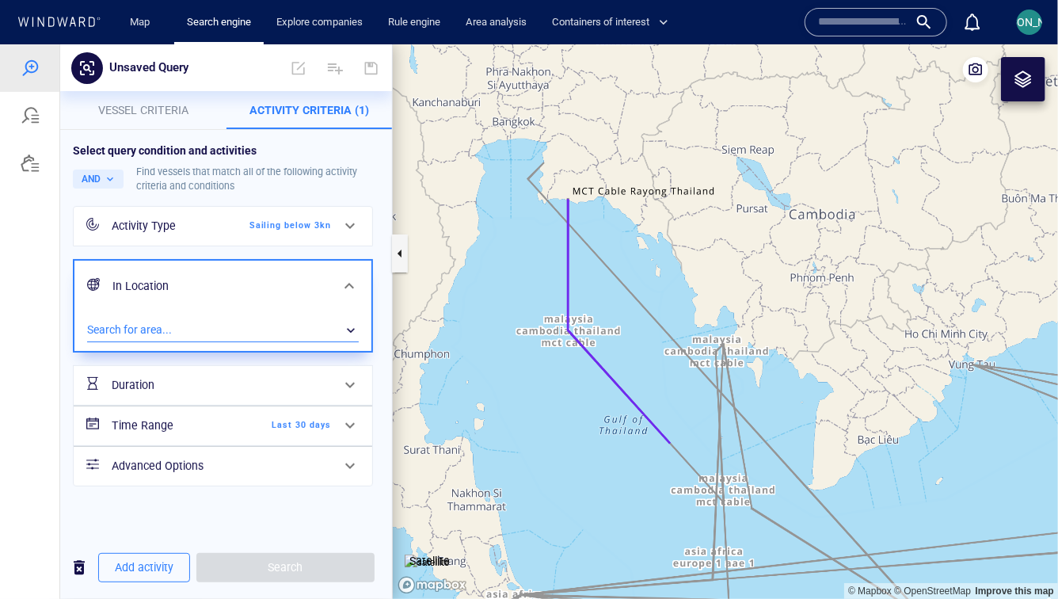
click at [261, 328] on div "​" at bounding box center [223, 330] width 272 height 24
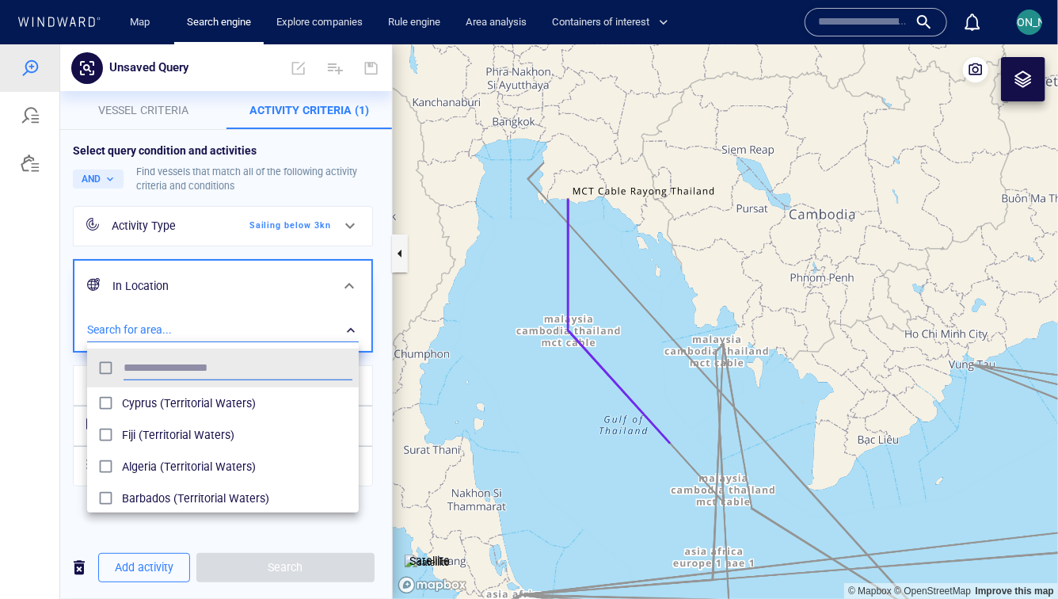
scroll to position [158, 271]
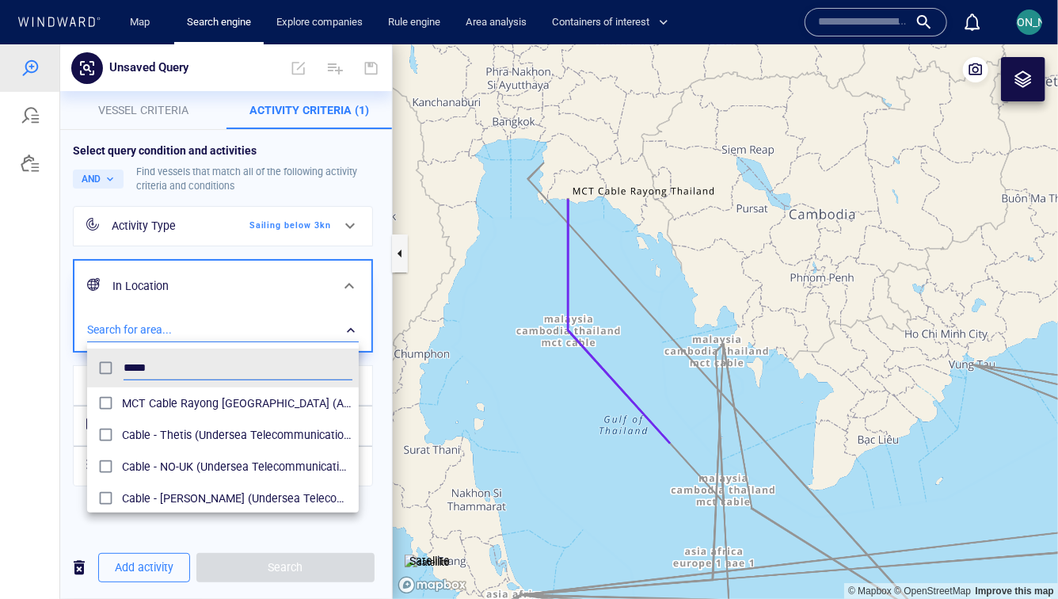
type input "*****"
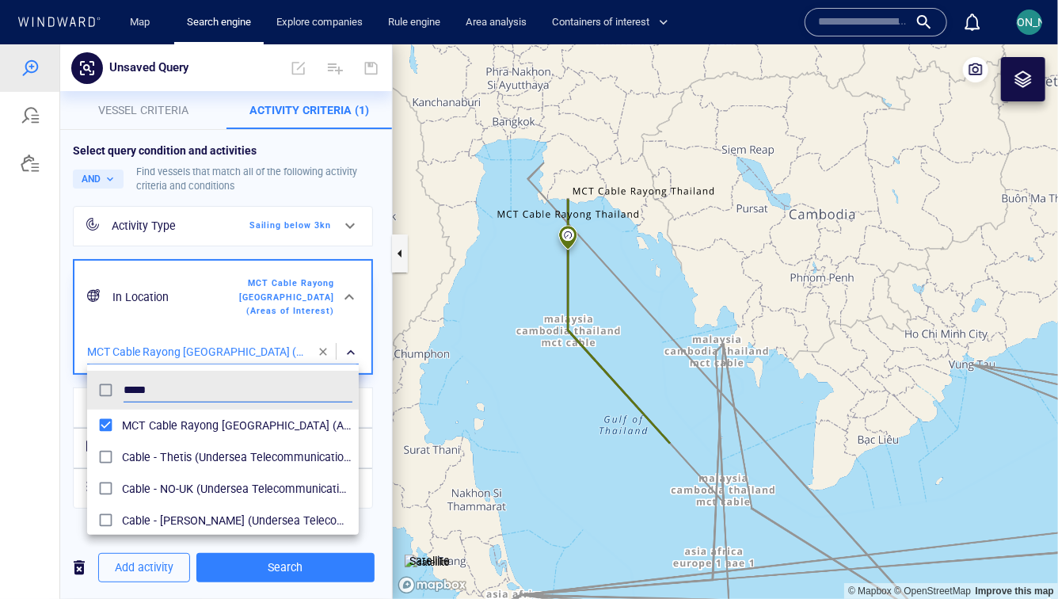
click at [124, 127] on div at bounding box center [529, 321] width 1058 height 554
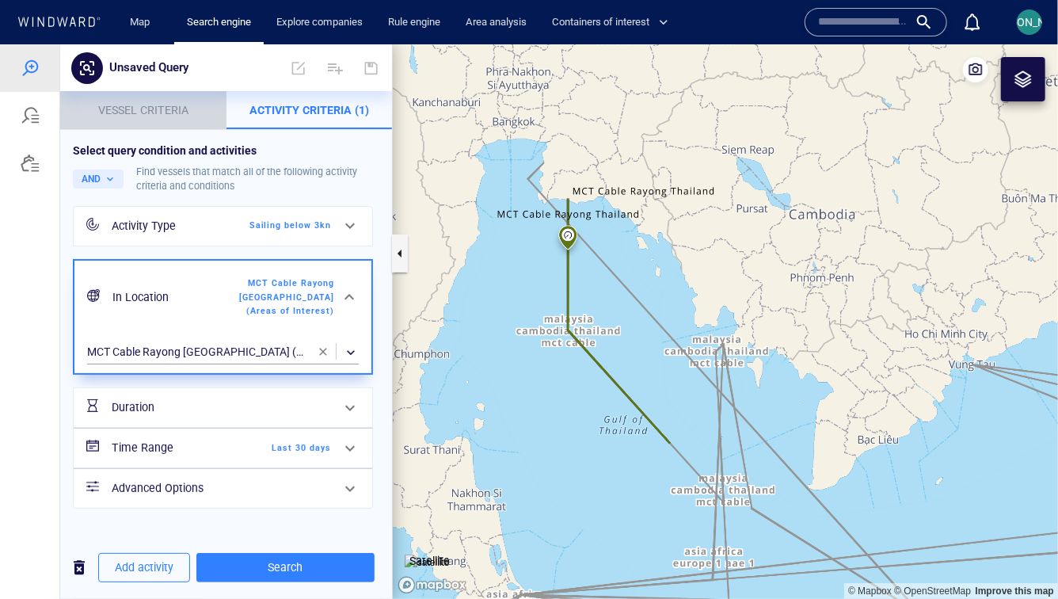
click at [188, 120] on button "Vessel criteria" at bounding box center [143, 109] width 166 height 38
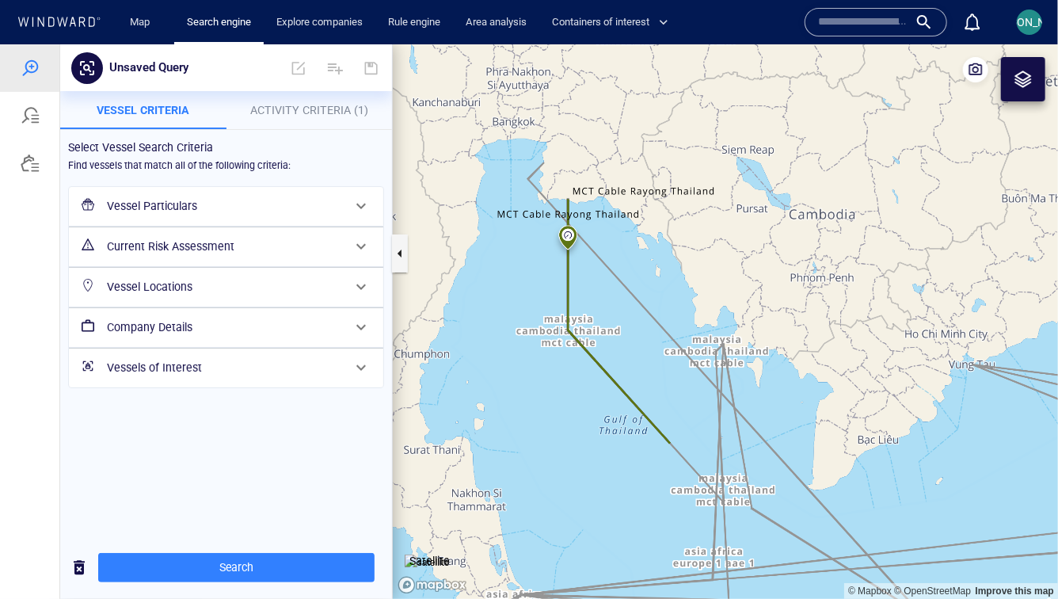
click at [307, 119] on button "Activity Criteria (1)" at bounding box center [309, 109] width 166 height 38
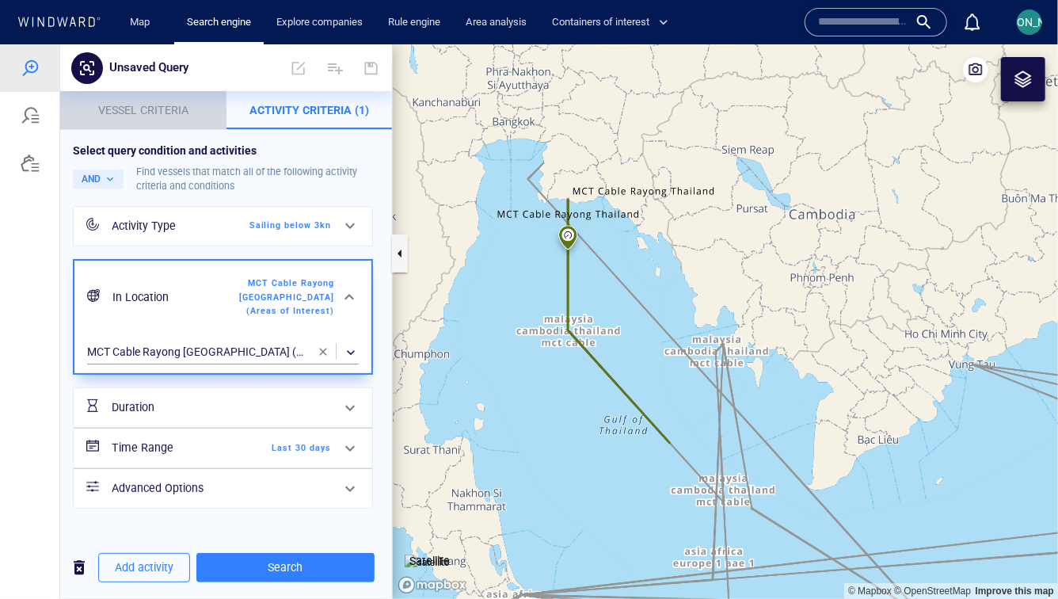
click at [188, 103] on span "Vessel criteria" at bounding box center [143, 109] width 90 height 13
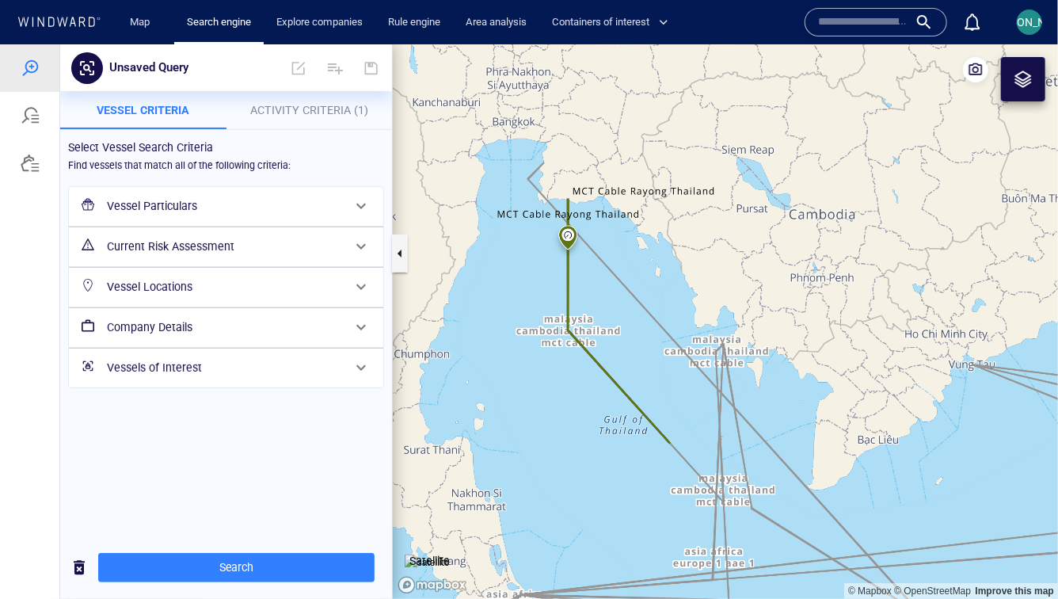
click at [190, 238] on h6 "Current Risk Assessment" at bounding box center [224, 246] width 235 height 20
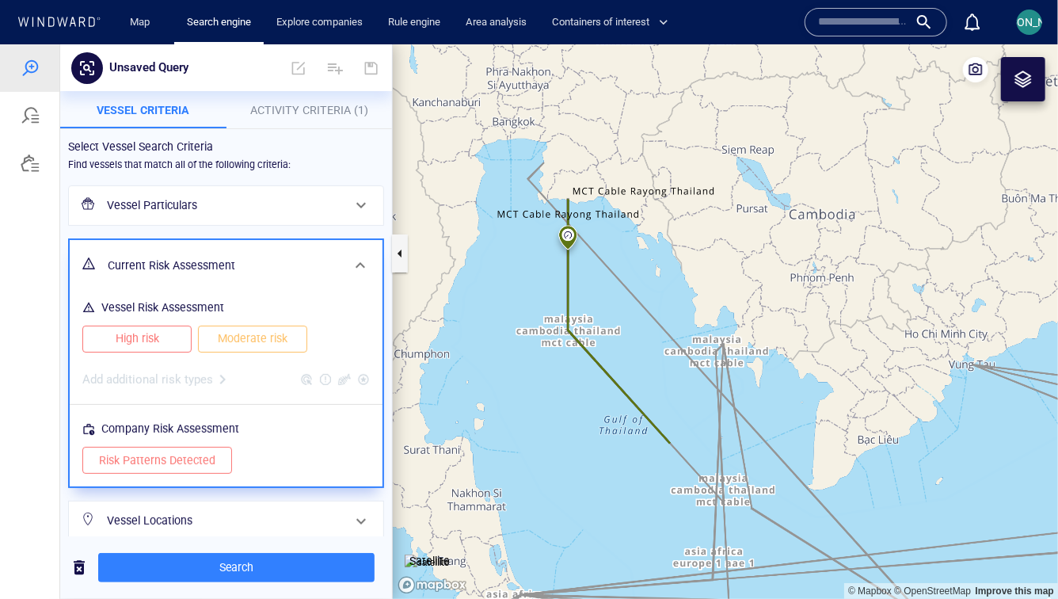
click at [165, 312] on div "Vessel Risk Assessment" at bounding box center [162, 307] width 129 height 26
click at [165, 330] on span "High risk" at bounding box center [137, 338] width 76 height 20
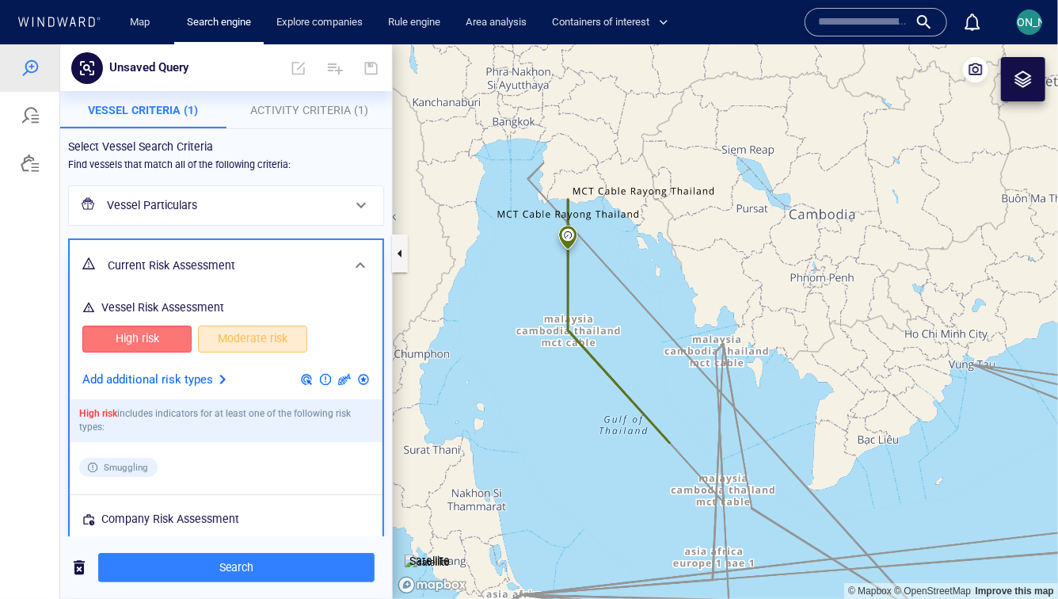
click at [235, 332] on span "Moderate risk" at bounding box center [253, 338] width 76 height 20
click at [333, 109] on span "Activity Criteria (1)" at bounding box center [309, 109] width 118 height 13
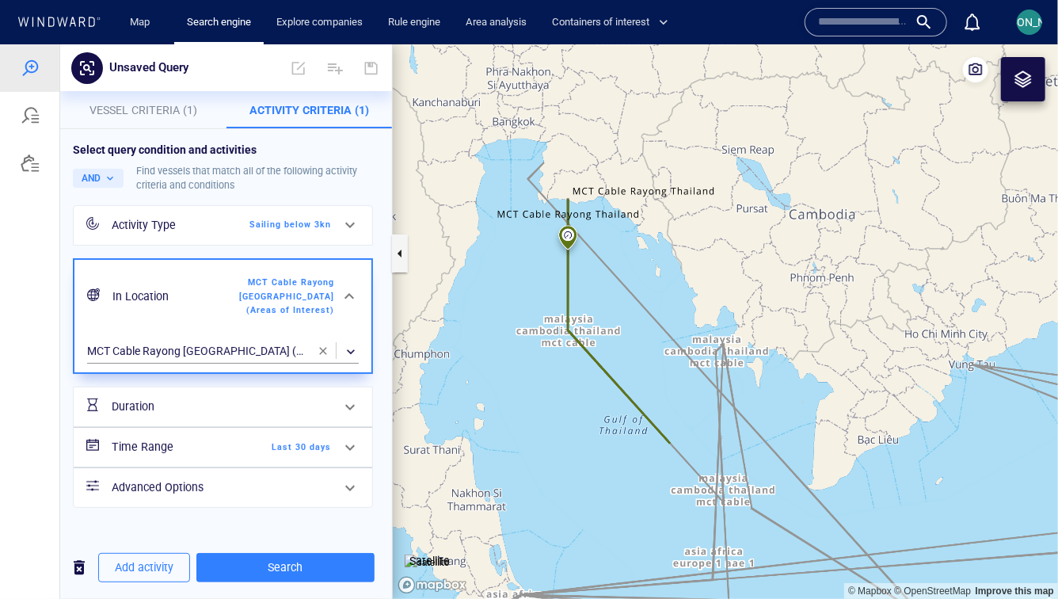
click at [245, 444] on span "Last 30 days" at bounding box center [285, 447] width 91 height 14
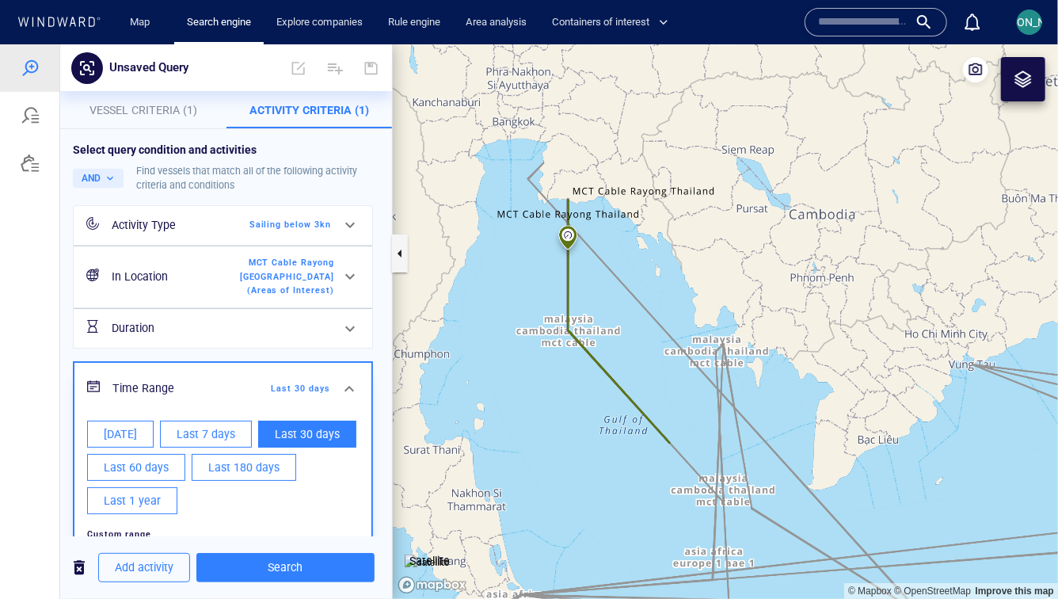
click at [162, 498] on button "Last 1 year" at bounding box center [132, 499] width 90 height 27
type input "**********"
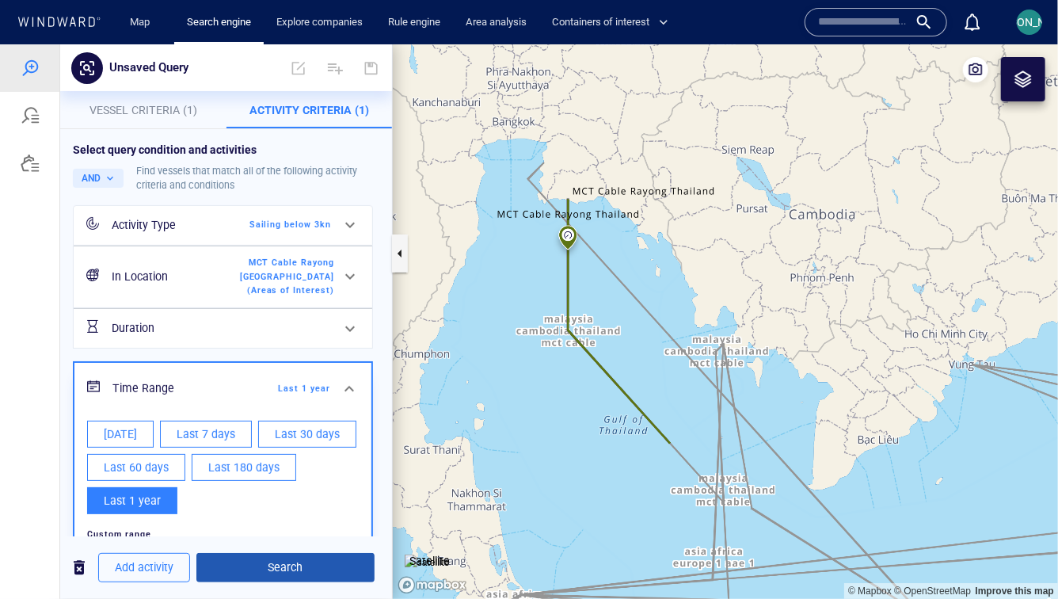
click at [242, 568] on span "Search" at bounding box center [285, 567] width 153 height 20
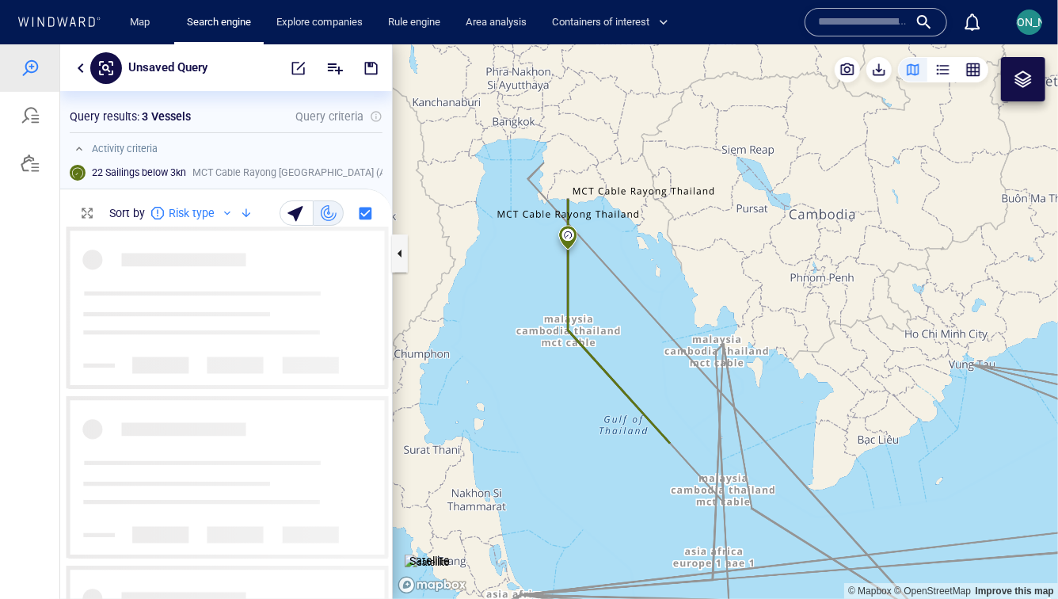
scroll to position [372, 332]
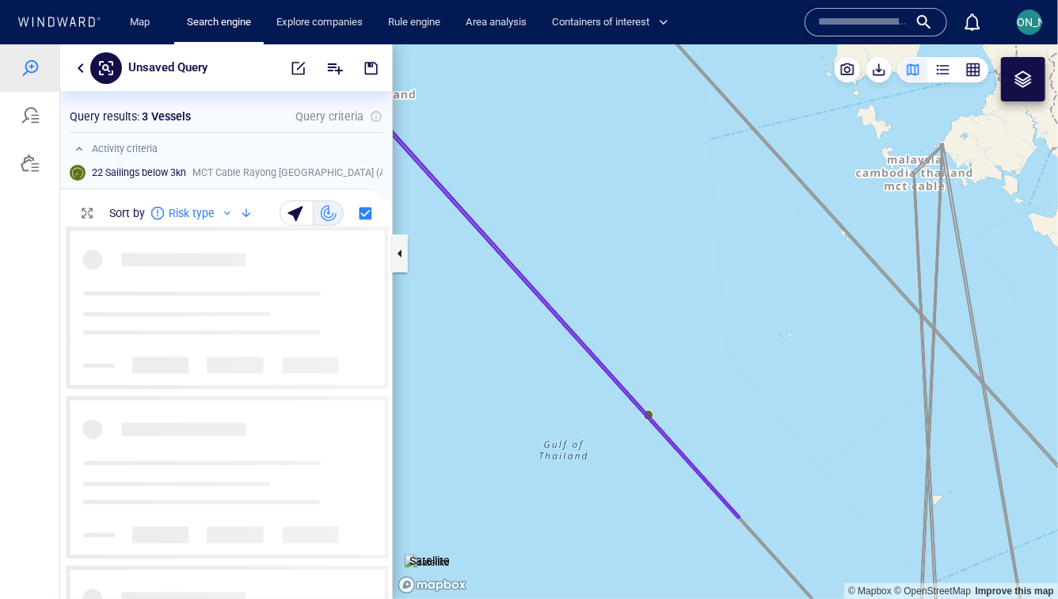
click at [650, 411] on canvas "Map" at bounding box center [725, 321] width 665 height 554
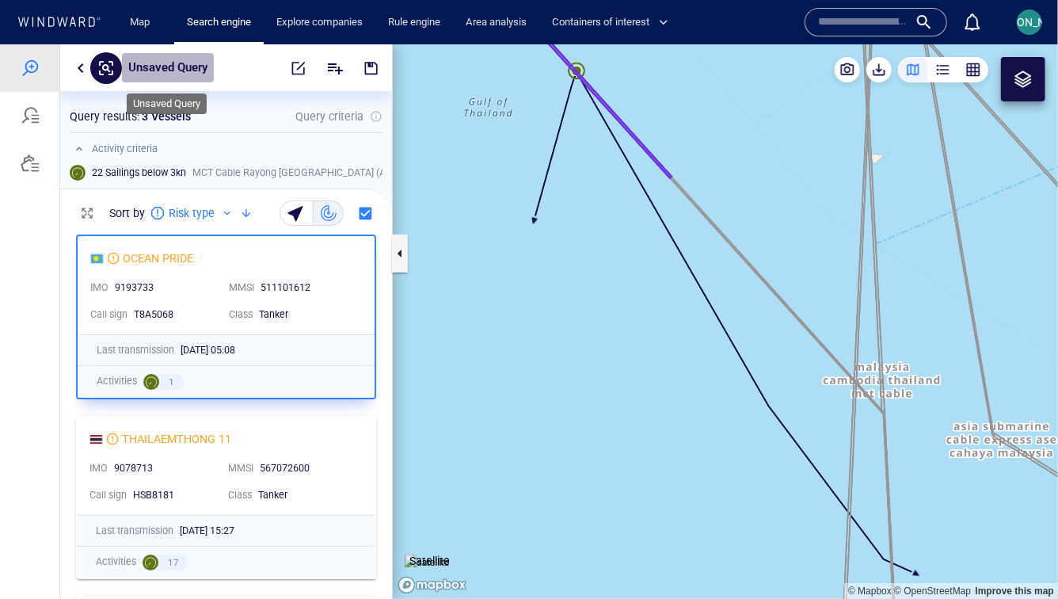
click at [189, 63] on p "Unsaved Query" at bounding box center [167, 67] width 79 height 21
type input "***"
click at [188, 51] on div "CUI" at bounding box center [226, 67] width 332 height 47
click at [162, 71] on p "CUI" at bounding box center [147, 67] width 38 height 21
type input "**********"
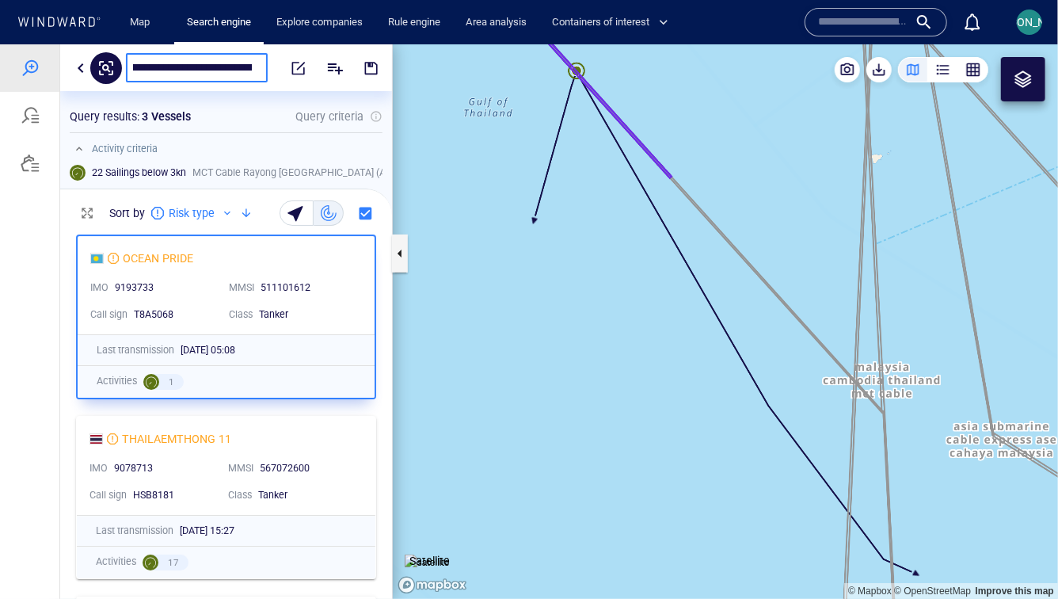
scroll to position [0, 0]
click at [369, 60] on span "button" at bounding box center [371, 67] width 16 height 16
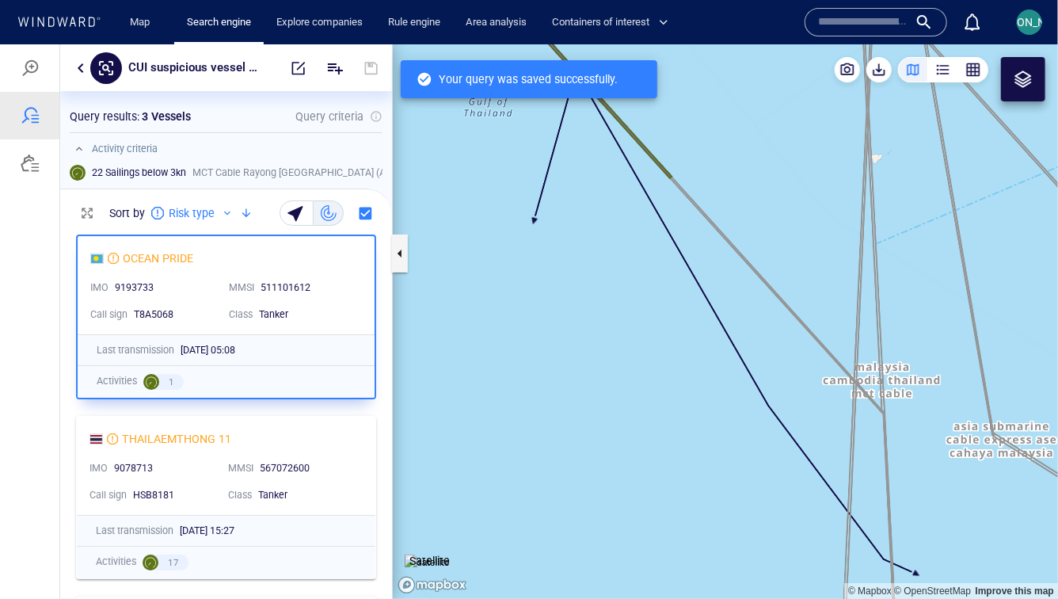
scroll to position [372, 332]
click at [40, 116] on div at bounding box center [29, 115] width 59 height 48
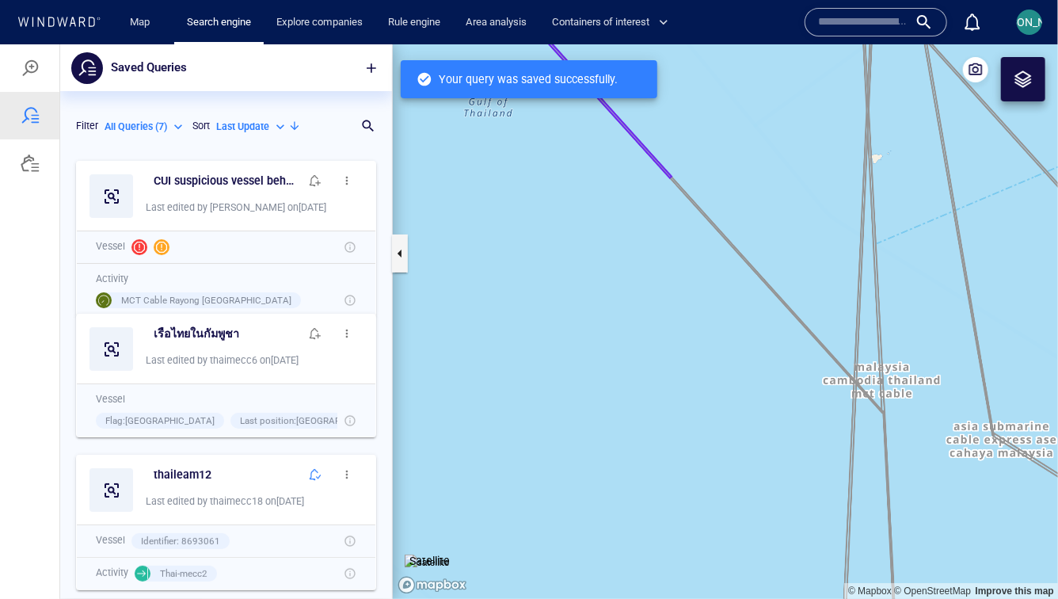
scroll to position [446, 332]
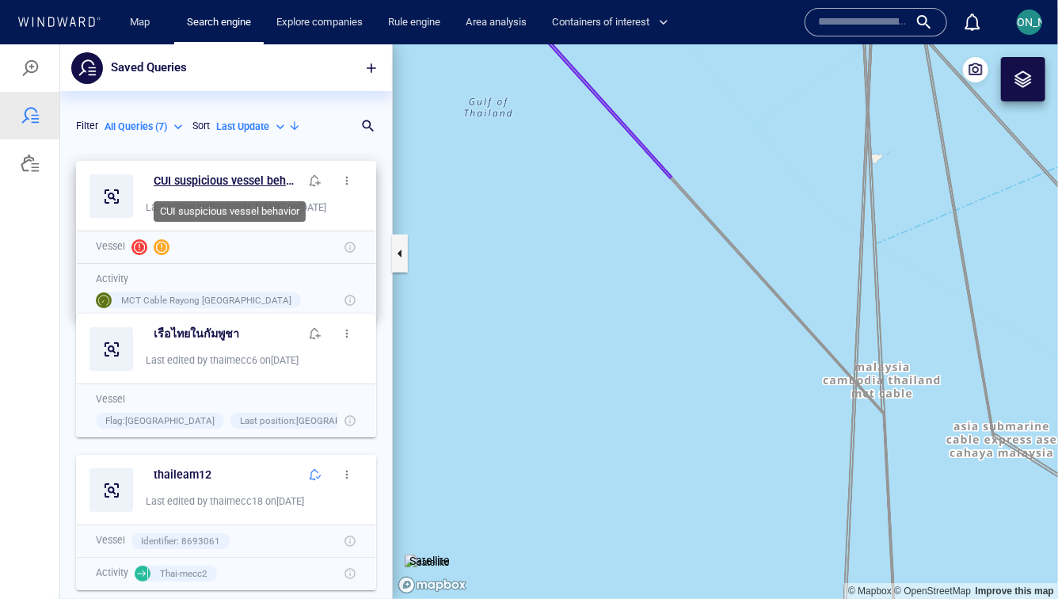
click at [249, 173] on h6 "CUI suspicious vessel behavior" at bounding box center [227, 180] width 146 height 20
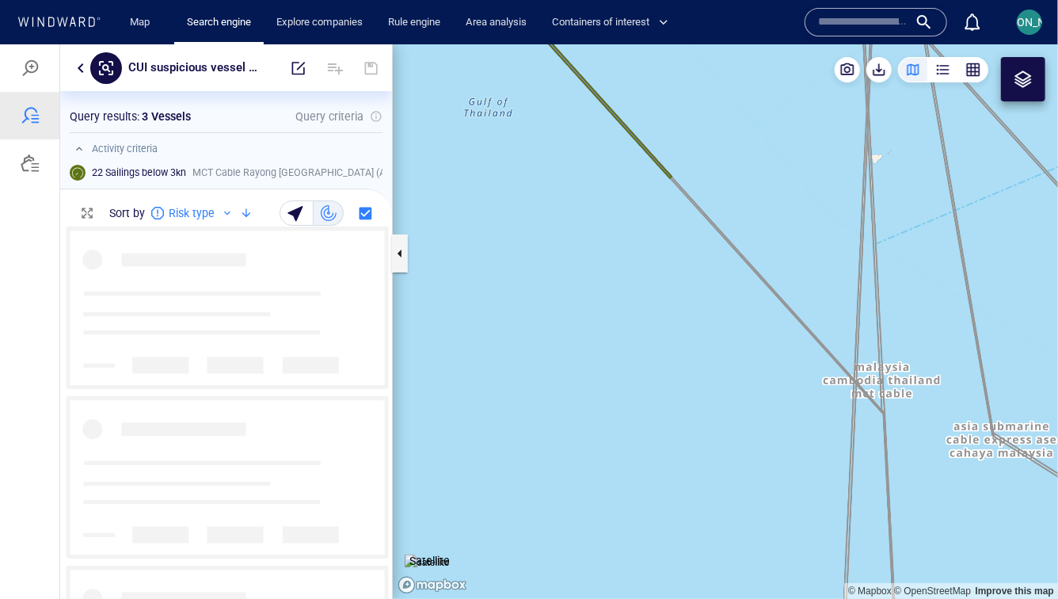
scroll to position [0, 0]
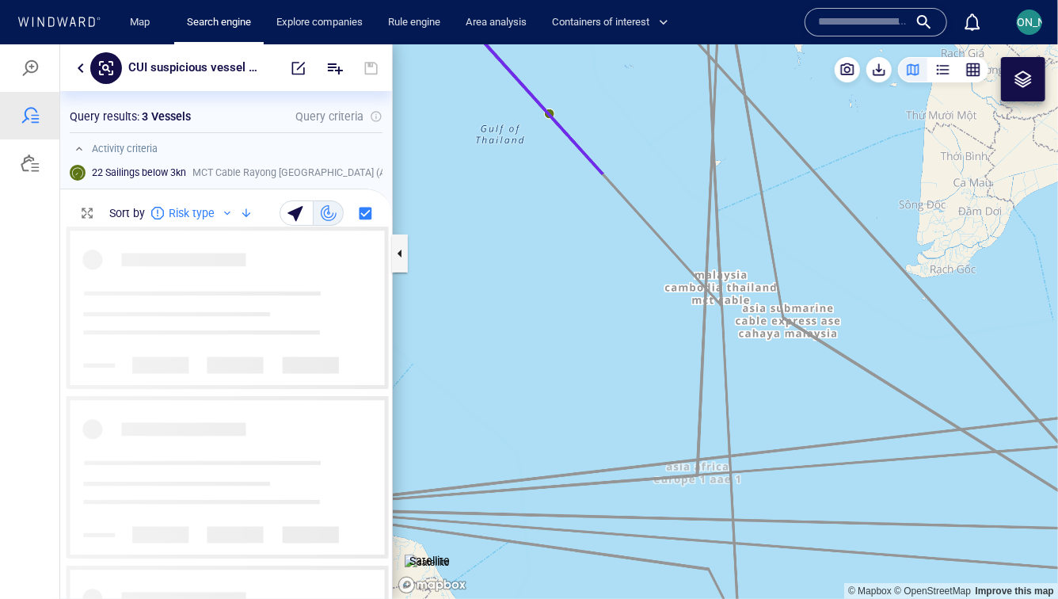
click at [531, 144] on canvas "Map" at bounding box center [725, 321] width 665 height 554
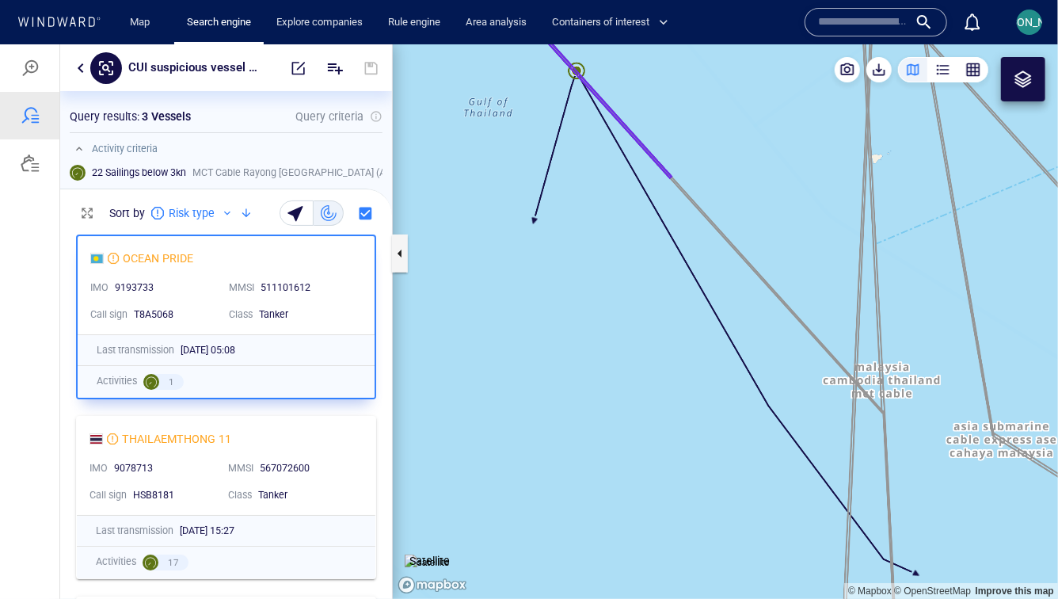
drag, startPoint x: 573, startPoint y: 119, endPoint x: 588, endPoint y: 308, distance: 189.9
click at [588, 308] on canvas "Map" at bounding box center [725, 321] width 665 height 554
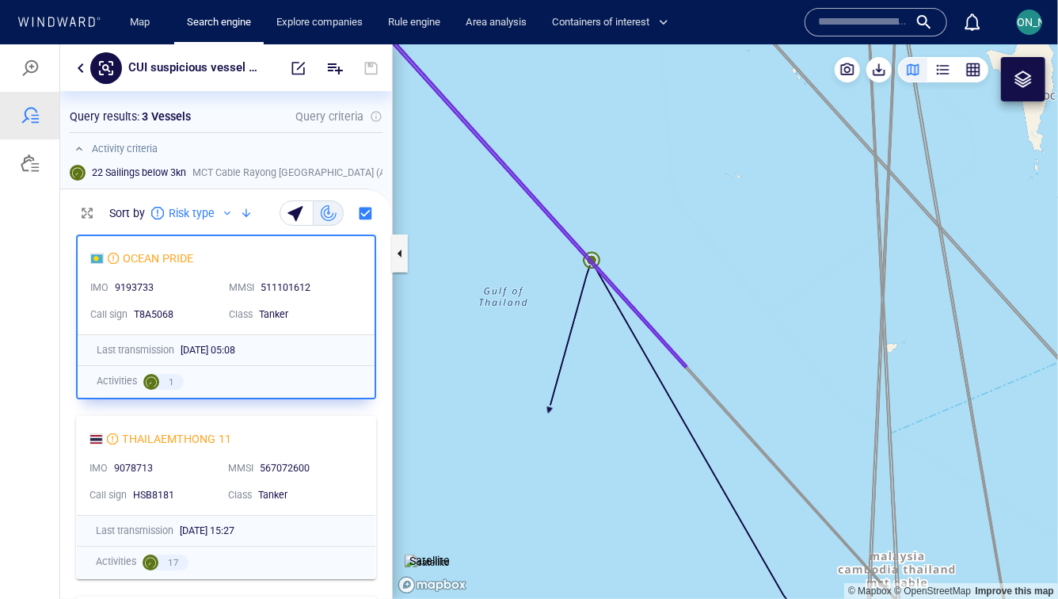
click at [593, 262] on canvas "Map" at bounding box center [725, 321] width 665 height 554
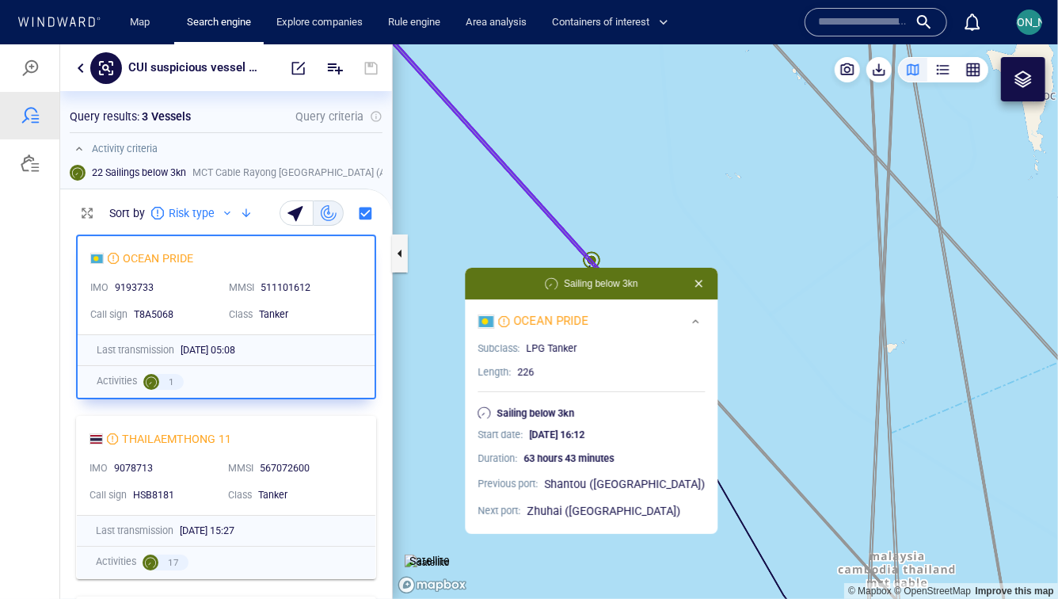
click at [652, 243] on canvas "Map" at bounding box center [725, 321] width 665 height 554
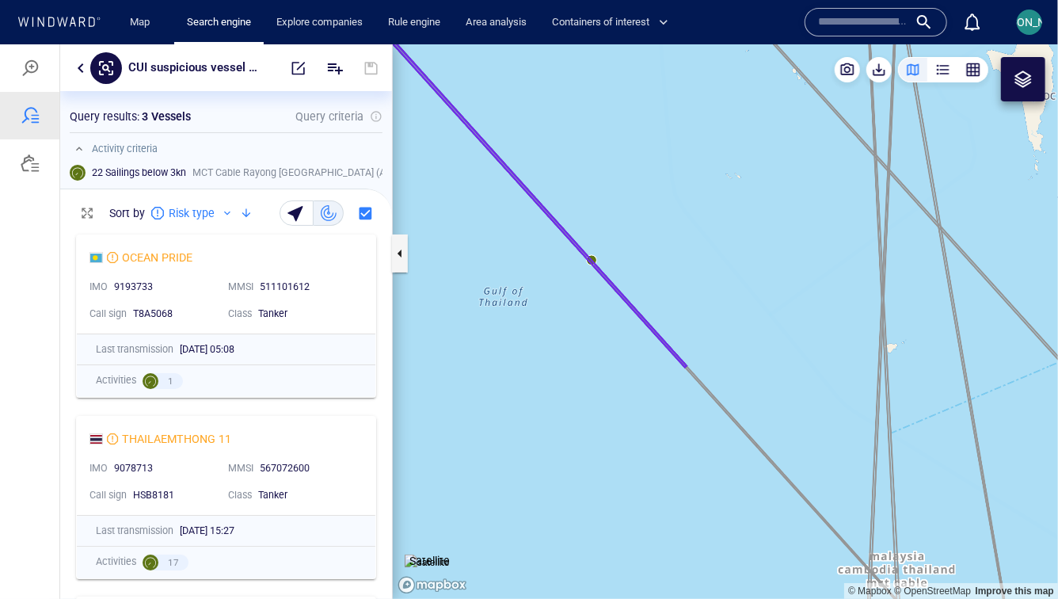
click at [596, 266] on canvas "Map" at bounding box center [725, 321] width 665 height 554
click at [594, 259] on canvas "Map" at bounding box center [725, 321] width 665 height 554
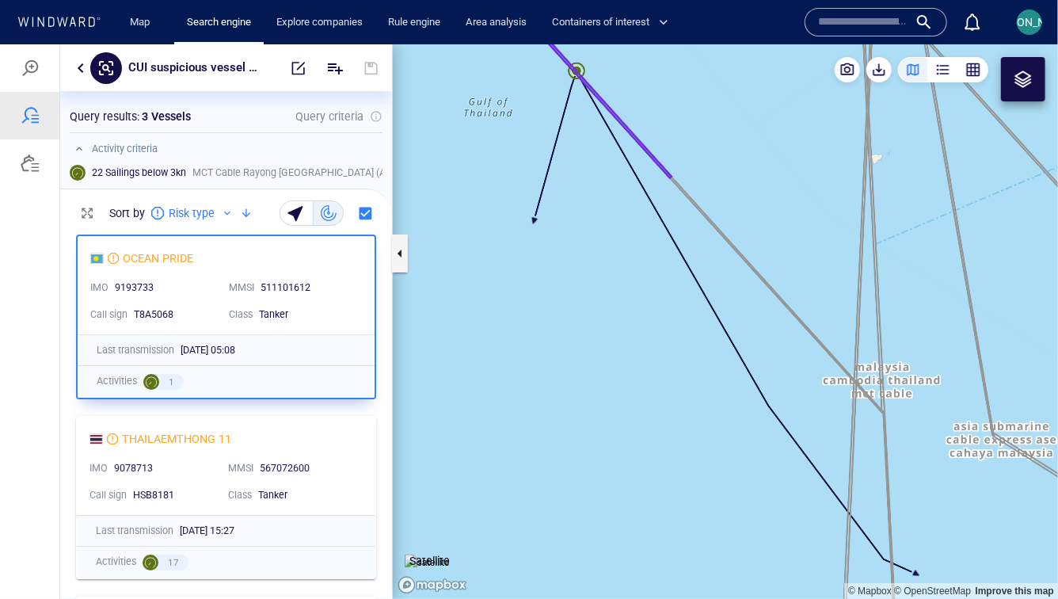
drag, startPoint x: 607, startPoint y: 227, endPoint x: 649, endPoint y: 432, distance: 209.2
click at [649, 432] on canvas "Map" at bounding box center [725, 321] width 665 height 554
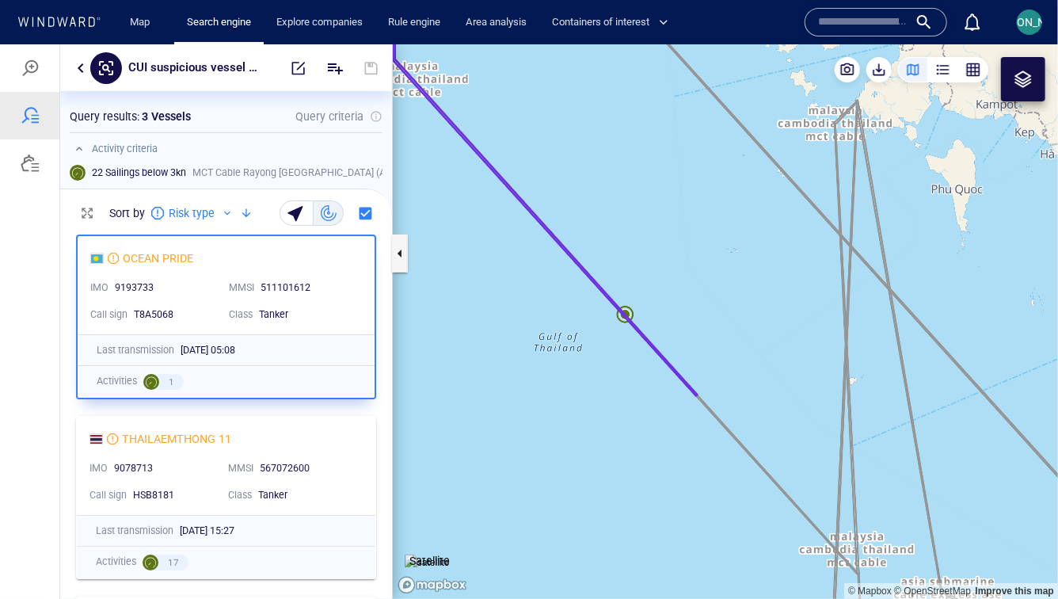
click at [623, 317] on canvas "Map" at bounding box center [725, 321] width 665 height 554
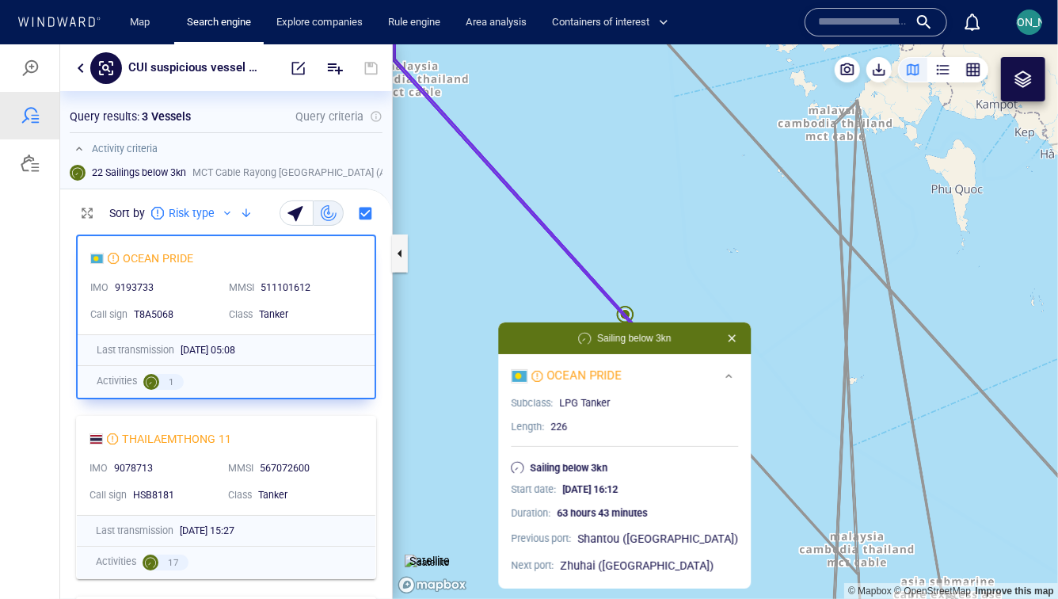
click at [637, 307] on canvas "Map" at bounding box center [725, 321] width 665 height 554
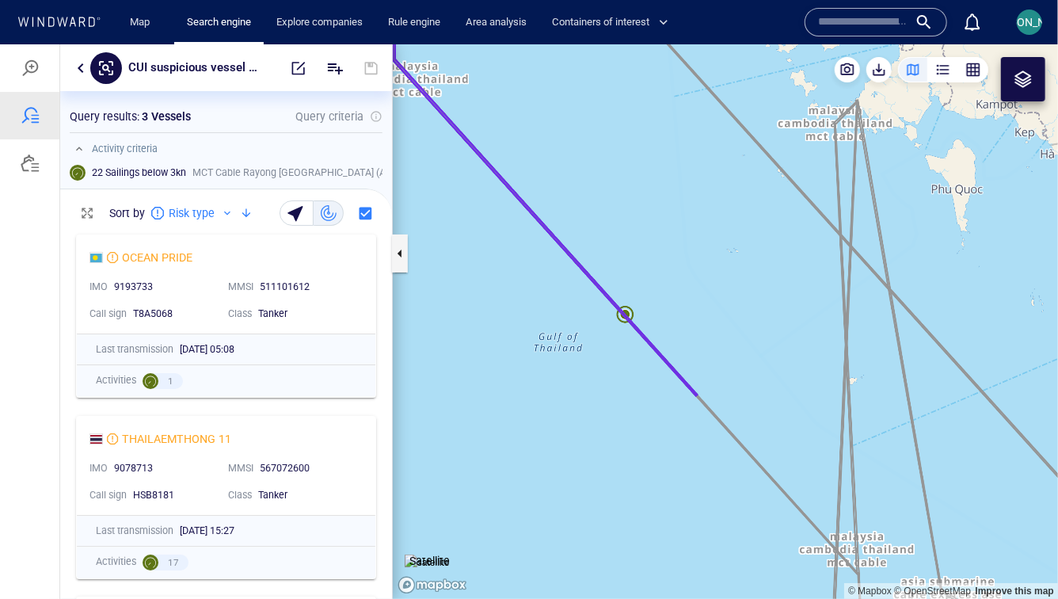
click at [623, 308] on canvas "Map" at bounding box center [725, 321] width 665 height 554
click at [348, 280] on div "511101612" at bounding box center [307, 287] width 94 height 14
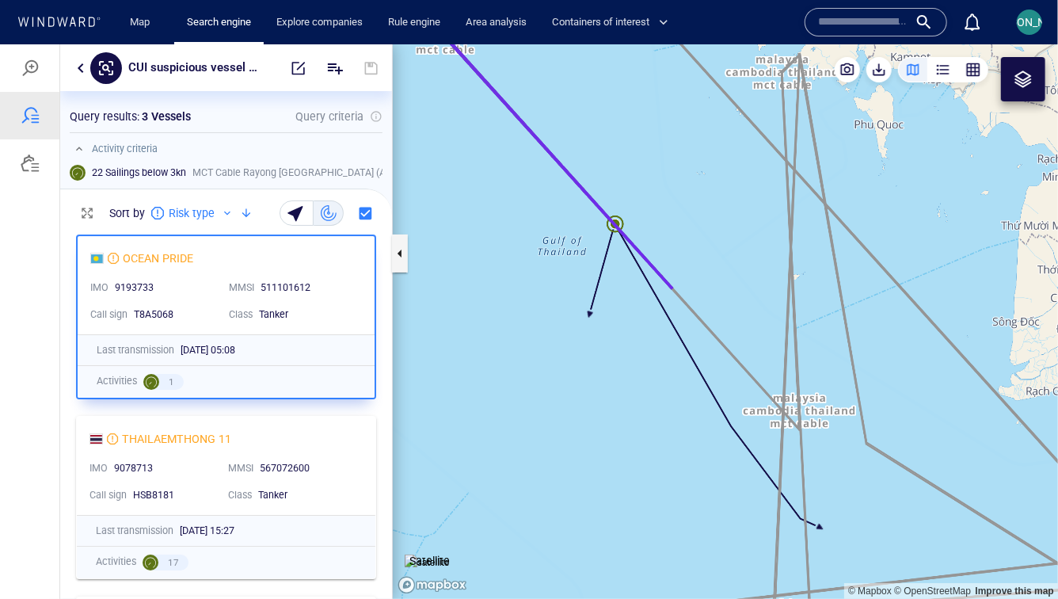
drag, startPoint x: 465, startPoint y: 245, endPoint x: 558, endPoint y: 363, distance: 150.0
click at [558, 364] on canvas "Map" at bounding box center [725, 321] width 665 height 554
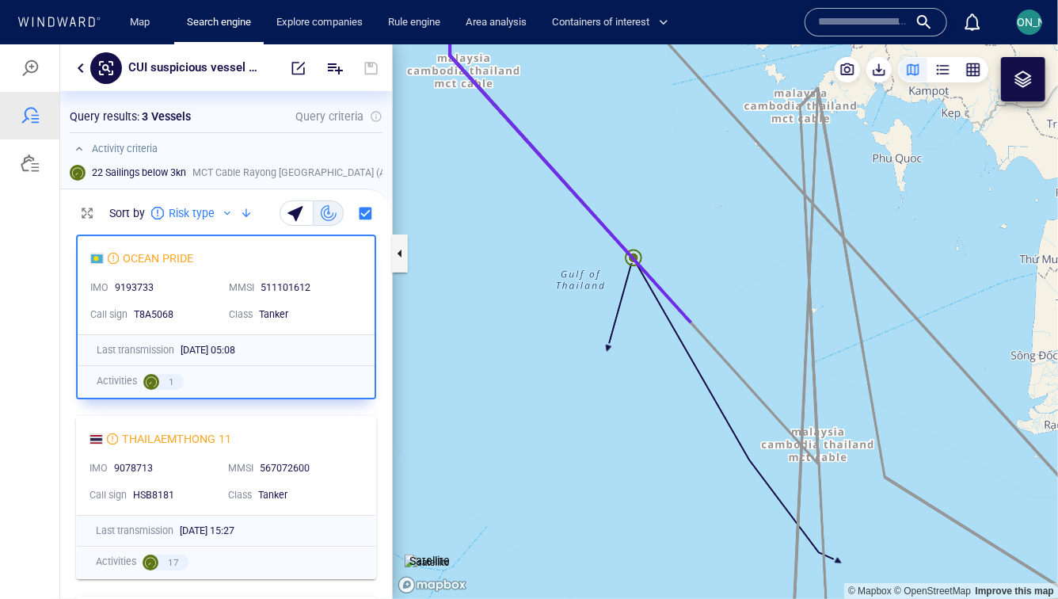
click at [543, 191] on canvas "Map" at bounding box center [725, 321] width 665 height 554
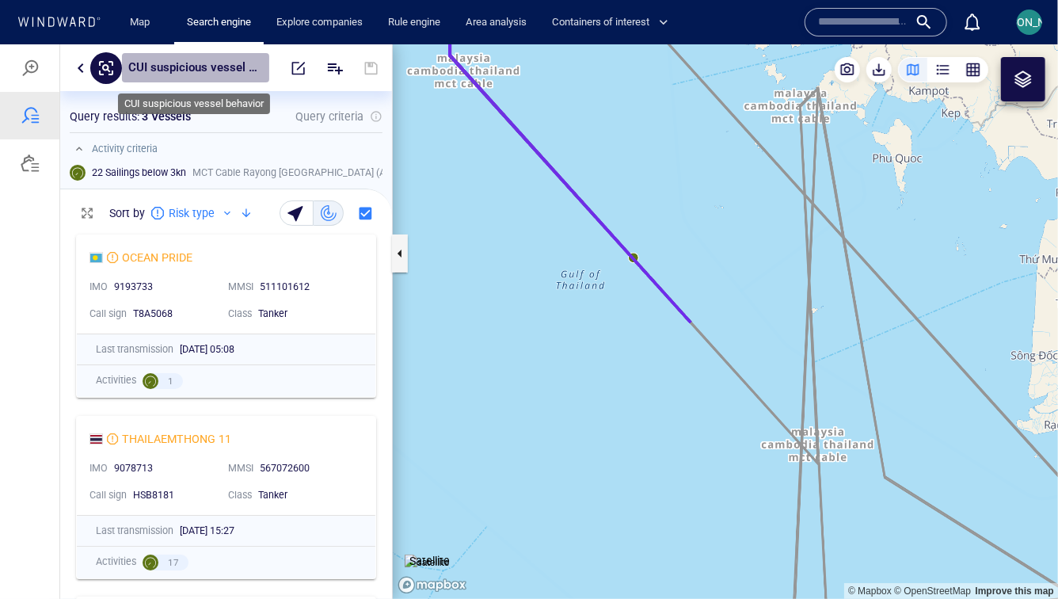
click at [216, 64] on p "CUI suspicious vessel behavior" at bounding box center [195, 67] width 135 height 21
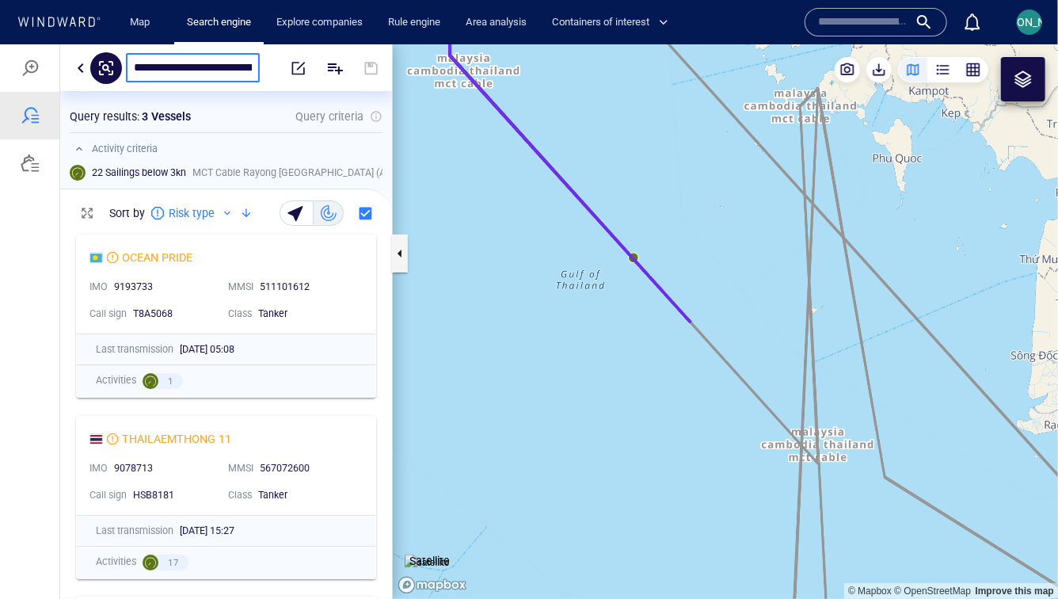
scroll to position [0, 37]
click at [217, 64] on input "**********" at bounding box center [193, 66] width 118 height 13
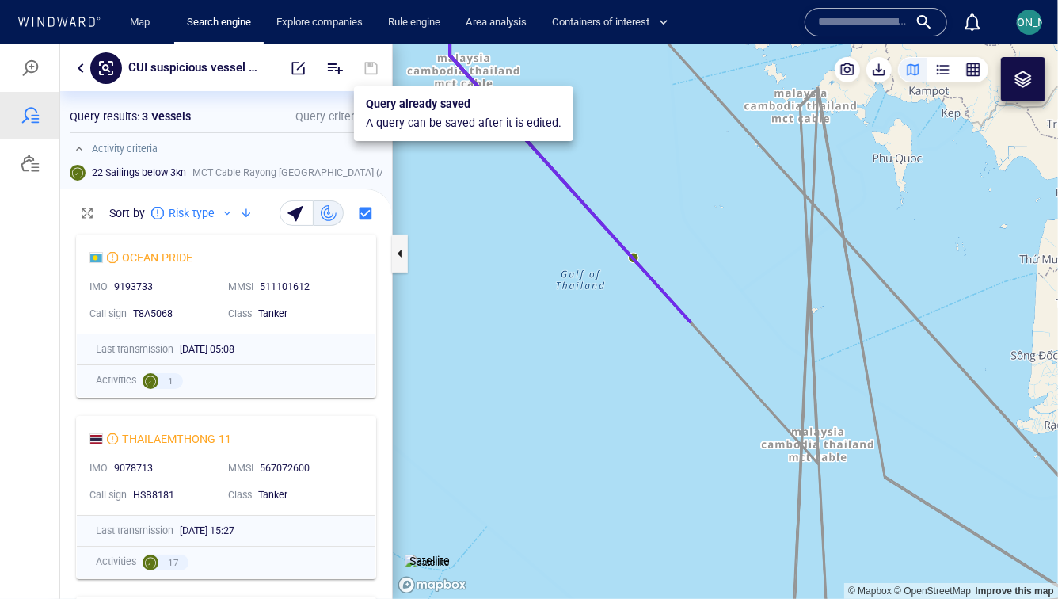
click at [368, 61] on div at bounding box center [371, 67] width 35 height 38
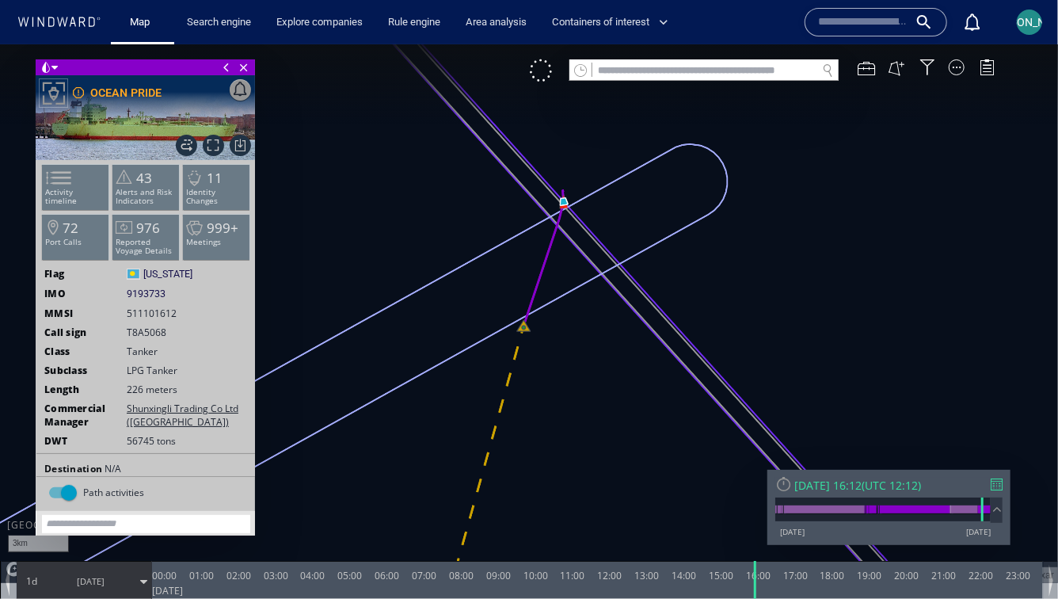
drag, startPoint x: 590, startPoint y: 242, endPoint x: 564, endPoint y: 314, distance: 76.7
click at [564, 314] on canvas "Map" at bounding box center [529, 313] width 1058 height 539
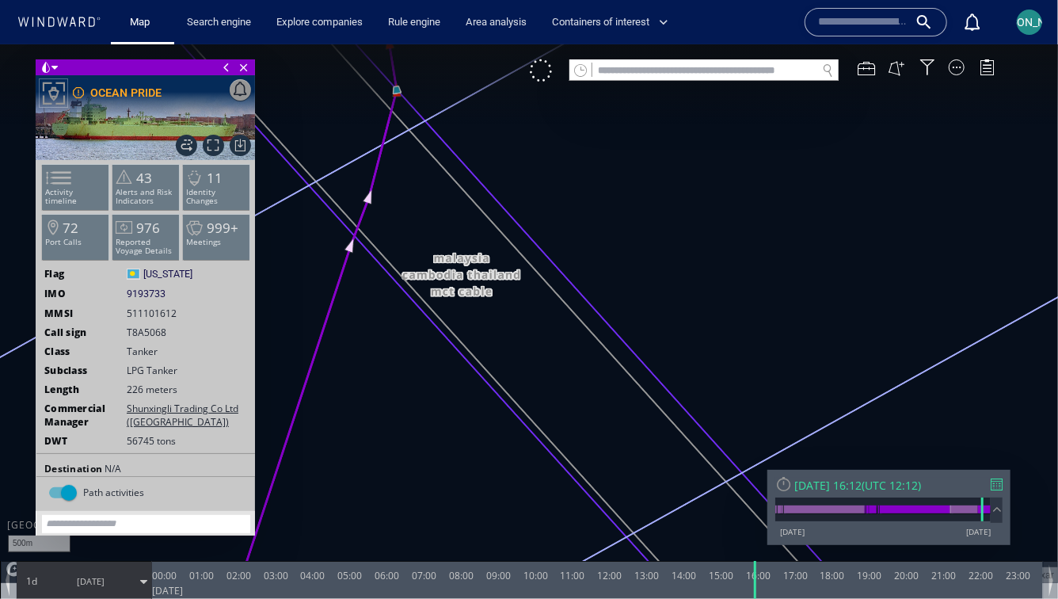
drag, startPoint x: 459, startPoint y: 164, endPoint x: 511, endPoint y: 357, distance: 200.0
click at [510, 357] on canvas "Map" at bounding box center [529, 313] width 1058 height 539
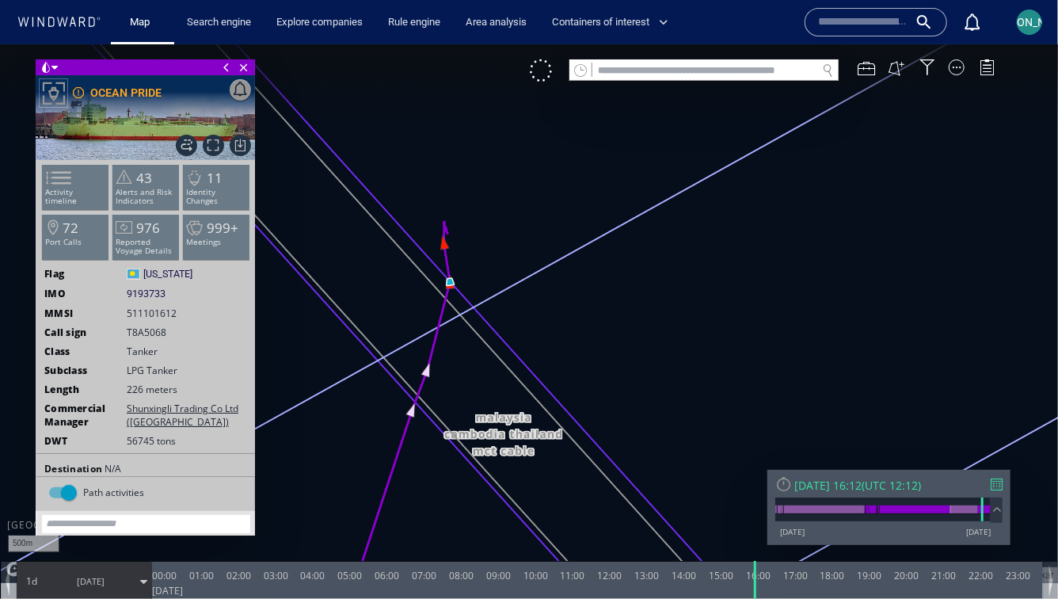
drag, startPoint x: 459, startPoint y: 329, endPoint x: 472, endPoint y: 235, distance: 95.1
click at [472, 235] on canvas "Map" at bounding box center [529, 313] width 1058 height 539
